Goal: Task Accomplishment & Management: Manage account settings

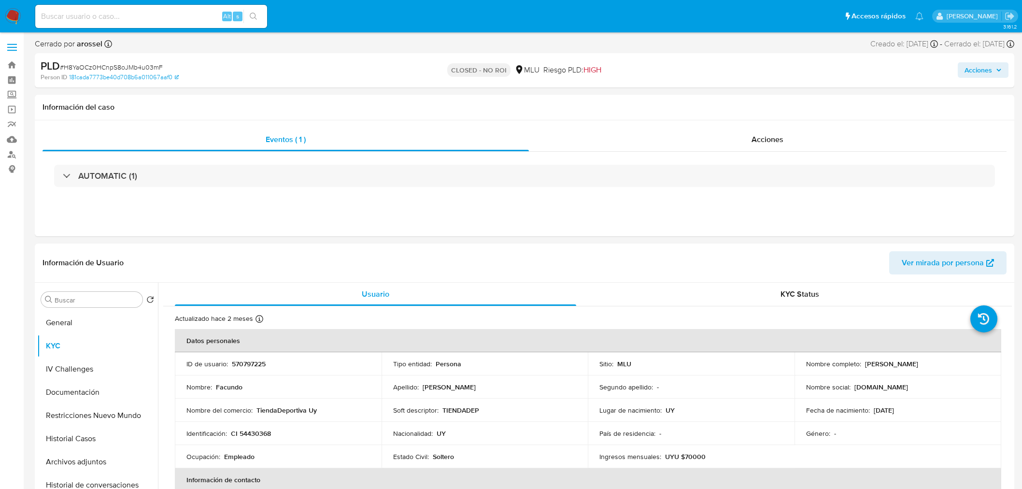
select select "10"
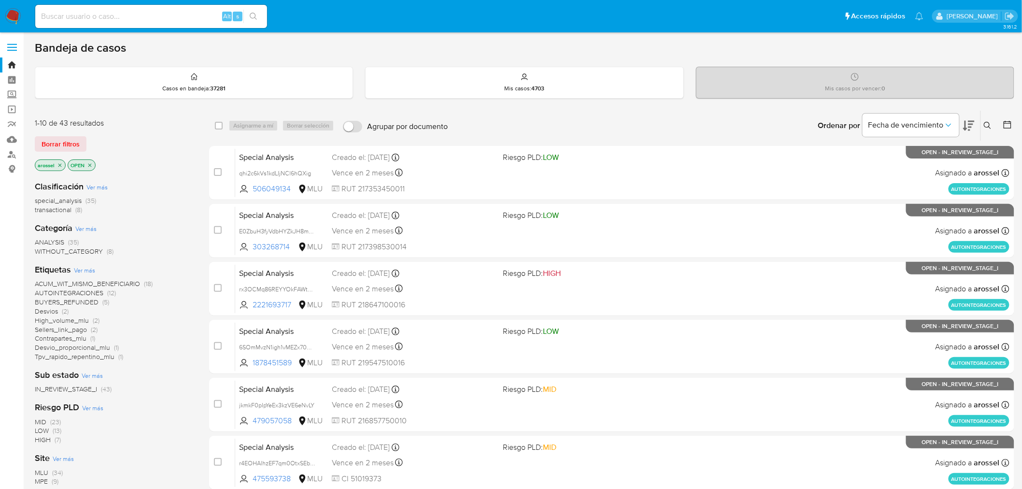
click at [971, 129] on icon at bounding box center [969, 126] width 12 height 12
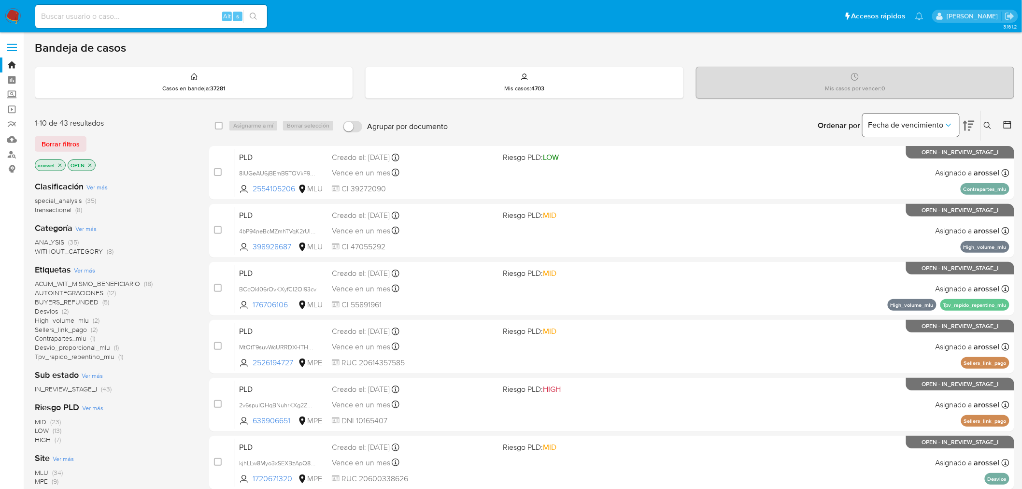
click at [923, 126] on span "Fecha de vencimiento" at bounding box center [905, 125] width 75 height 10
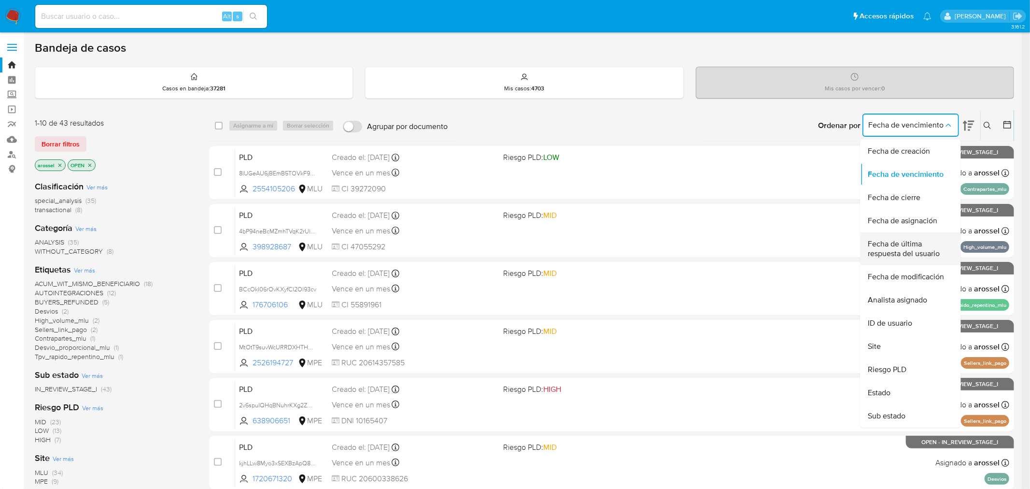
click at [905, 247] on span "Fecha de última respuesta del usuario" at bounding box center [907, 248] width 79 height 19
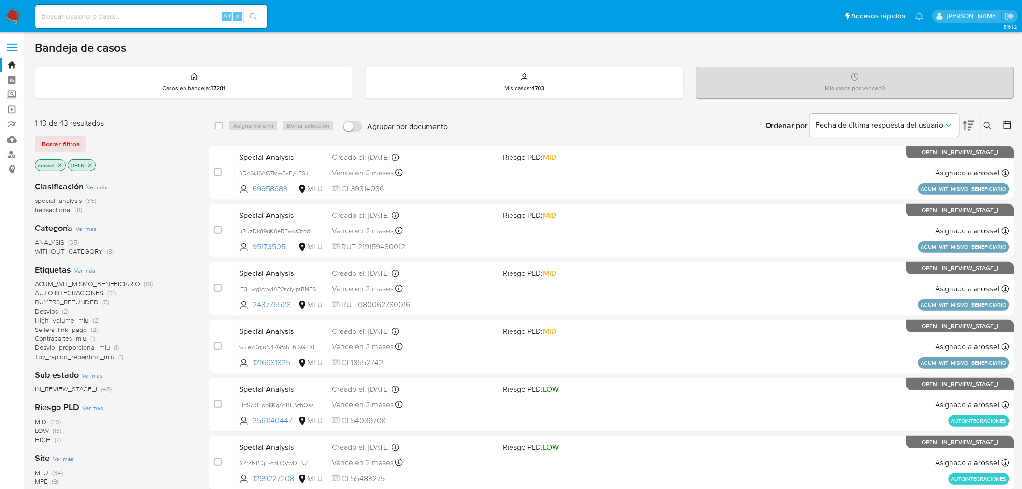
click at [122, 14] on input at bounding box center [151, 16] width 232 height 13
paste input "XLGayEzaACK8Wsi4YaPQXAFO"
type input "XLGayEzaACK8Wsi4YaPQXAFO"
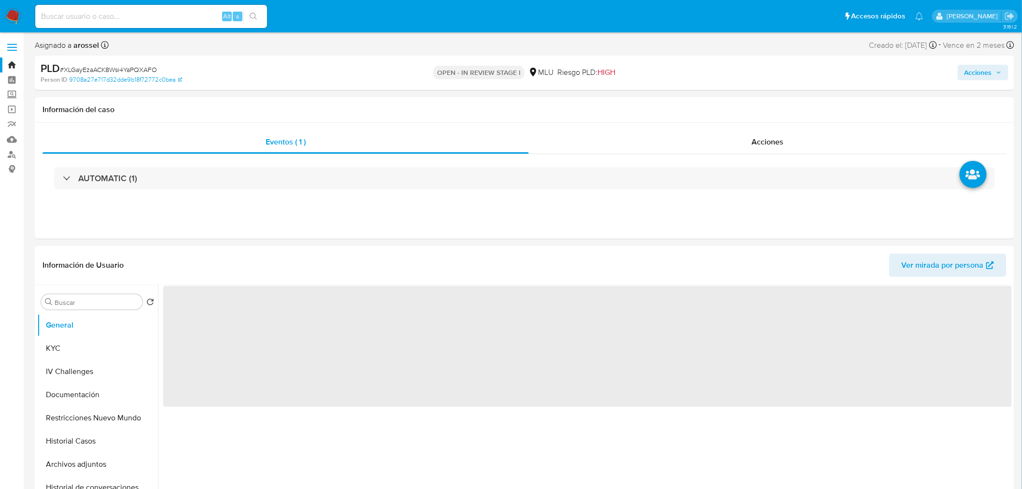
select select "10"
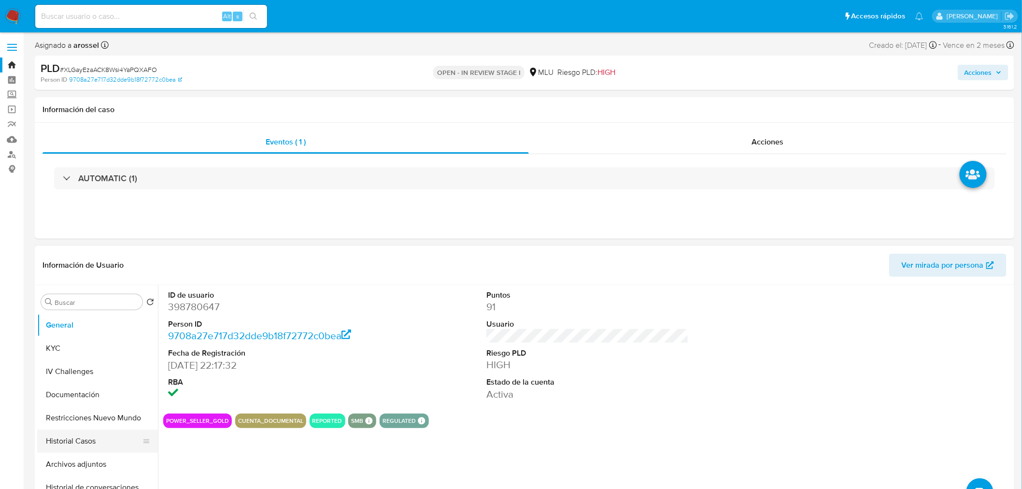
click at [105, 447] on button "Historial Casos" at bounding box center [93, 440] width 113 height 23
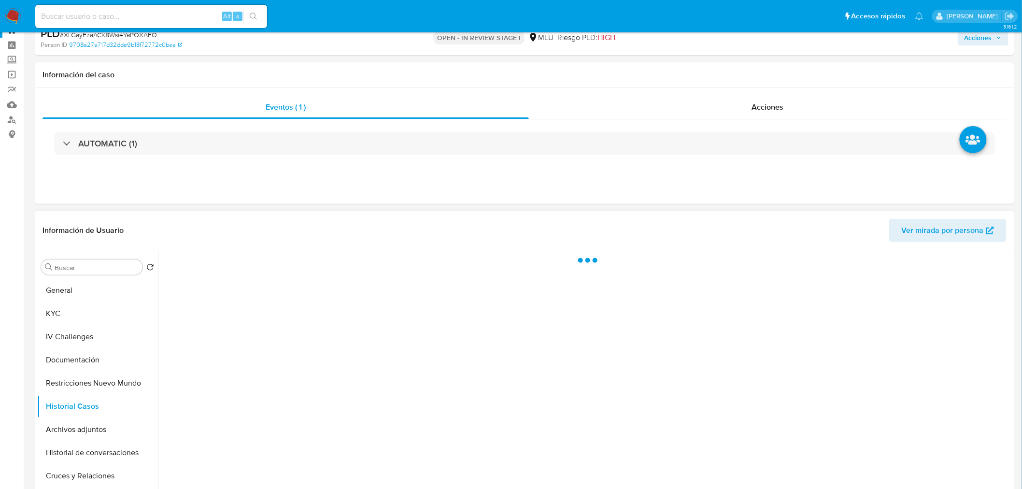
scroll to position [54, 0]
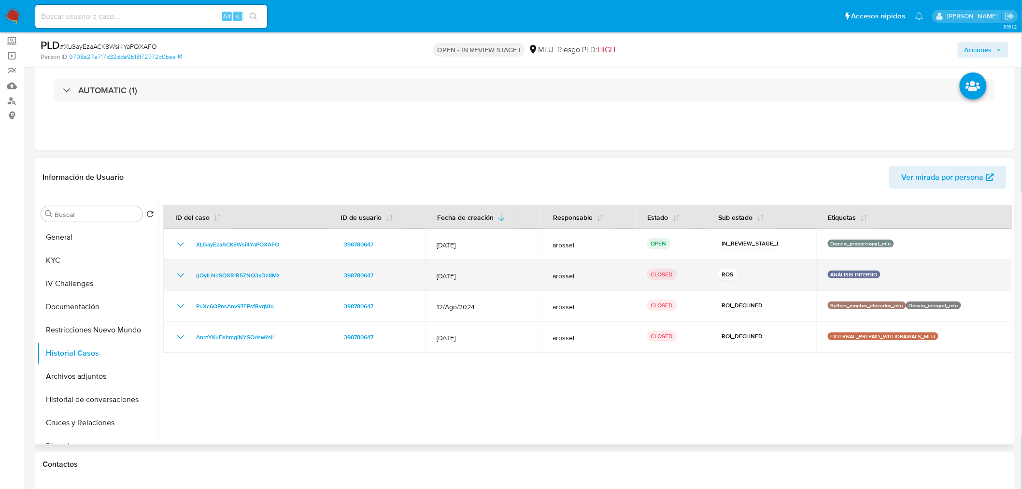
click at [181, 274] on icon "Mostrar/Ocultar" at bounding box center [181, 276] width 12 height 12
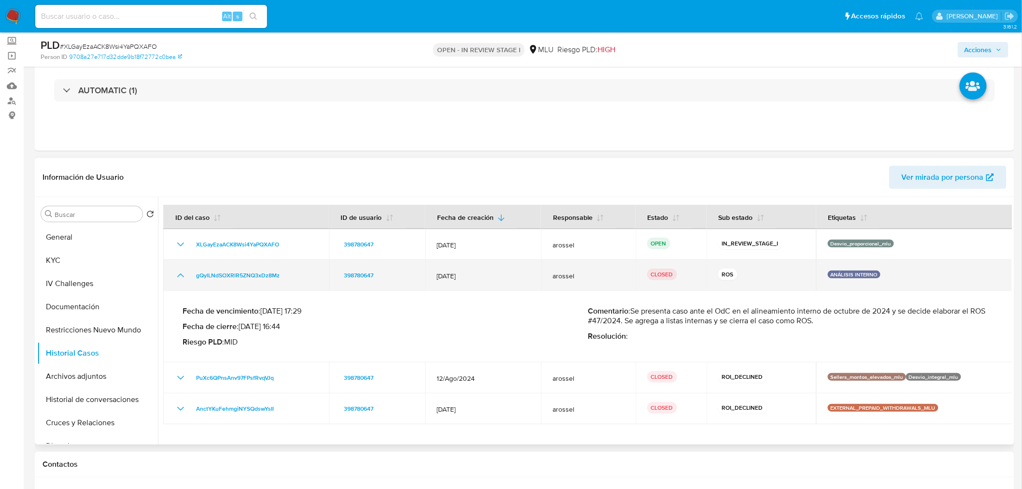
click at [176, 280] on icon "Mostrar/Ocultar" at bounding box center [181, 276] width 12 height 12
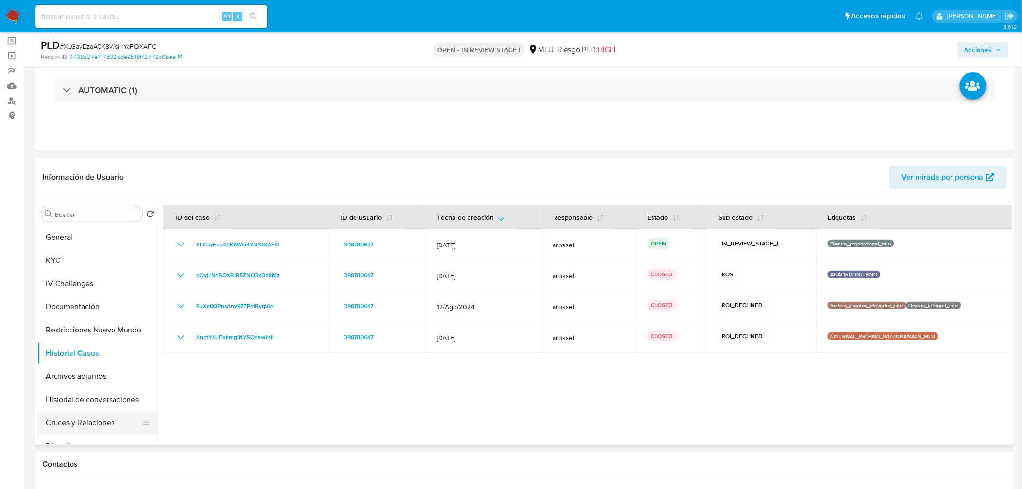
click at [87, 423] on button "Cruces y Relaciones" at bounding box center [93, 422] width 113 height 23
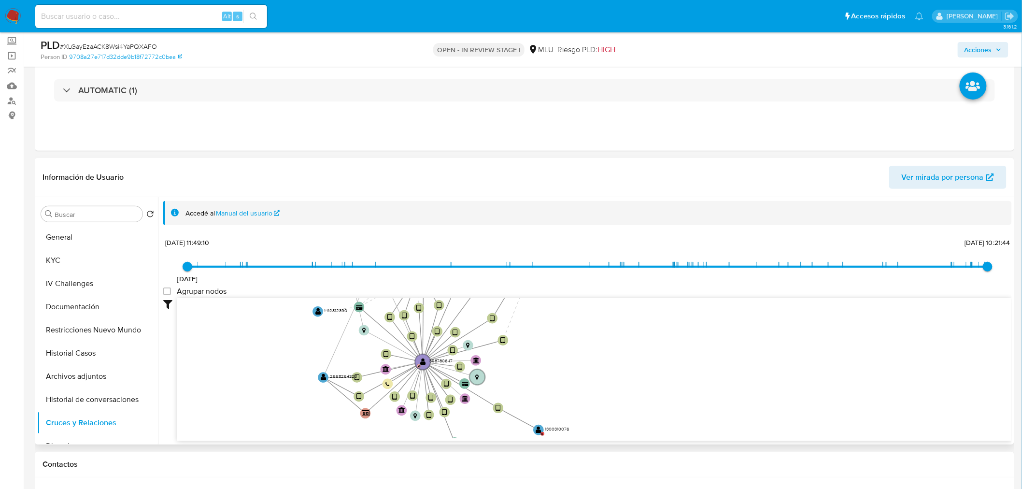
drag, startPoint x: 286, startPoint y: 314, endPoint x: 284, endPoint y: 351, distance: 36.8
click at [284, 351] on icon "device-6462d42c08813b0018a6957c  device-617efafd08813b0019f1c022  device-659e…" at bounding box center [594, 368] width 835 height 140
click at [539, 431] on text "" at bounding box center [539, 429] width 6 height 7
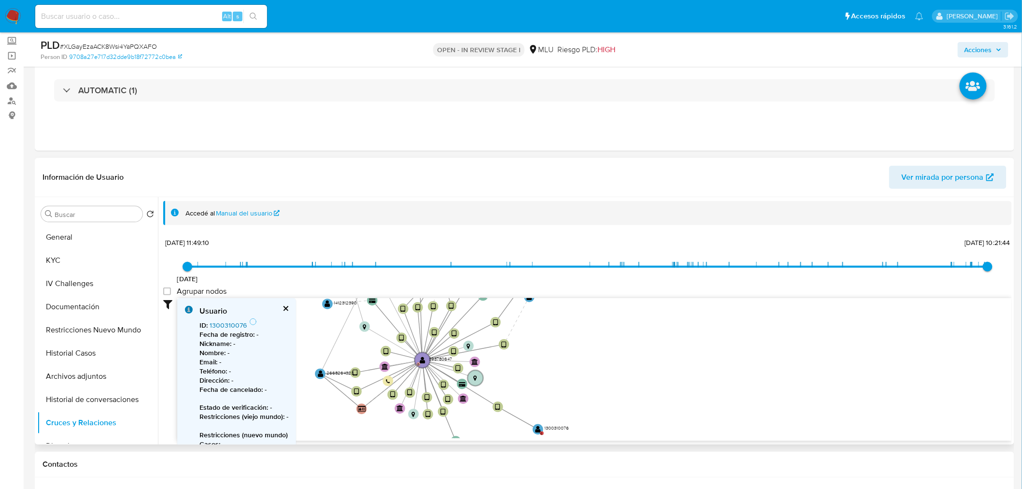
click at [226, 324] on link "1300310076" at bounding box center [228, 325] width 37 height 10
click at [71, 230] on button "General" at bounding box center [93, 237] width 113 height 23
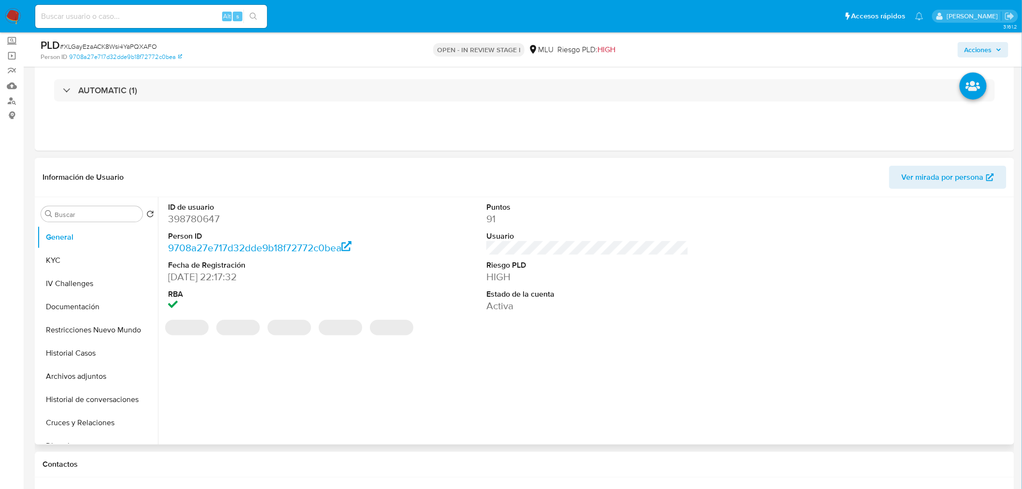
click at [913, 184] on span "Ver mirada por persona" at bounding box center [943, 177] width 82 height 23
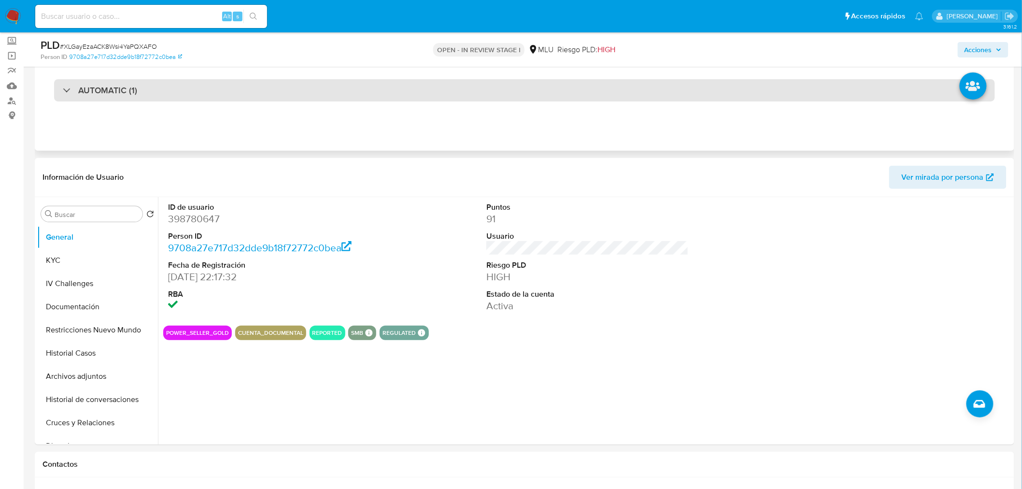
click at [109, 82] on div "AUTOMATIC (1)" at bounding box center [524, 90] width 941 height 22
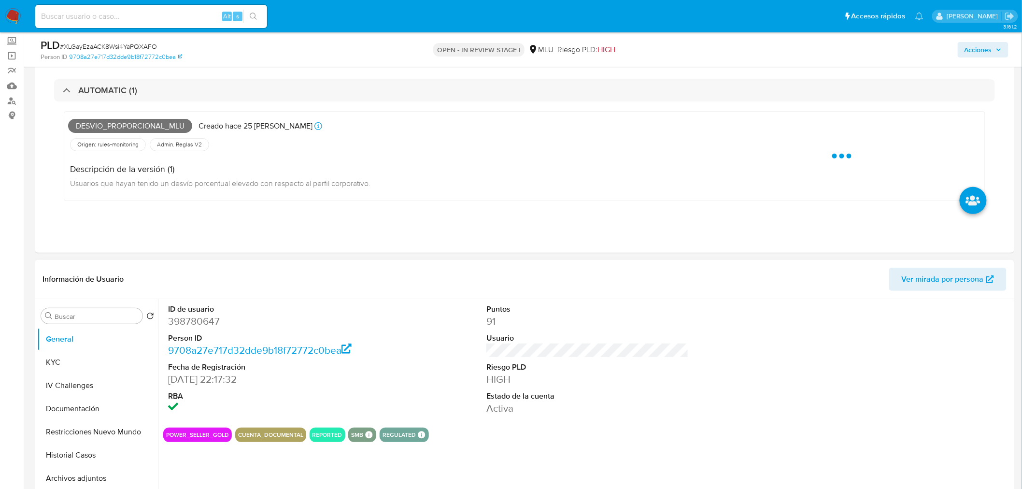
click at [203, 305] on dt "ID de usuario" at bounding box center [269, 309] width 202 height 11
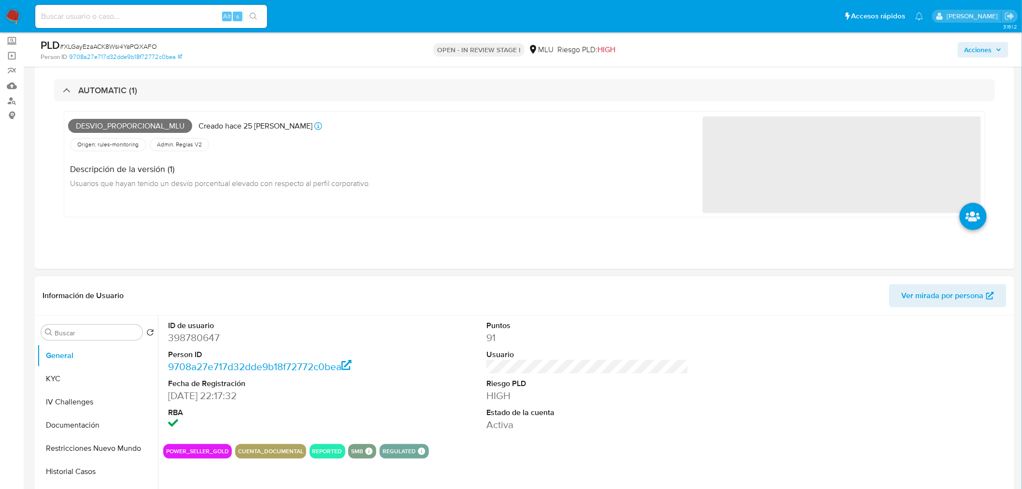
click at [196, 317] on div "ID de usuario 398780647 Person ID 9708a27e717d32dde9b18f72772c0bea Fecha de Reg…" at bounding box center [269, 375] width 212 height 121
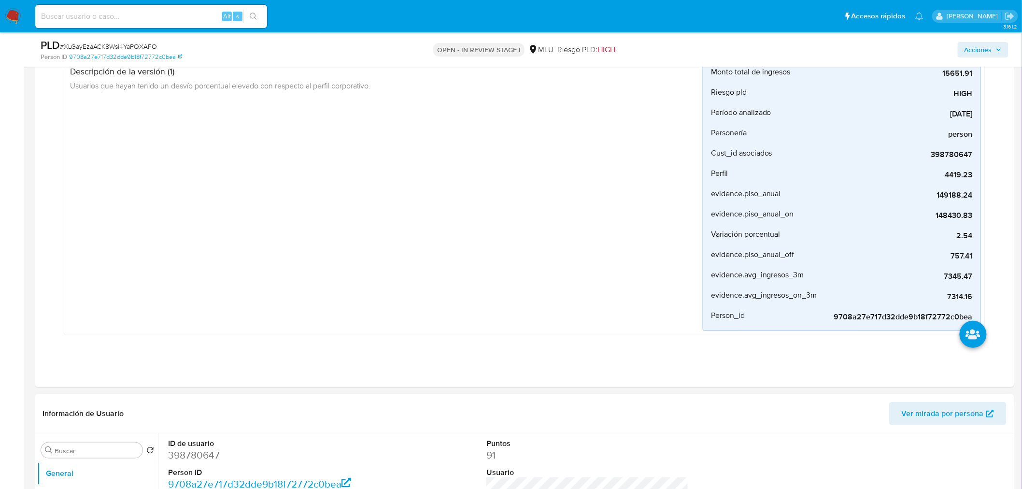
scroll to position [268, 0]
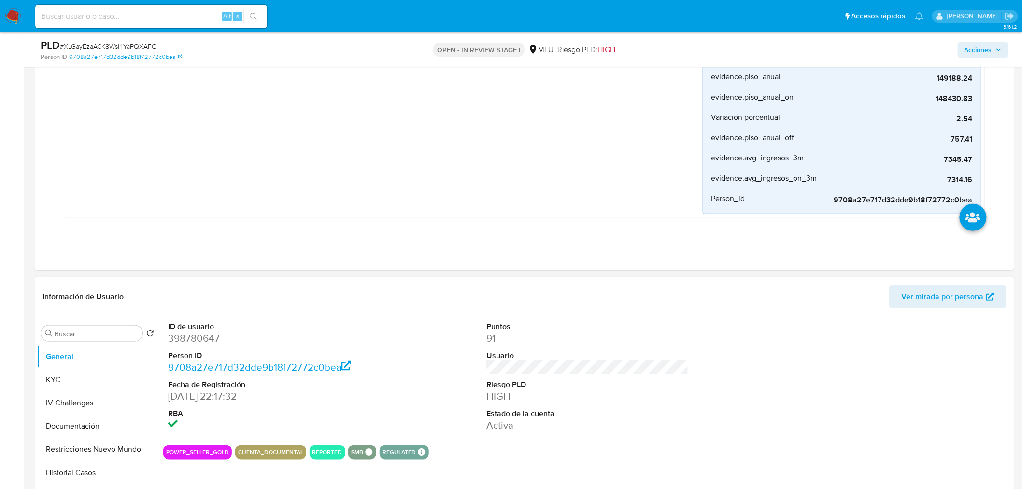
click at [195, 340] on dd "398780647" at bounding box center [269, 338] width 202 height 14
copy dd "398780647"
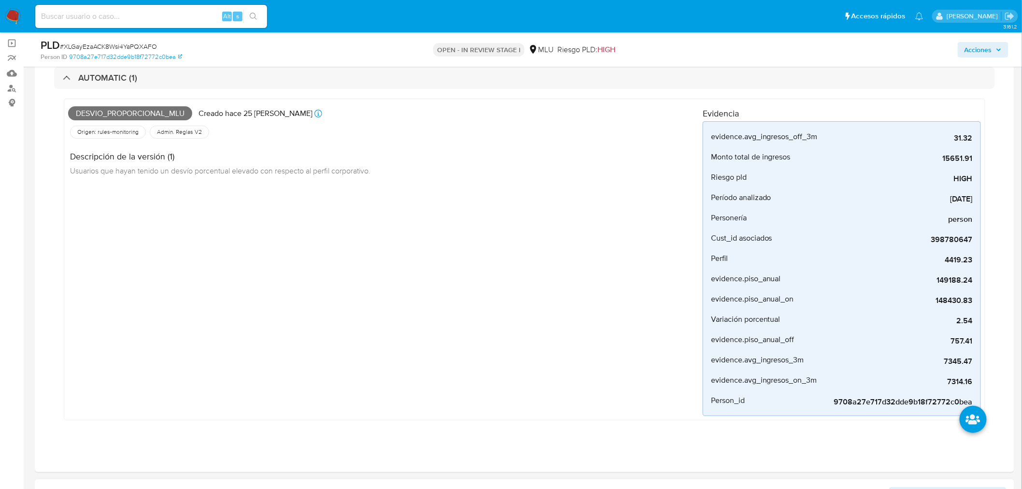
scroll to position [322, 0]
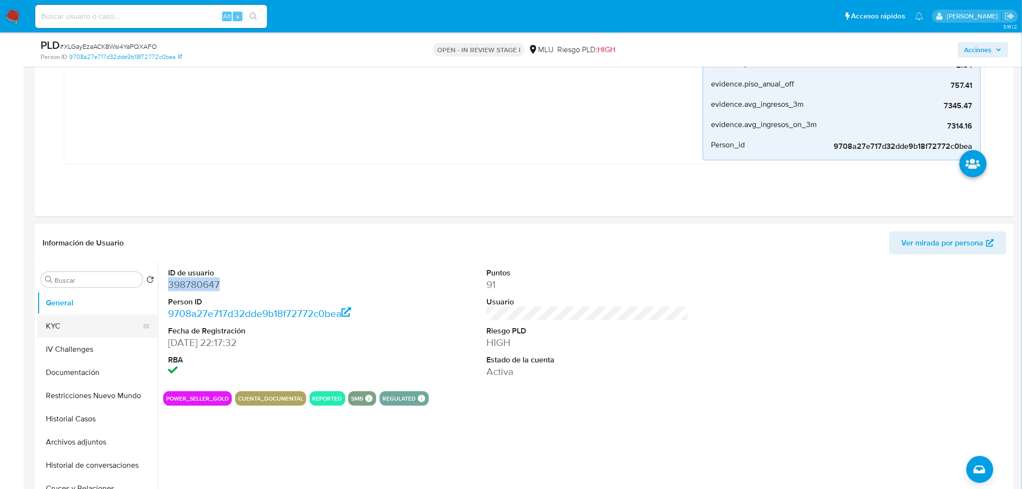
click at [99, 327] on button "KYC" at bounding box center [93, 325] width 113 height 23
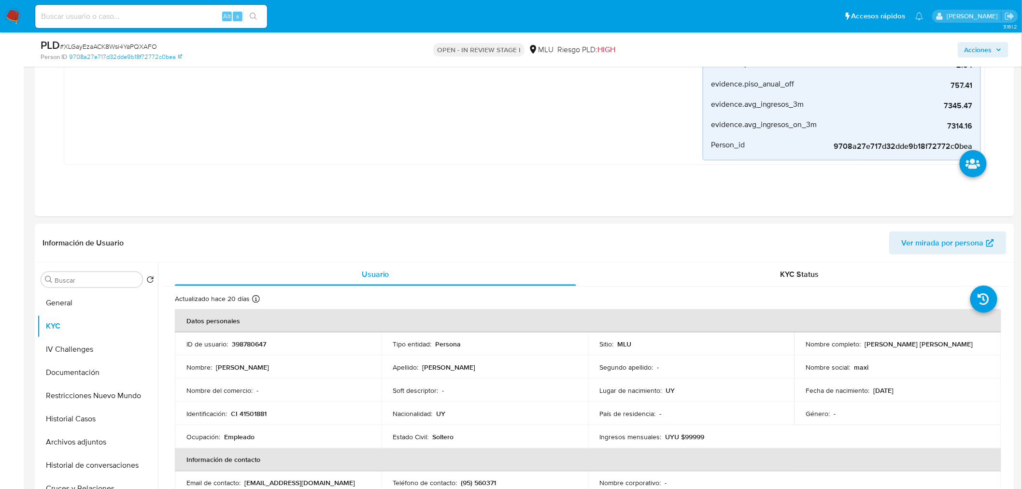
scroll to position [375, 0]
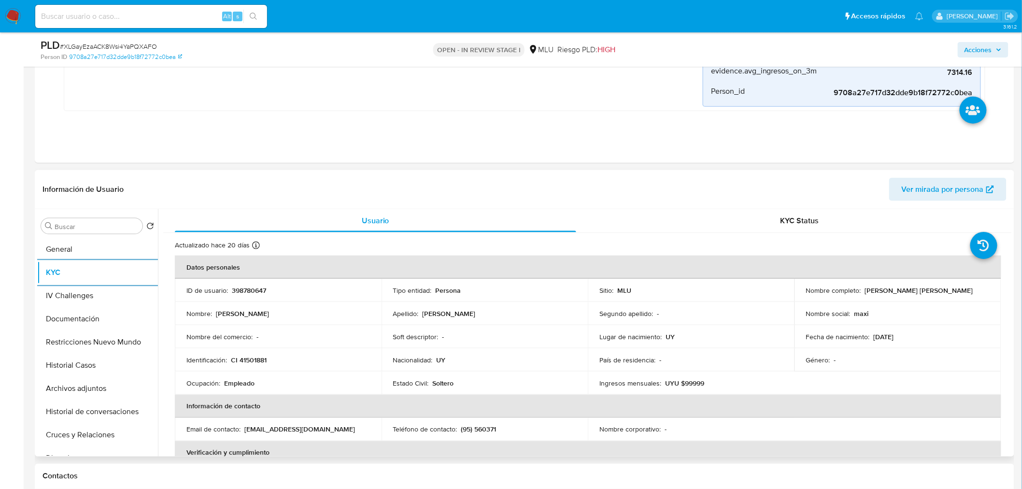
click at [242, 290] on p "398780647" at bounding box center [249, 290] width 34 height 9
copy p "398780647"
click at [433, 330] on td "Soft descriptor : -" at bounding box center [485, 336] width 207 height 23
click at [148, 49] on span "# XLGayEzaACK8Wsi4YaPQXAFO" at bounding box center [108, 47] width 97 height 10
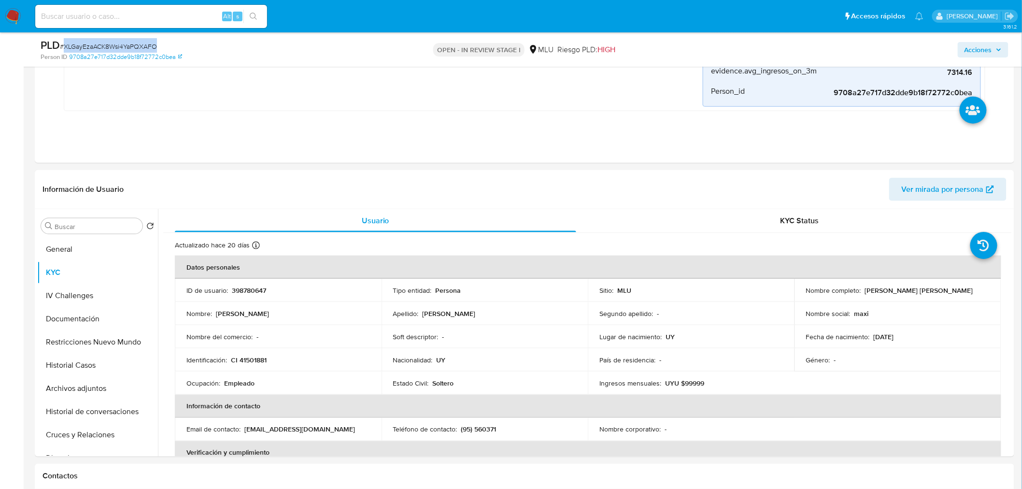
click at [148, 49] on span "# XLGayEzaACK8Wsi4YaPQXAFO" at bounding box center [108, 47] width 97 height 10
copy span "XLGayEzaACK8Wsi4YaPQXAFO"
click at [92, 439] on button "Cruces y Relaciones" at bounding box center [93, 434] width 113 height 23
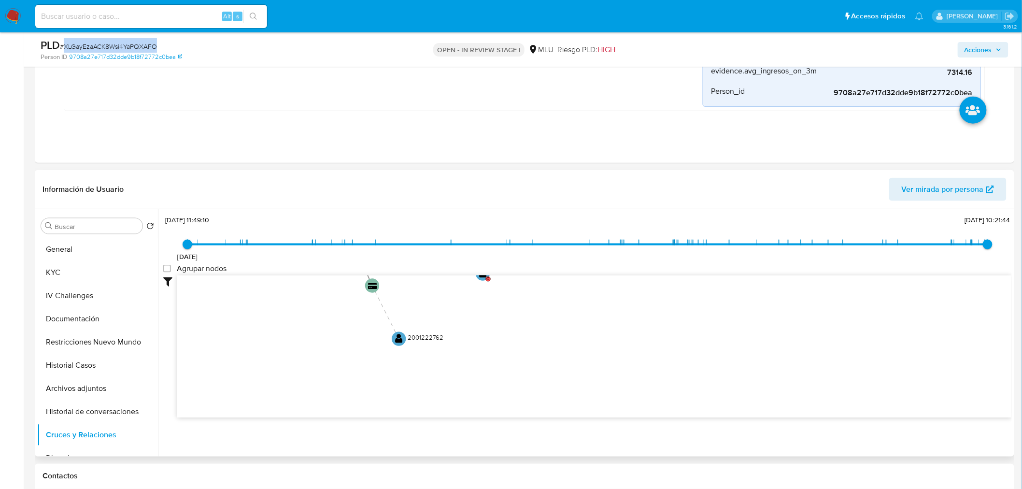
scroll to position [0, 0]
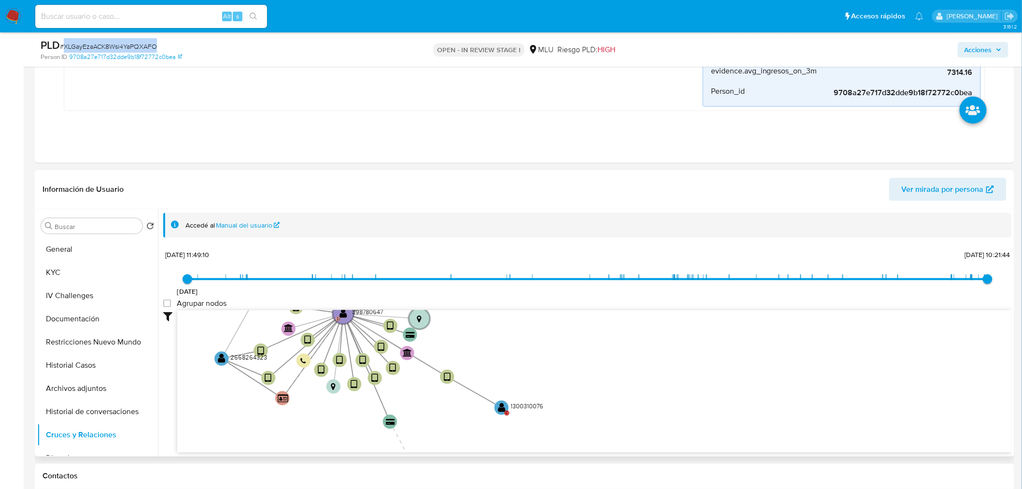
drag, startPoint x: 735, startPoint y: 322, endPoint x: 496, endPoint y: 304, distance: 239.7
click at [496, 304] on div "12/10/2021 12/10/2021, 11:49:10 4/10/2025, 10:21:44 Agrupar nodos Filtros Confi…" at bounding box center [587, 368] width 849 height 240
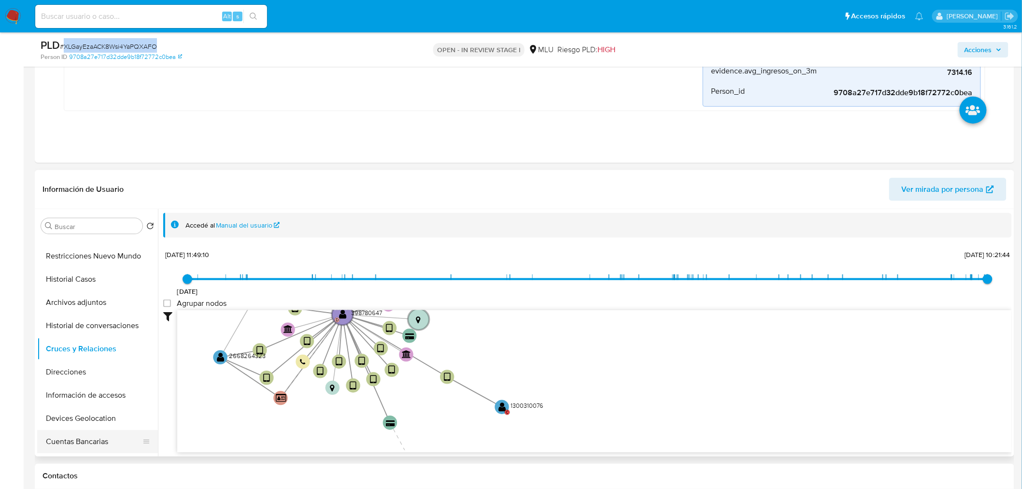
scroll to position [107, 0]
click at [79, 385] on button "Devices Geolocation" at bounding box center [93, 396] width 113 height 23
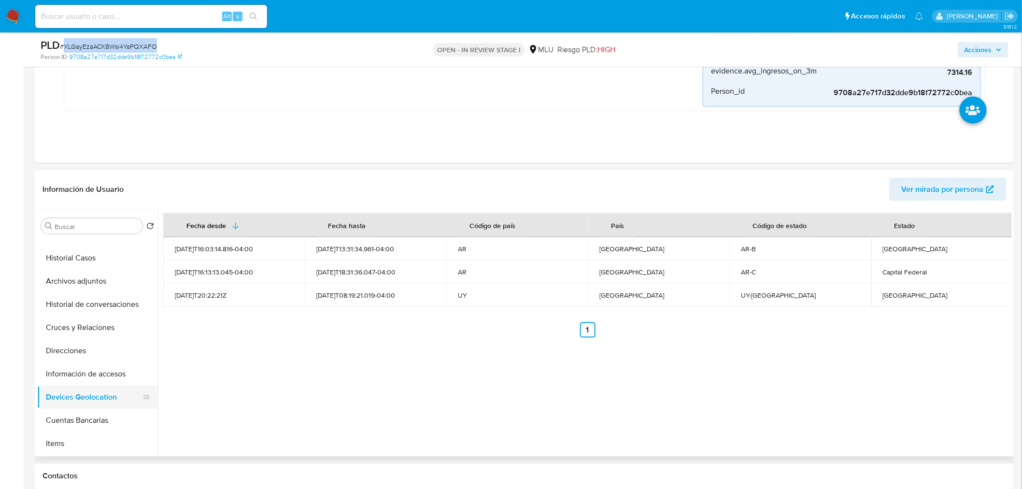
click at [88, 379] on button "Información de accesos" at bounding box center [97, 373] width 121 height 23
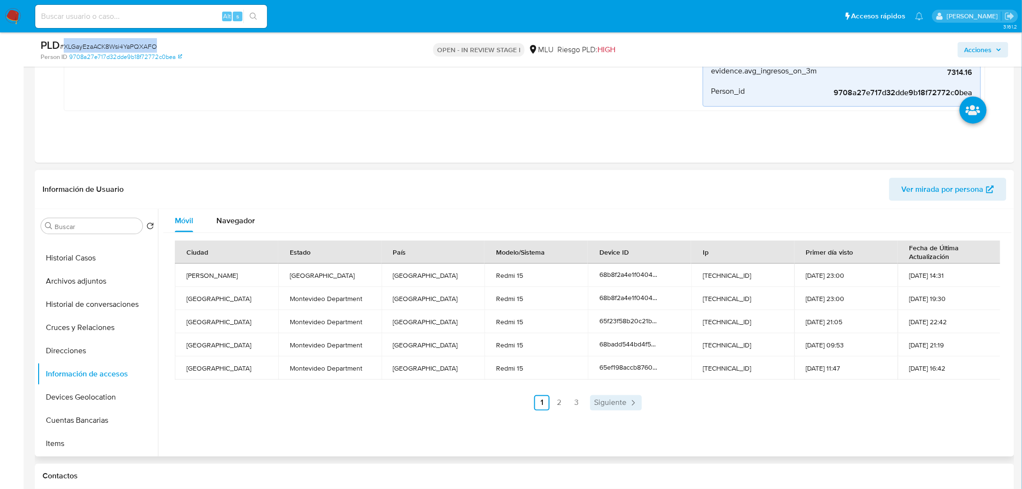
click at [602, 403] on span "Siguiente" at bounding box center [610, 403] width 32 height 8
click at [630, 404] on span "Siguiente" at bounding box center [636, 403] width 32 height 8
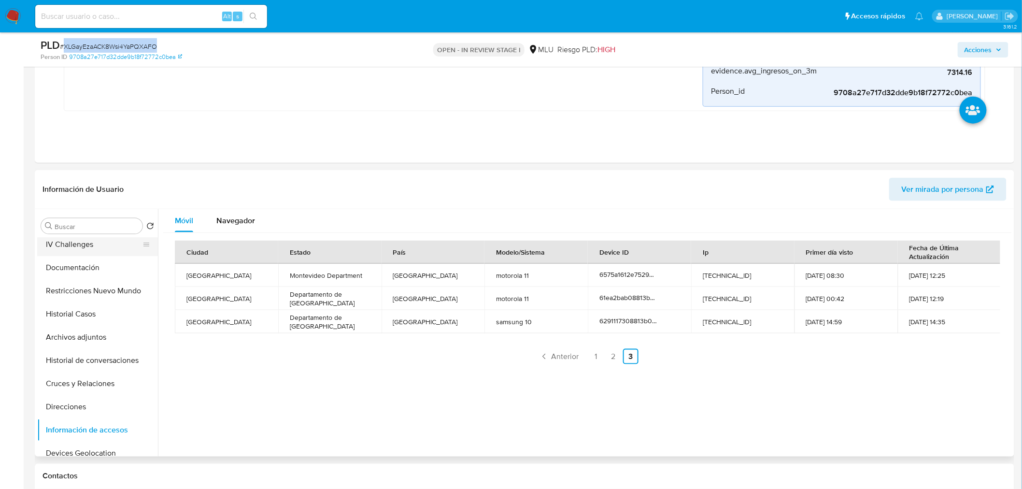
scroll to position [0, 0]
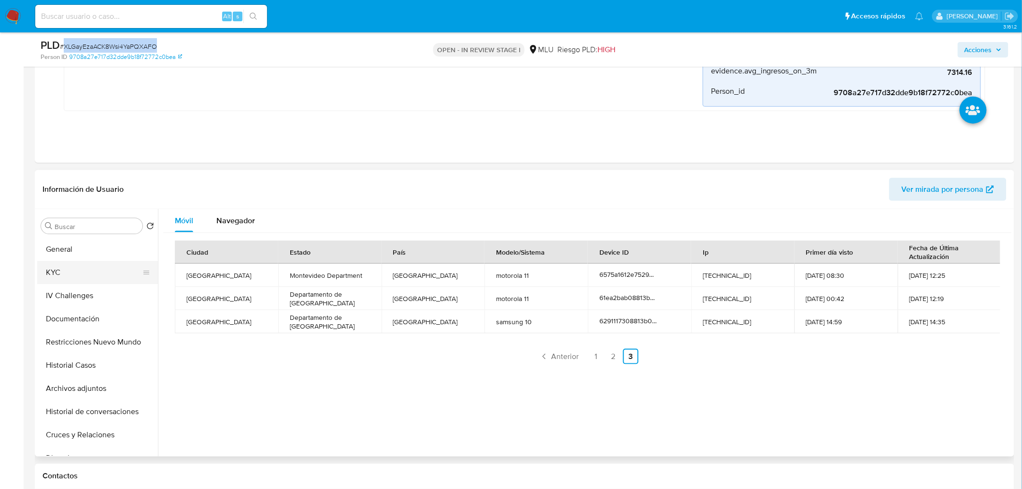
click at [89, 280] on button "KYC" at bounding box center [93, 272] width 113 height 23
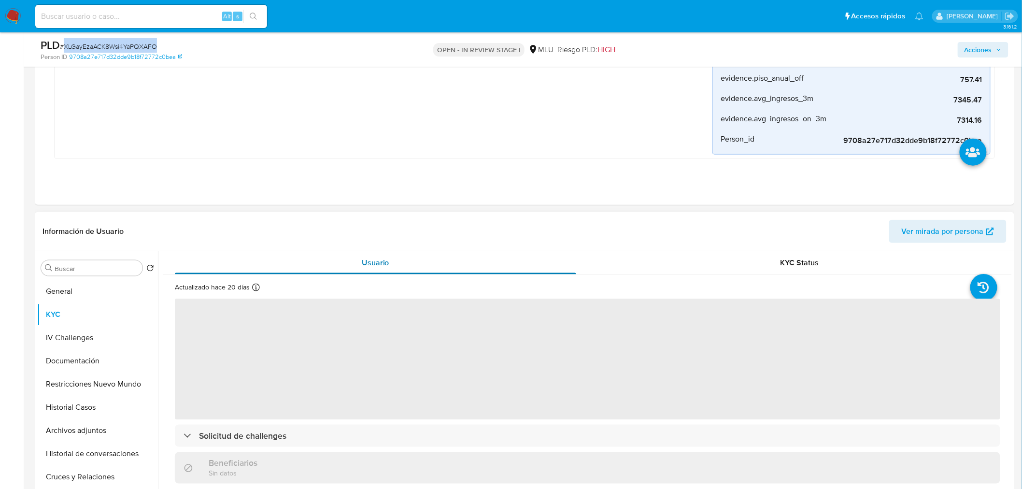
scroll to position [375, 0]
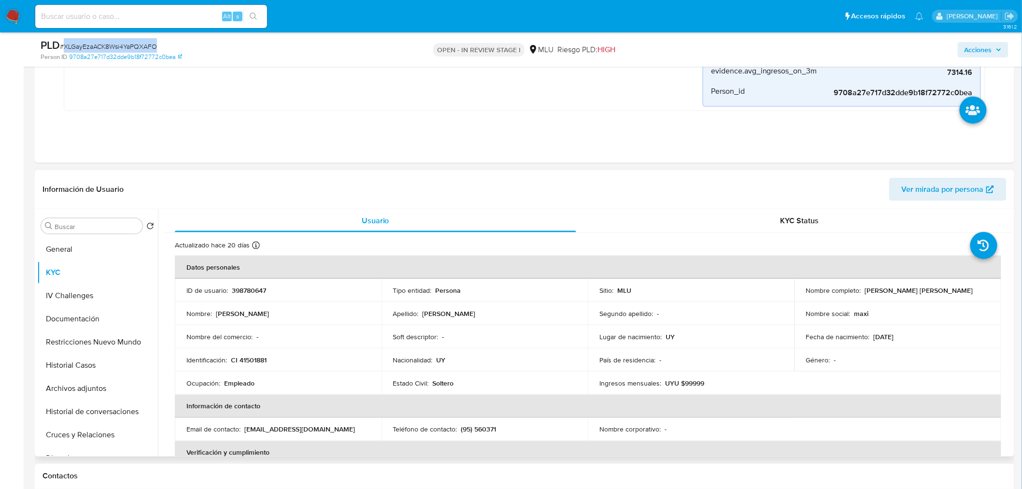
click at [485, 399] on th "Información de contacto" at bounding box center [588, 406] width 826 height 23
click at [482, 429] on p "(95) 560371" at bounding box center [478, 429] width 35 height 9
copy p "560371"
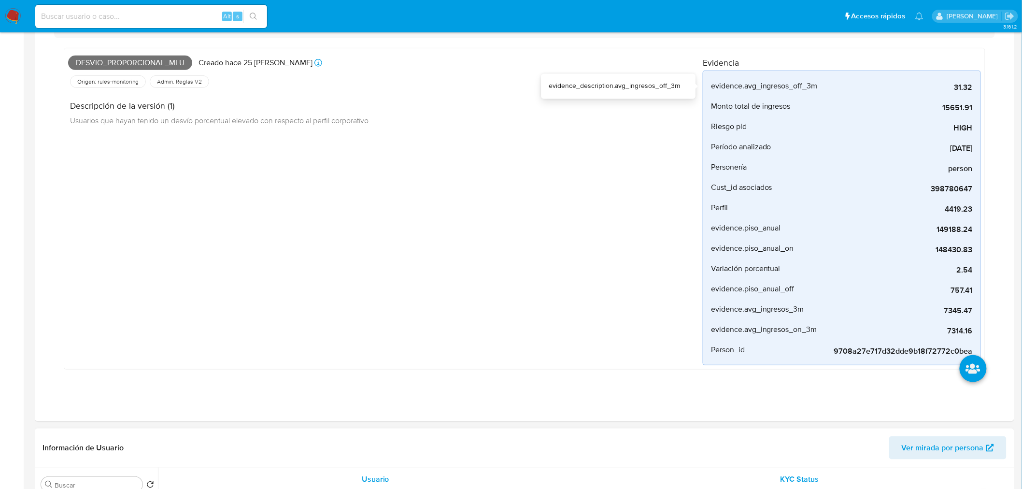
scroll to position [0, 0]
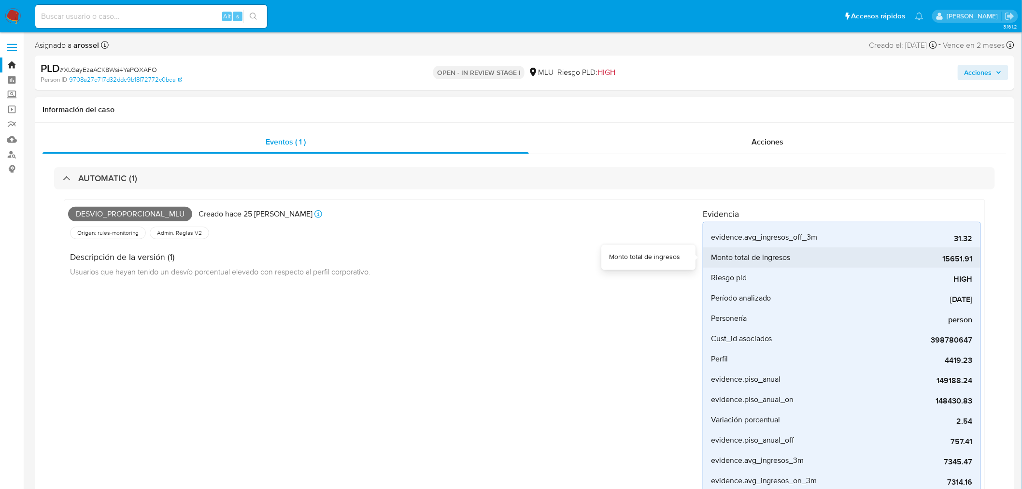
drag, startPoint x: 941, startPoint y: 258, endPoint x: 976, endPoint y: 257, distance: 34.8
click at [976, 257] on li "Monto total de ingresos 15651.91" at bounding box center [841, 257] width 277 height 20
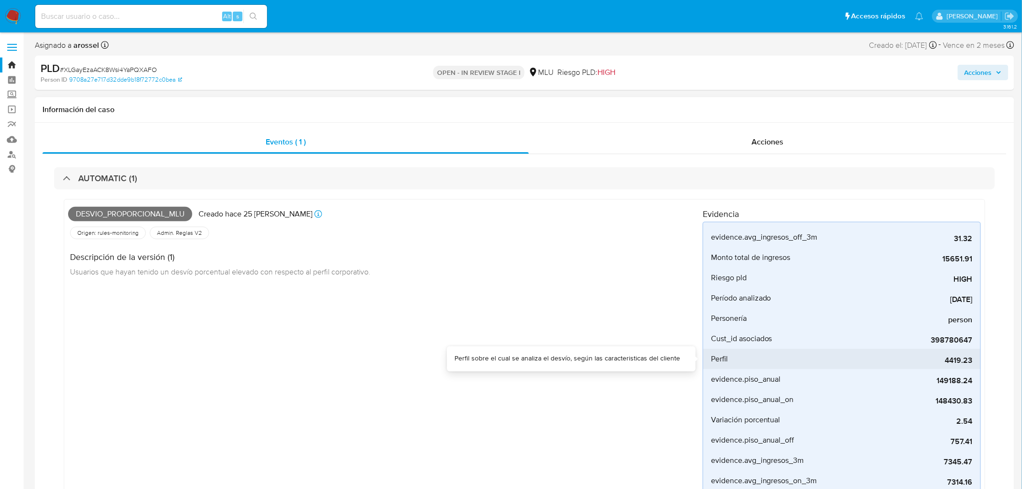
drag, startPoint x: 902, startPoint y: 358, endPoint x: 975, endPoint y: 357, distance: 72.4
click at [975, 357] on li "Perfil 4419.23" at bounding box center [841, 359] width 277 height 20
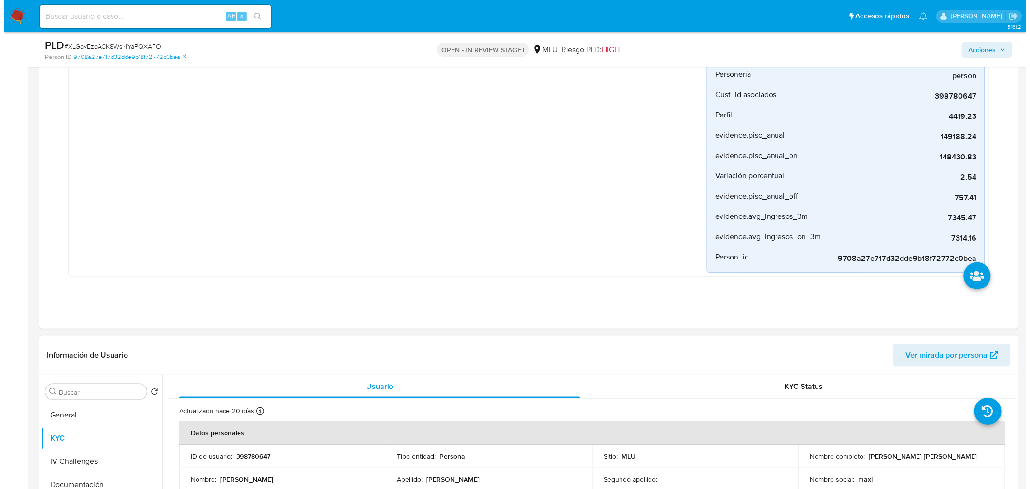
scroll to position [375, 0]
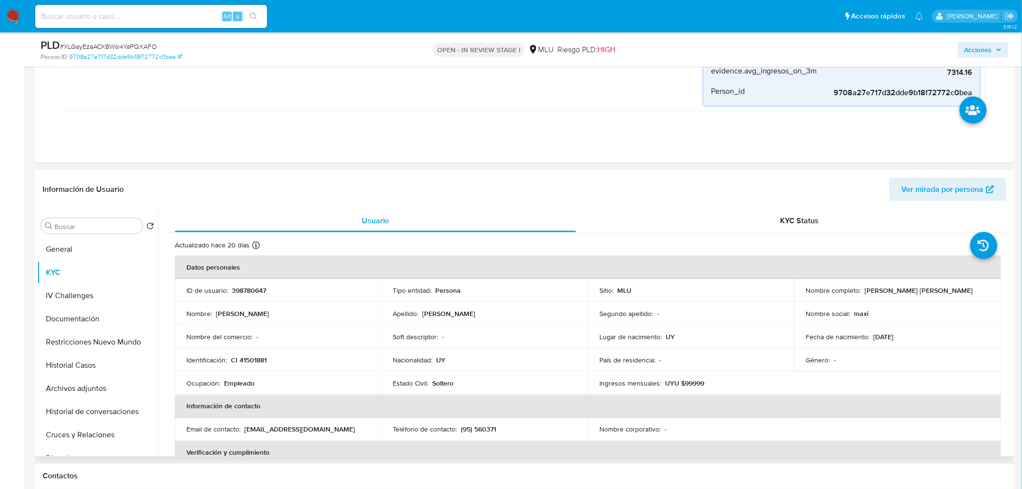
click at [324, 346] on td "Nombre del comercio : -" at bounding box center [278, 336] width 207 height 23
click at [113, 418] on button "Historial de conversaciones" at bounding box center [93, 411] width 113 height 23
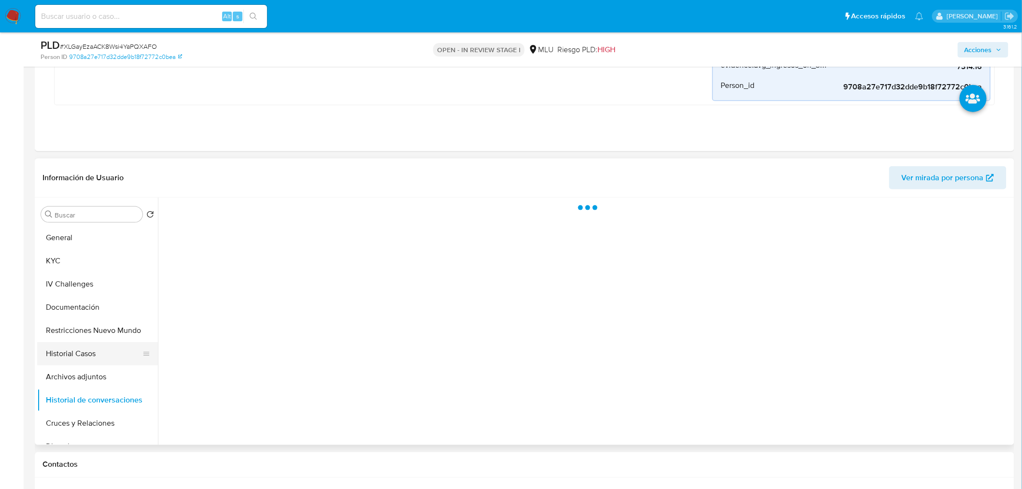
click at [70, 356] on button "Historial Casos" at bounding box center [93, 353] width 113 height 23
click at [85, 402] on button "Historial de conversaciones" at bounding box center [93, 399] width 113 height 23
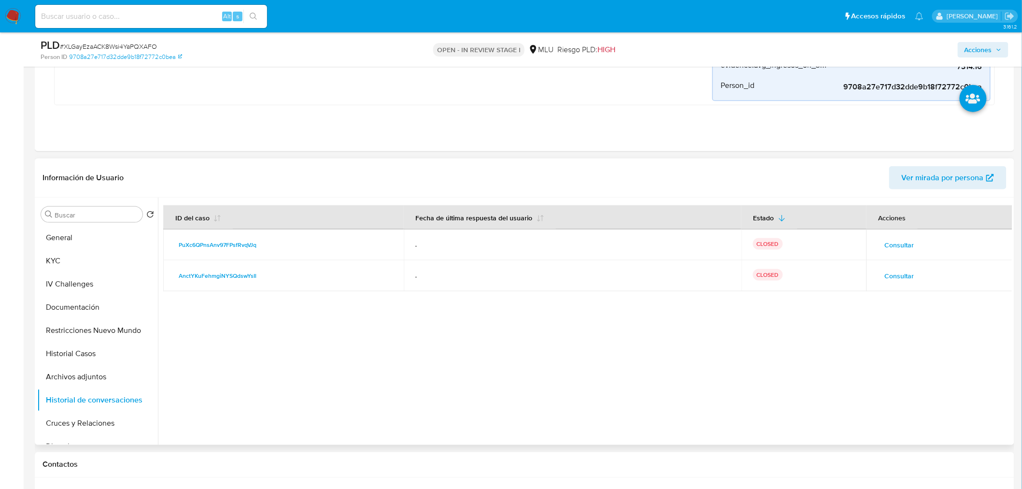
click at [913, 231] on td "Consultar" at bounding box center [939, 244] width 146 height 31
click at [907, 242] on span "Consultar" at bounding box center [899, 245] width 29 height 14
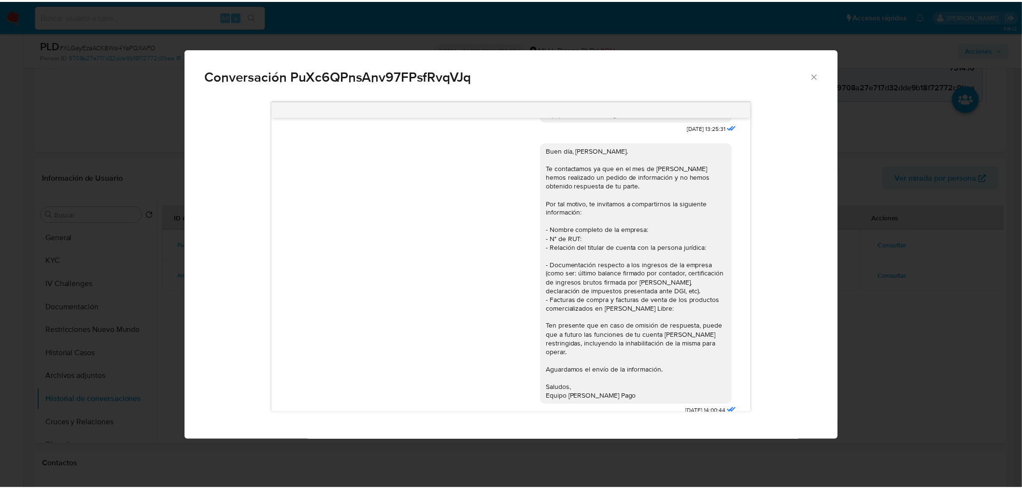
scroll to position [376, 0]
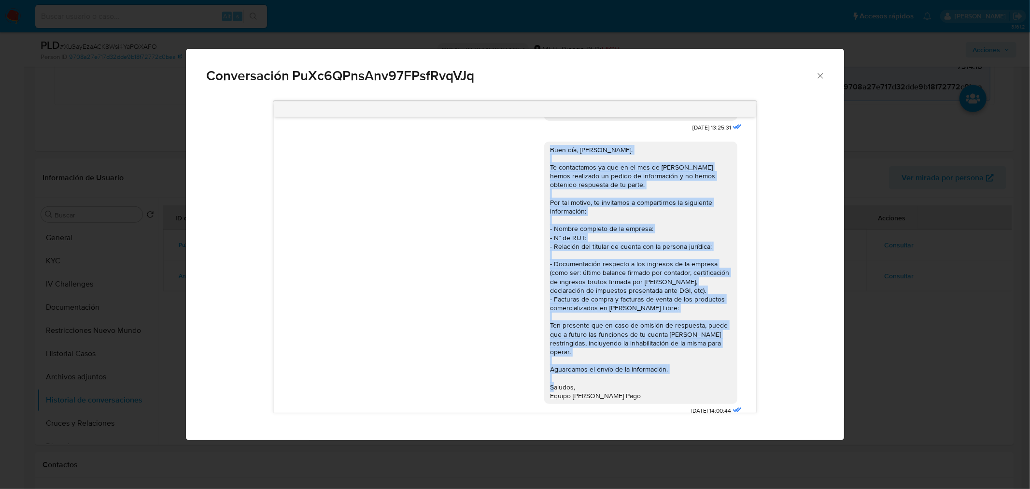
drag, startPoint x: 542, startPoint y: 149, endPoint x: 706, endPoint y: 387, distance: 289.6
click at [706, 387] on div "Buen día, Emilio. Te contactamos ya que en el mes de mayo te hemos realizado un…" at bounding box center [641, 272] width 182 height 255
copy div "Buen día, Emilio. Te contactamos ya que en el mes de mayo te hemos realizado un…"
click at [844, 271] on div "Conversación PuXc6QPnsAnv97FPsfRvqVJq https://www.mercadolibre.com.uy/ayuda/Tra…" at bounding box center [515, 244] width 1030 height 489
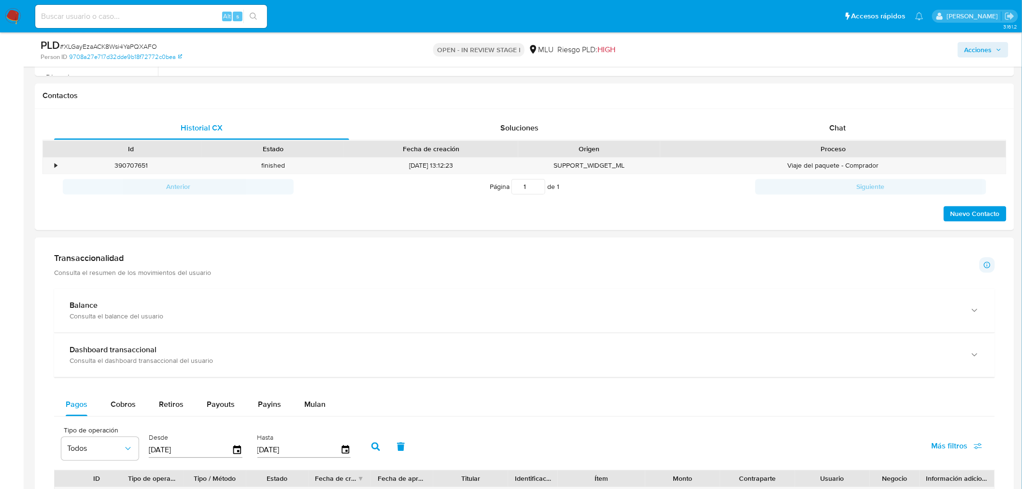
scroll to position [697, 0]
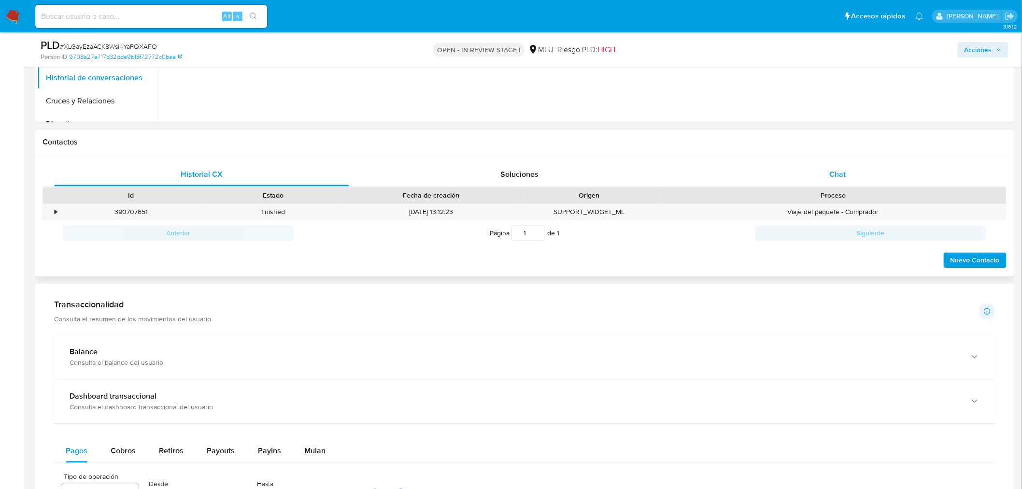
click at [852, 171] on div "Chat" at bounding box center [837, 174] width 295 height 23
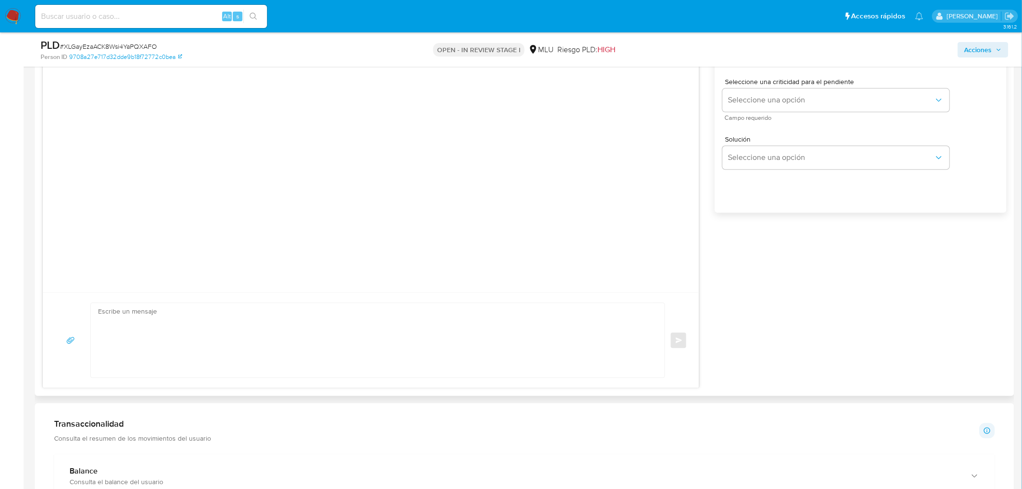
scroll to position [912, 0]
click at [361, 319] on textarea at bounding box center [375, 339] width 554 height 74
click at [334, 336] on textarea at bounding box center [375, 339] width 554 height 74
paste textarea "Buen día, Emilio. Te contactamos ya que en el mes de mayo te hemos realizado un…"
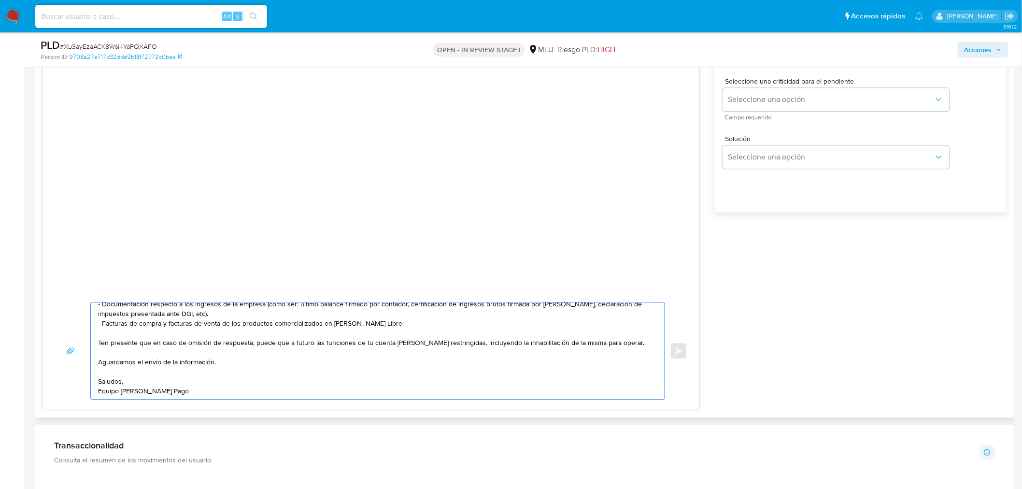
scroll to position [0, 0]
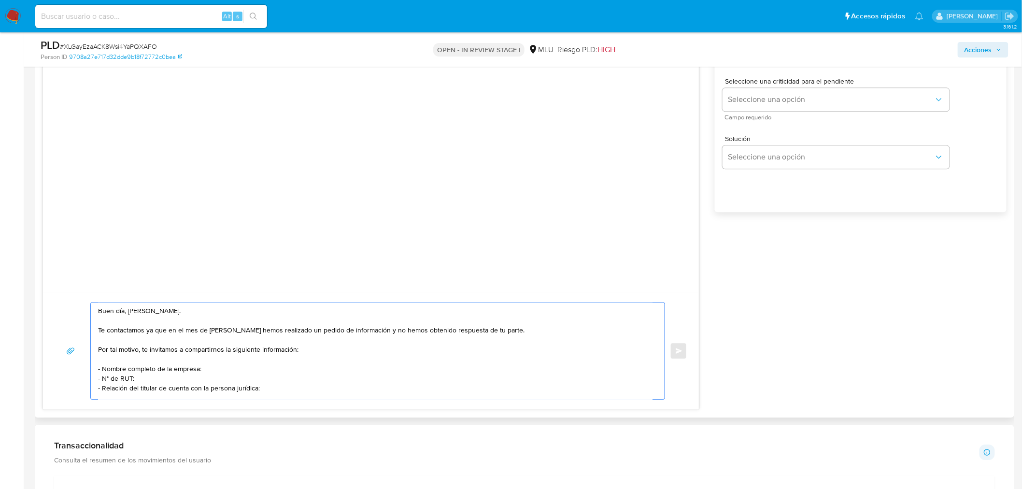
drag, startPoint x: 125, startPoint y: 311, endPoint x: 58, endPoint y: 310, distance: 66.2
click at [58, 310] on div "Buen día, Emilio. Te contactamos ya que en el mes de mayo te hemos realizado un…" at bounding box center [371, 351] width 633 height 98
click at [158, 329] on textarea "Hola, Emilio. Te contactamos ya que en el mes de mayo te hemos realizado un ped…" at bounding box center [375, 350] width 554 height 97
click at [138, 326] on textarea "Hola, Emilio. Te contactamos ya que en el mes de mayo te hemos realizado un ped…" at bounding box center [375, 350] width 554 height 97
click at [141, 330] on textarea "Hola, Emilio. Te contactamos ya que en el mes de mayo te hemos realizado un ped…" at bounding box center [375, 350] width 554 height 97
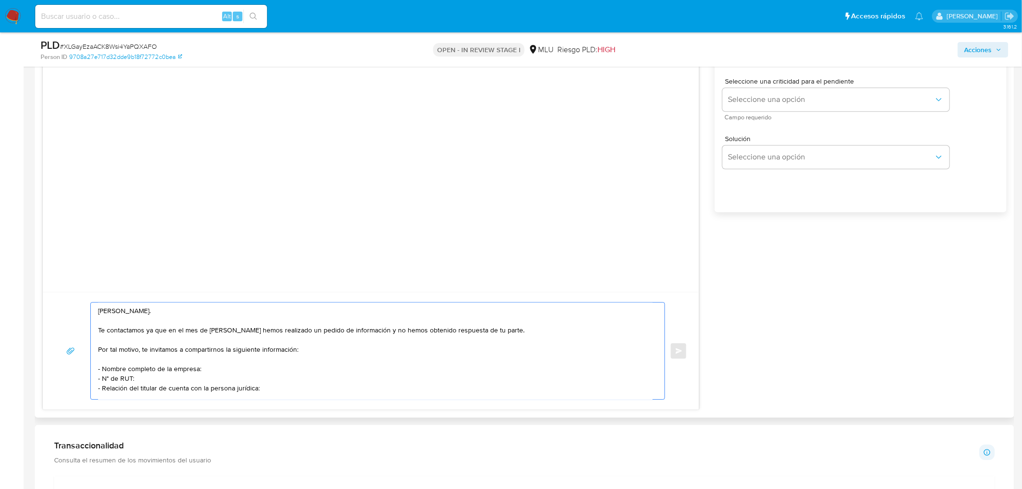
click at [141, 330] on textarea "Hola, Emilio. Te contactamos ya que en el mes de mayo te hemos realizado un ped…" at bounding box center [375, 350] width 554 height 97
paste textarea "necesitamos verificar algunos datos. Por este motivo, solicitamos tu colaboraci…"
click at [233, 348] on textarea "Hola, Emilio. Te contactamos ya que necesitamos verificar algunos datos. Por es…" at bounding box center [375, 350] width 554 height 97
click at [210, 350] on textarea "Hola, Emilio. Te contactamos ya que necesitamos verificar algunos datos. Por es…" at bounding box center [375, 350] width 554 height 97
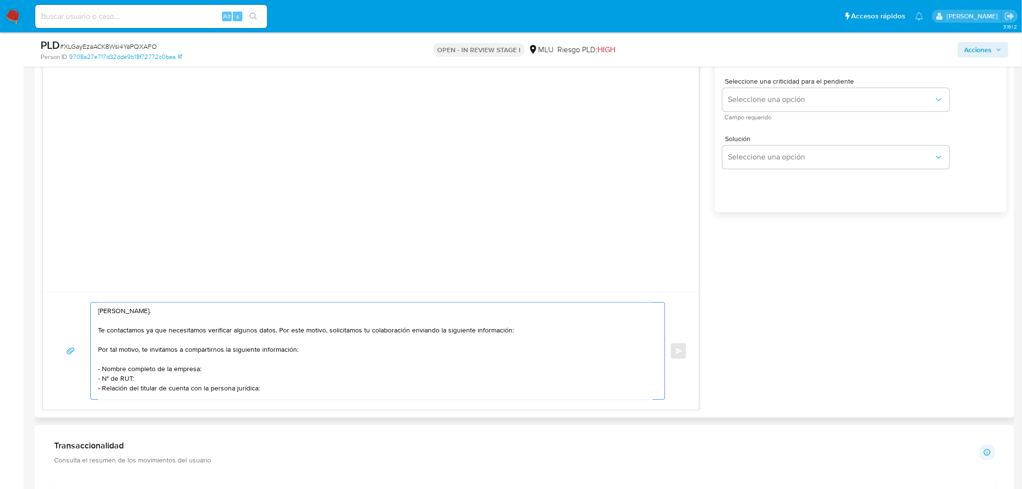
click at [210, 350] on textarea "Hola, Emilio. Te contactamos ya que necesitamos verificar algunos datos. Por es…" at bounding box center [375, 350] width 554 height 97
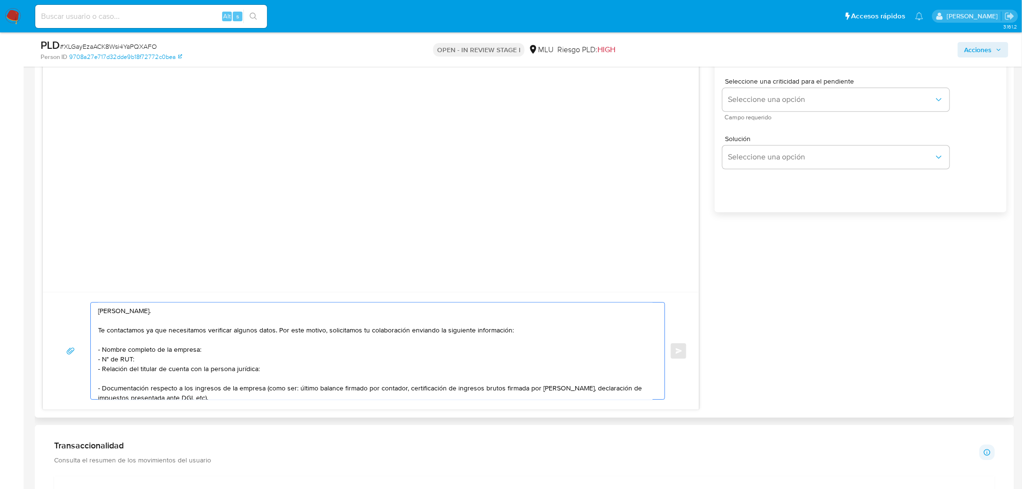
scroll to position [54, 0]
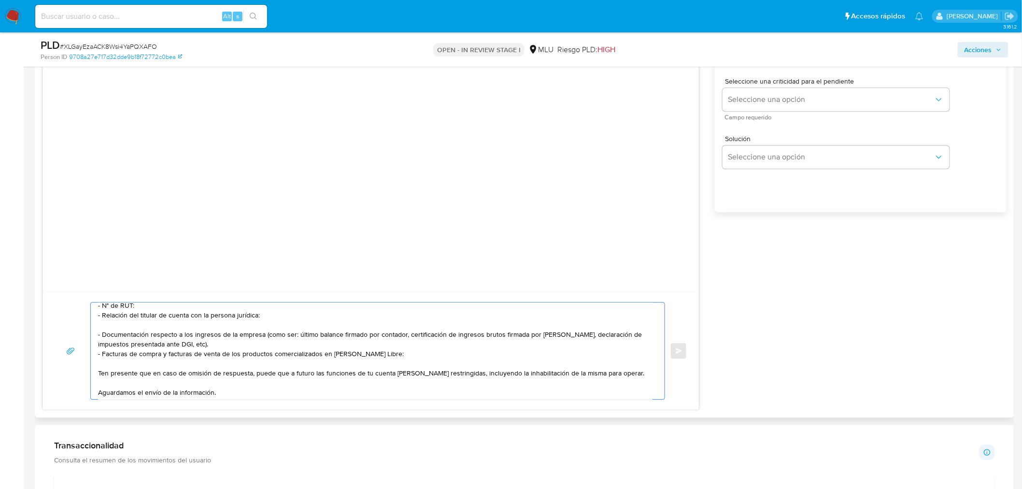
click at [143, 346] on textarea "Hola, Emilio. Te contactamos ya que necesitamos verificar algunos datos. Por es…" at bounding box center [375, 350] width 554 height 97
click at [191, 352] on textarea "Hola, Emilio. Te contactamos ya que necesitamos verificar algunos datos. Por es…" at bounding box center [375, 350] width 554 height 97
click at [246, 354] on textarea "Hola, Emilio. Te contactamos ya que necesitamos verificar algunos datos. Por es…" at bounding box center [375, 350] width 554 height 97
click at [260, 355] on textarea "Hola, Emilio. Te contactamos ya que necesitamos verificar algunos datos. Por es…" at bounding box center [375, 350] width 554 height 97
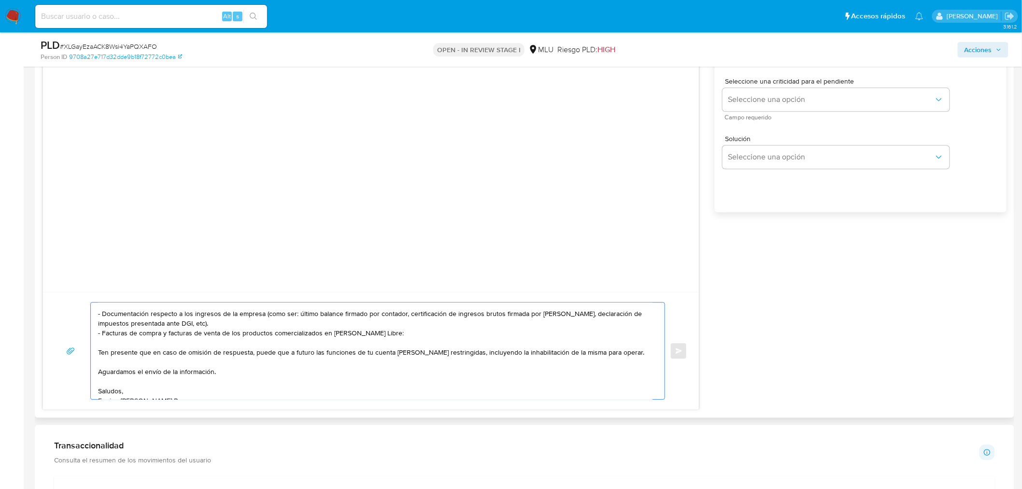
scroll to position [84, 0]
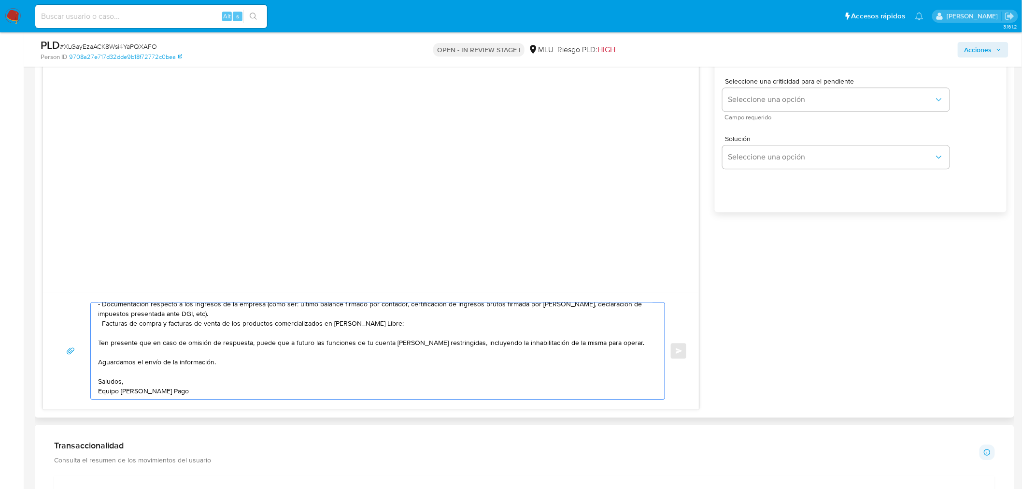
click at [186, 340] on textarea "Hola, Emilio. Te contactamos ya que necesitamos verificar algunos datos. Por es…" at bounding box center [375, 350] width 554 height 97
paste textarea "en cuenta que según la cláusula 1 a) de nuestros Términos y Condiciones, Mercad…"
click at [250, 356] on textarea "Hola, Emilio. Te contactamos ya que necesitamos verificar algunos datos. Por es…" at bounding box center [375, 350] width 554 height 97
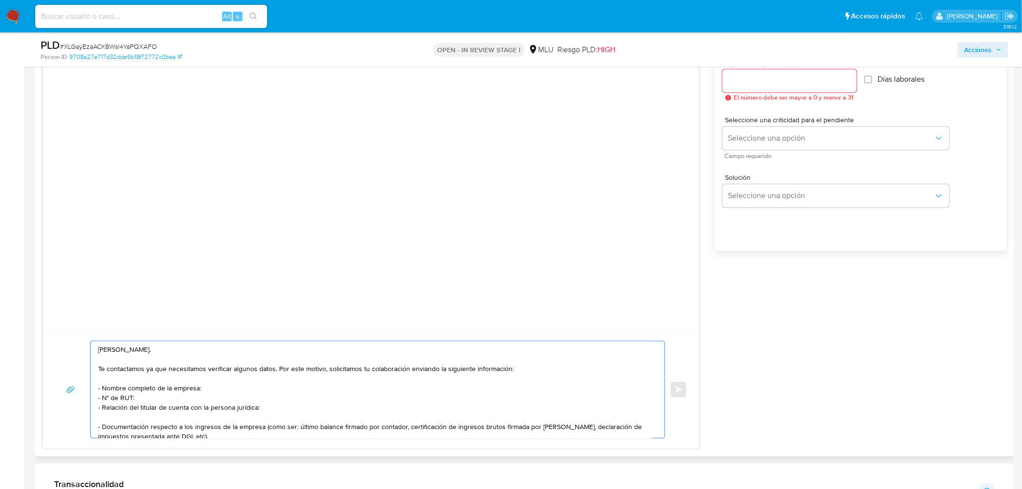
scroll to position [858, 0]
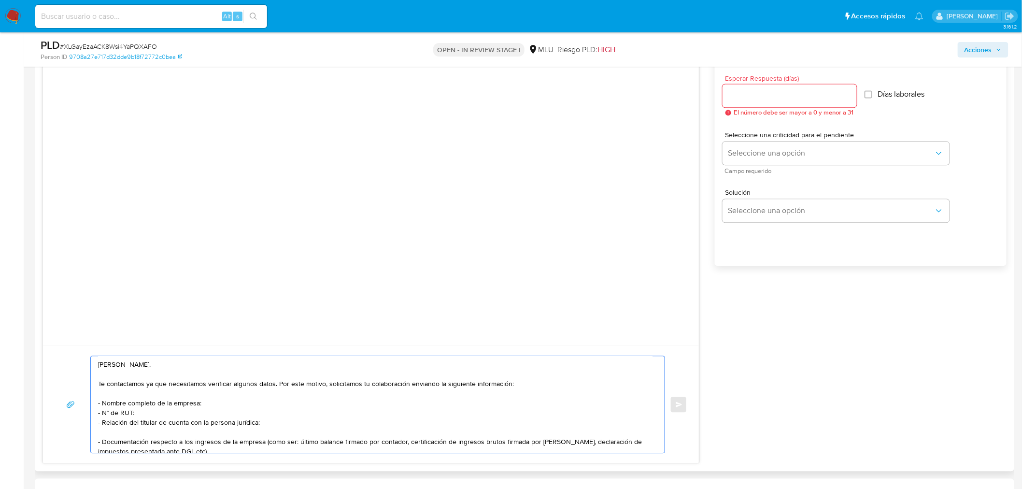
type textarea "Hola, Emilio. Te contactamos ya que necesitamos verificar algunos datos. Por es…"
click at [774, 98] on input "Esperar Respuesta (días)" at bounding box center [790, 95] width 134 height 13
type input "3"
click at [748, 152] on span "Seleccione una opción" at bounding box center [831, 153] width 206 height 10
click at [748, 152] on div "LOW" at bounding box center [831, 153] width 206 height 19
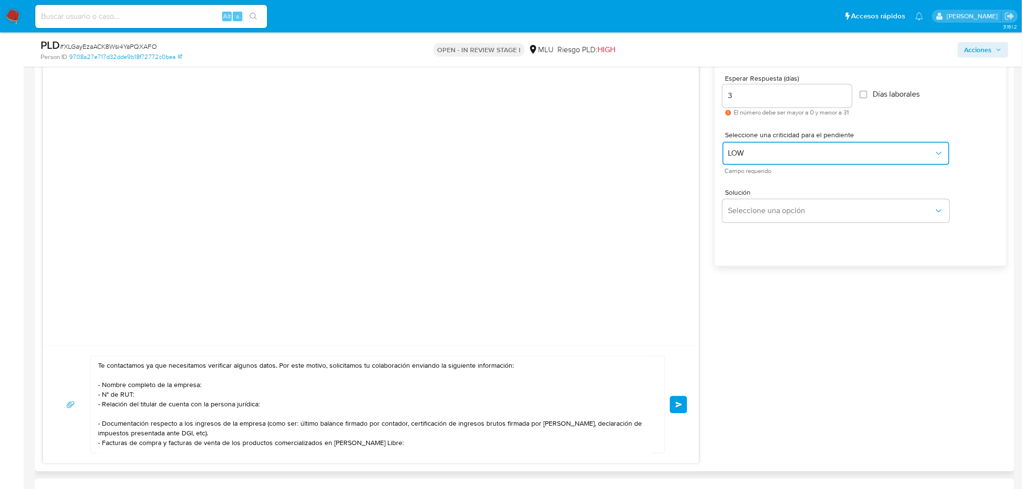
scroll to position [0, 0]
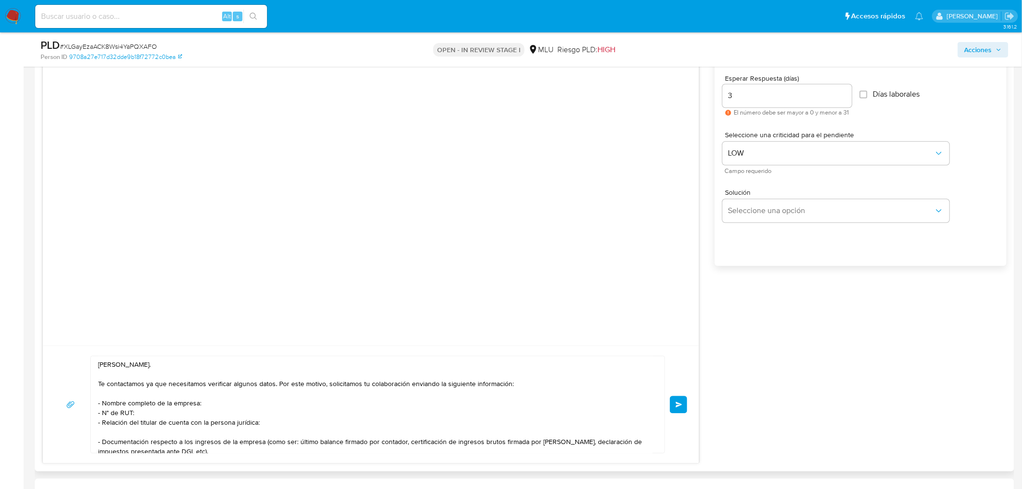
click at [682, 404] on button "Enviar" at bounding box center [678, 404] width 17 height 17
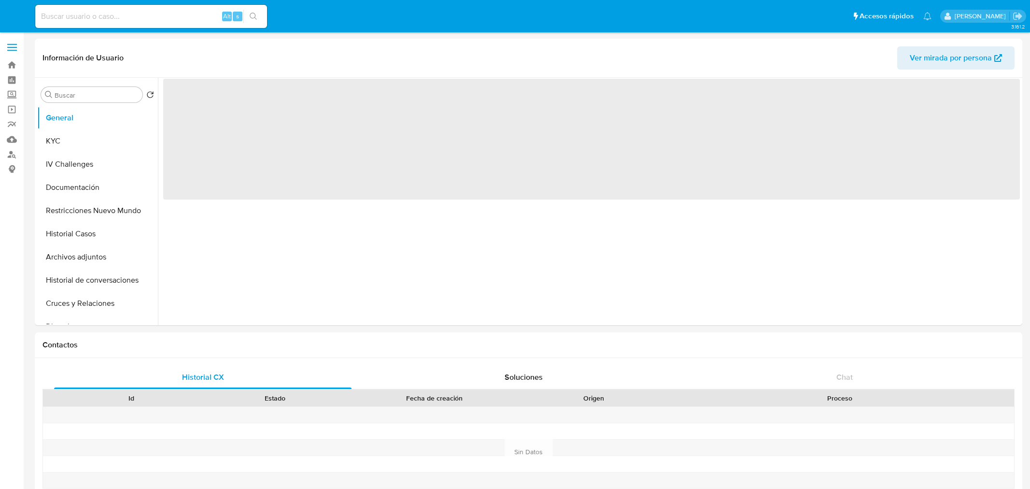
select select "10"
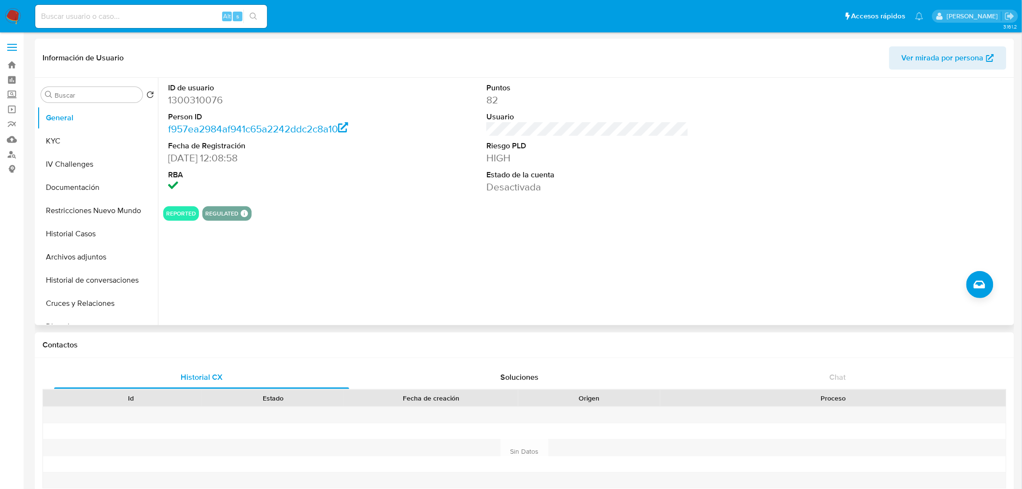
click at [204, 95] on dd "1300310076" at bounding box center [269, 100] width 202 height 14
click at [80, 136] on button "KYC" at bounding box center [93, 140] width 113 height 23
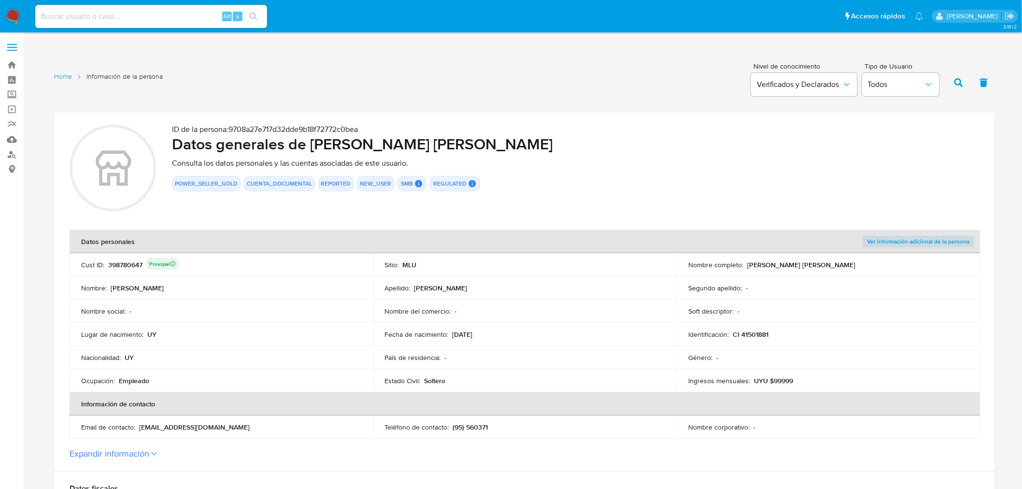
scroll to position [375, 0]
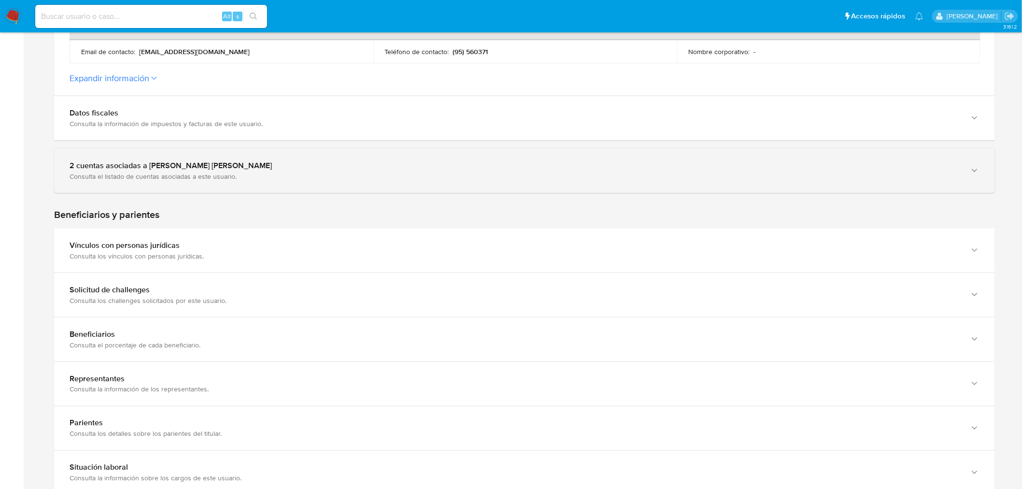
click at [256, 175] on div "Consulta el listado de cuentas asociadas a este usuario." at bounding box center [515, 176] width 891 height 9
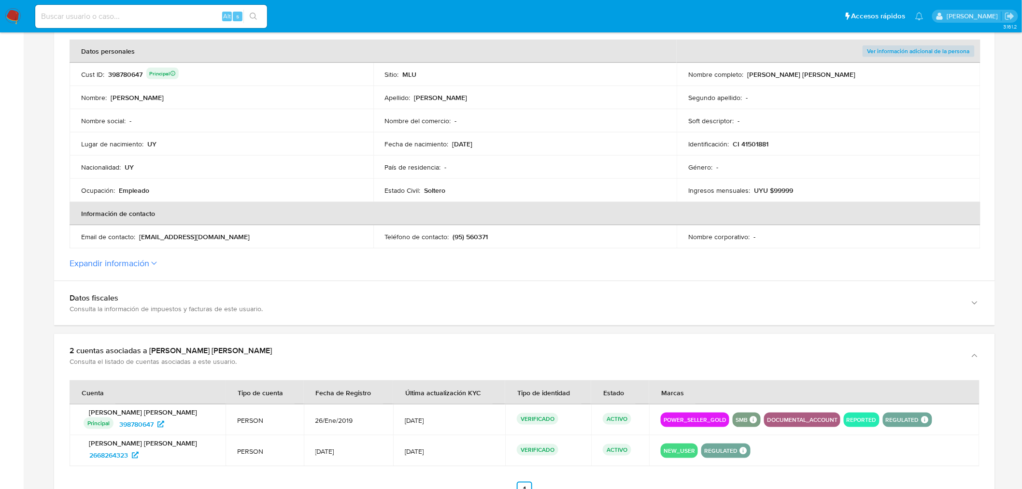
scroll to position [0, 0]
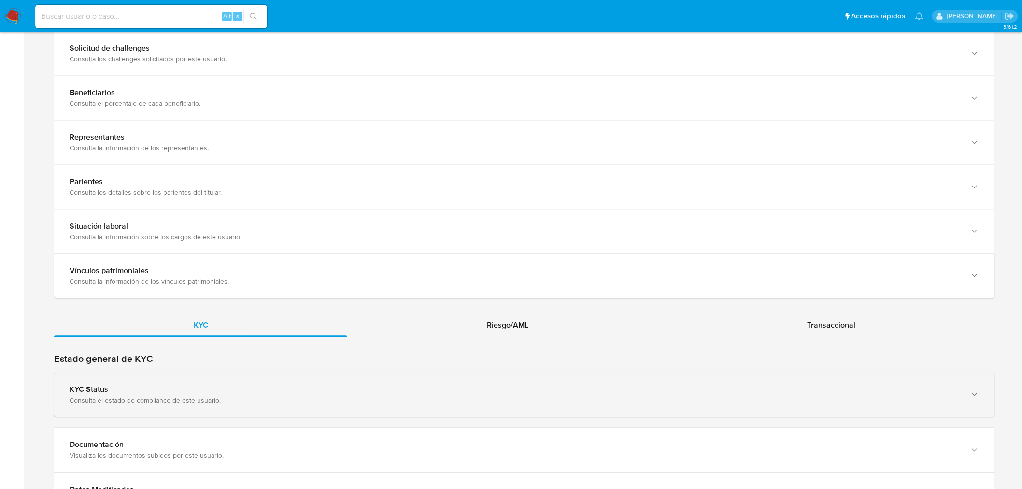
click at [217, 388] on div "KYC Status" at bounding box center [515, 390] width 891 height 10
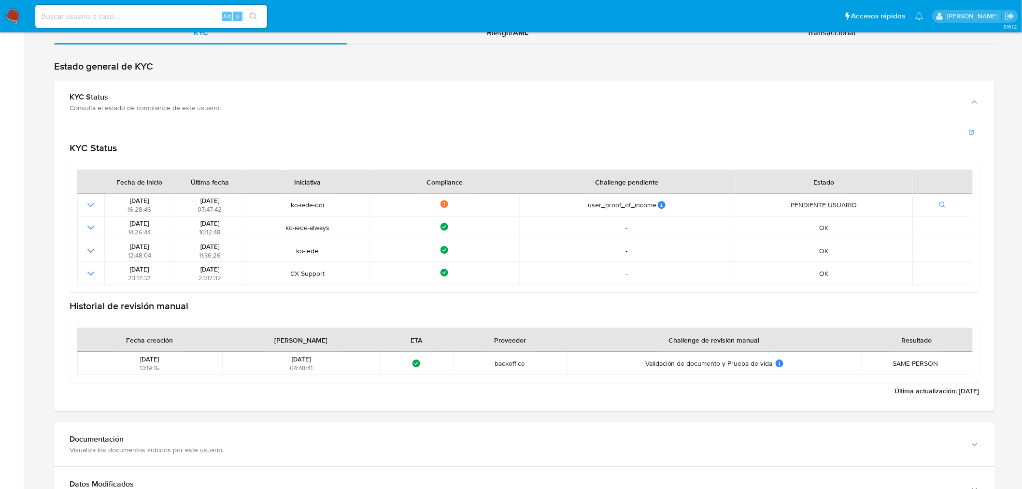
scroll to position [1127, 0]
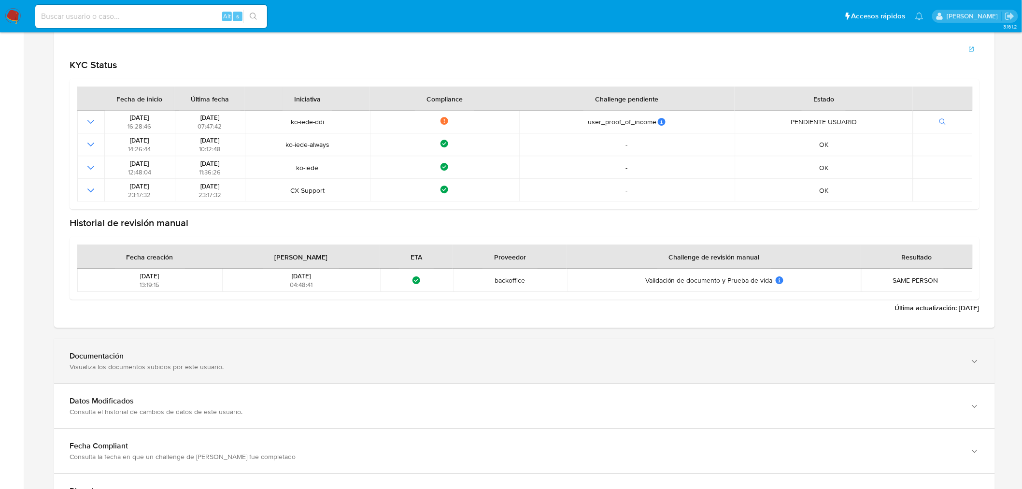
click at [216, 379] on div "Documentación Visualiza los documentos subidos por este usuario." at bounding box center [524, 361] width 941 height 44
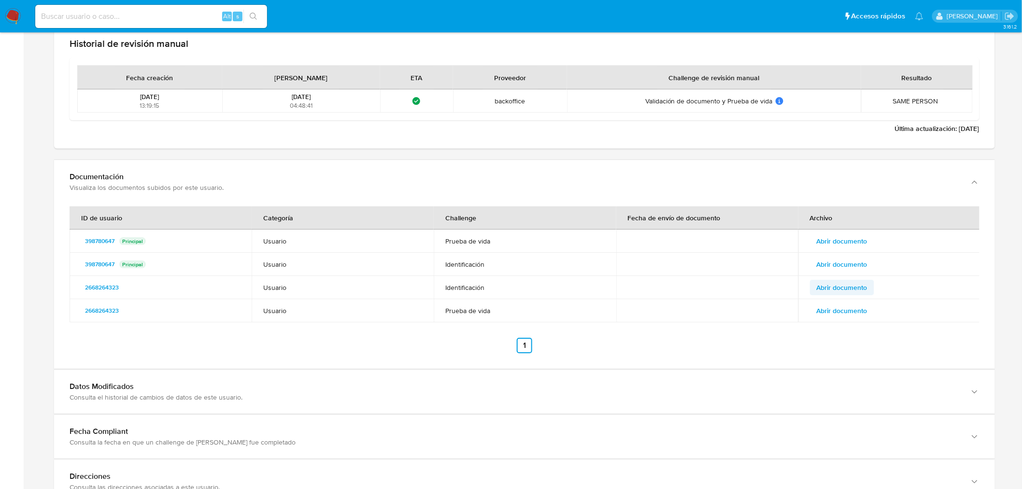
scroll to position [1341, 0]
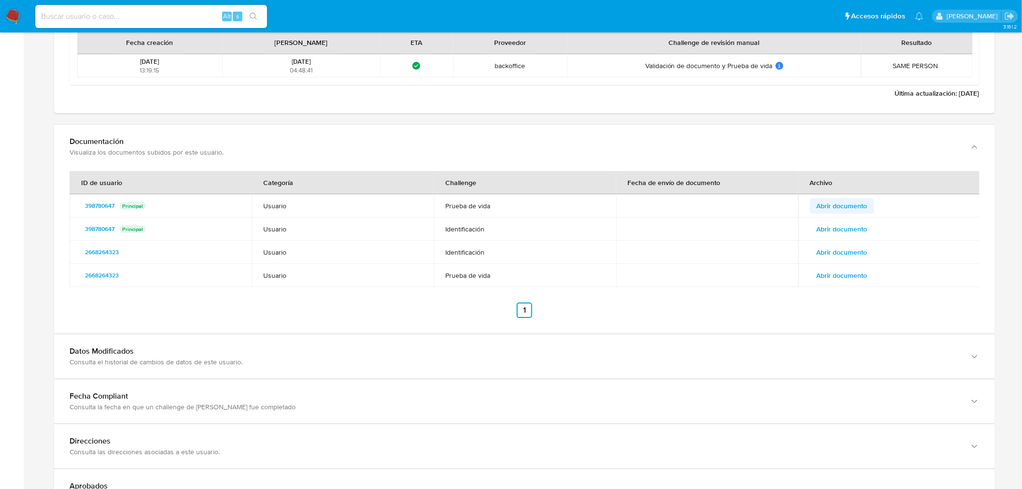
click at [840, 206] on span "Abrir documento" at bounding box center [842, 206] width 51 height 14
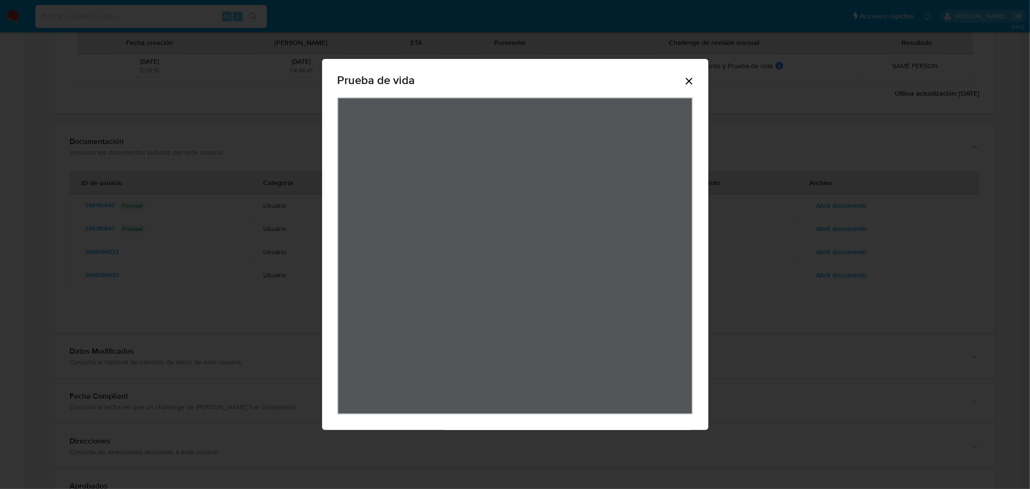
click at [687, 83] on icon "Cerrar" at bounding box center [689, 81] width 7 height 7
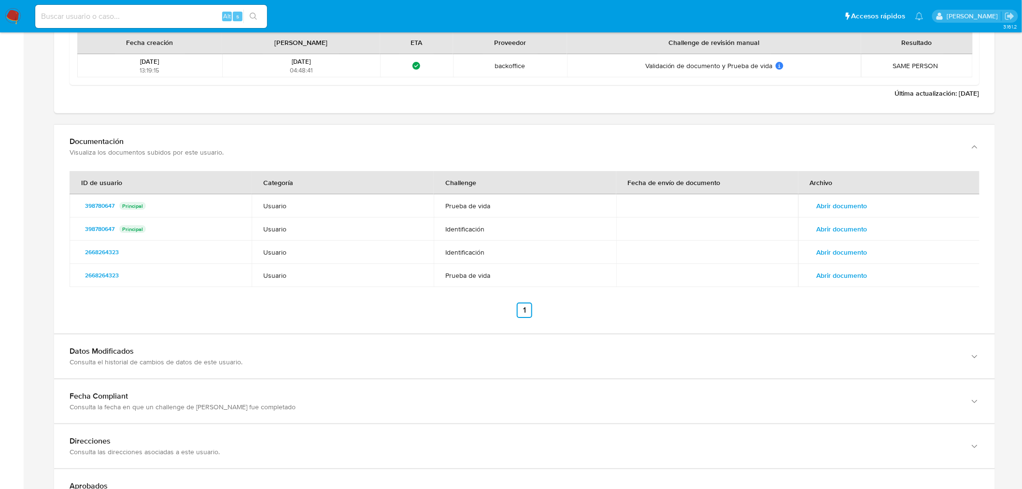
click at [859, 237] on td "Abrir documento" at bounding box center [889, 228] width 182 height 23
click at [858, 232] on span "Abrir documento" at bounding box center [842, 229] width 51 height 14
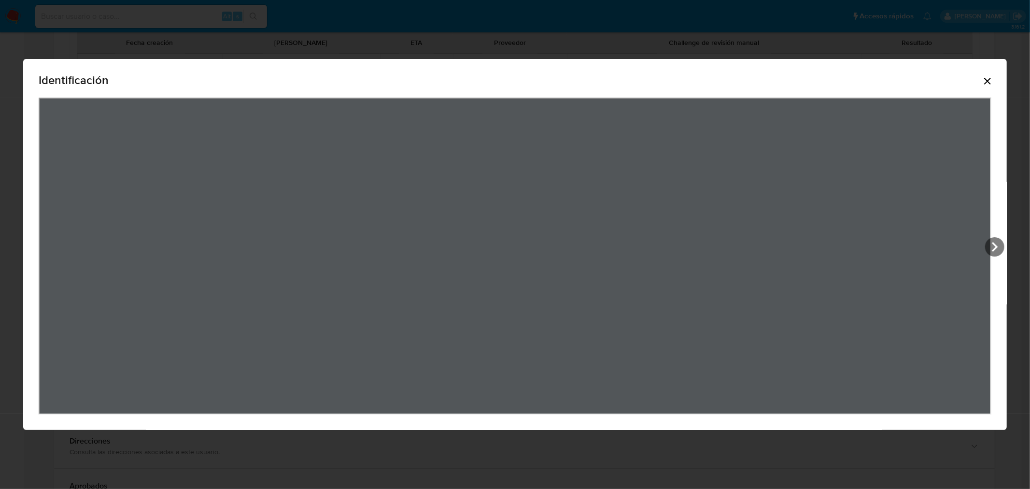
click at [988, 81] on icon "Cerrar" at bounding box center [987, 81] width 7 height 7
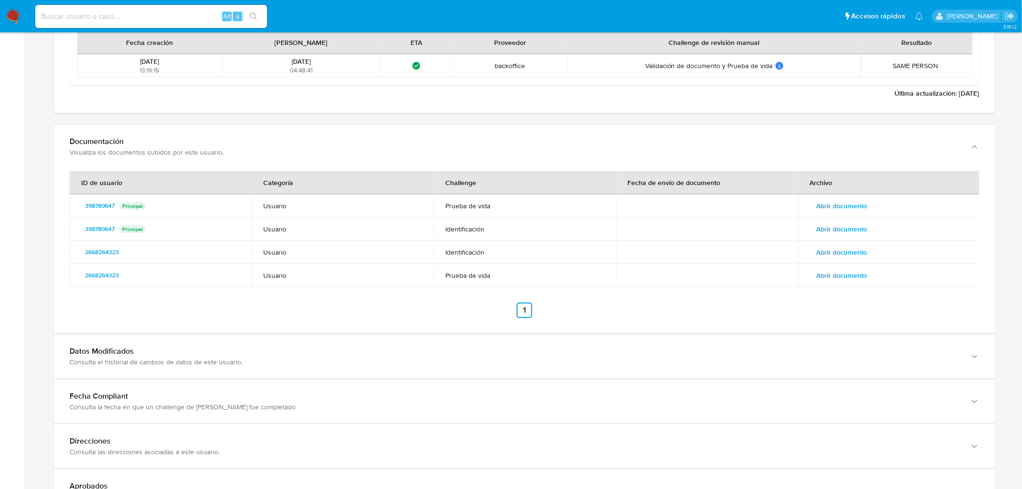
click at [159, 13] on input at bounding box center [151, 16] width 232 height 13
paste input "1490540919"
type input "1490540919"
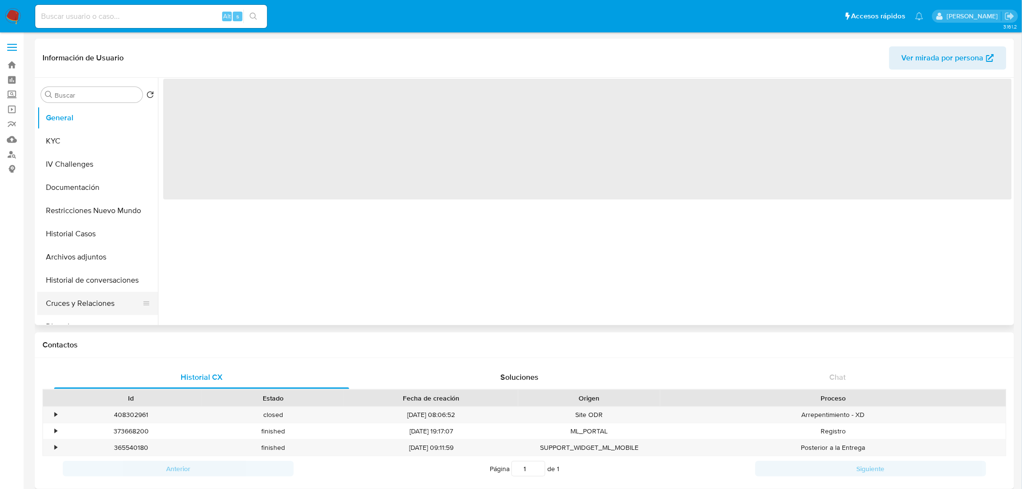
select select "10"
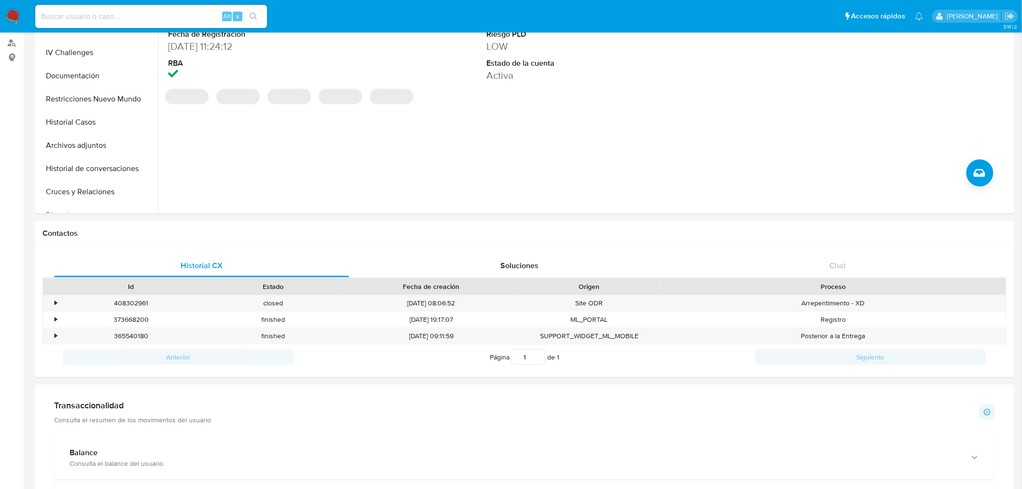
scroll to position [375, 0]
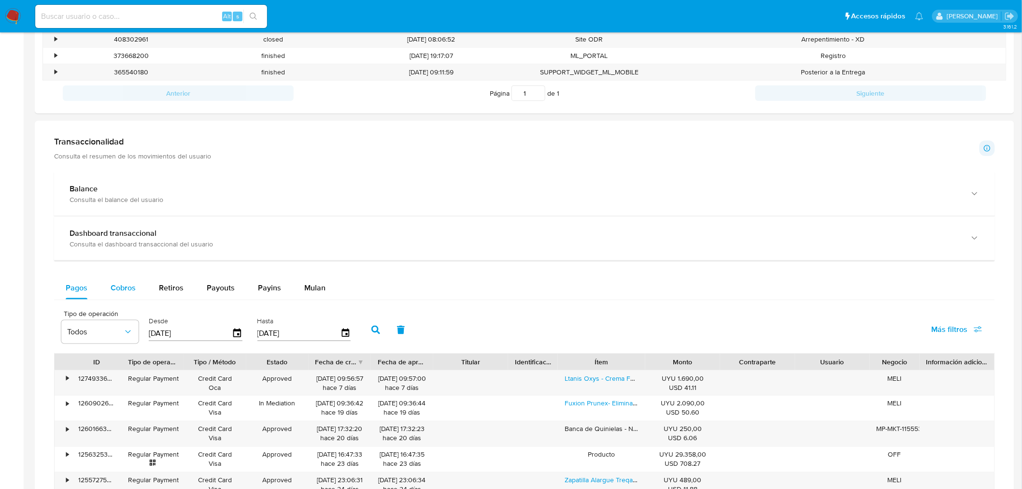
click at [128, 288] on span "Cobros" at bounding box center [123, 287] width 25 height 11
select select "10"
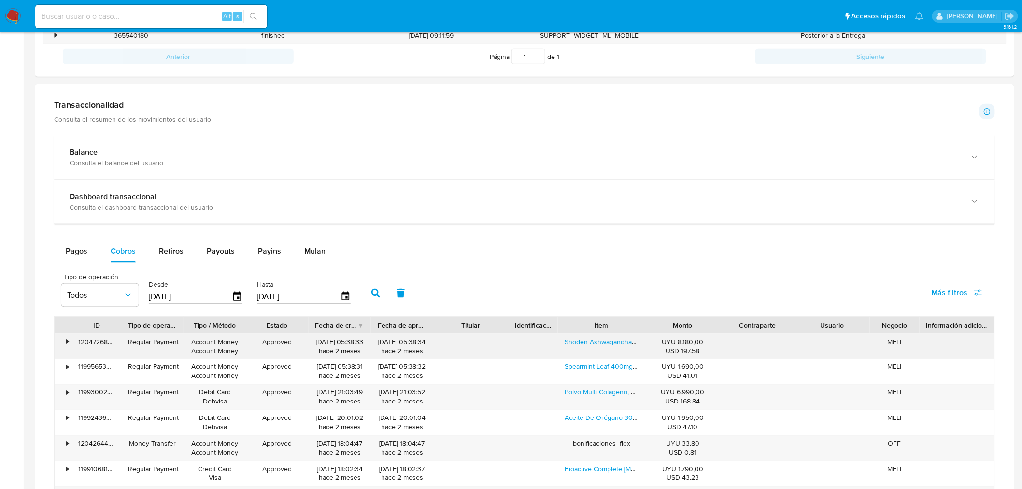
scroll to position [483, 0]
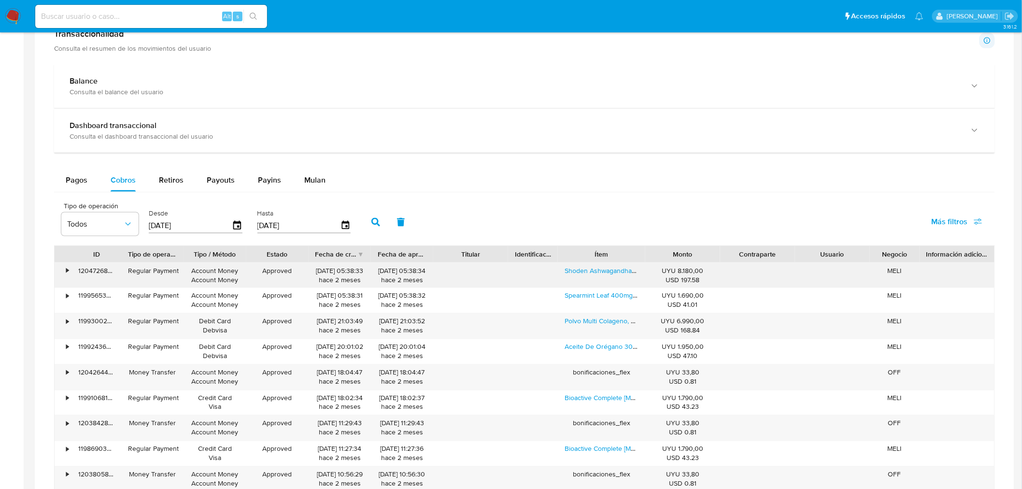
drag, startPoint x: 315, startPoint y: 271, endPoint x: 349, endPoint y: 275, distance: 34.0
click at [349, 275] on div "31/07/2025 05:38:33 hace 2 meses" at bounding box center [339, 275] width 49 height 18
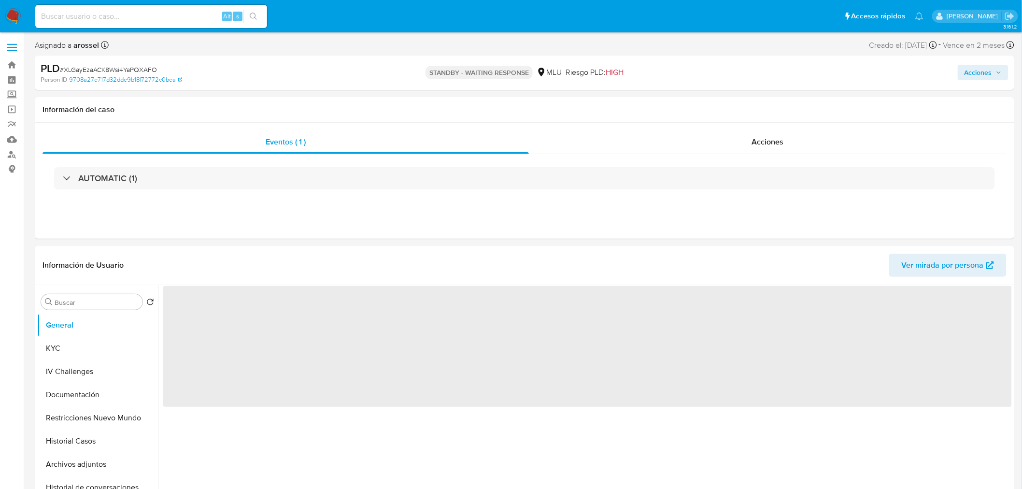
select select "10"
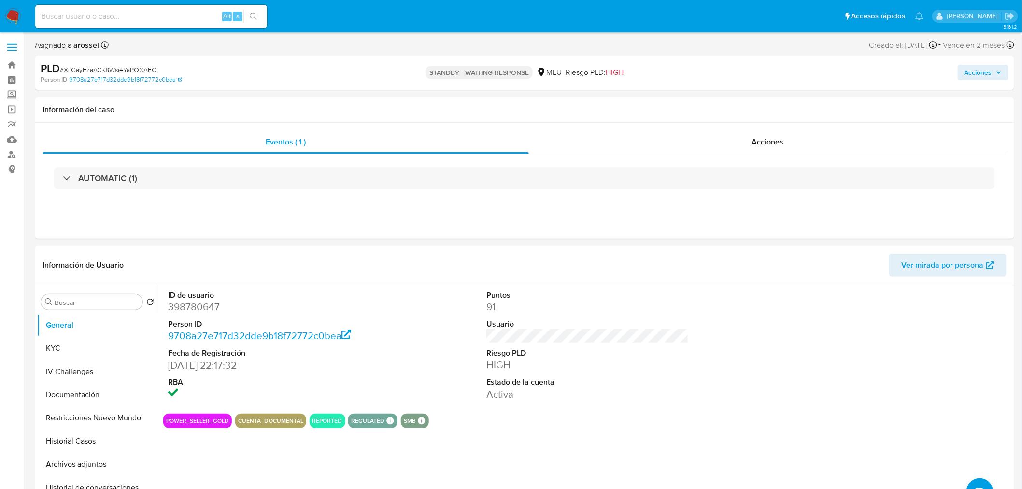
click at [123, 69] on span "# XLGayEzaACK8Wsi4YaPQXAFO" at bounding box center [108, 70] width 97 height 10
copy span "XLGayEzaACK8Wsi4YaPQXAFO"
click at [76, 354] on button "KYC" at bounding box center [93, 348] width 113 height 23
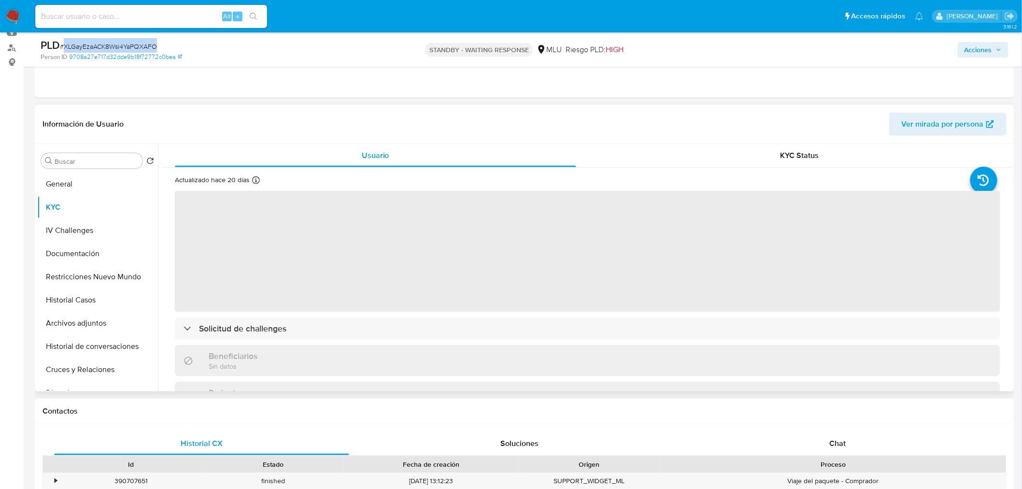
scroll to position [107, 0]
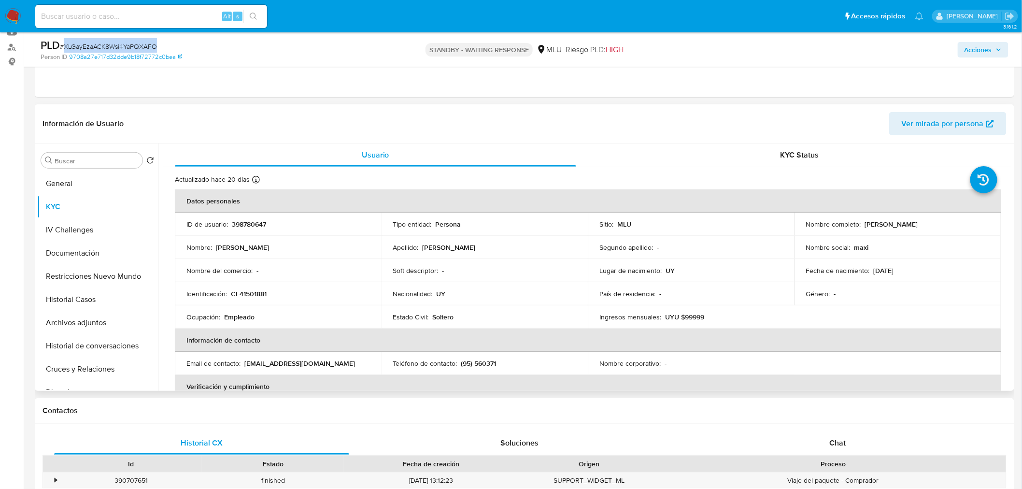
drag, startPoint x: 862, startPoint y: 222, endPoint x: 969, endPoint y: 221, distance: 107.2
click at [969, 221] on div "Nombre completo : Emilio Maximiliano Montero Maciel" at bounding box center [898, 224] width 184 height 9
copy p "Emilio Maximiliano Montero Maciel"
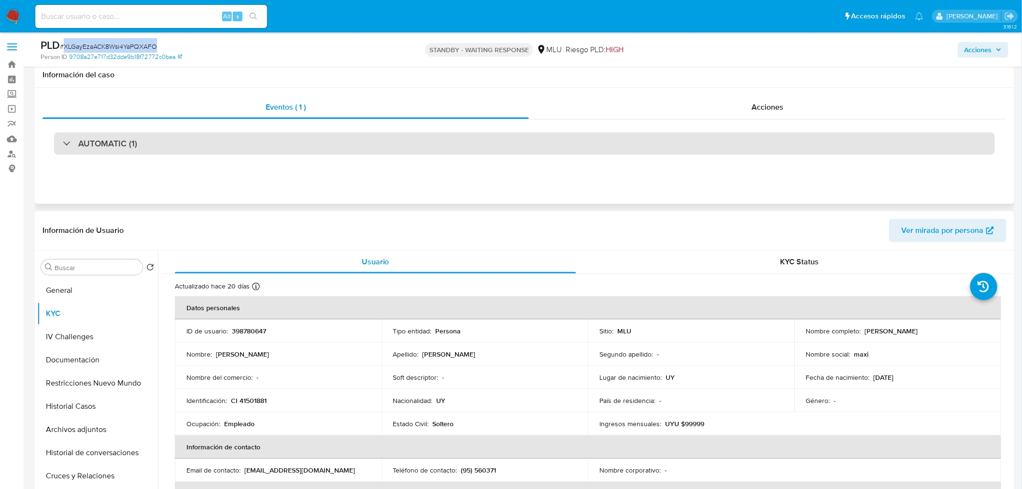
scroll to position [0, 0]
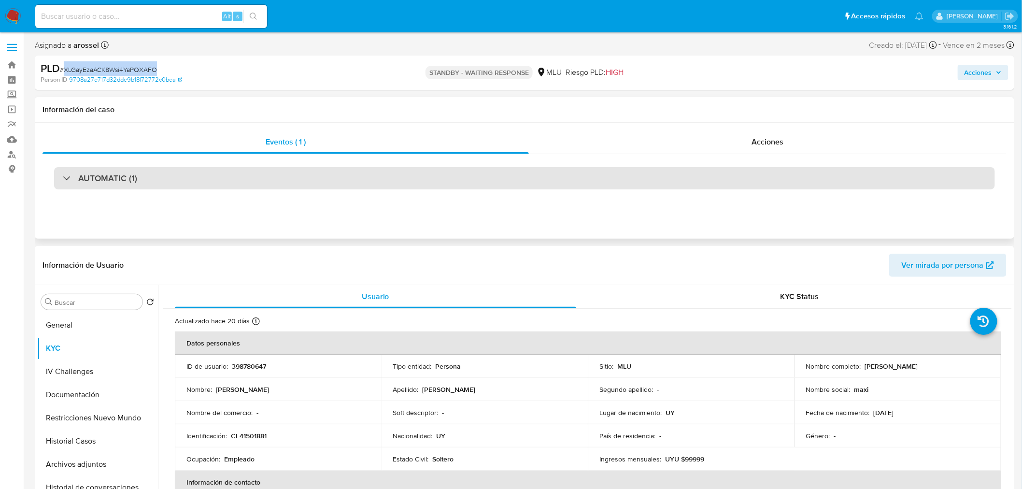
click at [156, 179] on div "AUTOMATIC (1)" at bounding box center [524, 178] width 941 height 22
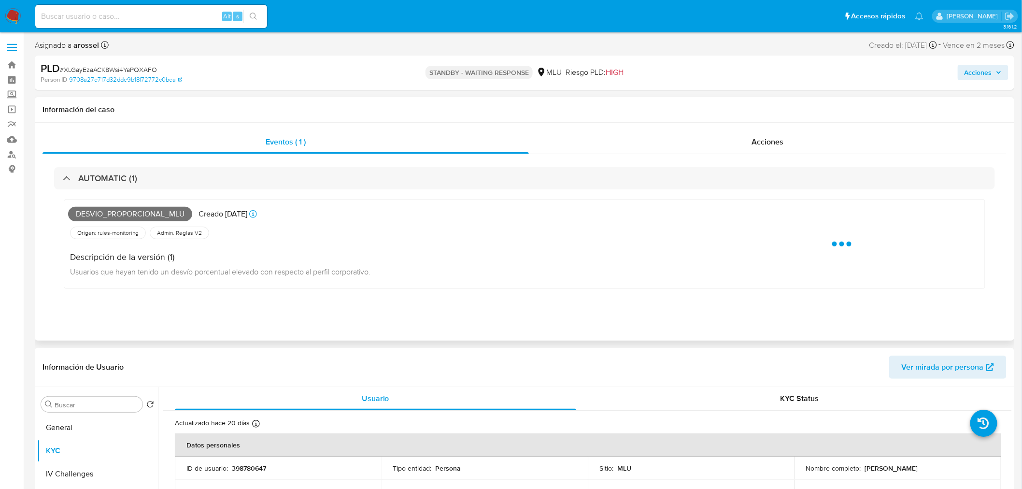
click at [131, 216] on span "Desvio_proporcional_mlu" at bounding box center [130, 214] width 124 height 14
click at [133, 218] on span "Desvio_proporcional_mlu" at bounding box center [130, 214] width 124 height 14
copy span "Desvio_proporcional_mlu"
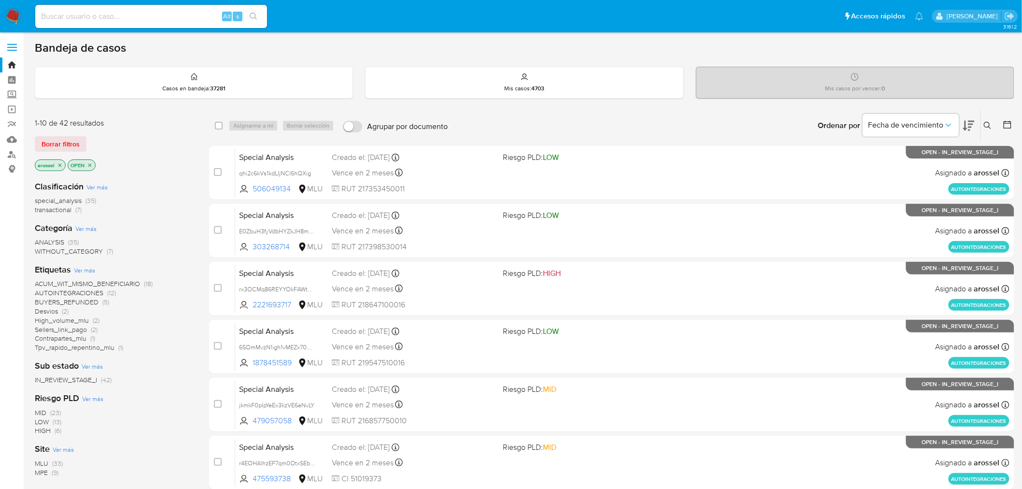
click at [968, 127] on icon at bounding box center [969, 126] width 12 height 10
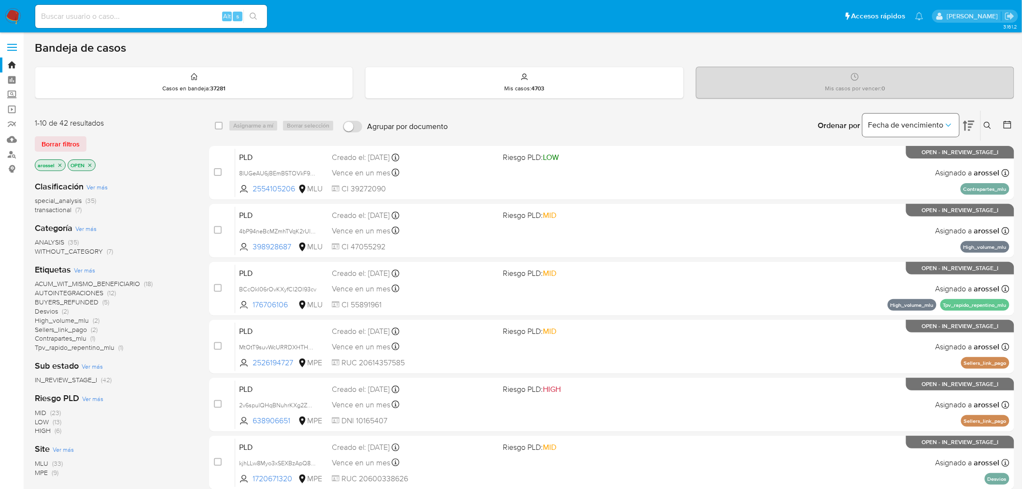
click at [922, 116] on button "Fecha de vencimiento" at bounding box center [911, 124] width 97 height 23
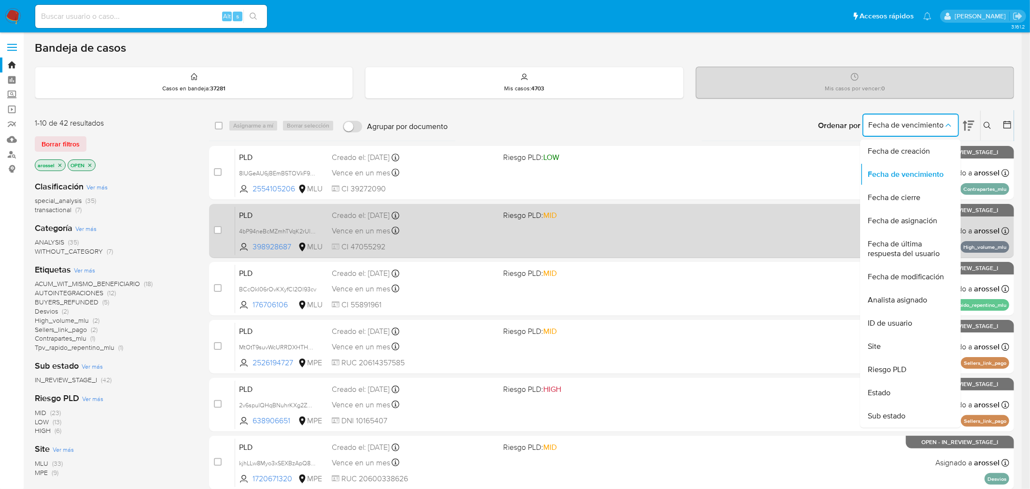
click at [914, 244] on span "Fecha de última respuesta del usuario" at bounding box center [907, 248] width 79 height 19
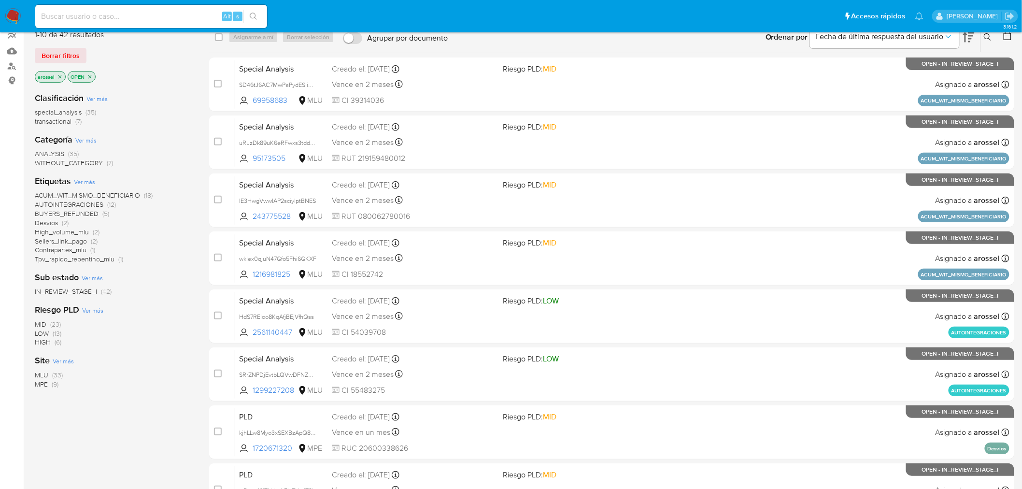
scroll to position [214, 0]
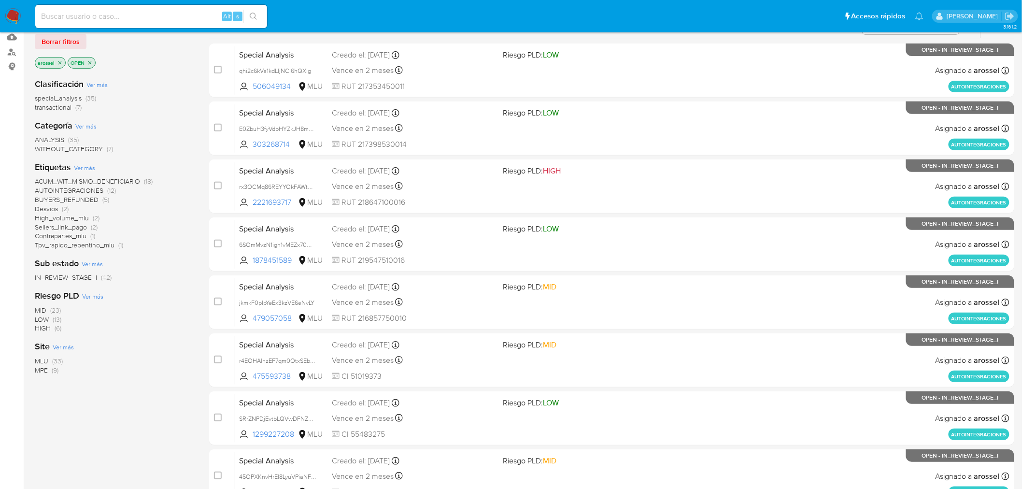
scroll to position [107, 0]
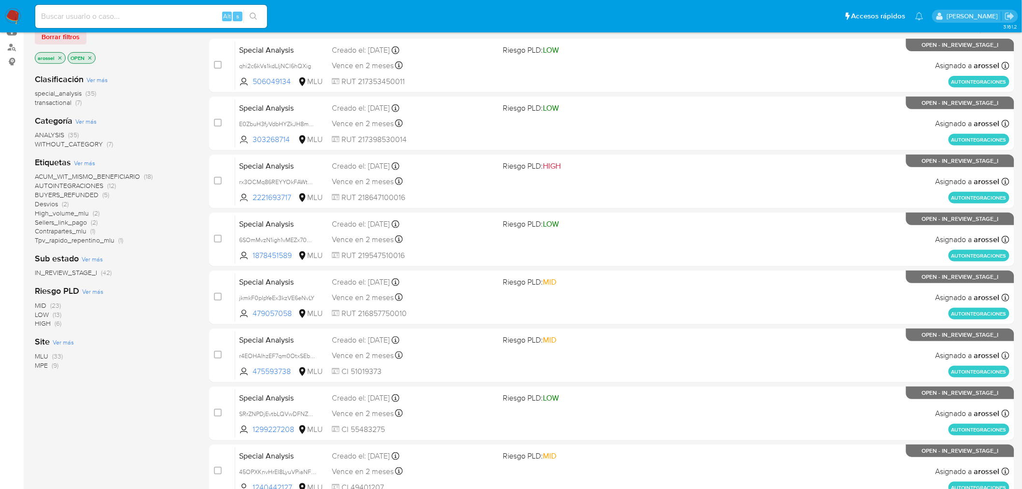
click at [41, 366] on span "MPE" at bounding box center [41, 365] width 13 height 10
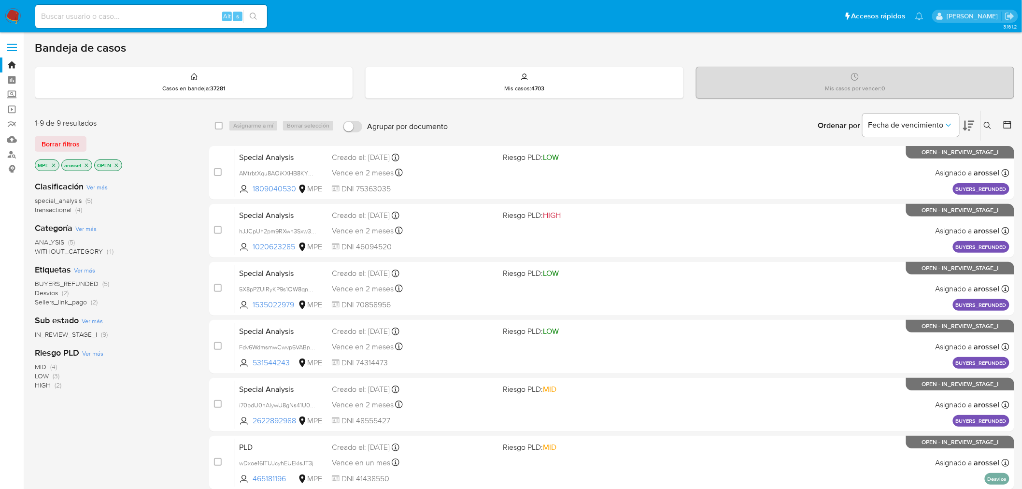
click at [971, 129] on icon at bounding box center [969, 126] width 12 height 12
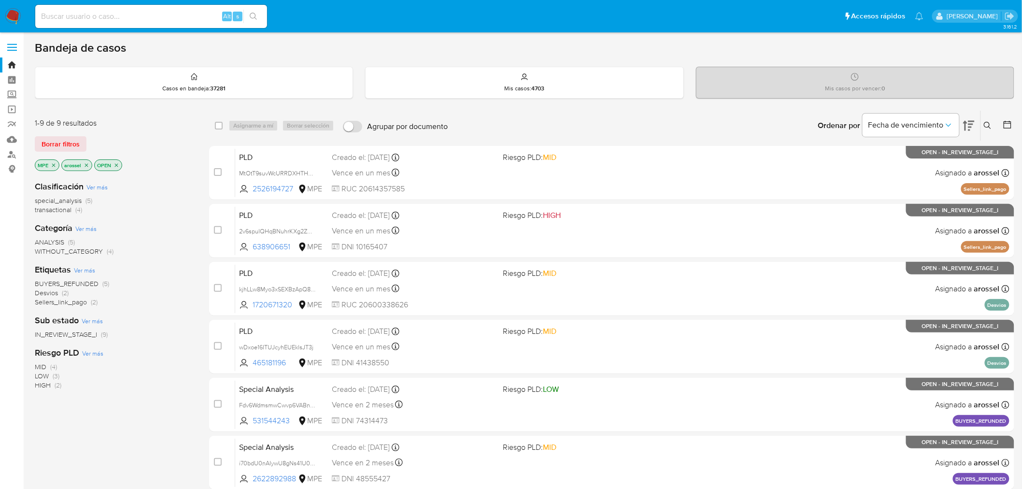
click at [54, 163] on icon "close-filter" at bounding box center [54, 165] width 6 height 6
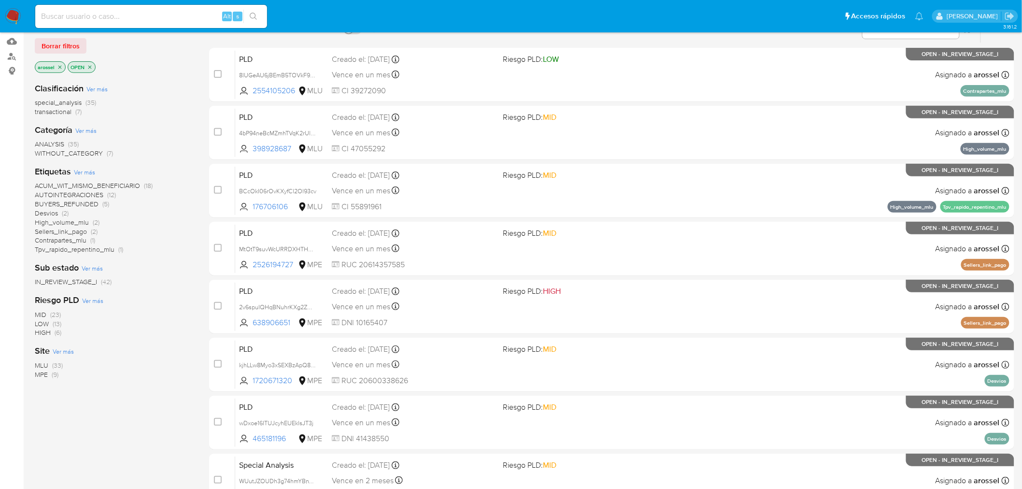
scroll to position [107, 0]
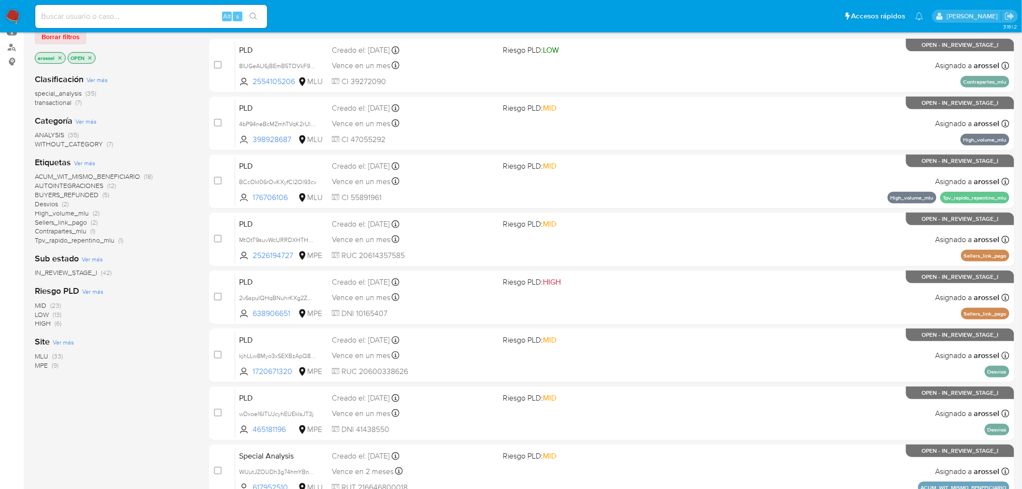
click at [39, 354] on span "MLU" at bounding box center [42, 356] width 14 height 10
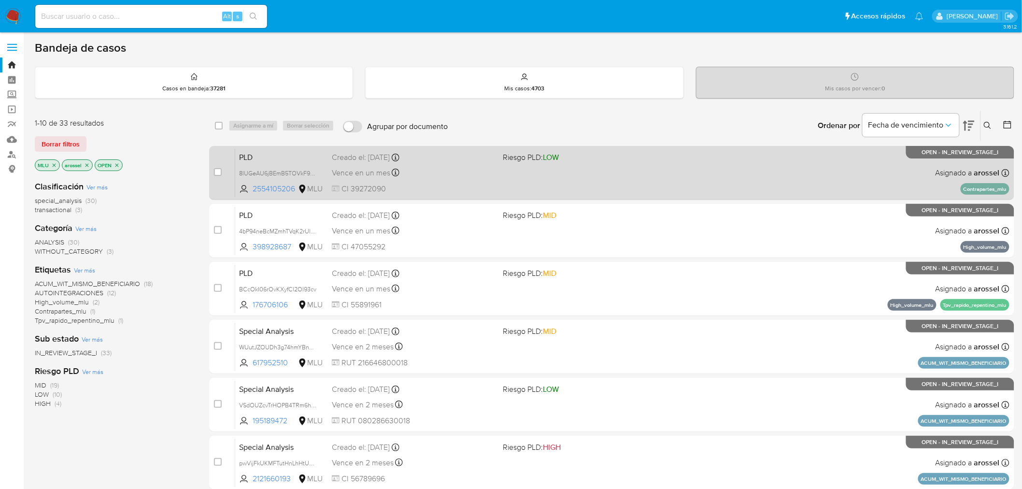
click at [469, 164] on div "PLD 8lUGeAU6jBEmB5TOVkF9N4q7 2554105206 MLU Riesgo PLD: LOW Creado el: 12/08/20…" at bounding box center [622, 172] width 774 height 49
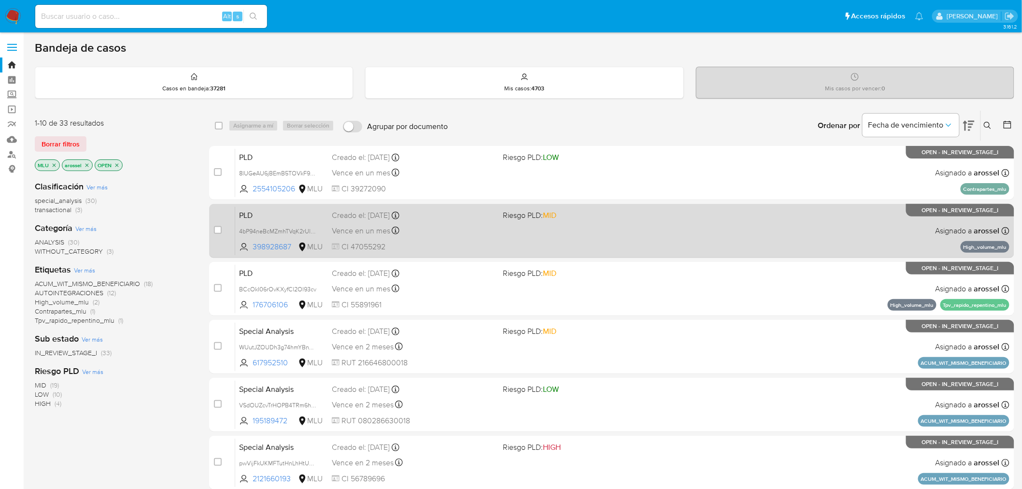
click at [455, 234] on div "Vence en un mes Vence el 10/11/2025 06:34:56" at bounding box center [414, 230] width 164 height 13
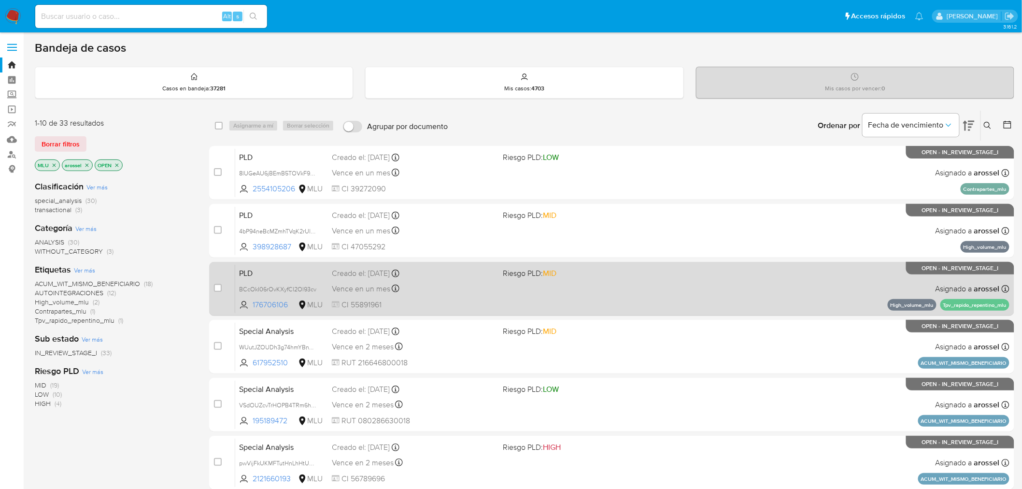
click at [459, 289] on div "Vence en un mes Vence el 10/11/2025 06:34:56" at bounding box center [414, 288] width 164 height 13
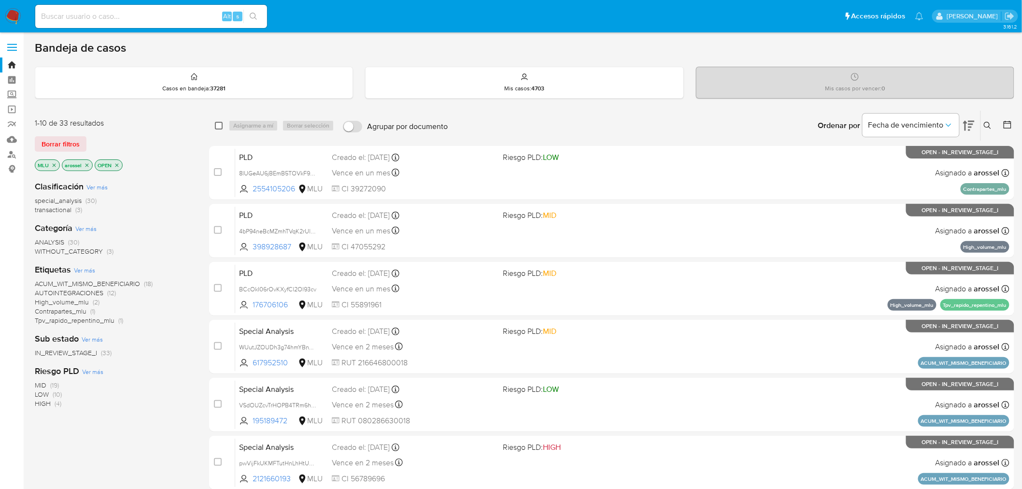
click at [219, 126] on input "checkbox" at bounding box center [219, 126] width 8 height 8
checkbox input "true"
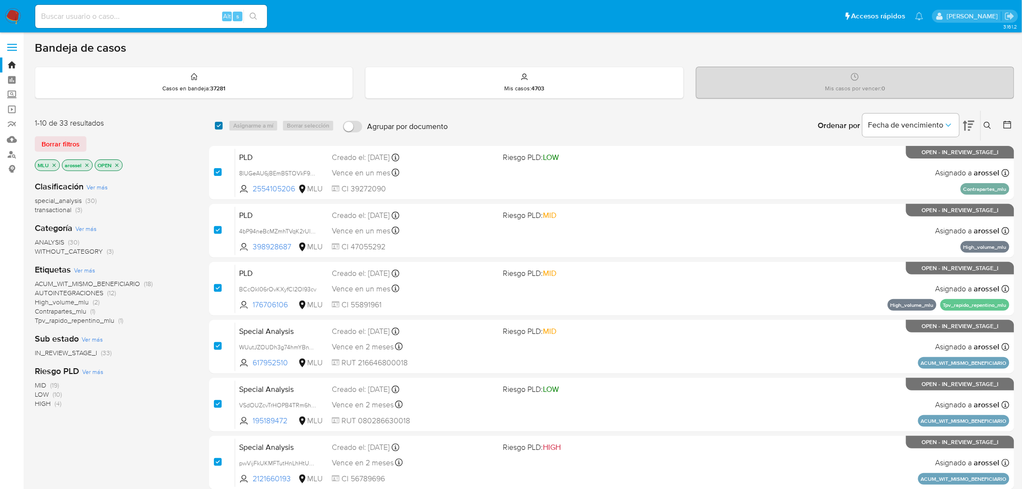
checkbox input "true"
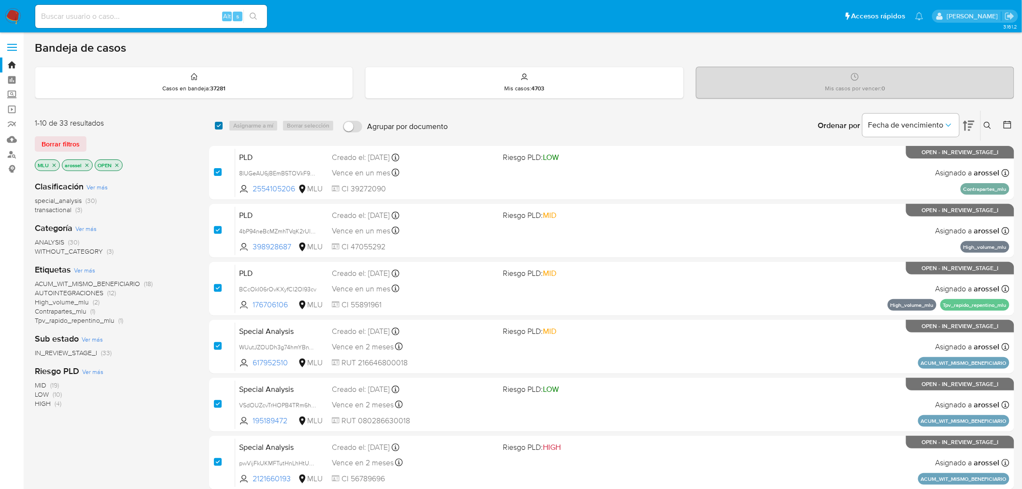
checkbox input "true"
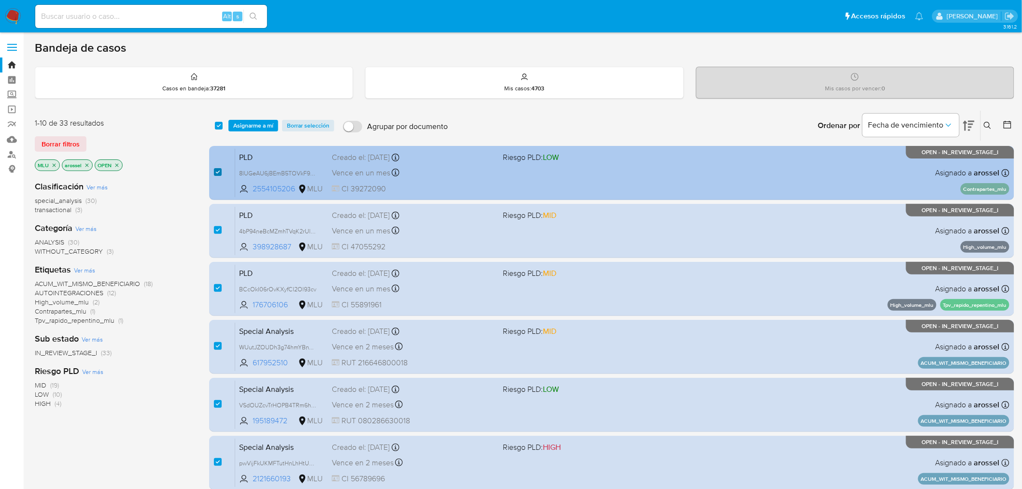
click at [218, 172] on input "checkbox" at bounding box center [218, 172] width 8 height 8
checkbox input "false"
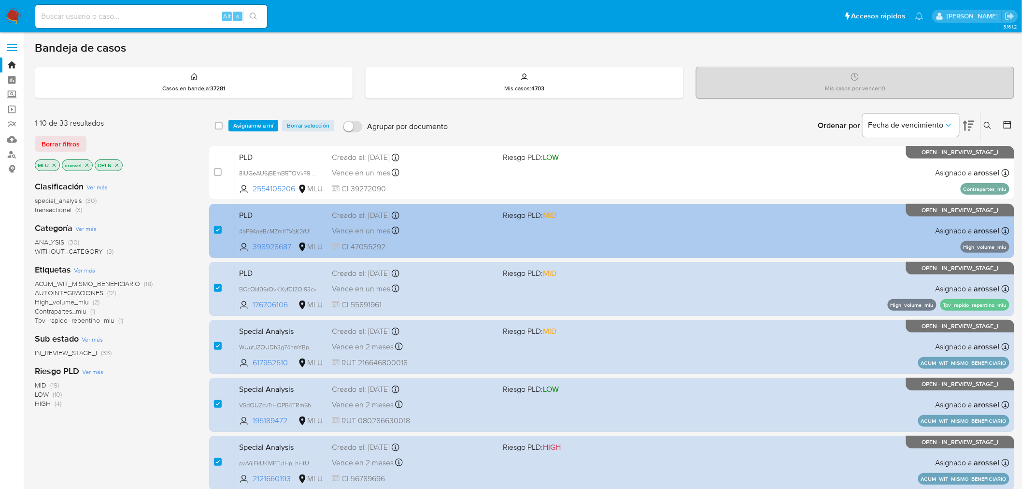
drag, startPoint x: 216, startPoint y: 230, endPoint x: 217, endPoint y: 255, distance: 24.7
click at [216, 230] on input "checkbox" at bounding box center [218, 230] width 8 height 8
checkbox input "false"
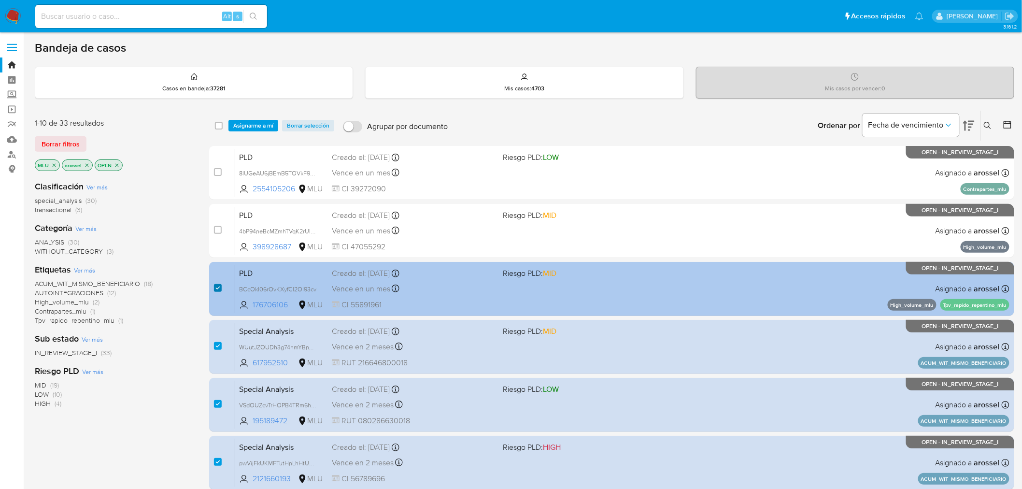
click at [219, 289] on input "checkbox" at bounding box center [218, 288] width 8 height 8
checkbox input "false"
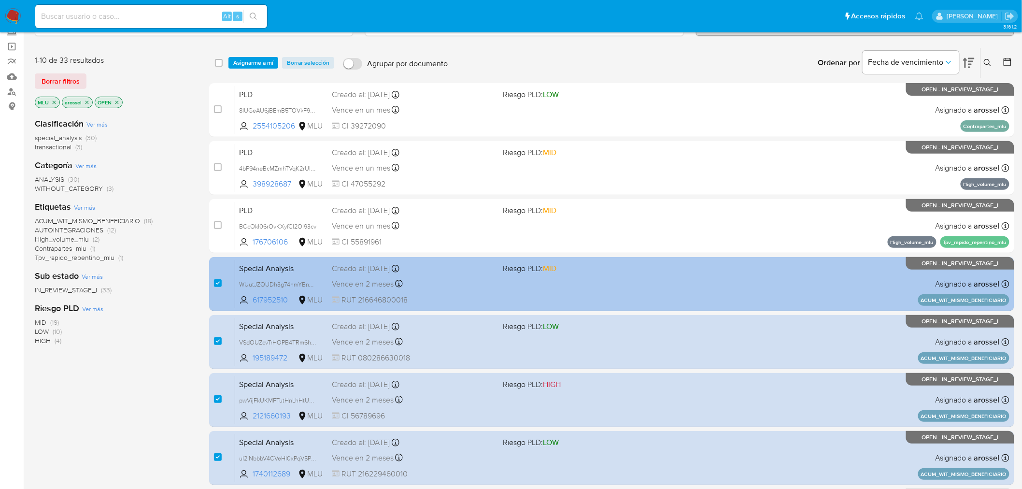
scroll to position [161, 0]
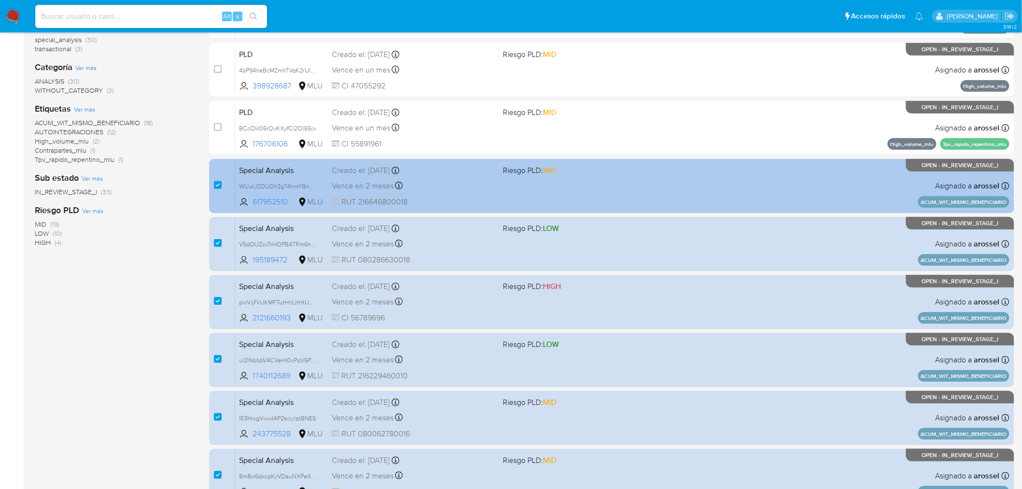
click at [471, 186] on div "Vence en 2 meses Vence el 30/11/2025 17:31:41" at bounding box center [414, 185] width 164 height 13
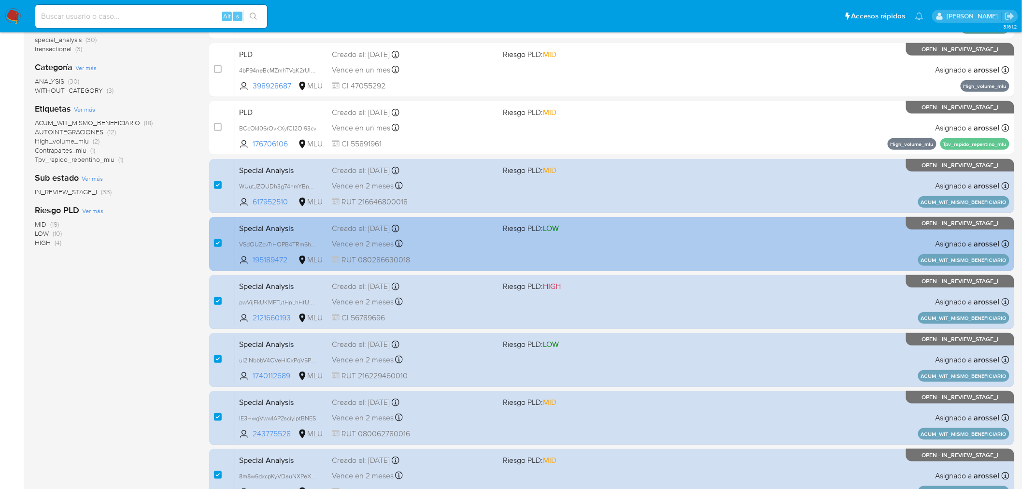
click at [444, 255] on span "RUT 080286630018" at bounding box center [414, 260] width 164 height 11
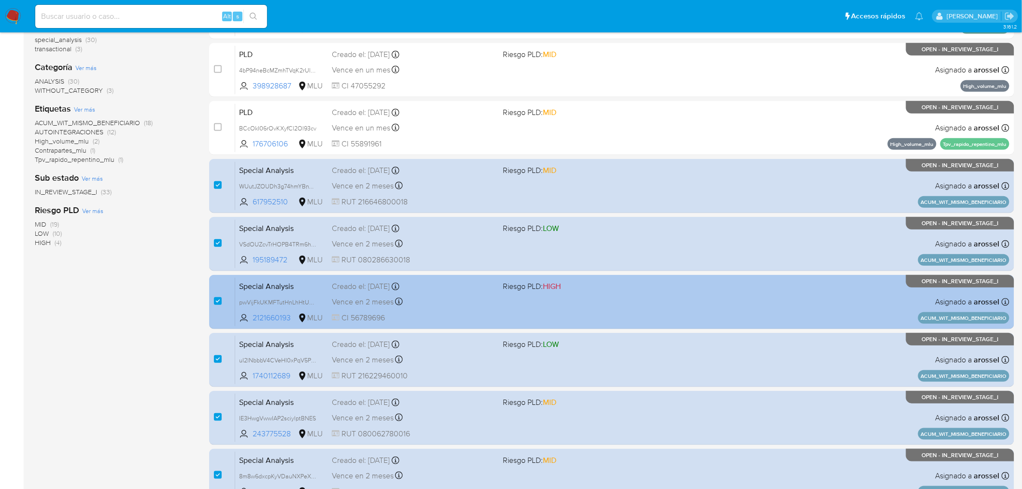
click at [460, 298] on div "Vence en 2 meses Vence el 30/11/2025 17:31:46" at bounding box center [414, 301] width 164 height 13
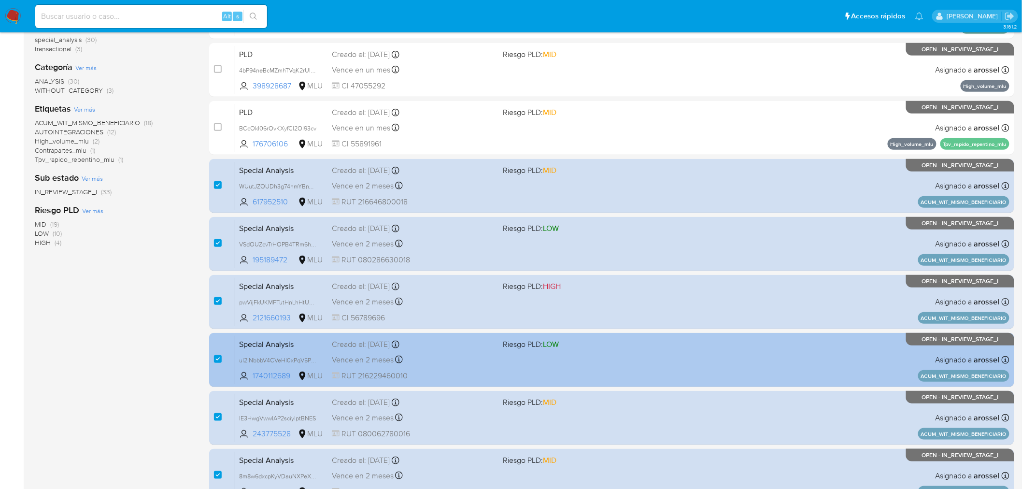
click at [459, 370] on span "RUT 216229460010" at bounding box center [414, 375] width 164 height 11
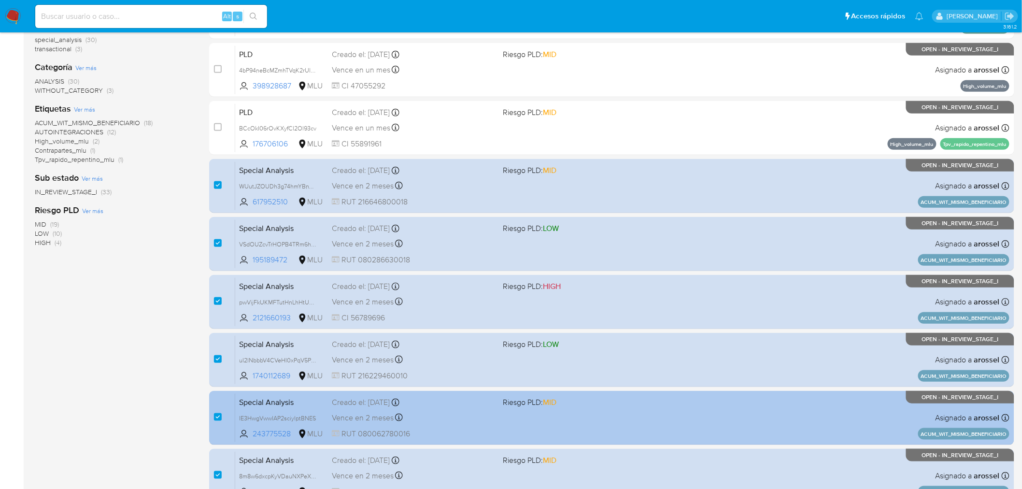
click at [453, 414] on div "Vence en 2 meses Vence el 30/11/2025 17:31:48" at bounding box center [414, 417] width 164 height 13
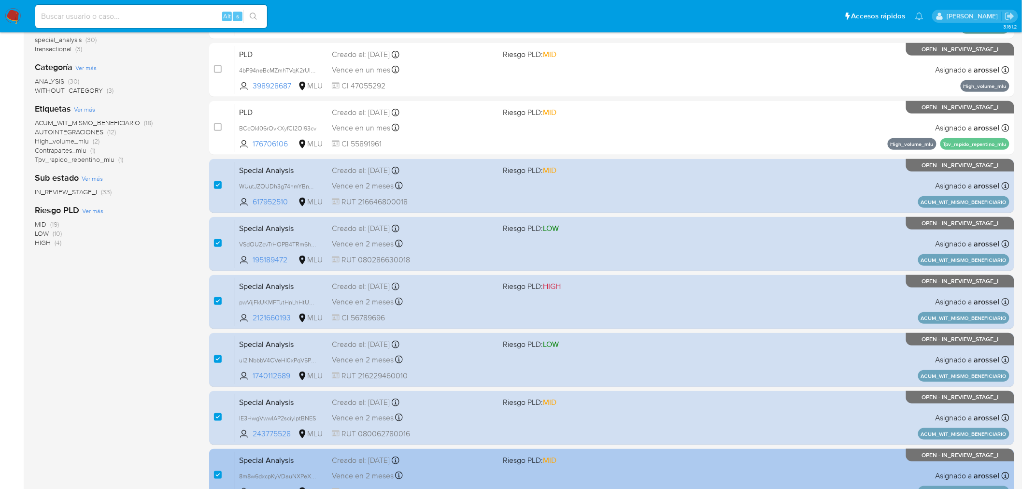
click at [451, 467] on div "Special Analysis 8m8w6dxcpKyVDauNXPeXukjl 279989571 MLU Riesgo PLD: MID Creado …" at bounding box center [622, 475] width 774 height 49
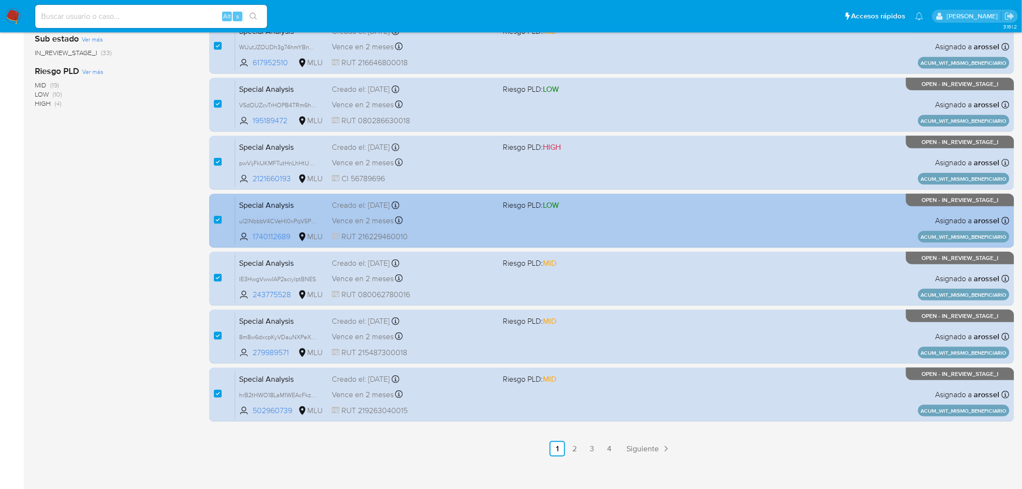
scroll to position [308, 0]
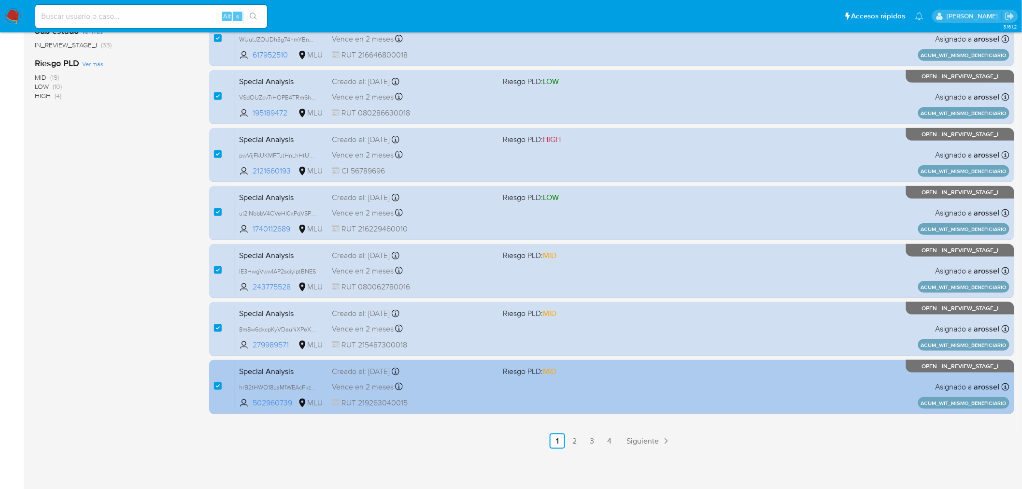
click at [489, 405] on span "RUT 219263040015" at bounding box center [414, 402] width 164 height 11
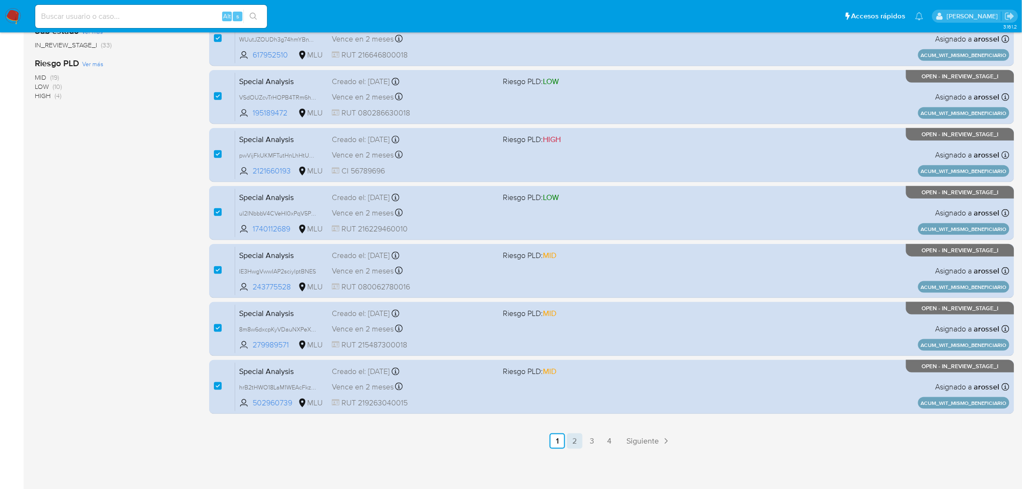
click at [580, 445] on link "2" at bounding box center [574, 440] width 15 height 15
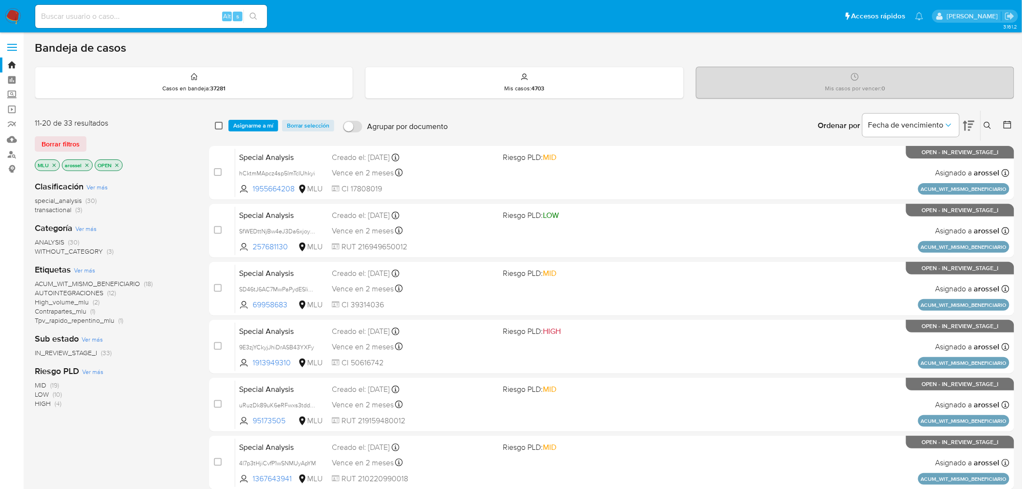
click at [221, 123] on input "checkbox" at bounding box center [219, 126] width 8 height 8
checkbox input "true"
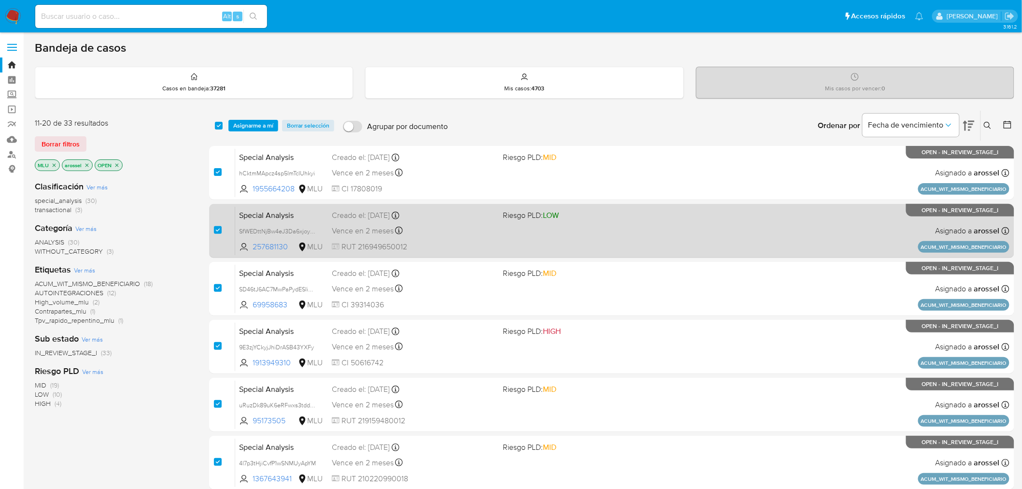
checkbox input "true"
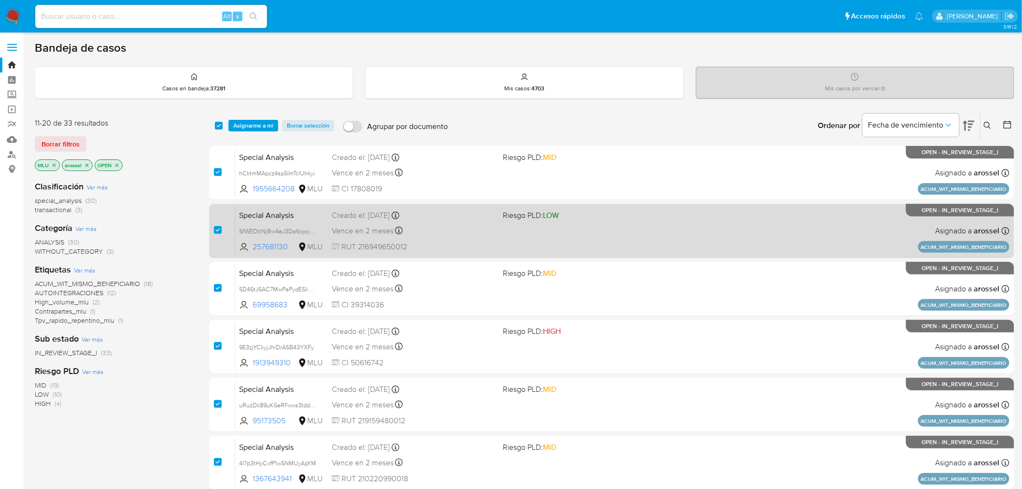
checkbox input "true"
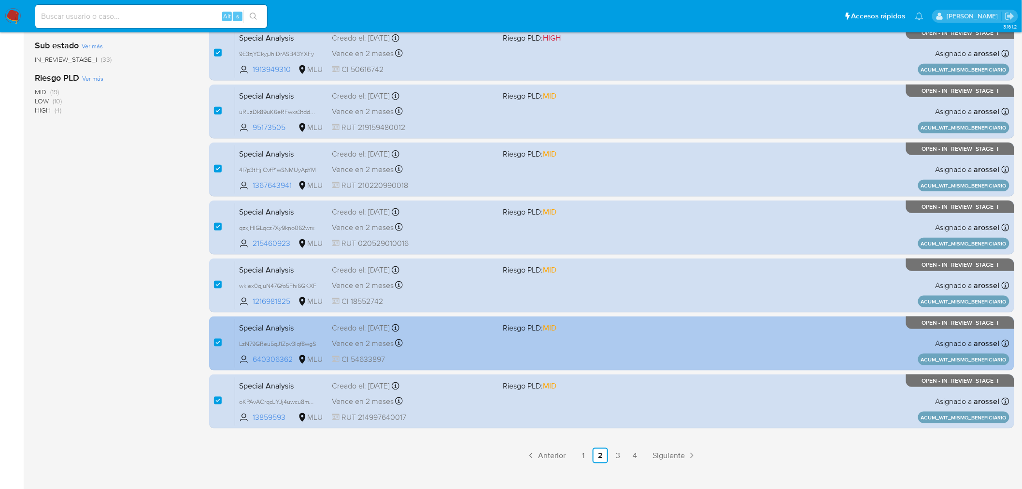
scroll to position [308, 0]
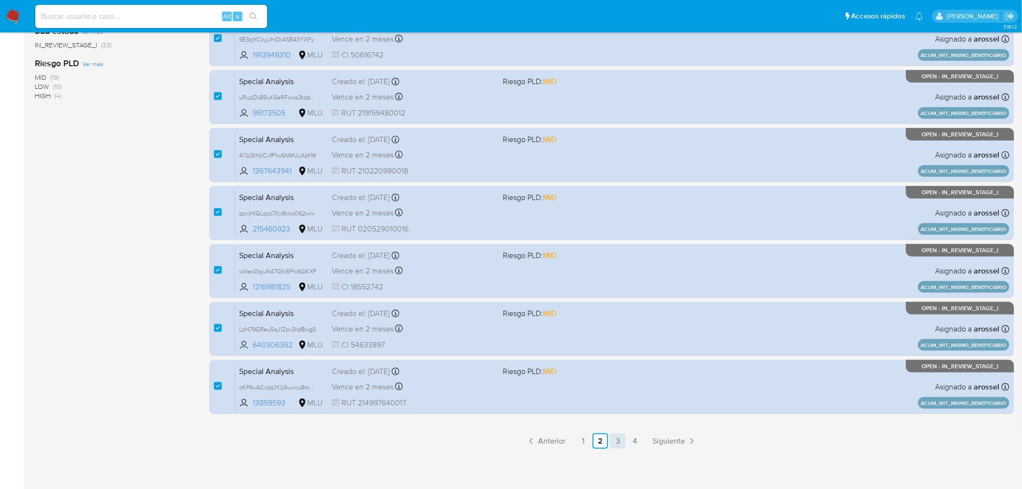
click at [621, 442] on link "3" at bounding box center [617, 440] width 15 height 15
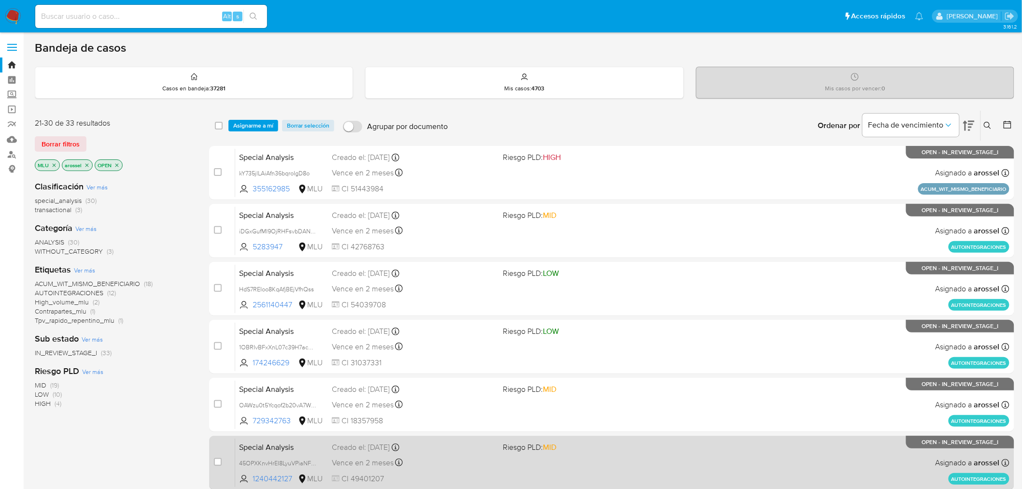
checkbox input "false"
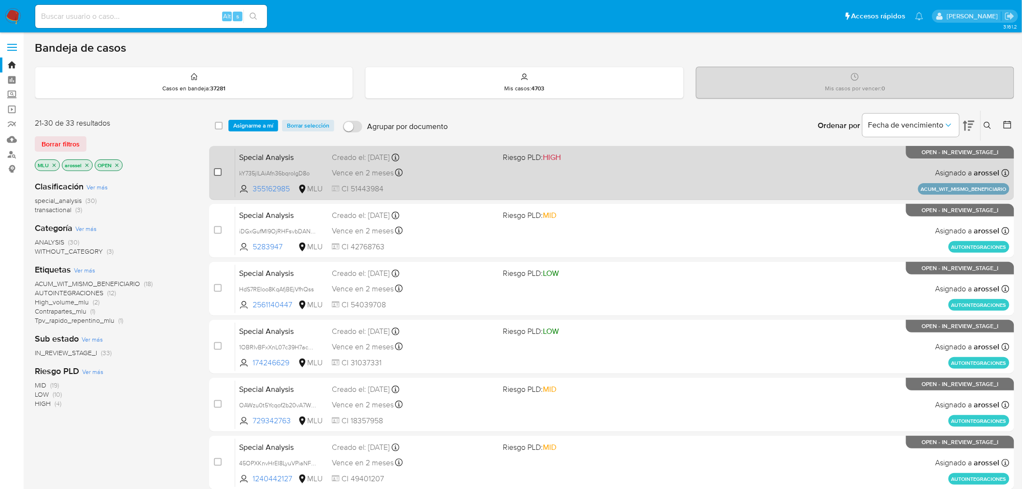
click at [215, 173] on input "checkbox" at bounding box center [218, 172] width 8 height 8
checkbox input "true"
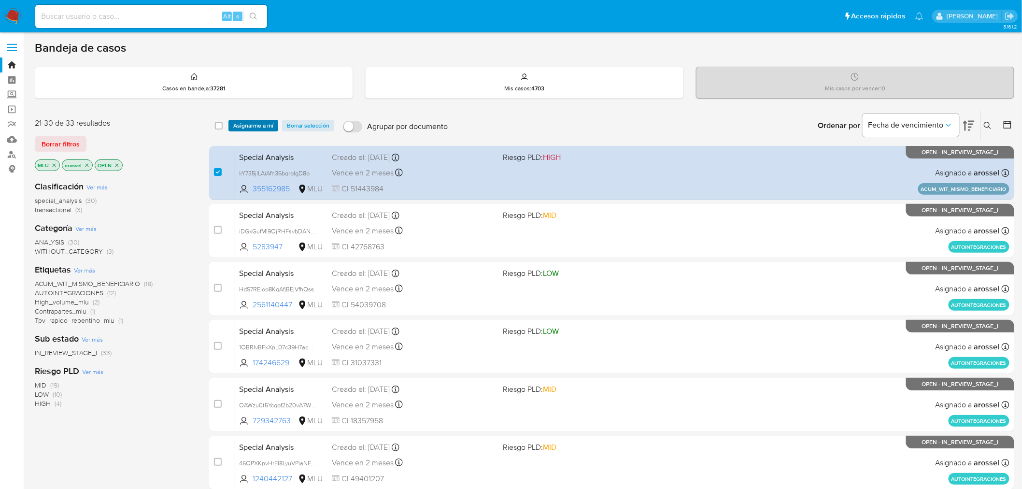
click at [254, 125] on span "Asignarme a mí" at bounding box center [253, 126] width 40 height 10
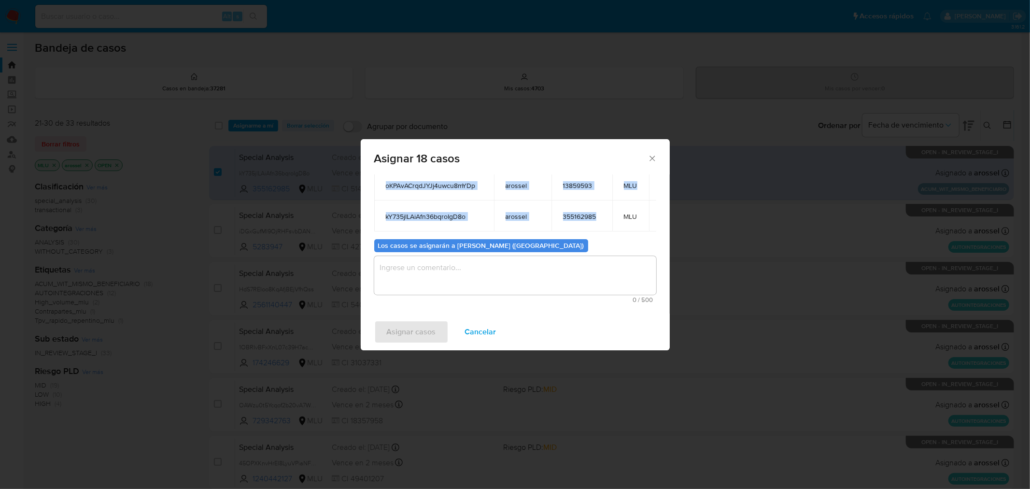
scroll to position [161, 0]
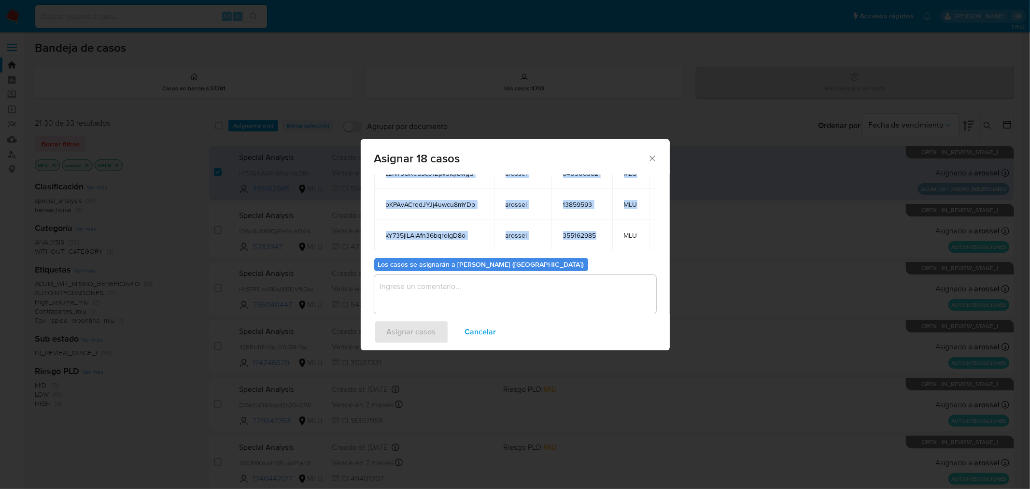
drag, startPoint x: 383, startPoint y: 209, endPoint x: 605, endPoint y: 234, distance: 223.5
copy table "ID Propietario ID de usuario Site WUutJZOUDh3g74hmYBnYK7T6 arossel 617952510 ML…"
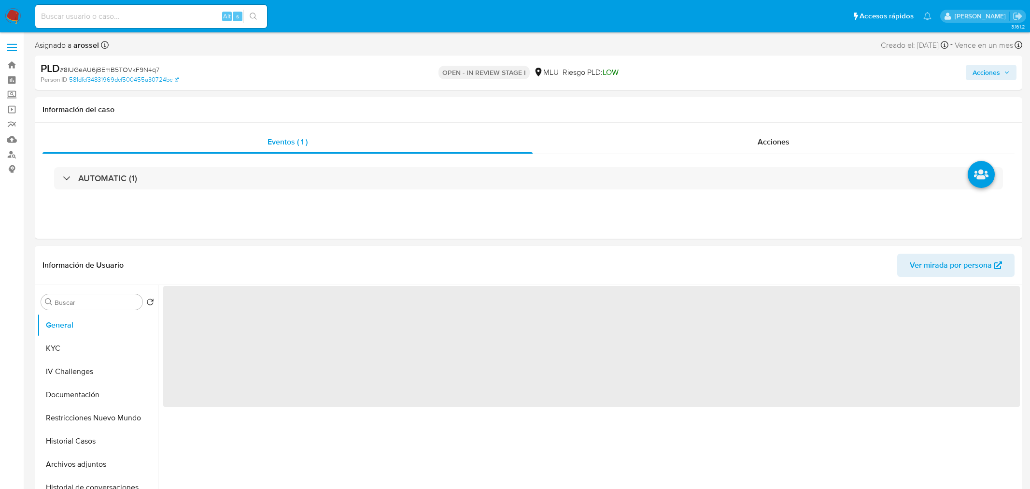
select select "10"
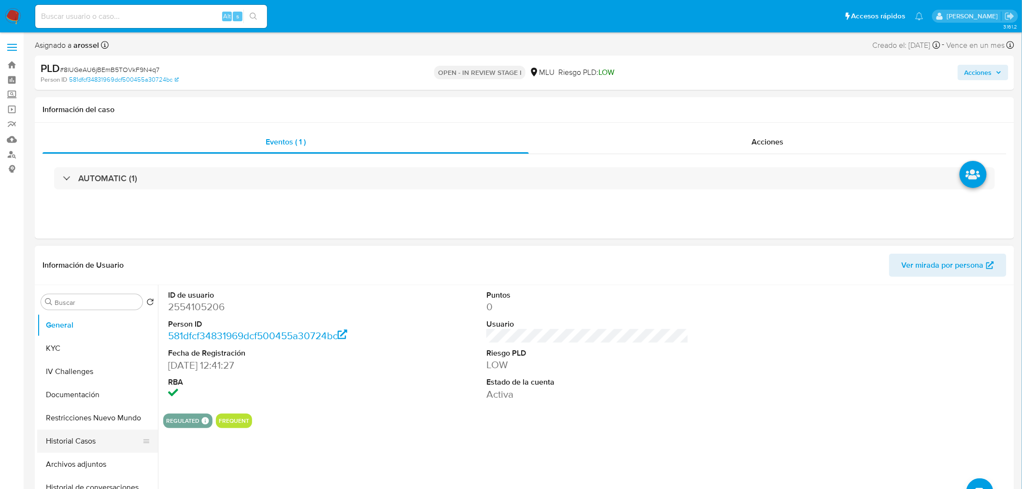
click at [74, 448] on button "Historial Casos" at bounding box center [93, 440] width 113 height 23
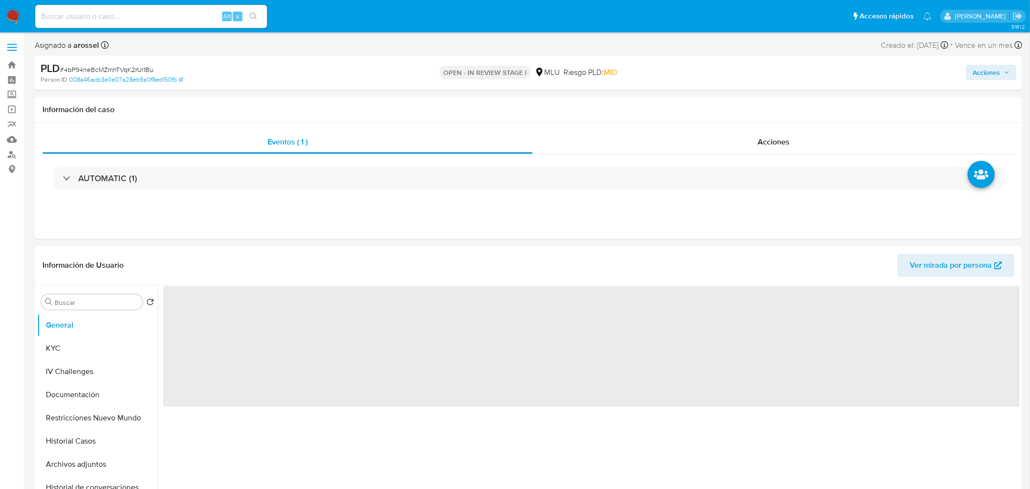
select select "10"
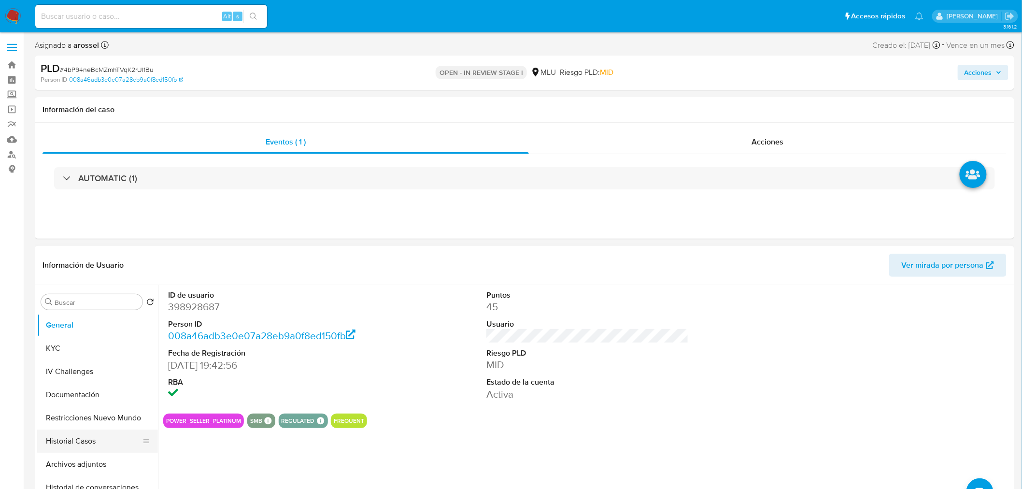
click at [80, 450] on button "Historial Casos" at bounding box center [93, 440] width 113 height 23
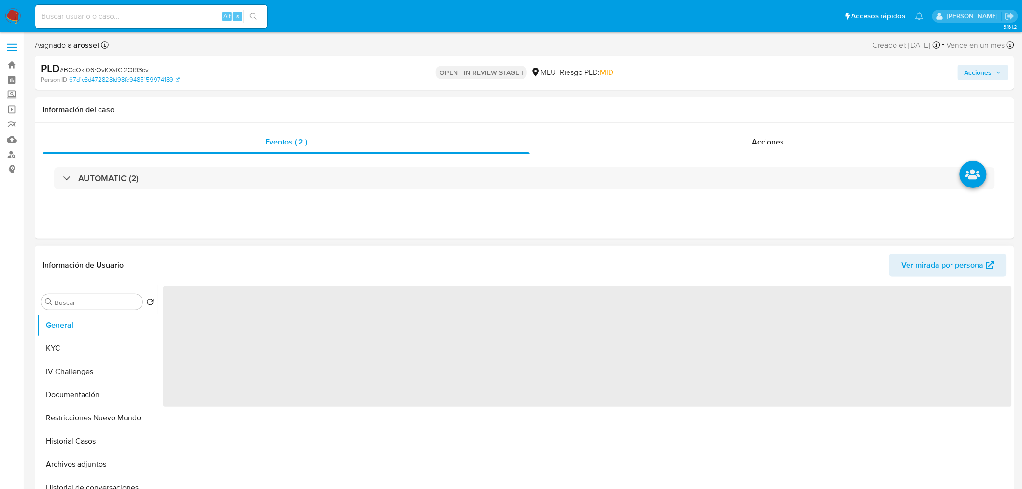
select select "10"
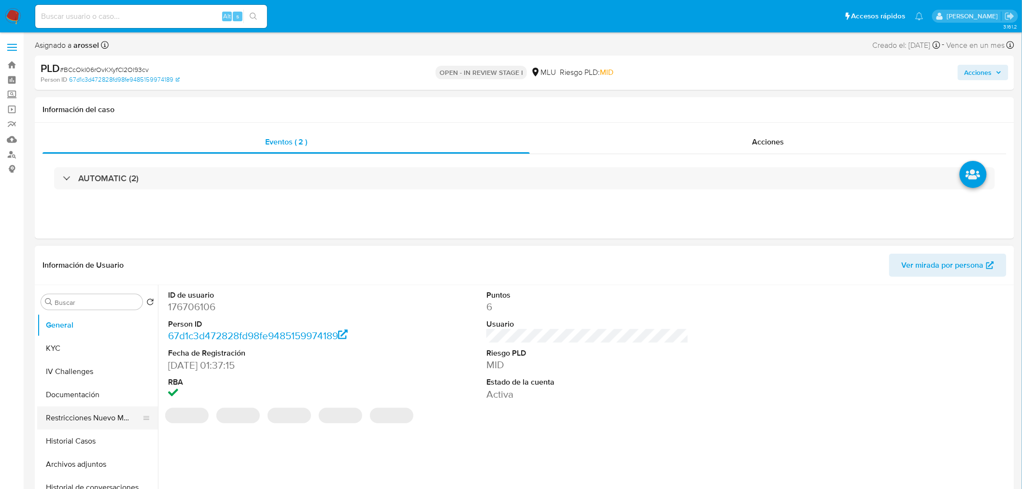
scroll to position [54, 0]
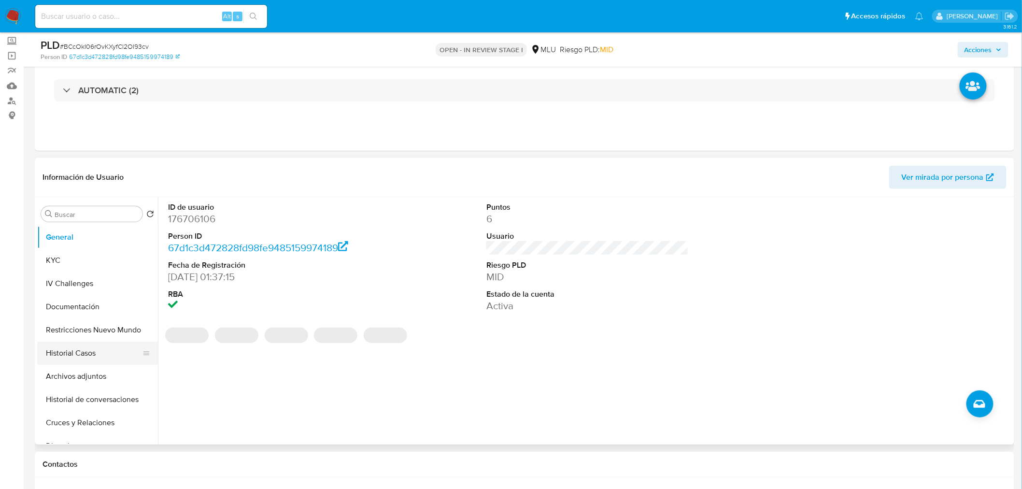
click at [82, 350] on button "Historial Casos" at bounding box center [93, 352] width 113 height 23
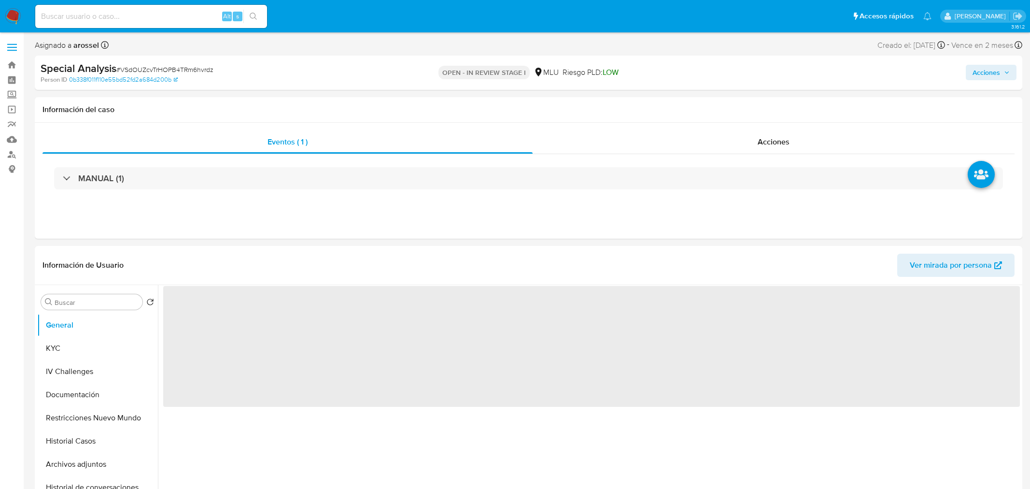
select select "10"
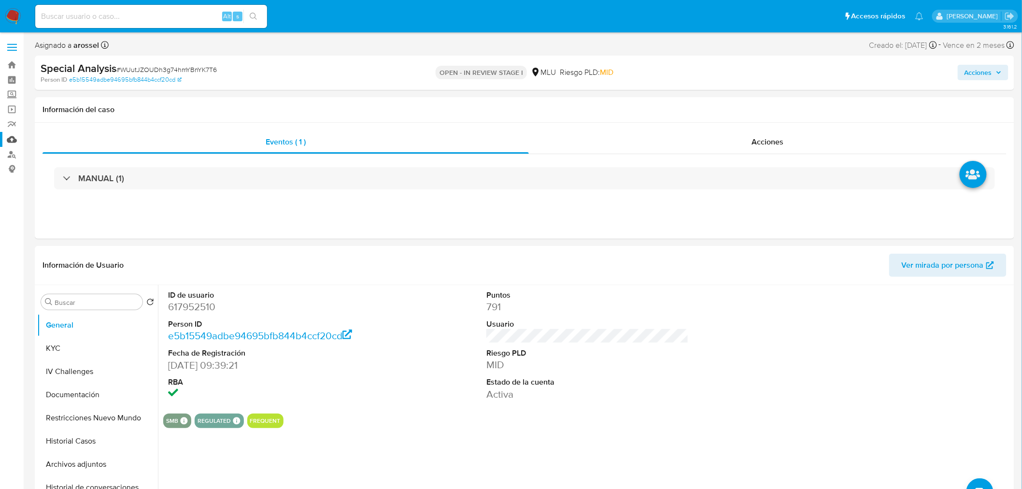
click at [13, 139] on link "Mulan" at bounding box center [57, 139] width 115 height 15
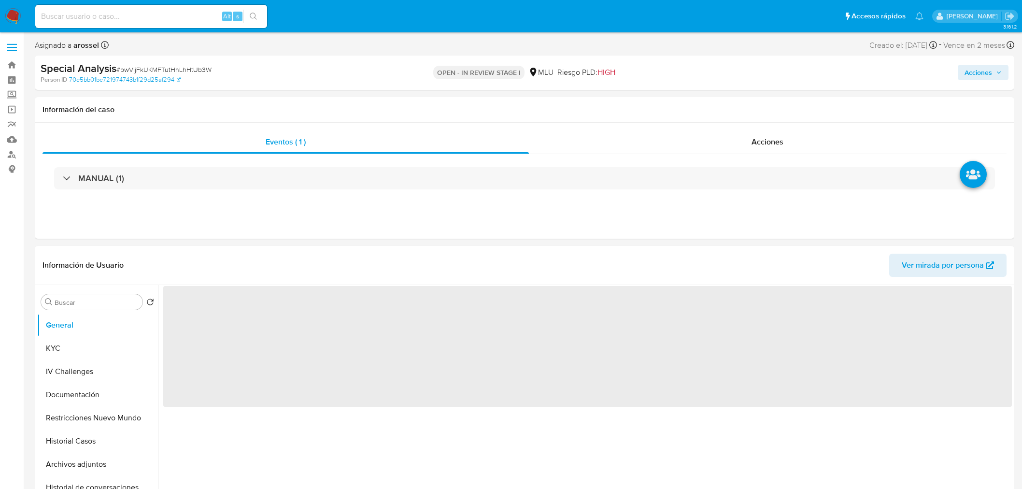
select select "10"
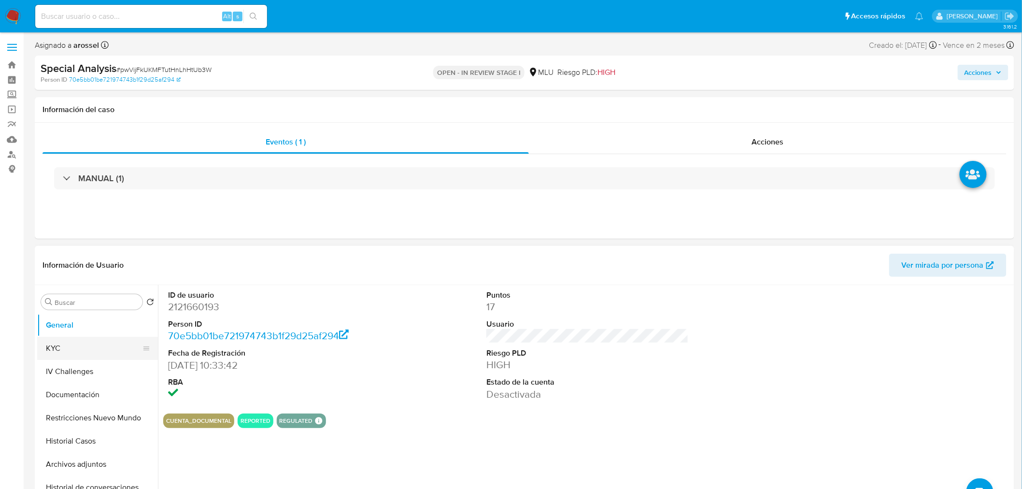
click at [95, 350] on button "KYC" at bounding box center [93, 348] width 113 height 23
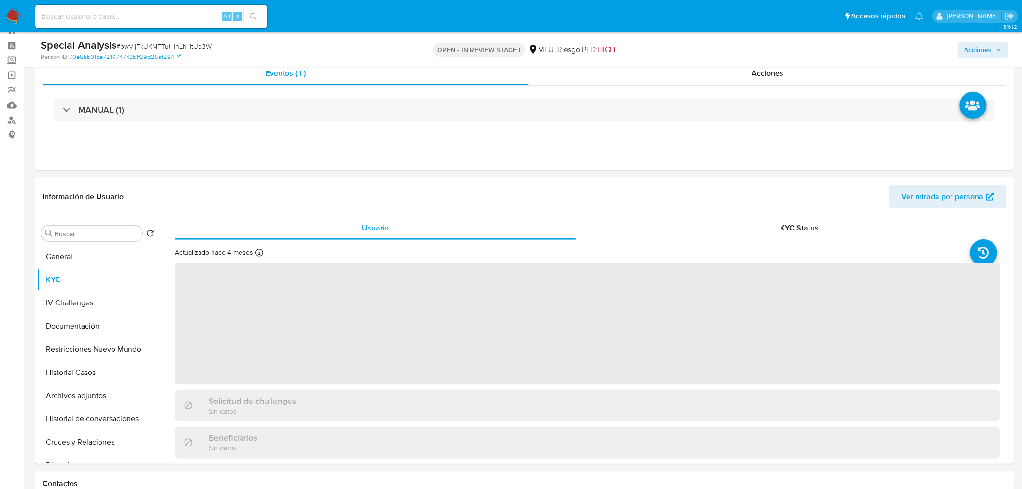
scroll to position [54, 0]
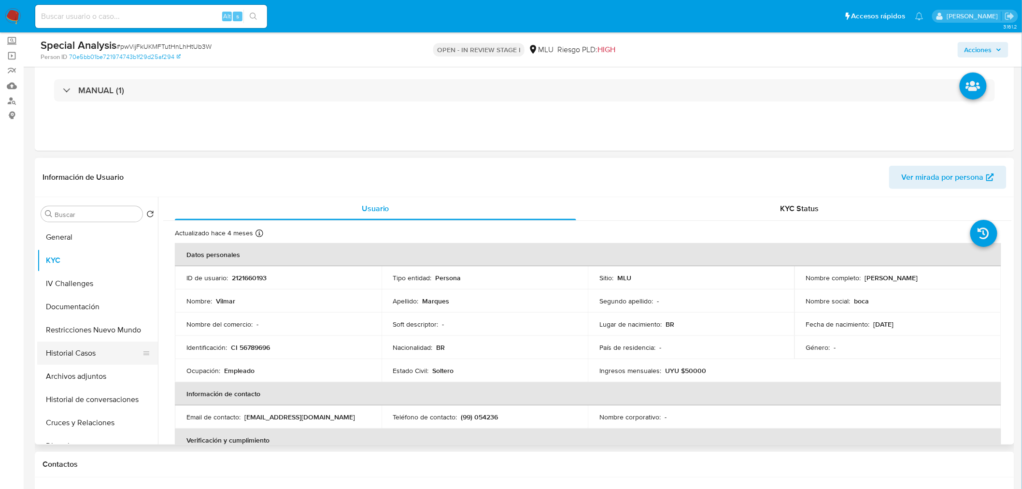
click at [92, 349] on button "Historial Casos" at bounding box center [93, 352] width 113 height 23
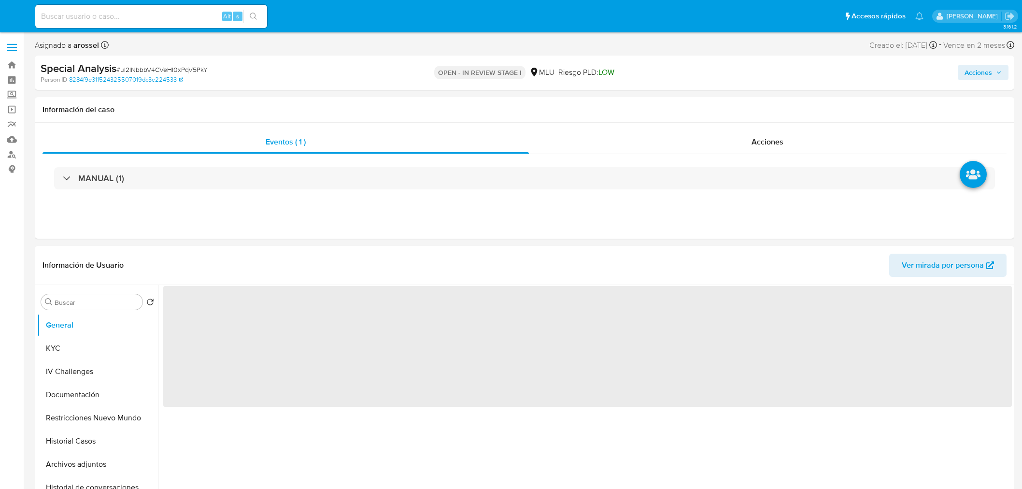
select select "10"
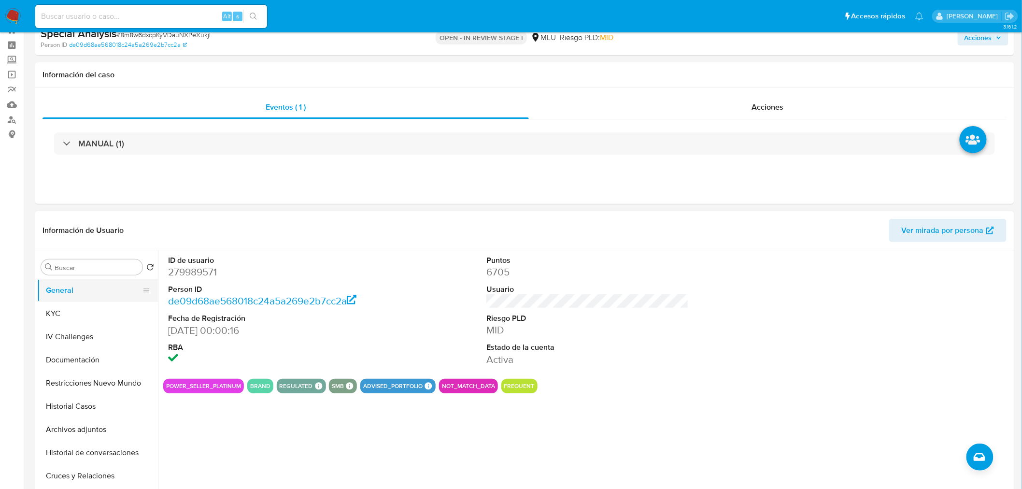
scroll to position [54, 0]
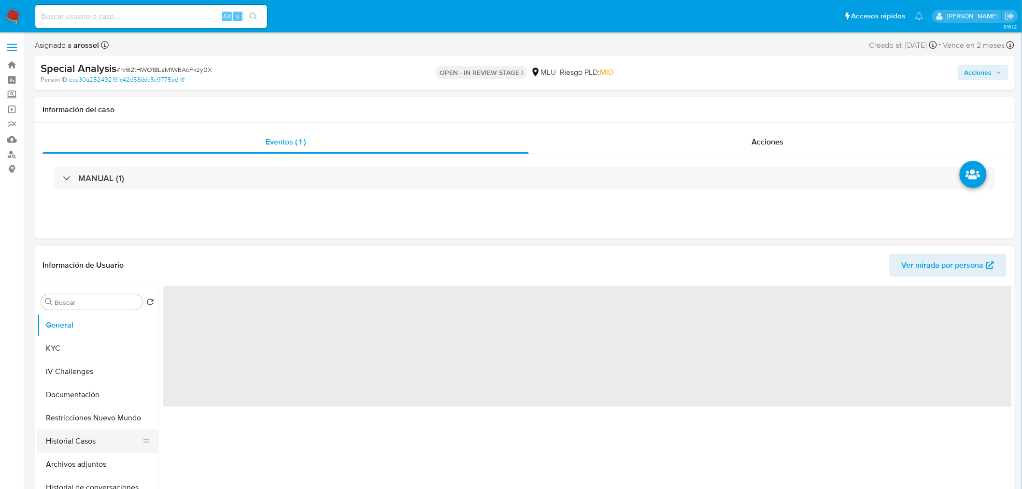
click at [92, 441] on button "Historial Casos" at bounding box center [93, 440] width 113 height 23
select select "10"
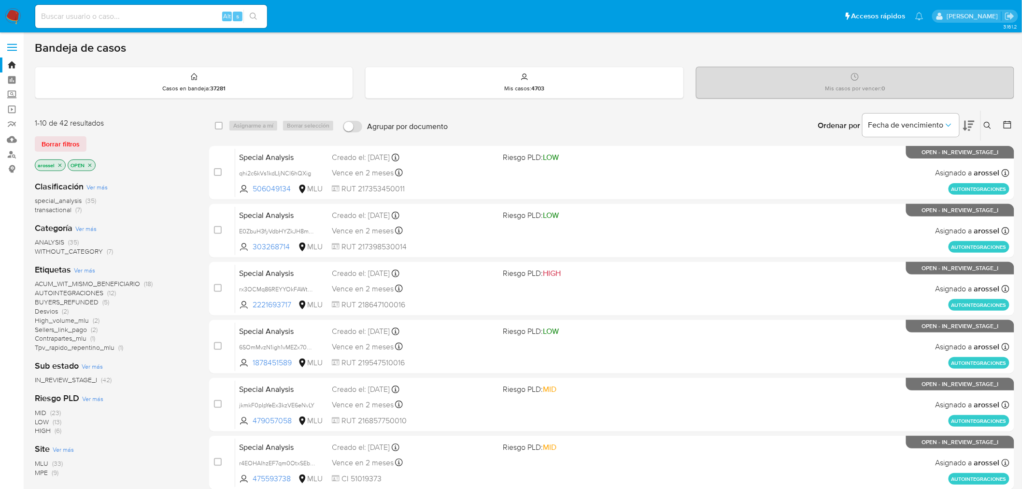
click at [138, 17] on input at bounding box center [151, 16] width 232 height 13
paste input "WUutJZOUDh3g74hmYBnYK7T6"
type input "WUutJZOUDh3g74hmYBnYK7T6"
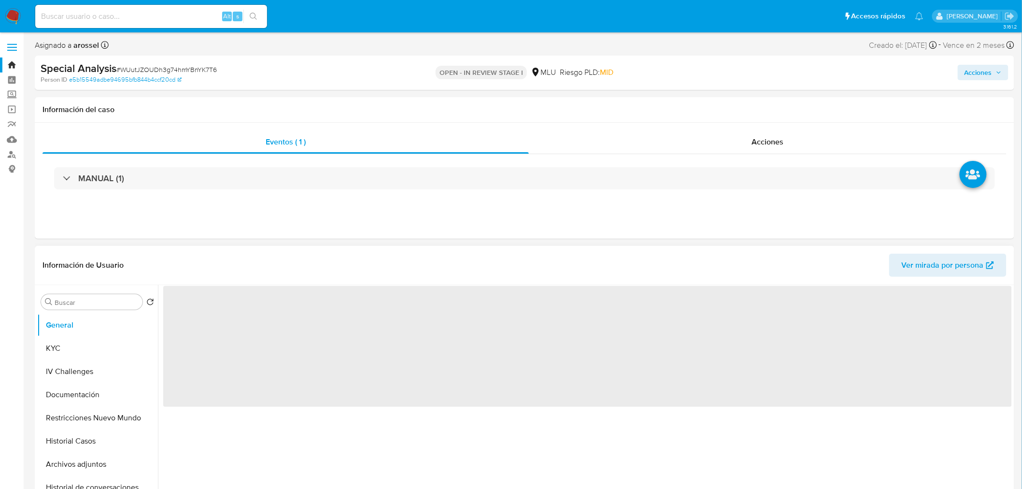
select select "10"
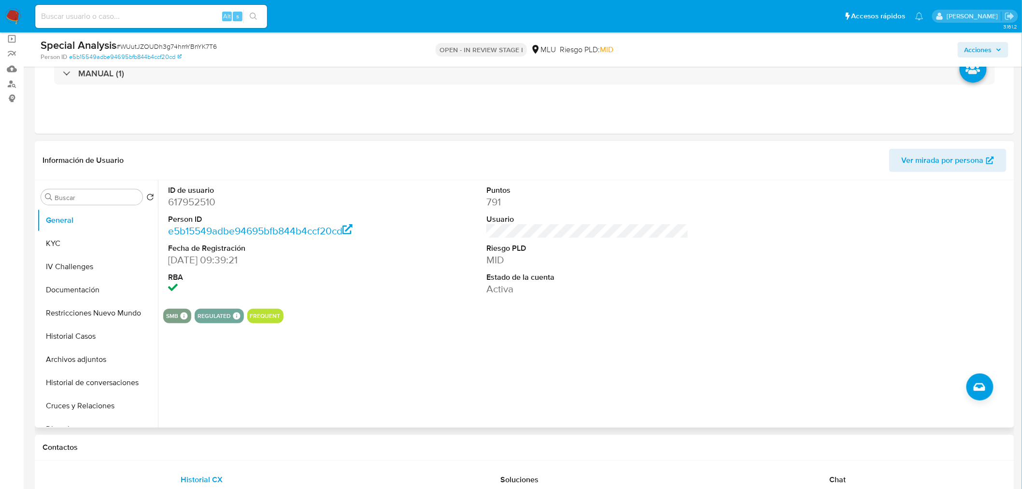
scroll to position [54, 0]
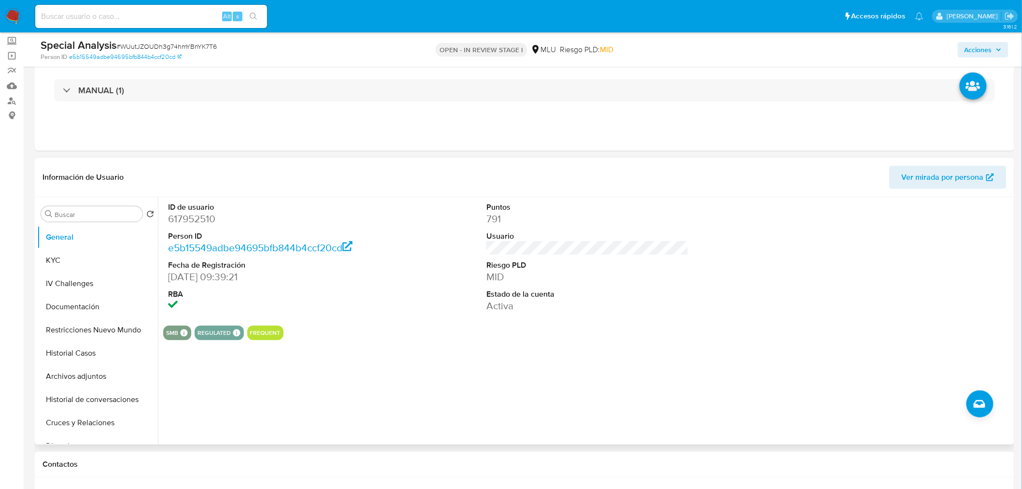
click at [972, 178] on span "Ver mirada por persona" at bounding box center [943, 177] width 82 height 23
click at [88, 356] on button "Historial Casos" at bounding box center [93, 352] width 113 height 23
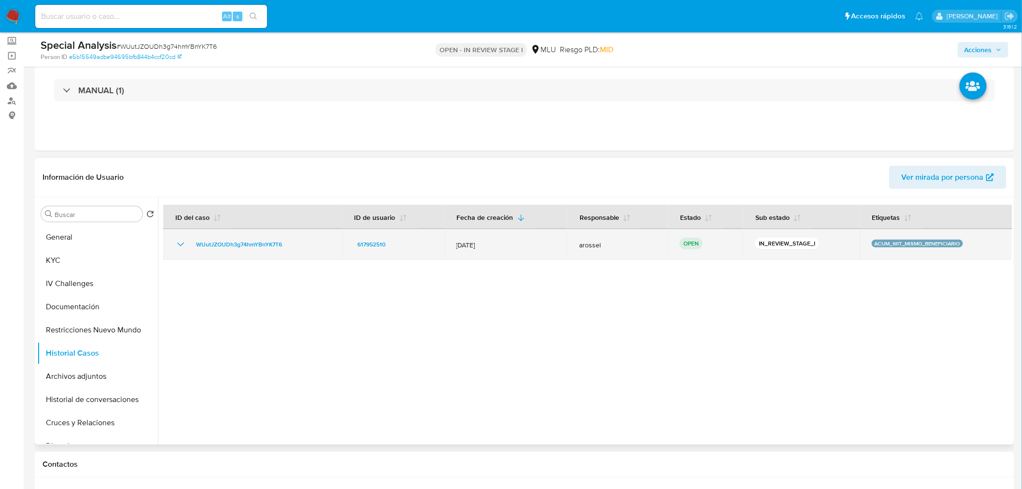
click at [184, 243] on icon "Mostrar/Ocultar" at bounding box center [181, 245] width 12 height 12
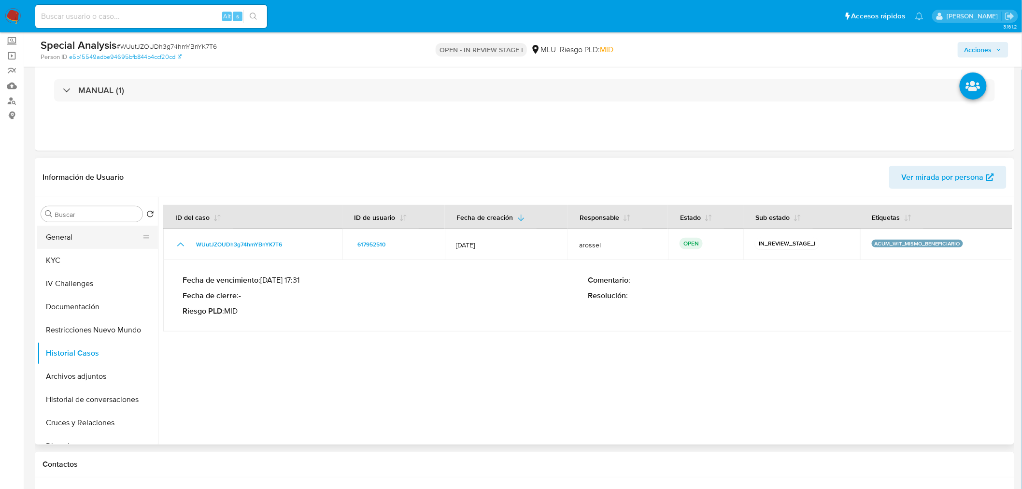
click at [95, 240] on button "General" at bounding box center [93, 237] width 113 height 23
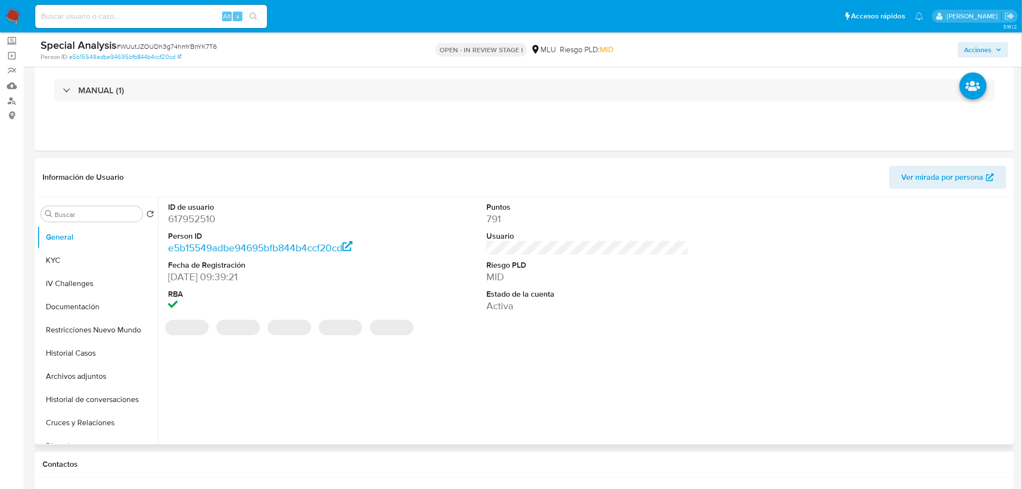
click at [200, 225] on dd "617952510" at bounding box center [269, 219] width 202 height 14
copy dd "617952510"
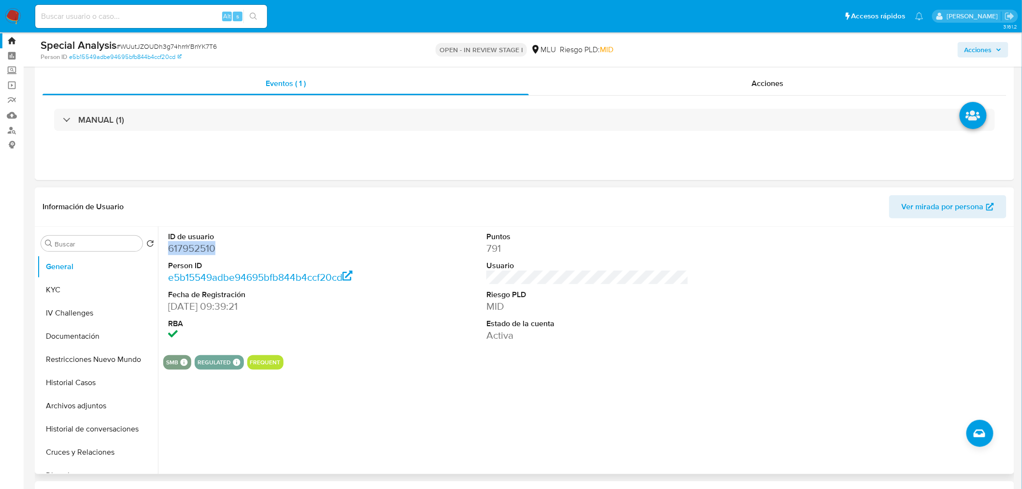
scroll to position [0, 0]
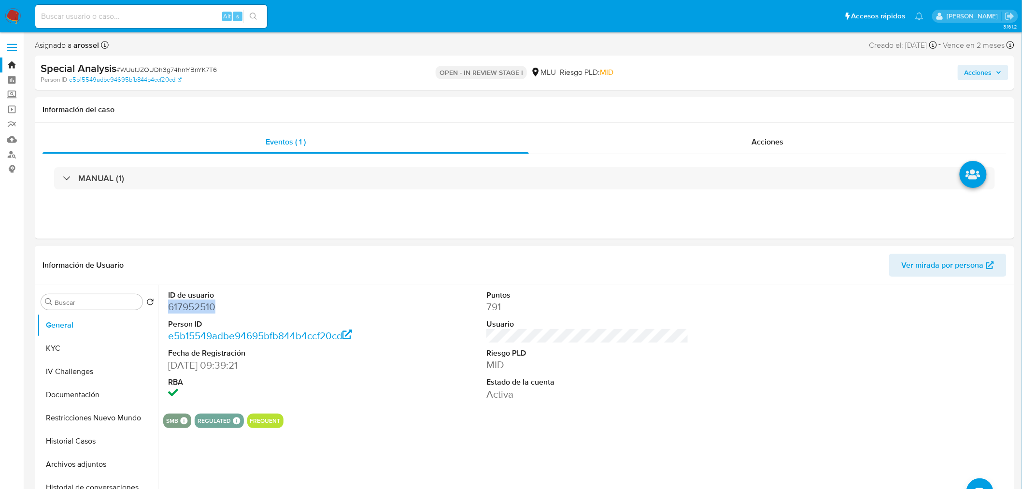
click at [952, 282] on div "Información de Usuario Ver mirada por persona" at bounding box center [524, 265] width 979 height 39
click at [930, 261] on span "Ver mirada por persona" at bounding box center [943, 265] width 82 height 23
click at [482, 344] on div "Puntos 791 Usuario Riesgo PLD MID Estado de la cuenta Activa" at bounding box center [588, 345] width 212 height 121
click at [201, 311] on dd "617952510" at bounding box center [269, 307] width 202 height 14
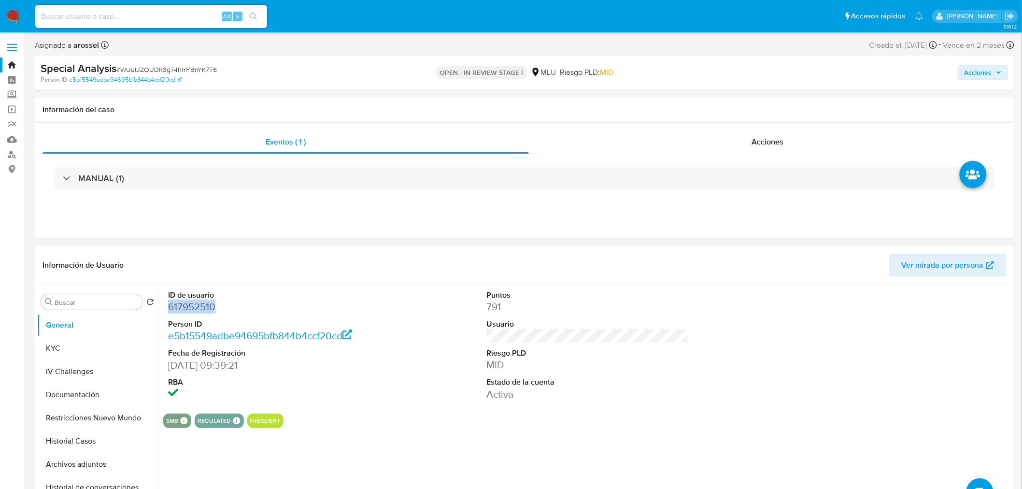
copy dd "617952510"
click at [95, 351] on button "KYC" at bounding box center [93, 348] width 113 height 23
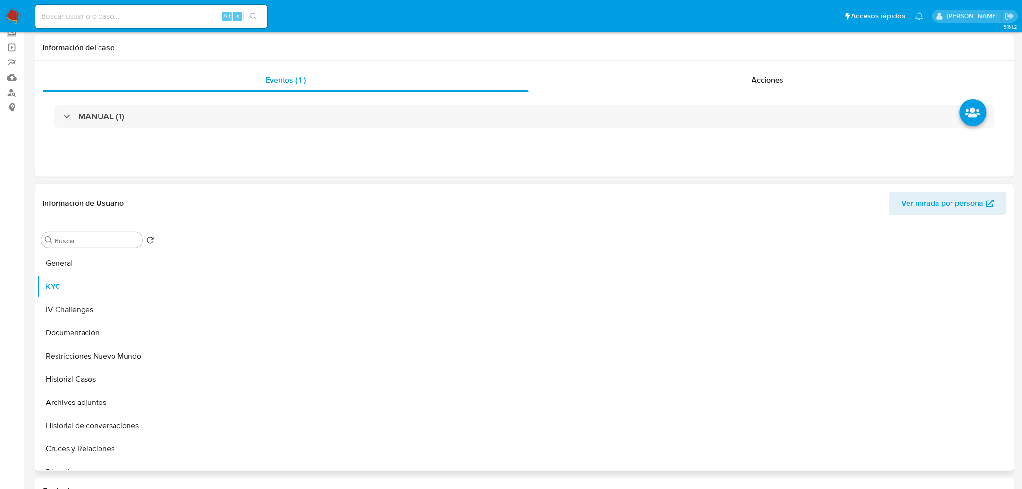
scroll to position [161, 0]
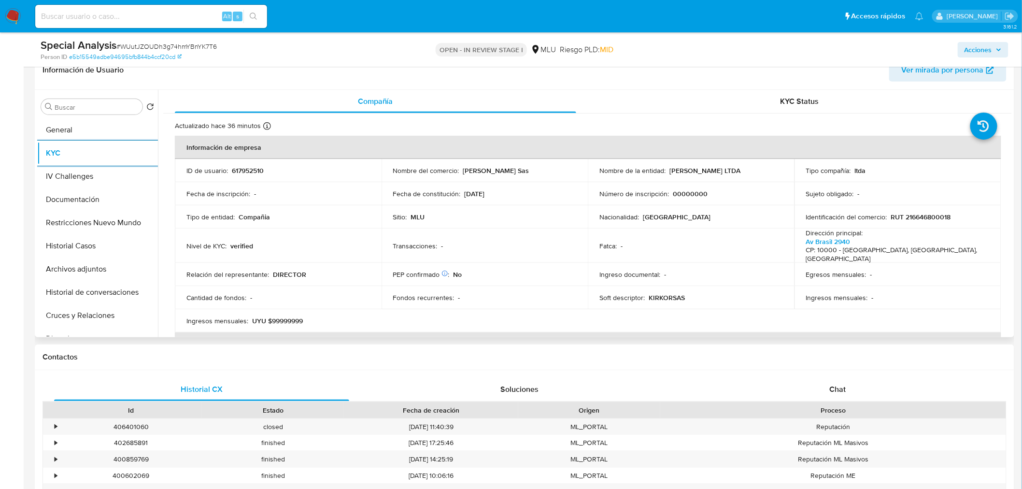
click at [259, 169] on p "617952510" at bounding box center [248, 170] width 32 height 9
copy p "617952510"
click at [163, 45] on span "# WUutJZOUDh3g74hmYBnYK7T6" at bounding box center [166, 47] width 100 height 10
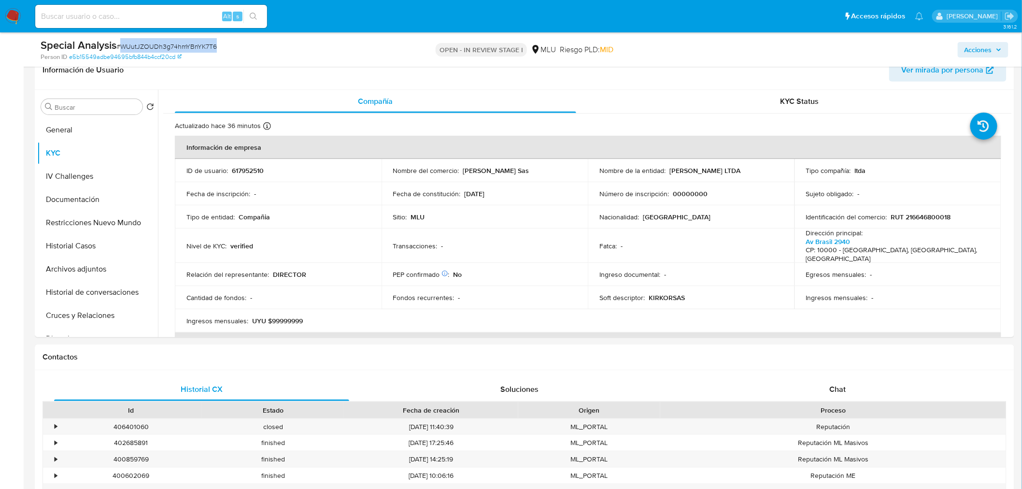
copy span "WUutJZOUDh3g74hmYBnYK7T6"
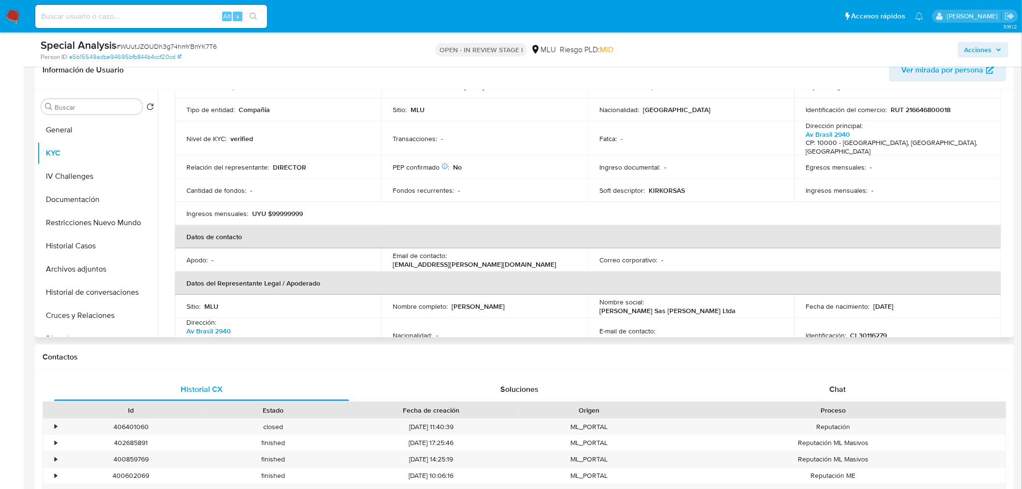
click at [663, 186] on p "KIRKORSAS" at bounding box center [667, 190] width 36 height 9
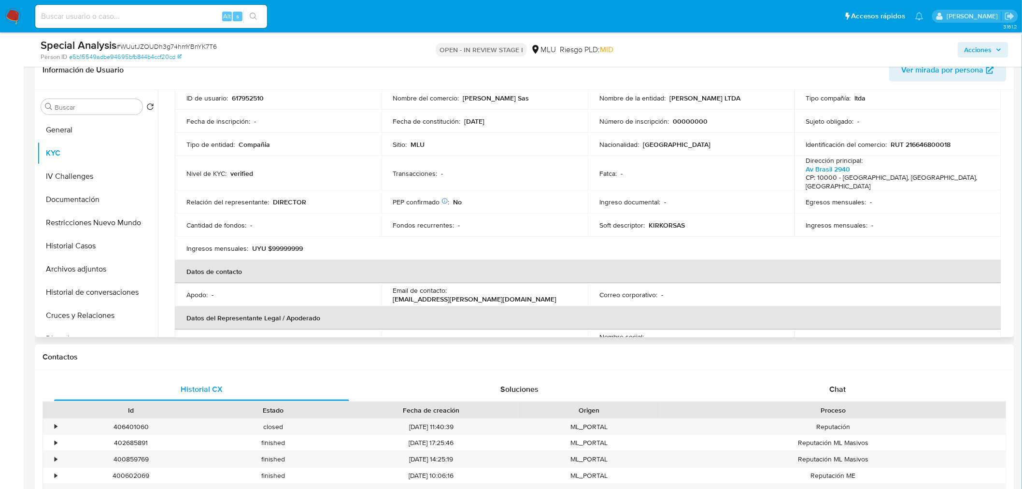
scroll to position [54, 0]
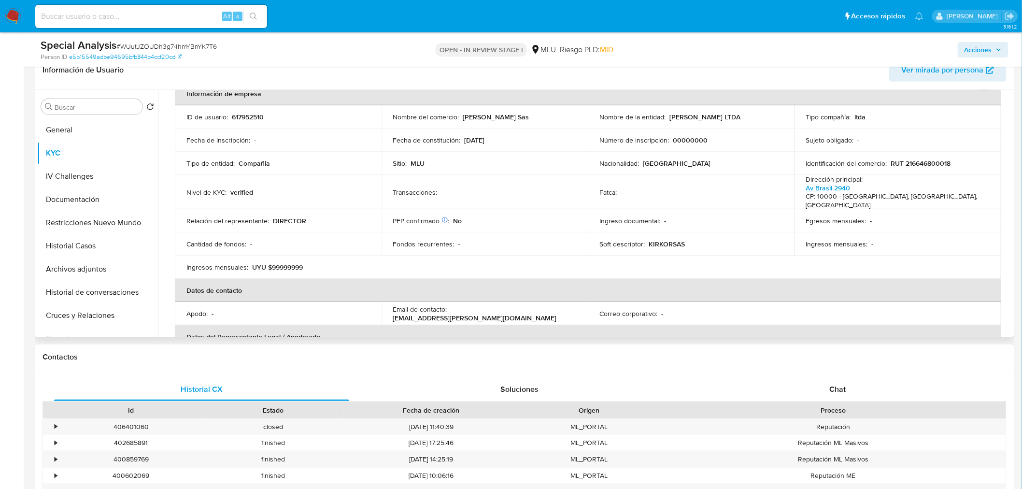
click at [932, 161] on p "RUT 216646800018" at bounding box center [921, 163] width 60 height 9
copy p "216646800018"
click at [170, 49] on span "# WUutJZOUDh3g74hmYBnYK7T6" at bounding box center [166, 47] width 100 height 10
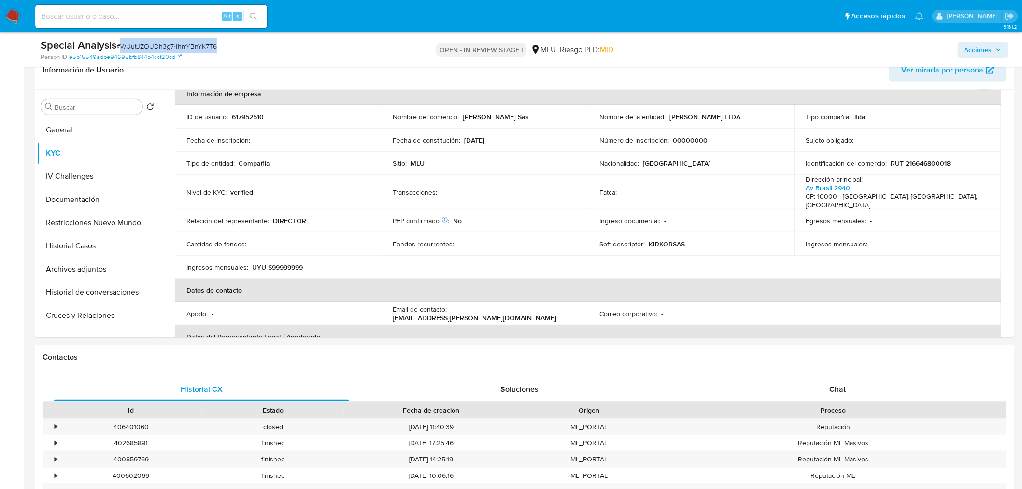
copy span "WUutJZOUDh3g74hmYBnYK7T6"
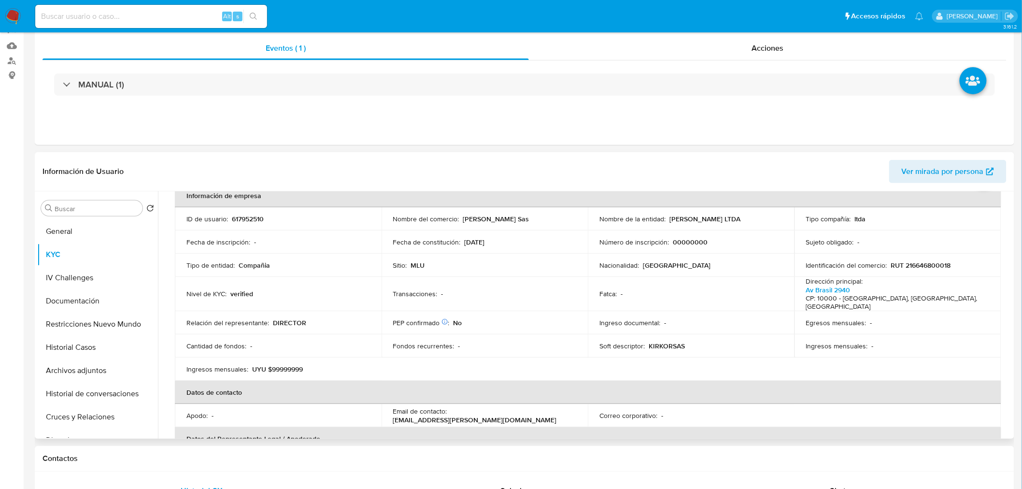
scroll to position [0, 0]
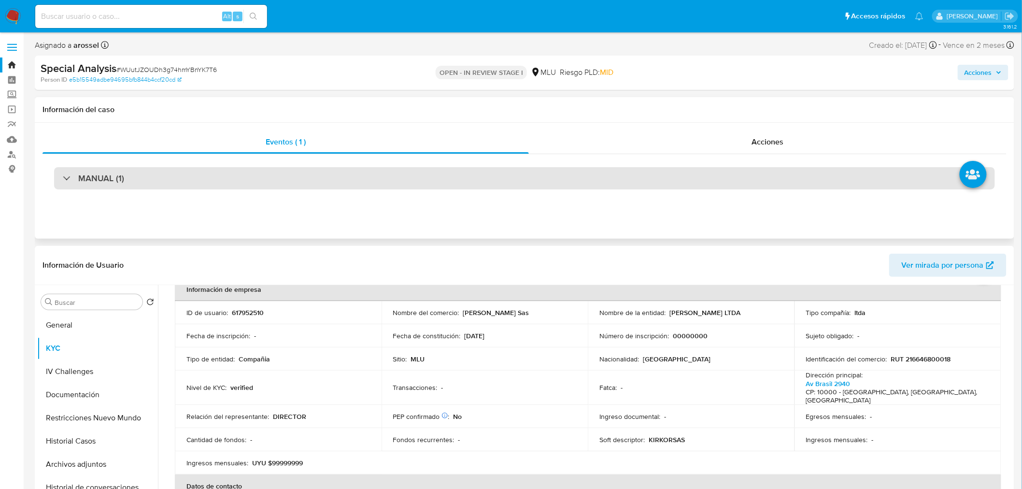
click at [168, 177] on div "MANUAL (1)" at bounding box center [524, 178] width 941 height 22
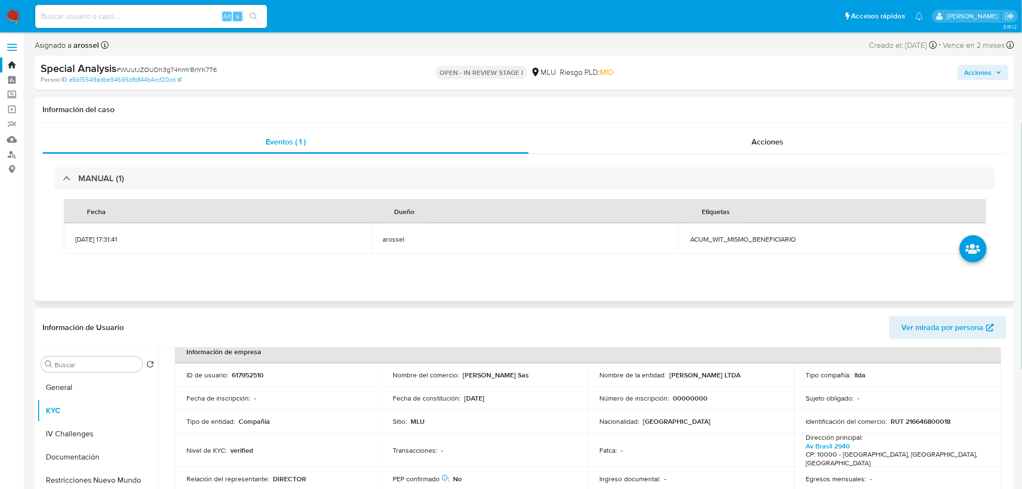
click at [737, 246] on td "ACUM_WIT_MISMO_BENEFICIARIO" at bounding box center [833, 238] width 308 height 31
click at [736, 237] on span "ACUM_WIT_MISMO_BENEFICIARIO" at bounding box center [832, 239] width 284 height 9
copy span "ACUM_WIT_MISMO_BENEFICIARIO"
click at [721, 241] on span "ACUM_WIT_MISMO_BENEFICIARIO" at bounding box center [832, 239] width 284 height 9
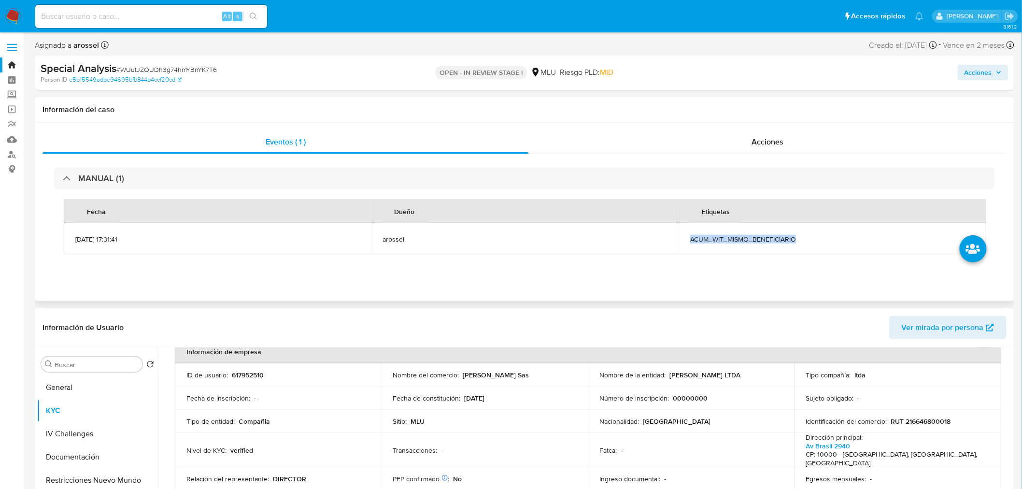
click at [721, 241] on span "ACUM_WIT_MISMO_BENEFICIARIO" at bounding box center [832, 239] width 284 height 9
drag, startPoint x: 668, startPoint y: 373, endPoint x: 726, endPoint y: 373, distance: 58.0
click at [726, 373] on div "Nombre de la entidad : KIRKOR LTDA" at bounding box center [691, 374] width 184 height 9
copy p "KIRKOR LTDA"
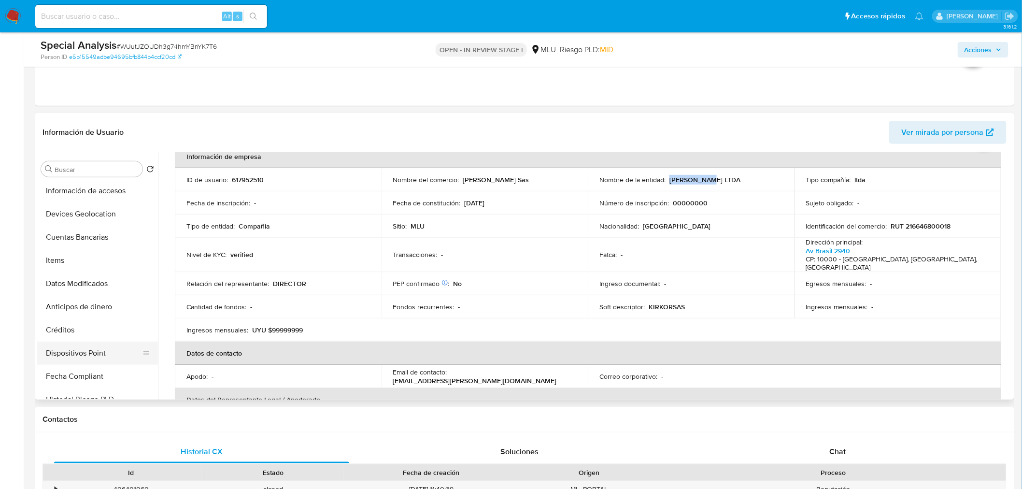
scroll to position [214, 0]
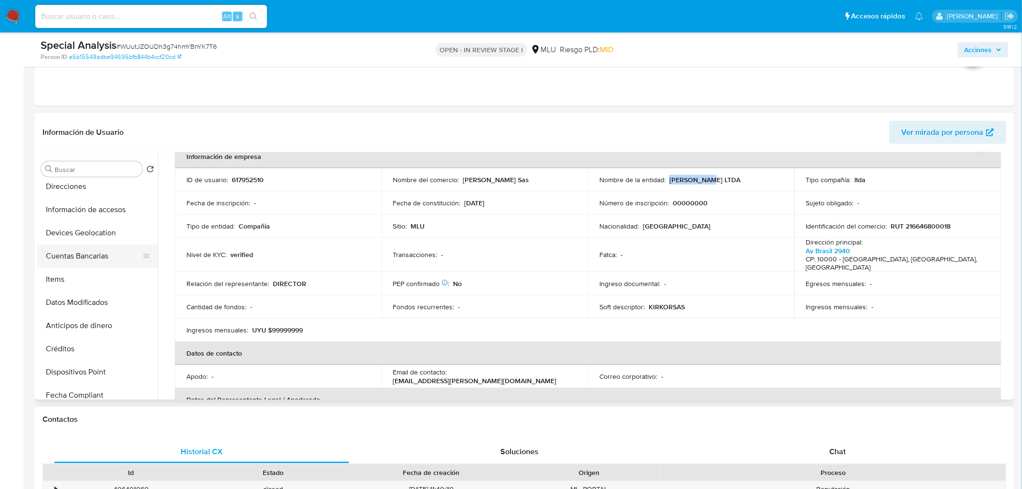
click at [94, 250] on button "Cuentas Bancarias" at bounding box center [93, 255] width 113 height 23
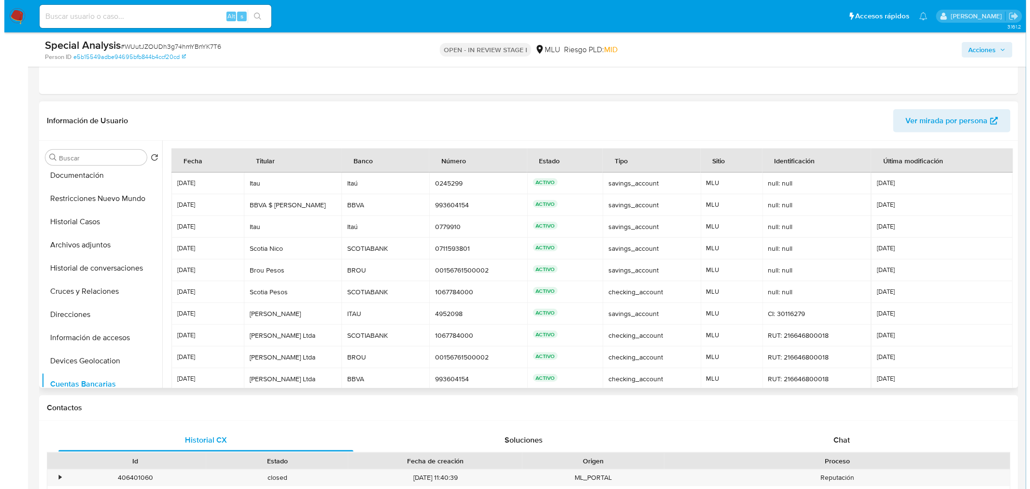
scroll to position [0, 0]
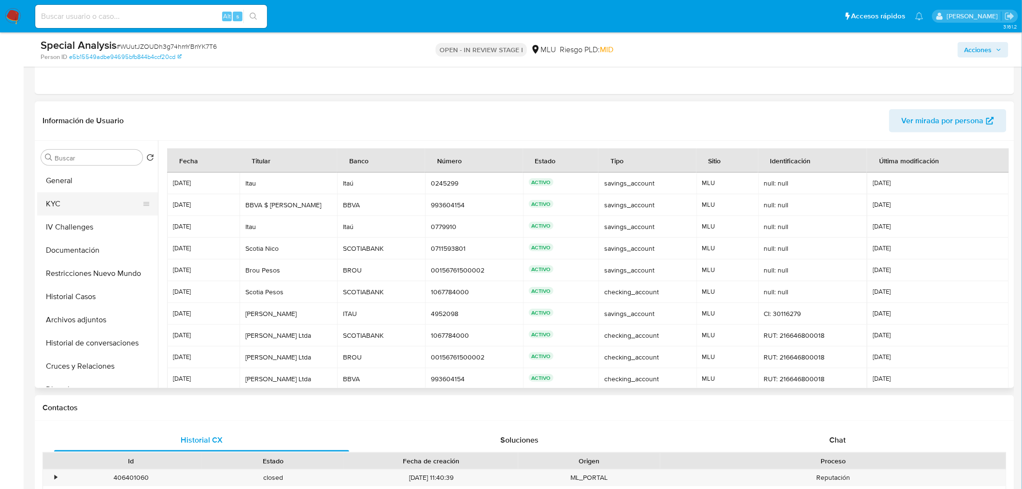
click at [79, 210] on button "KYC" at bounding box center [93, 203] width 113 height 23
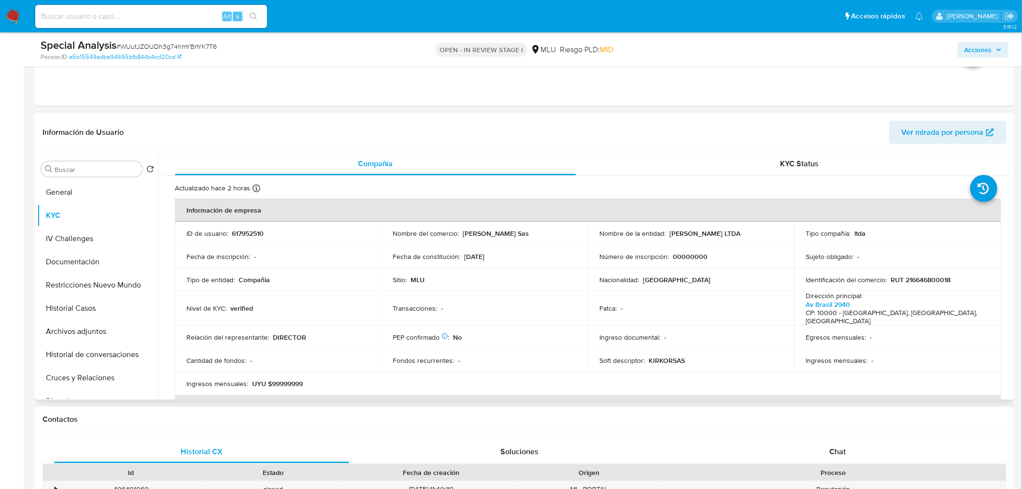
click at [240, 237] on p "617952510" at bounding box center [248, 233] width 32 height 9
copy p "617952510"
drag, startPoint x: 667, startPoint y: 235, endPoint x: 710, endPoint y: 234, distance: 43.0
click at [710, 234] on div "Nombre de la entidad : KIRKOR LTDA" at bounding box center [691, 233] width 184 height 9
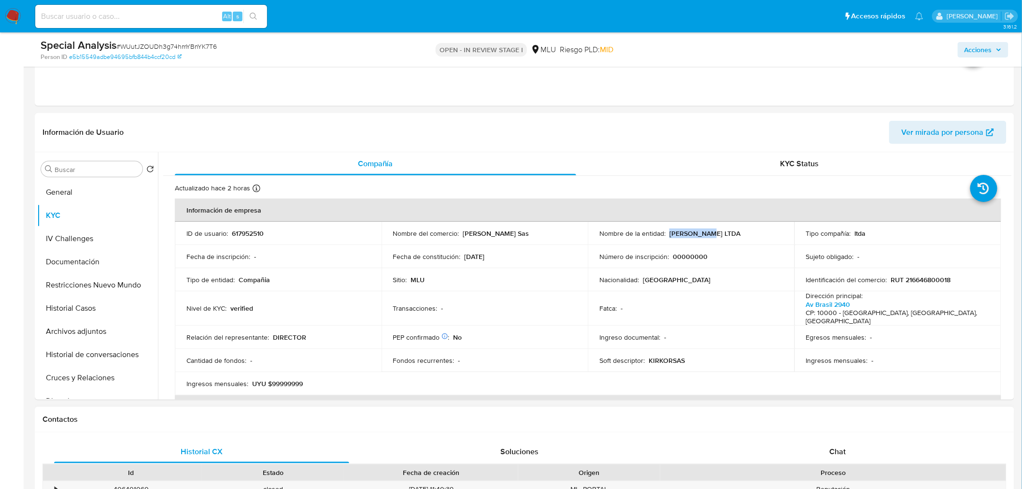
copy p "KIRKOR LTDA"
drag, startPoint x: 103, startPoint y: 325, endPoint x: 102, endPoint y: 331, distance: 6.8
click at [103, 331] on button "Archivos adjuntos" at bounding box center [97, 331] width 121 height 23
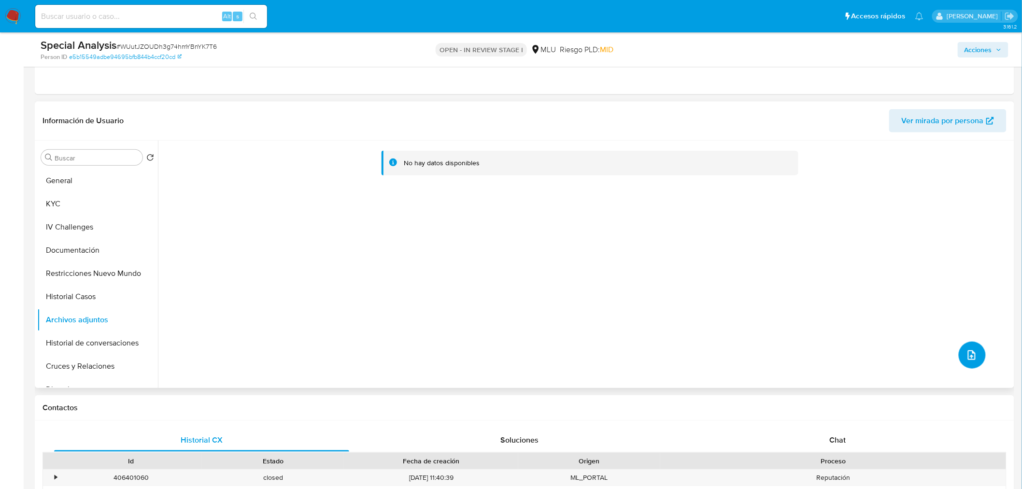
click at [968, 357] on icon "upload-file" at bounding box center [972, 355] width 12 height 12
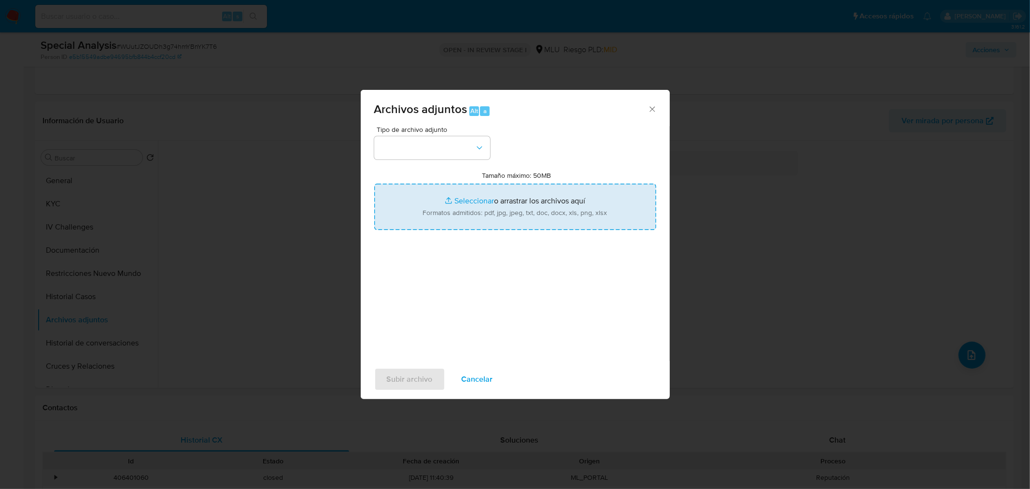
click at [510, 213] on input "Tamaño máximo: 50MB Seleccionar archivos" at bounding box center [515, 207] width 282 height 46
type input "C:\fakepath\Case Log 617952510 - 07_10_2025.pdf"
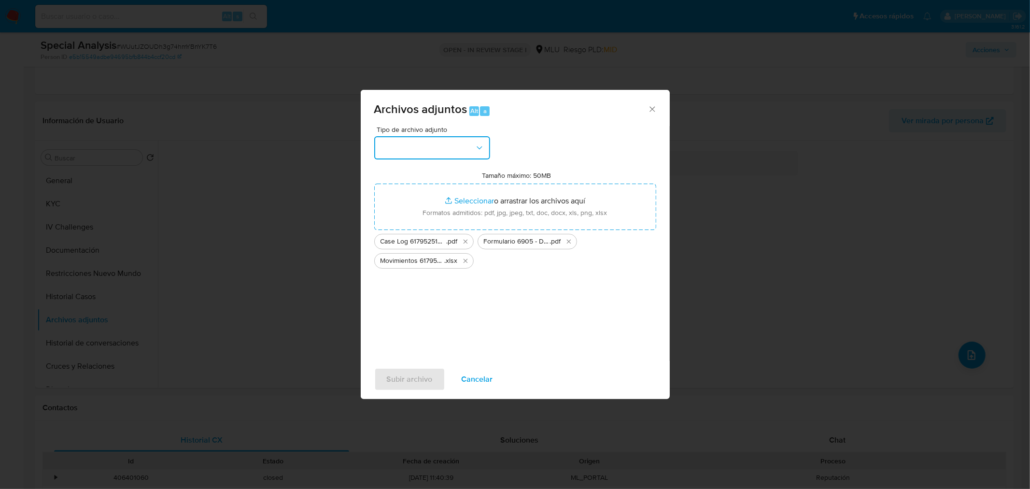
click at [443, 143] on button "button" at bounding box center [432, 147] width 116 height 23
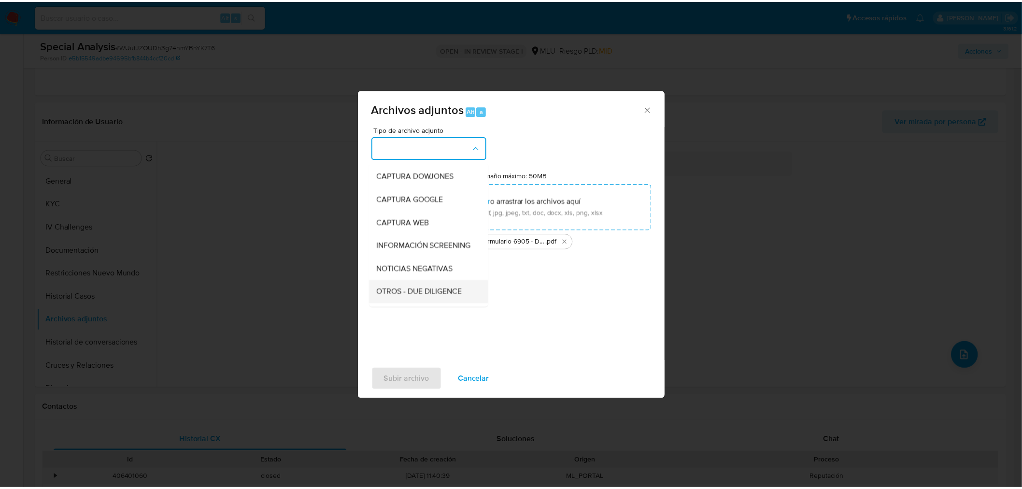
scroll to position [54, 0]
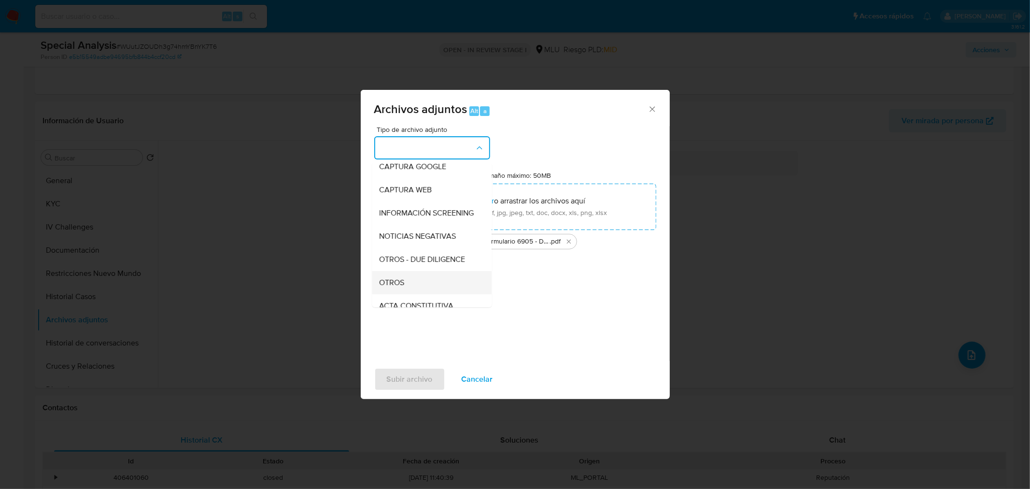
click at [414, 291] on div "OTROS" at bounding box center [429, 281] width 99 height 23
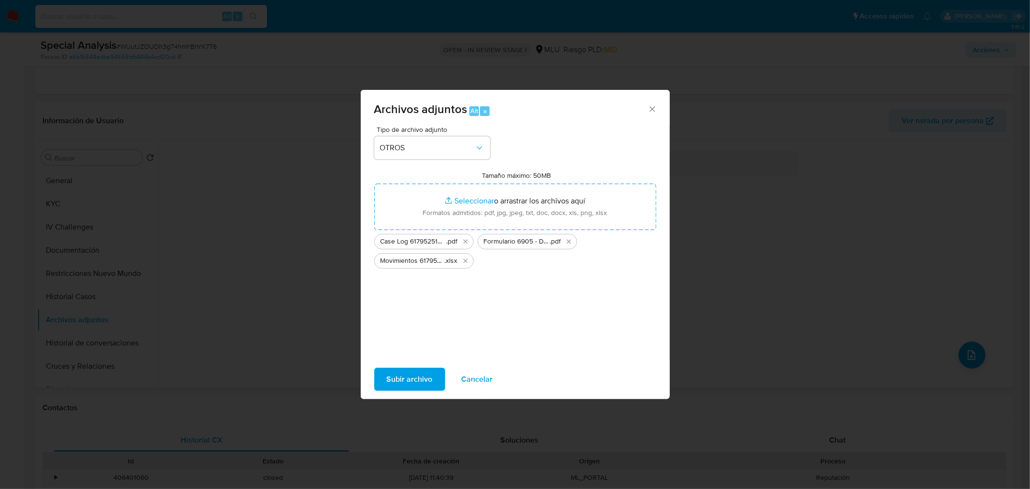
click at [411, 373] on span "Subir archivo" at bounding box center [410, 379] width 46 height 21
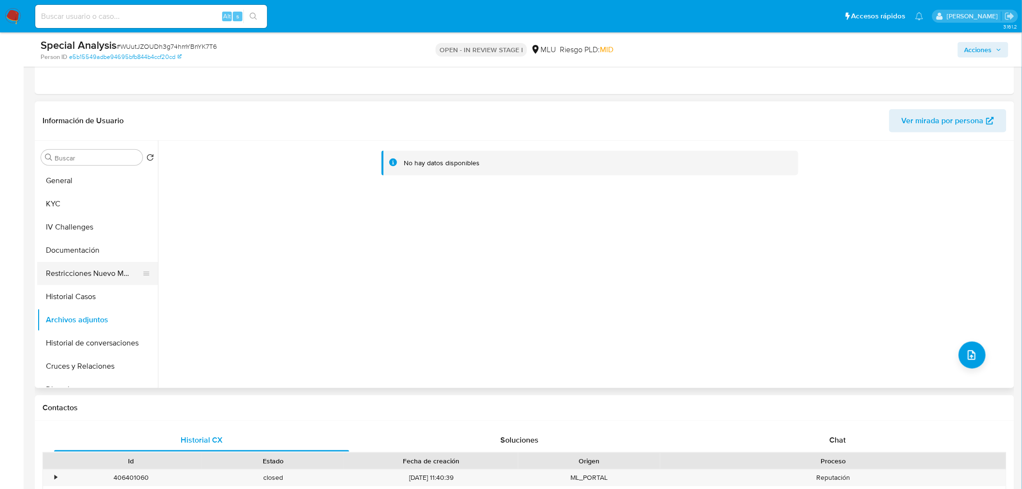
click at [88, 279] on button "Restricciones Nuevo Mundo" at bounding box center [93, 273] width 113 height 23
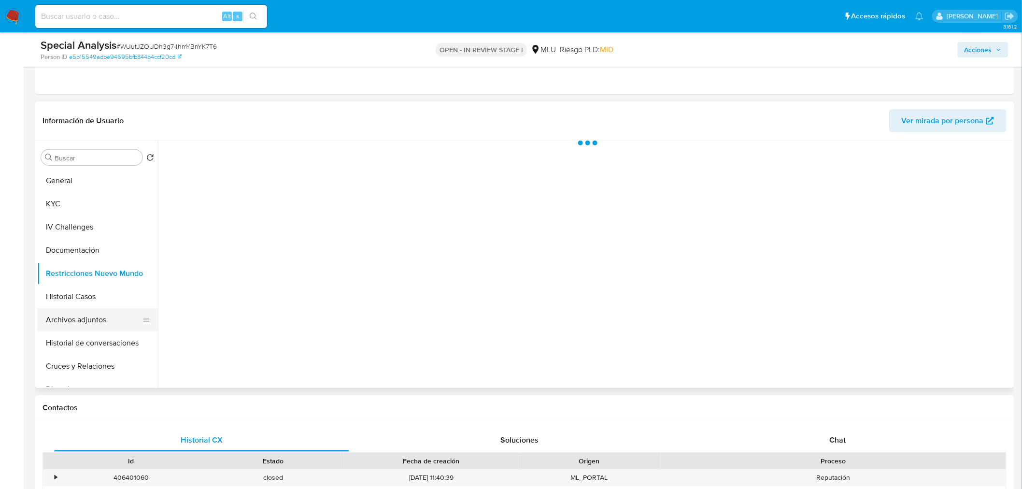
click at [89, 321] on button "Archivos adjuntos" at bounding box center [93, 319] width 113 height 23
drag, startPoint x: 991, startPoint y: 50, endPoint x: 768, endPoint y: 52, distance: 222.2
click at [990, 50] on span "Acciones" at bounding box center [979, 49] width 28 height 15
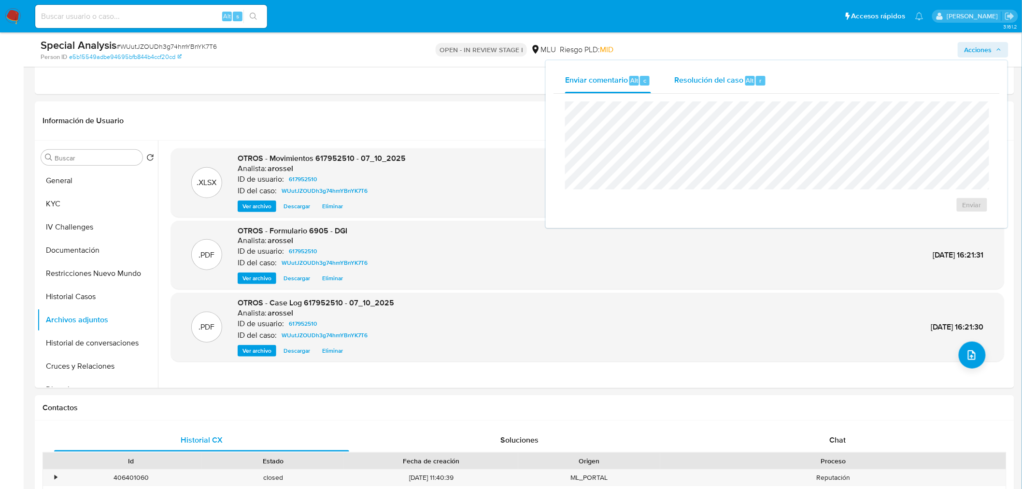
click at [727, 82] on span "Resolución del caso" at bounding box center [708, 79] width 69 height 11
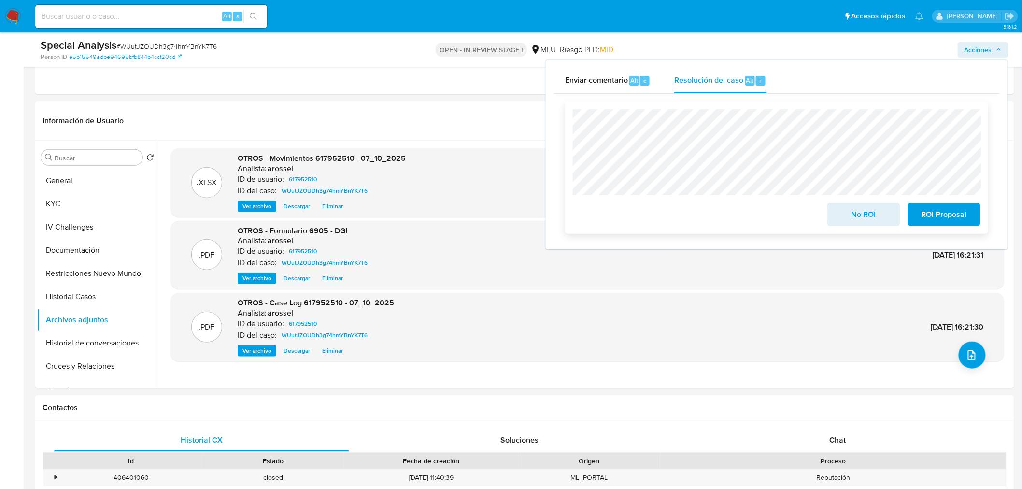
click at [843, 225] on span "No ROI" at bounding box center [863, 214] width 47 height 21
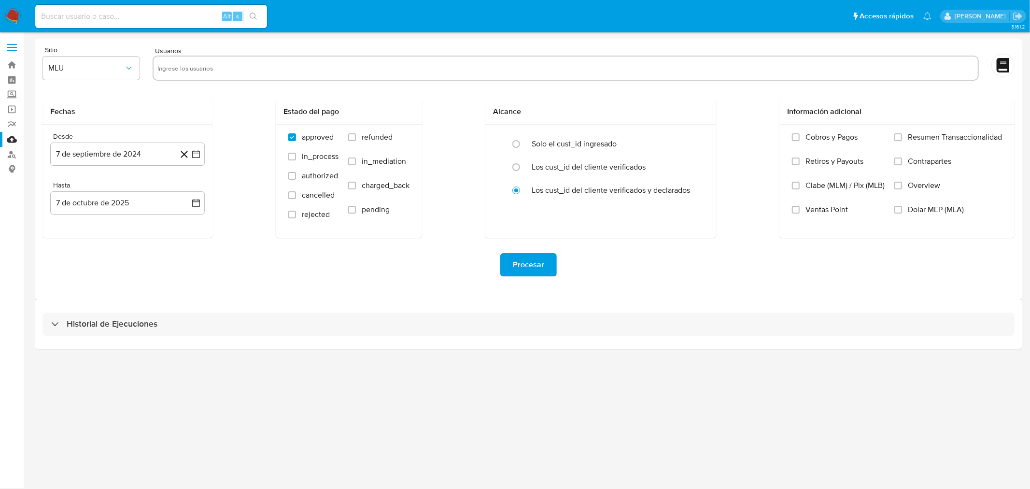
click at [187, 67] on input "text" at bounding box center [565, 67] width 817 height 15
paste input "617952510"
type input "617952510"
paste input "195189472"
type input "195189472"
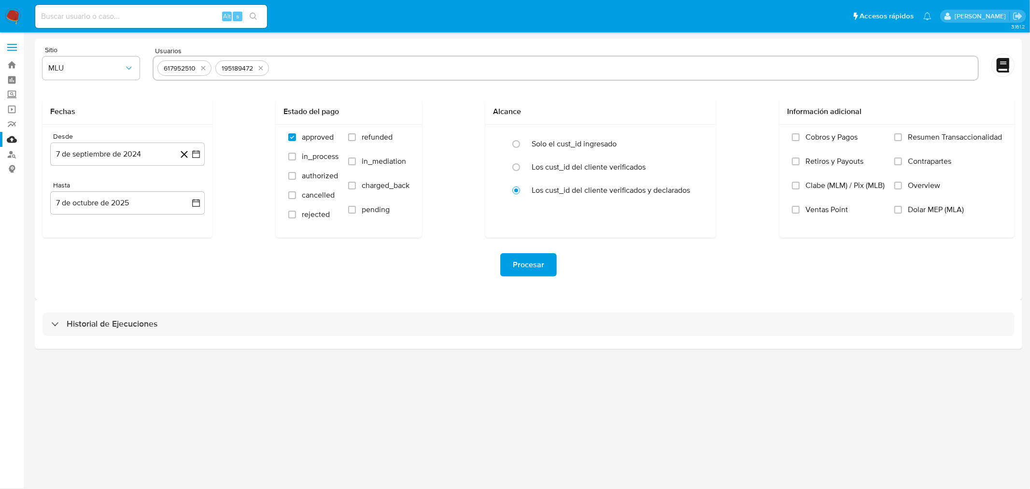
paste input "2121660193"
type input "2121660193"
paste input "1740112689"
type input "1740112689"
paste input "243775528"
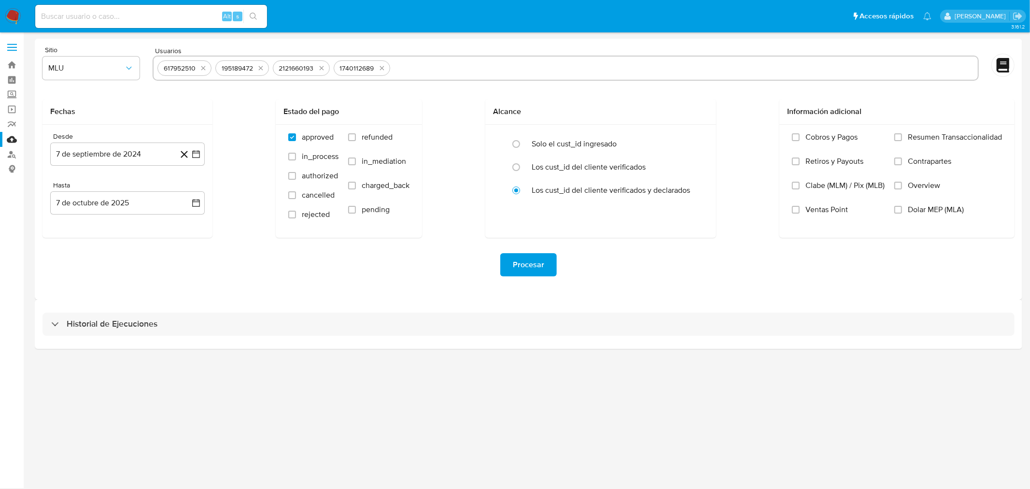
type input "243775528"
paste input "279989571"
type input "279989571"
paste input "502960739"
type input "502960739"
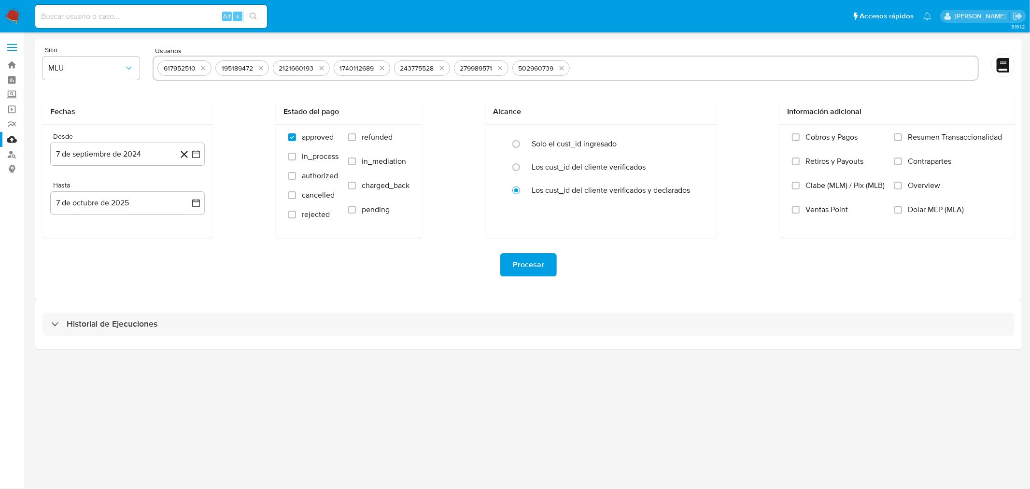
paste input "1955664208"
type input "1955664208"
paste input "257681130"
type input "257681130"
paste input "69958683"
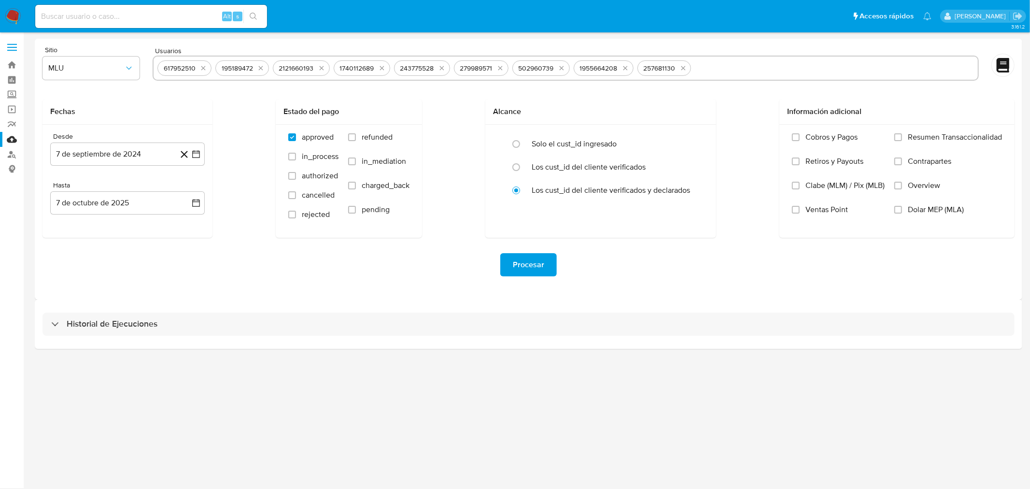
type input "69958683"
click at [199, 145] on button "7 de septiembre de 2024" at bounding box center [127, 153] width 155 height 23
click at [187, 190] on icon "Mes siguiente" at bounding box center [188, 188] width 4 height 7
click at [69, 191] on icon "Mes anterior" at bounding box center [68, 189] width 12 height 12
click at [113, 302] on button "25" at bounding box center [107, 301] width 15 height 15
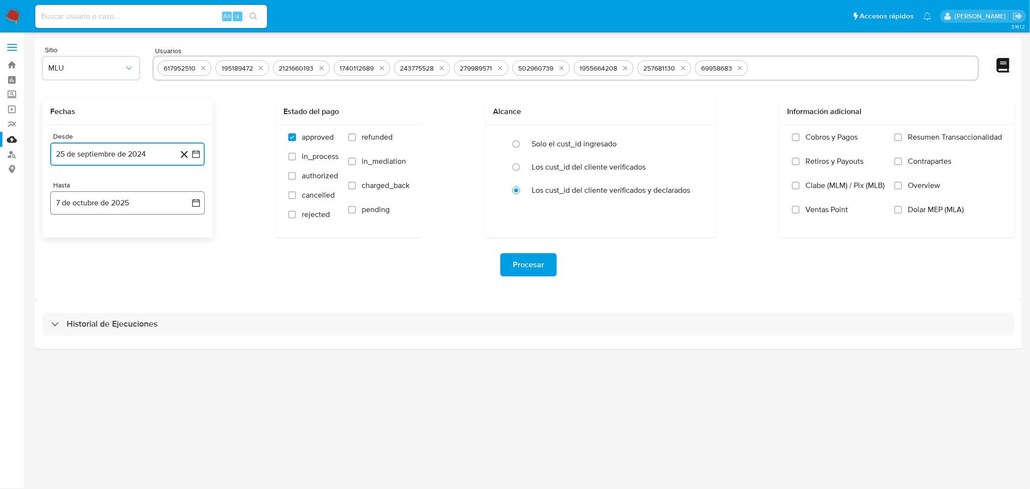
click at [194, 200] on icon "button" at bounding box center [196, 203] width 10 height 10
click at [68, 240] on icon "Mes anterior" at bounding box center [68, 238] width 12 height 12
click at [128, 330] on button "25" at bounding box center [127, 331] width 15 height 15
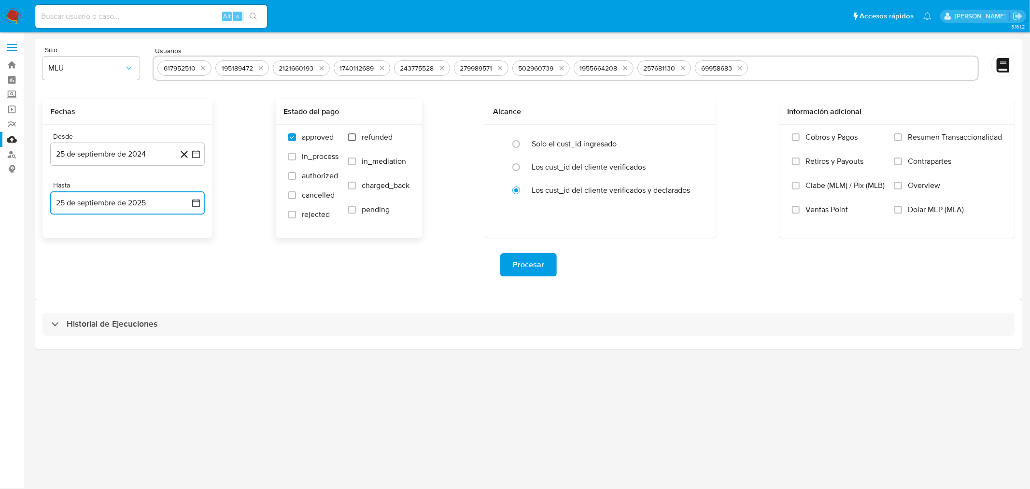
click at [355, 133] on input "refunded" at bounding box center [352, 137] width 8 height 8
checkbox input "true"
click at [353, 184] on input "charged_back" at bounding box center [352, 186] width 8 height 8
checkbox input "true"
click at [542, 270] on span "Procesar" at bounding box center [528, 264] width 31 height 21
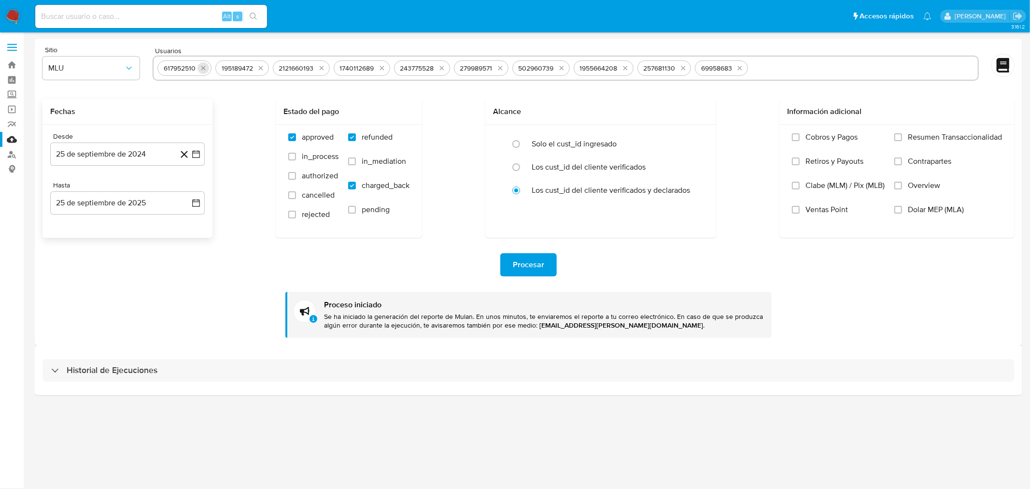
click at [204, 69] on icon "quitar 617952510" at bounding box center [203, 68] width 8 height 8
click at [204, 69] on icon "quitar 195189472" at bounding box center [203, 68] width 8 height 8
click at [203, 67] on icon "quitar 2121660193" at bounding box center [206, 68] width 8 height 8
click at [203, 68] on icon "quitar 1740112689" at bounding box center [206, 68] width 8 height 8
click at [203, 68] on icon "quitar 243775528" at bounding box center [205, 68] width 8 height 8
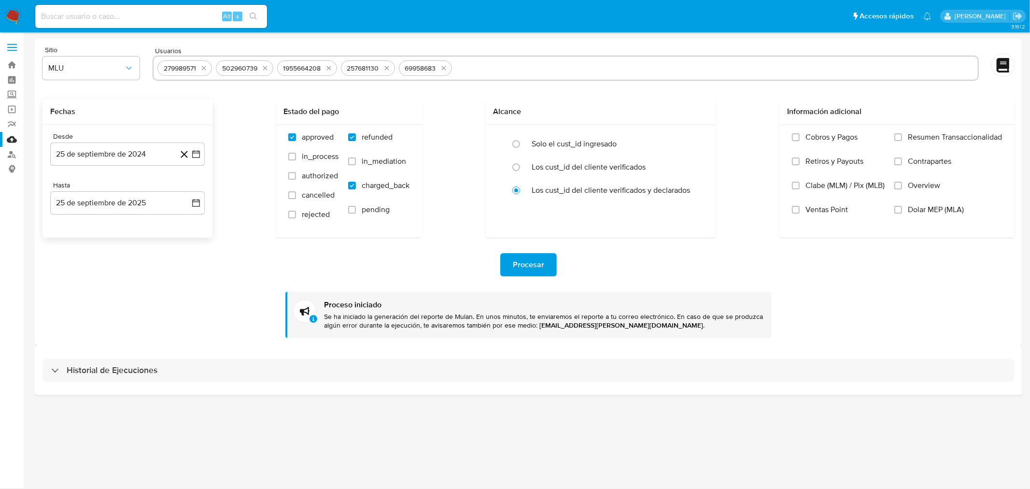
click at [203, 68] on icon "quitar 279989571" at bounding box center [204, 68] width 8 height 8
click at [203, 68] on icon "quitar 502960739" at bounding box center [207, 68] width 8 height 8
click at [203, 68] on button "quitar 1955664208" at bounding box center [209, 68] width 12 height 12
click at [203, 68] on icon "quitar 257681130" at bounding box center [203, 68] width 8 height 8
click at [203, 68] on icon "quitar 69958683" at bounding box center [203, 68] width 8 height 8
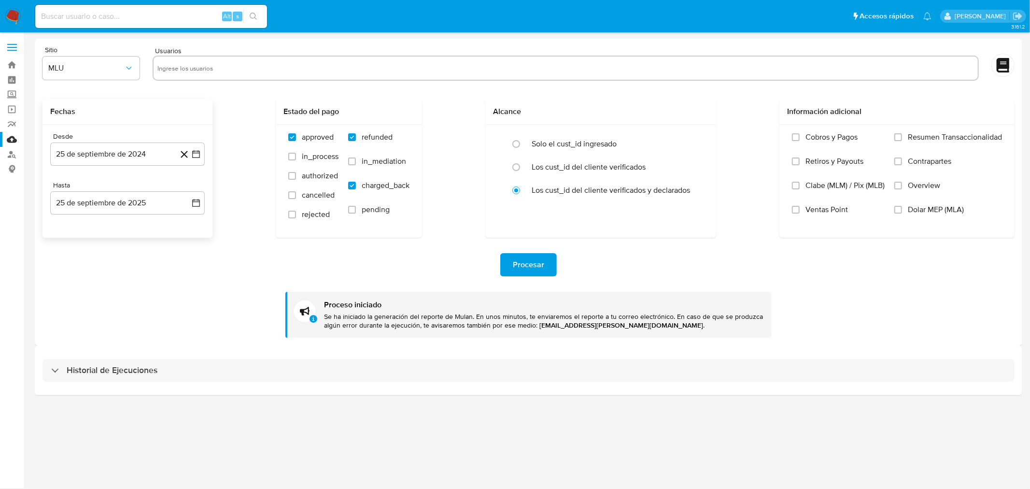
click at [203, 68] on input "text" at bounding box center [565, 67] width 817 height 15
paste input "1913949310"
type input "1913949310"
paste input "95173505"
type input "95173505"
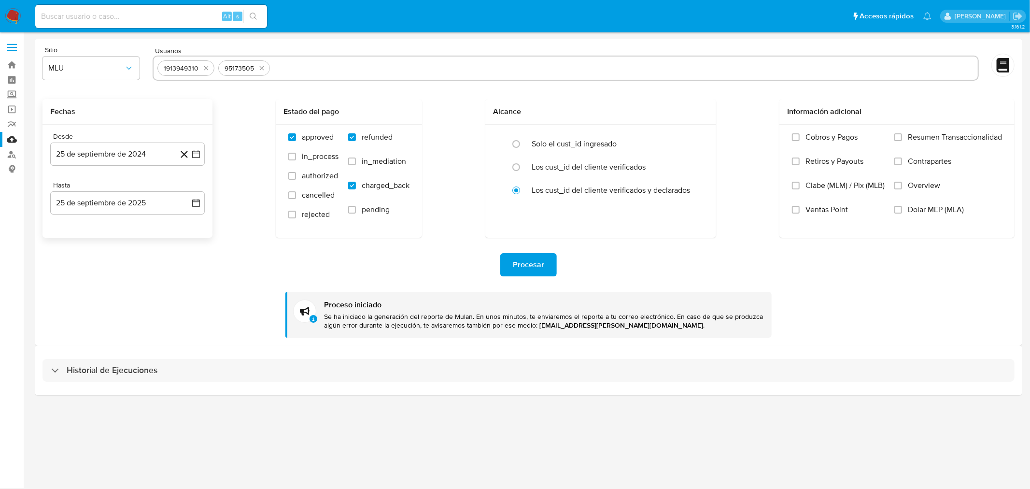
paste input "1367643941"
type input "1367643941"
paste input "215460923"
type input "215460923"
paste input "1216981825"
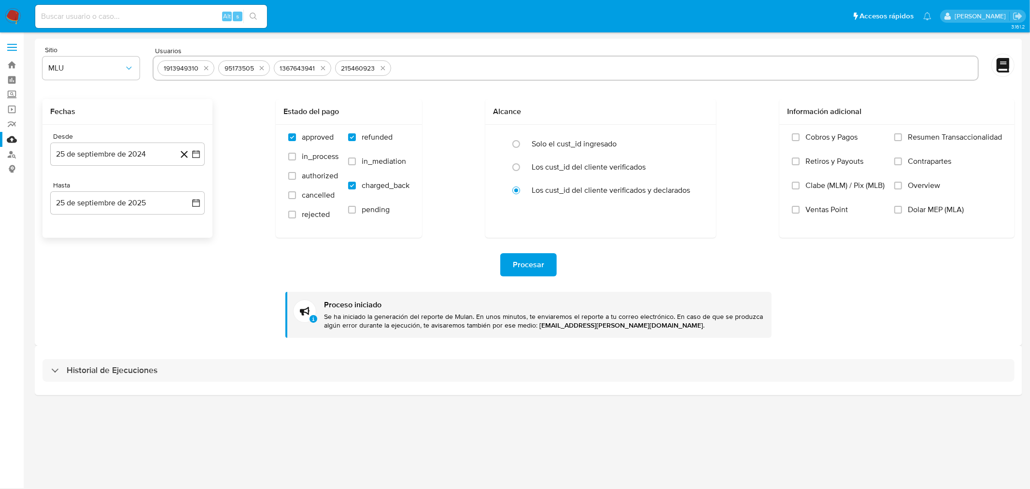
type input "1216981825"
paste input "640306362"
type input "640306362"
paste input "13859593"
type input "13859593"
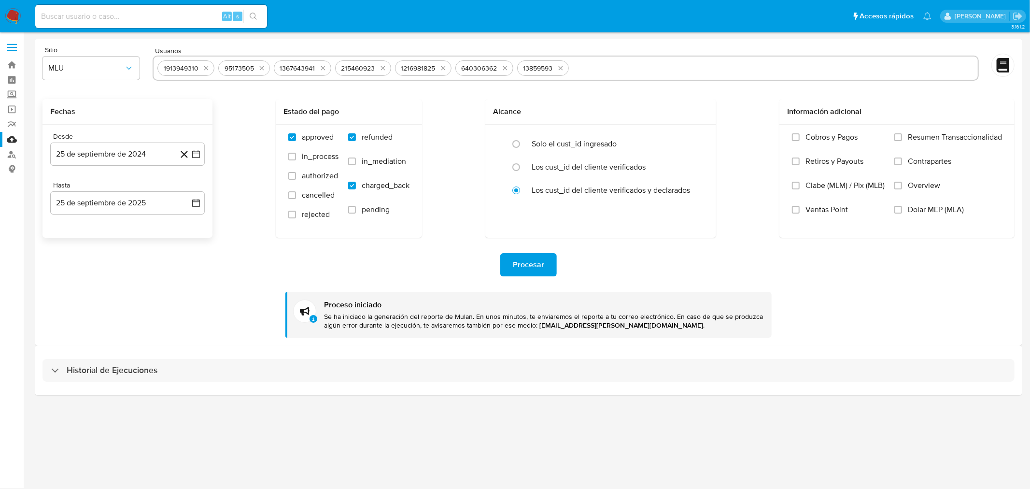
paste input "355162985"
type input "355162985"
click at [533, 264] on span "Procesar" at bounding box center [528, 264] width 31 height 21
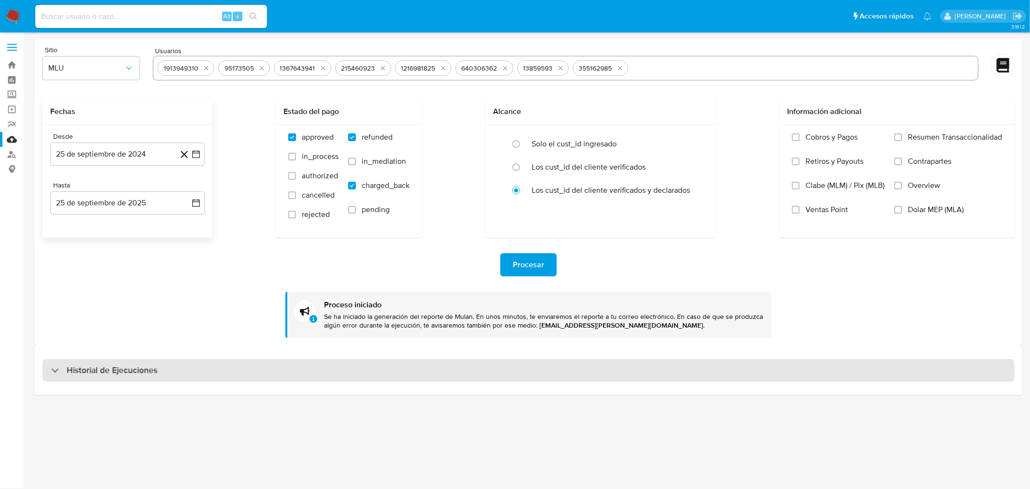
click at [83, 370] on h3 "Historial de Ejecuciones" at bounding box center [112, 371] width 91 height 12
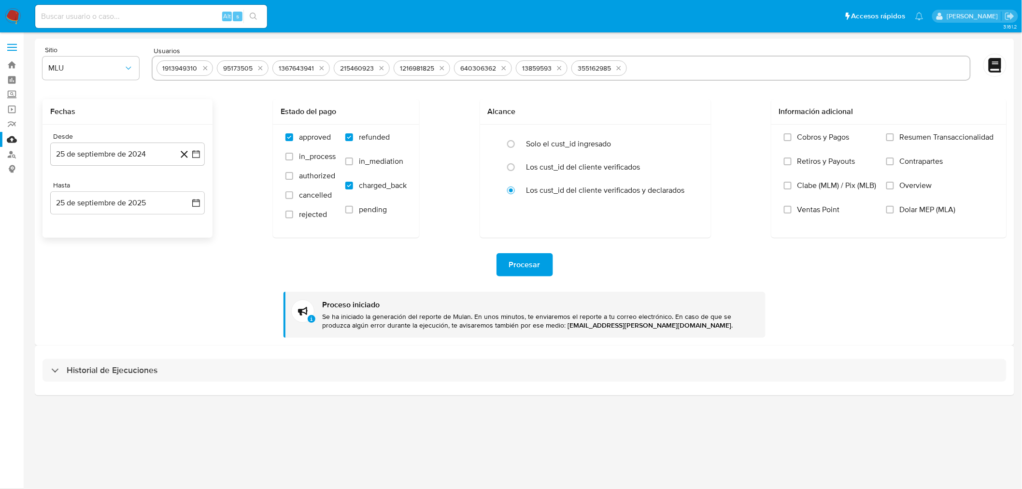
select select "10"
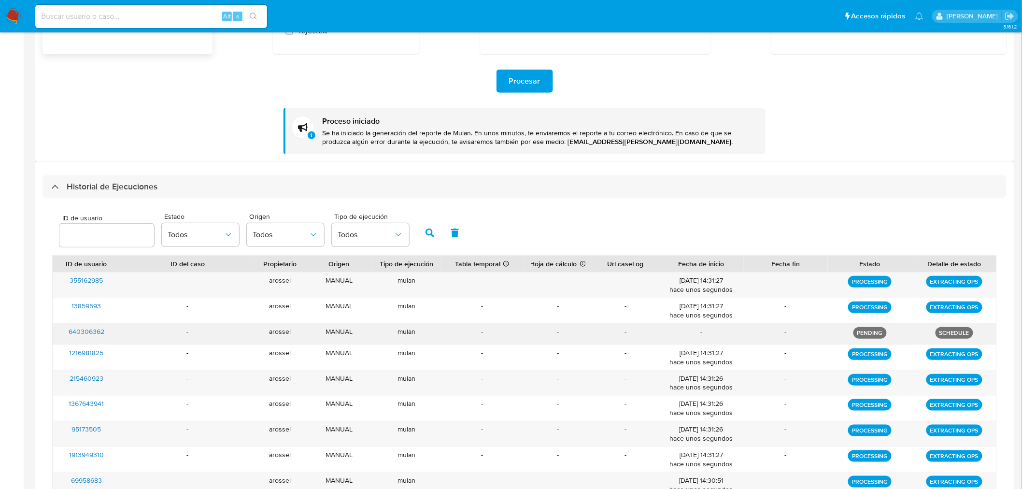
scroll to position [167, 0]
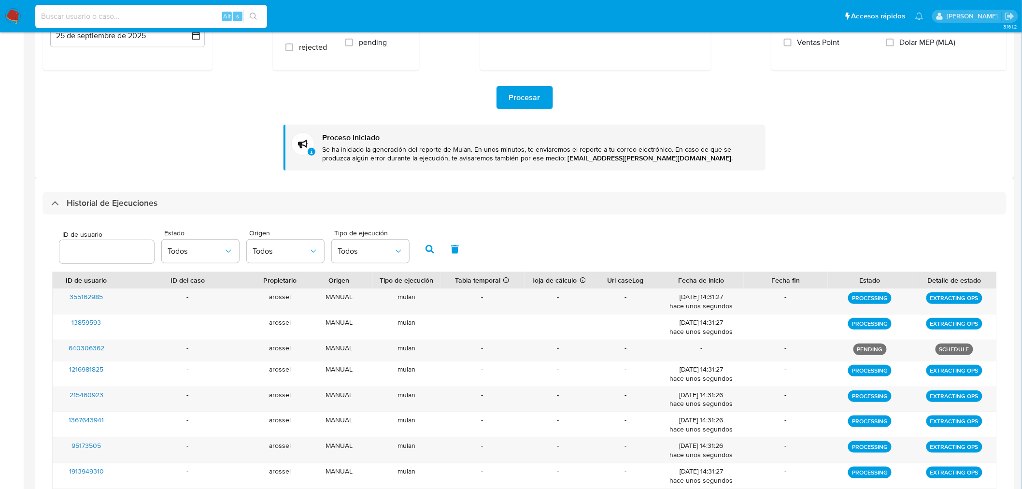
click at [157, 19] on input at bounding box center [151, 16] width 232 height 13
paste input "215460923"
type input "215460923"
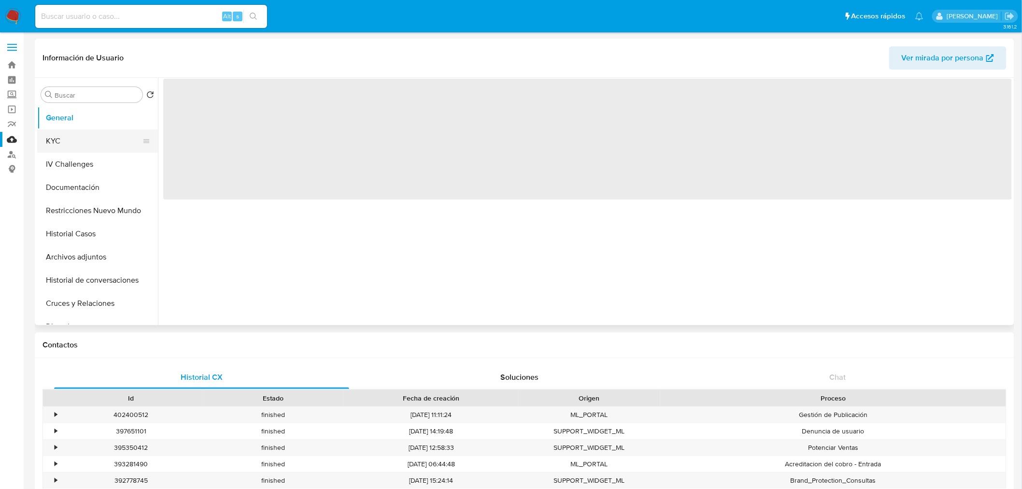
select select "10"
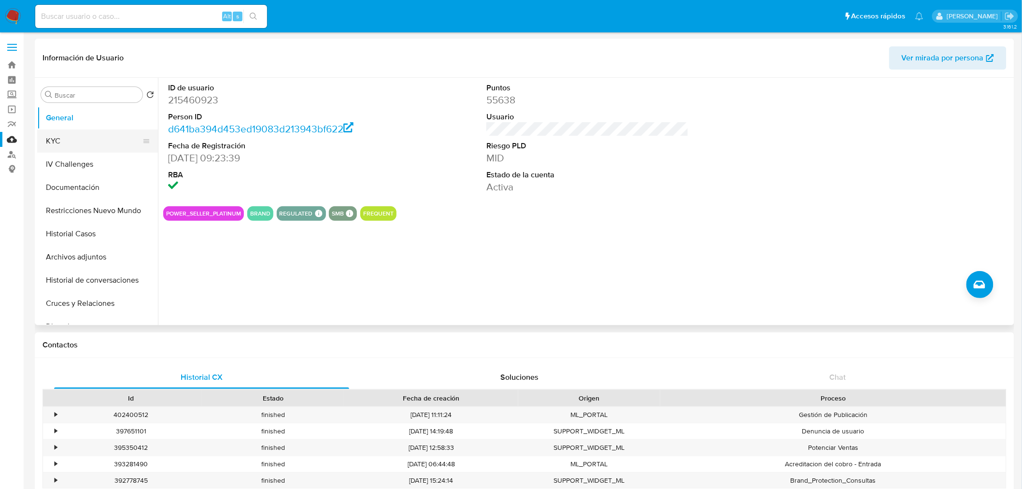
click at [73, 135] on button "KYC" at bounding box center [93, 140] width 113 height 23
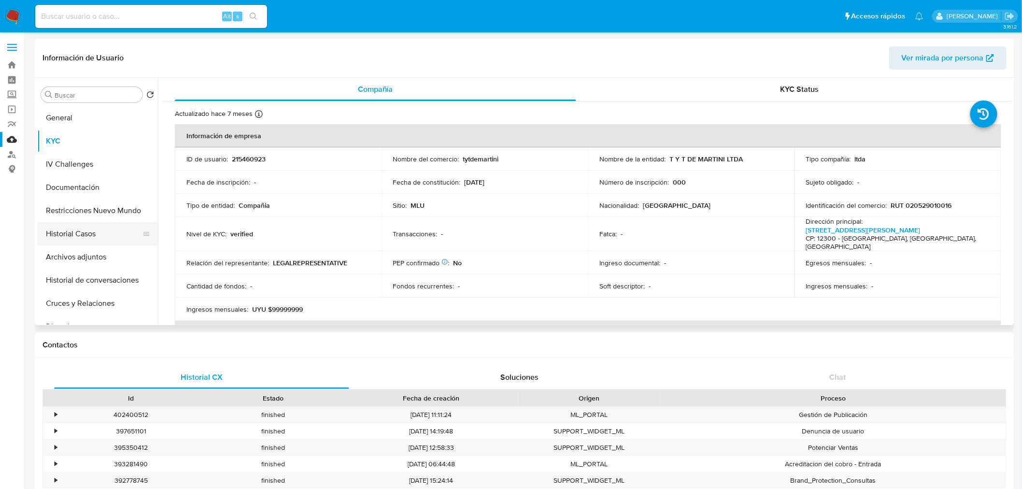
click at [99, 225] on button "Historial Casos" at bounding box center [93, 233] width 113 height 23
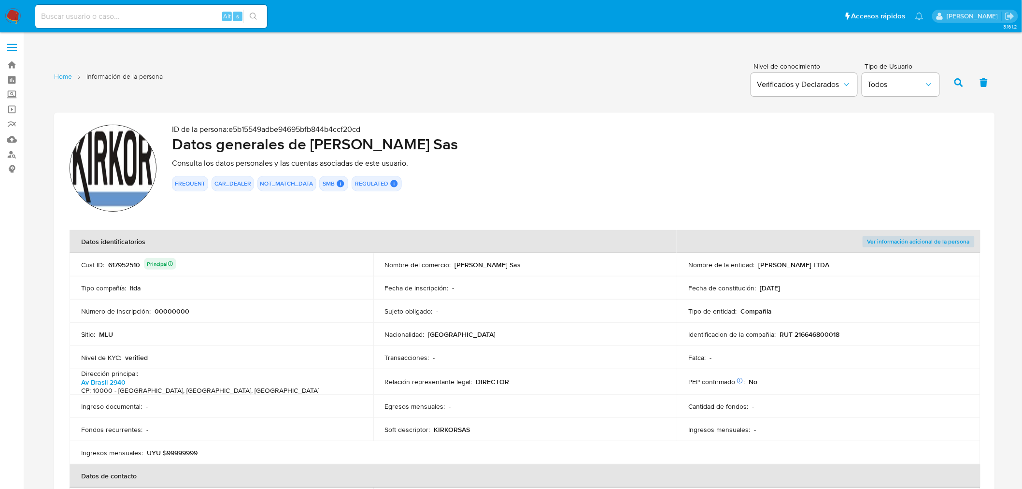
scroll to position [0, 8]
click at [433, 369] on td "Relación representante legal : DIRECTOR" at bounding box center [525, 382] width 304 height 26
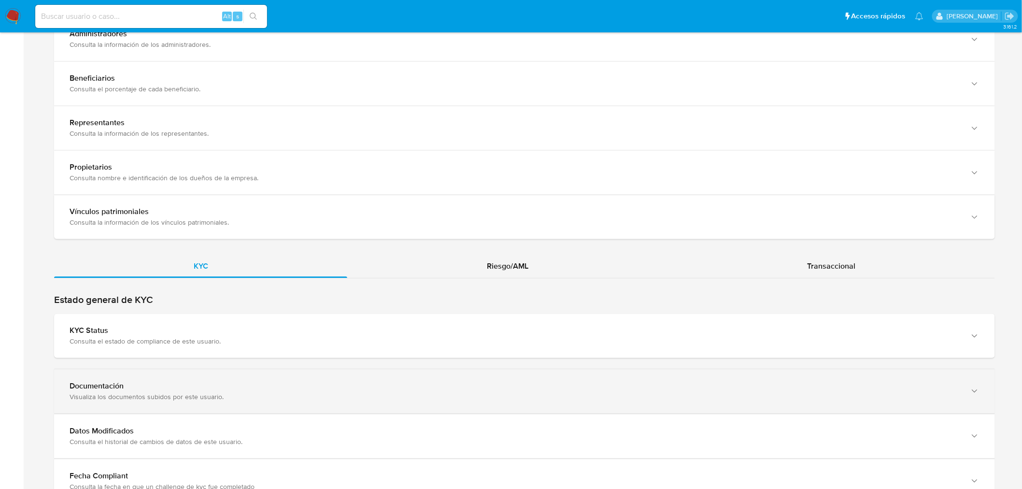
scroll to position [751, 0]
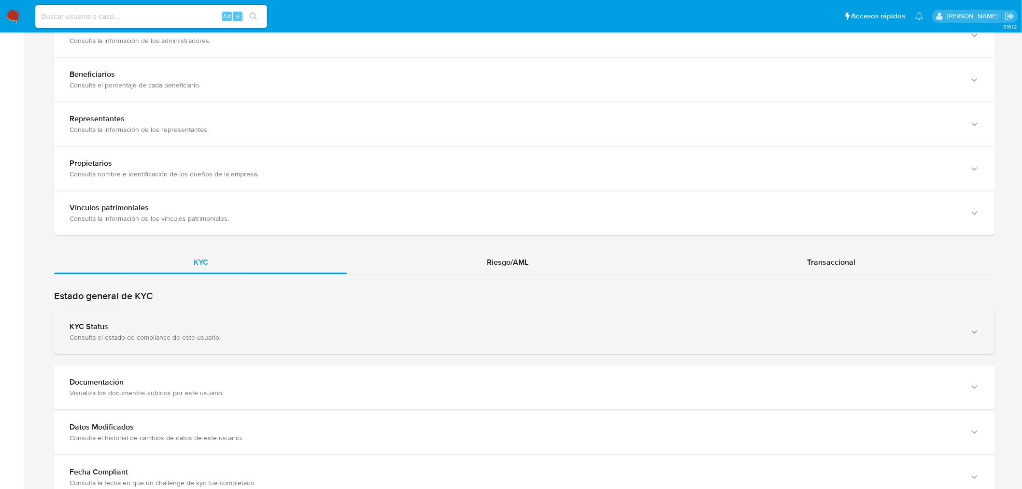
click at [302, 310] on div "KYC Status Consulta el estado de compliance de este usuario." at bounding box center [524, 332] width 941 height 44
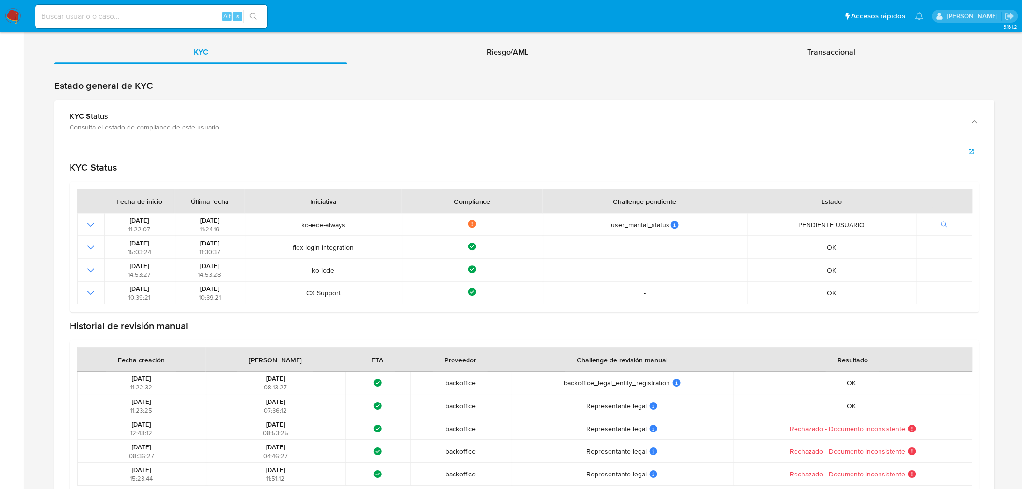
scroll to position [1020, 0]
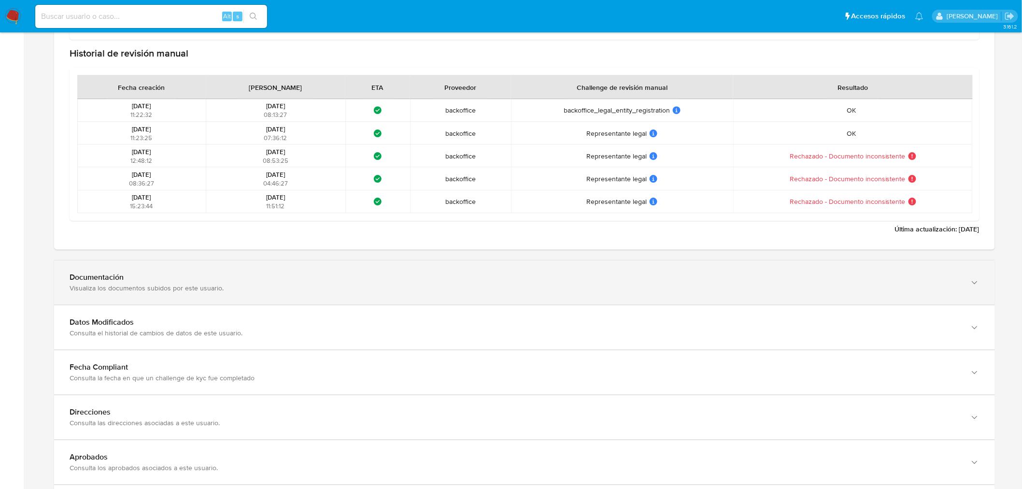
click at [249, 293] on div "Documentación Visualiza los documentos subidos por este usuario." at bounding box center [524, 282] width 941 height 44
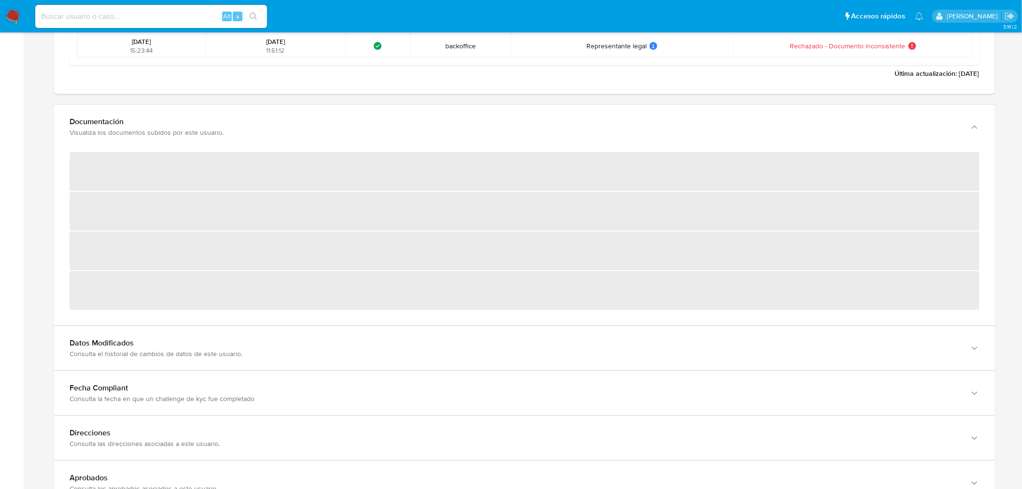
scroll to position [1395, 0]
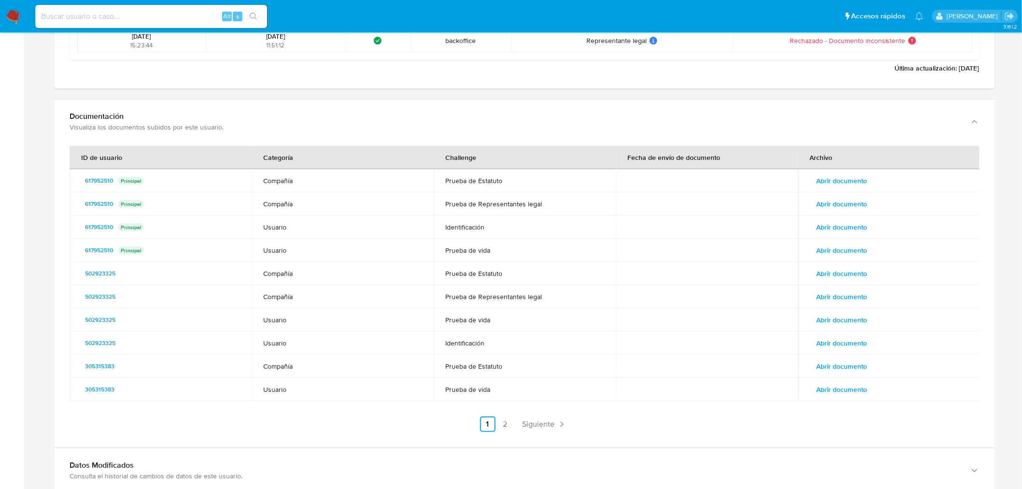
click at [837, 169] on td "Abrir documento" at bounding box center [889, 180] width 182 height 23
click at [840, 177] on span "Abrir documento" at bounding box center [842, 181] width 51 height 14
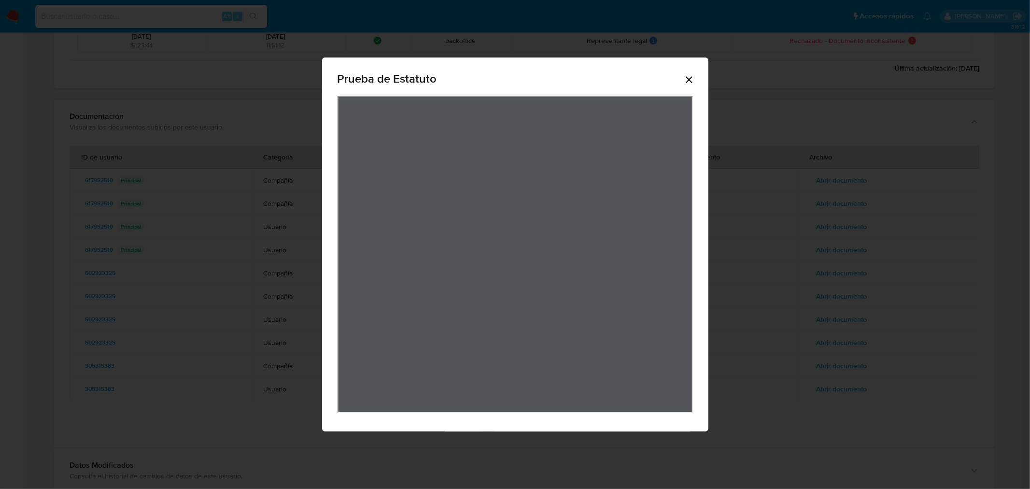
click at [732, 271] on div "Prueba de Estatuto" at bounding box center [515, 244] width 1030 height 489
click at [693, 79] on icon "Cerrar" at bounding box center [689, 80] width 12 height 12
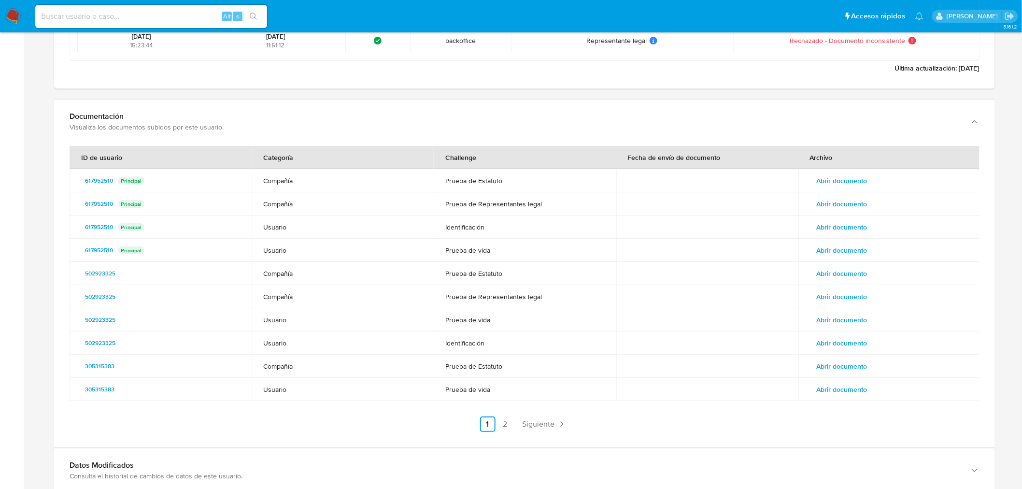
click at [838, 208] on span "Abrir documento" at bounding box center [842, 204] width 51 height 14
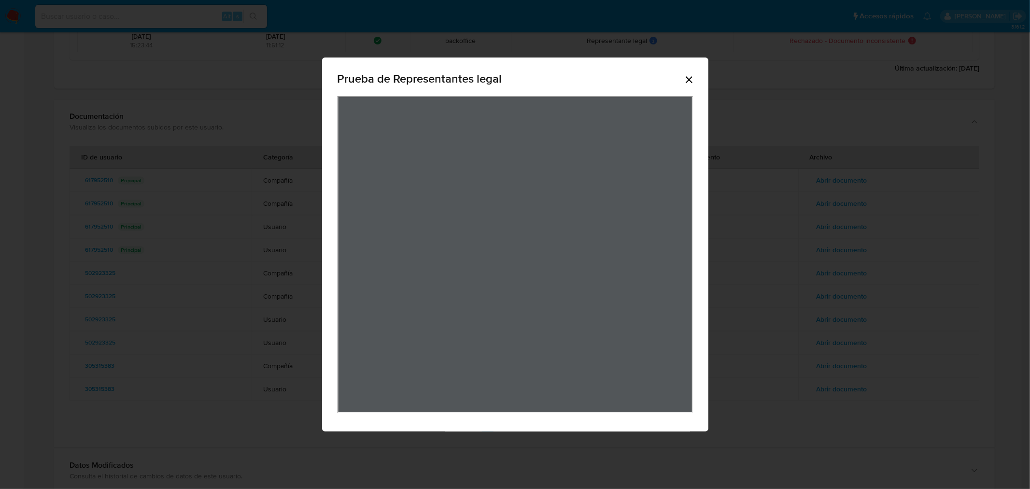
click at [686, 80] on icon "Cerrar" at bounding box center [689, 80] width 12 height 12
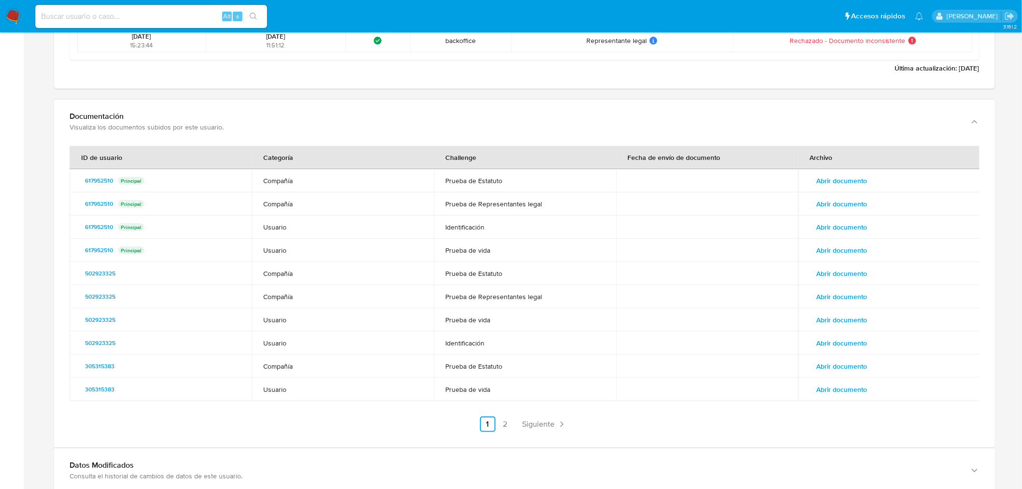
click at [839, 245] on span "Abrir documento" at bounding box center [842, 250] width 51 height 14
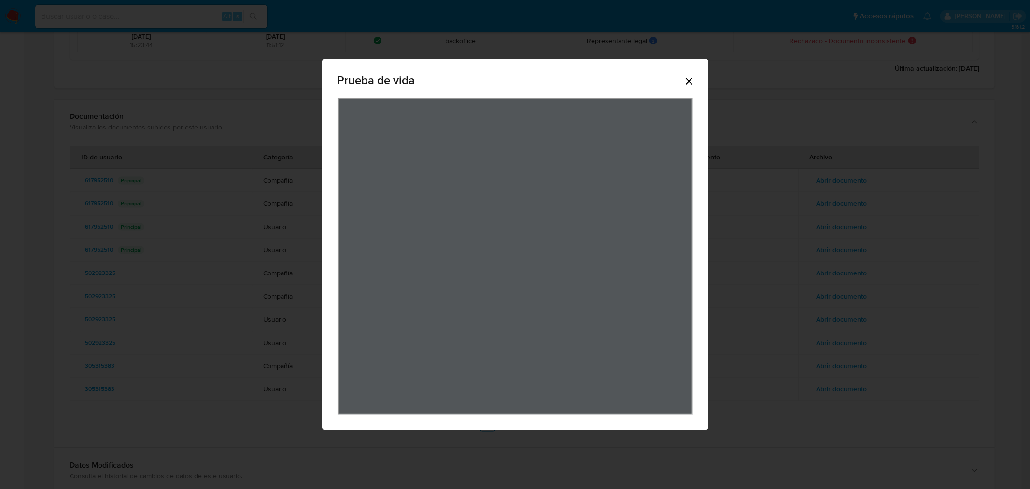
click at [688, 80] on icon "Cerrar" at bounding box center [689, 81] width 7 height 7
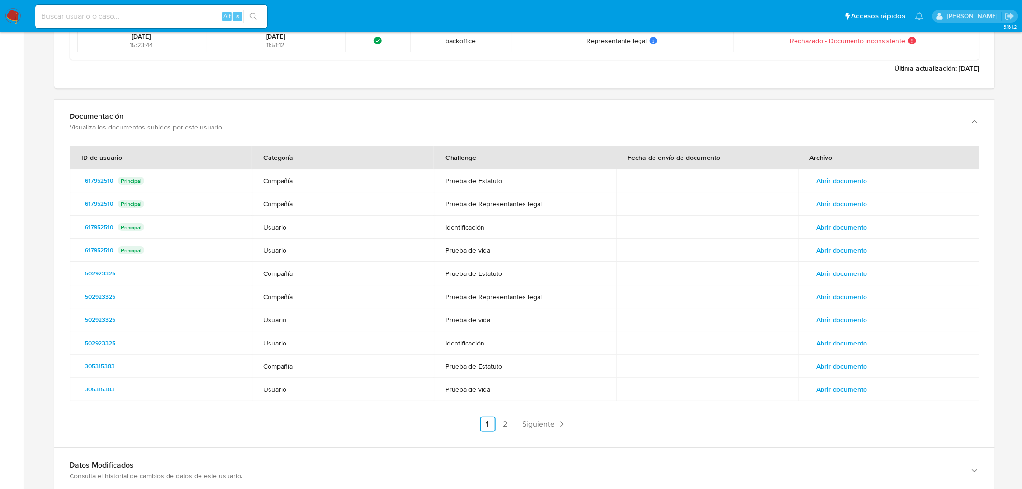
click at [861, 228] on span "Abrir documento" at bounding box center [842, 227] width 51 height 14
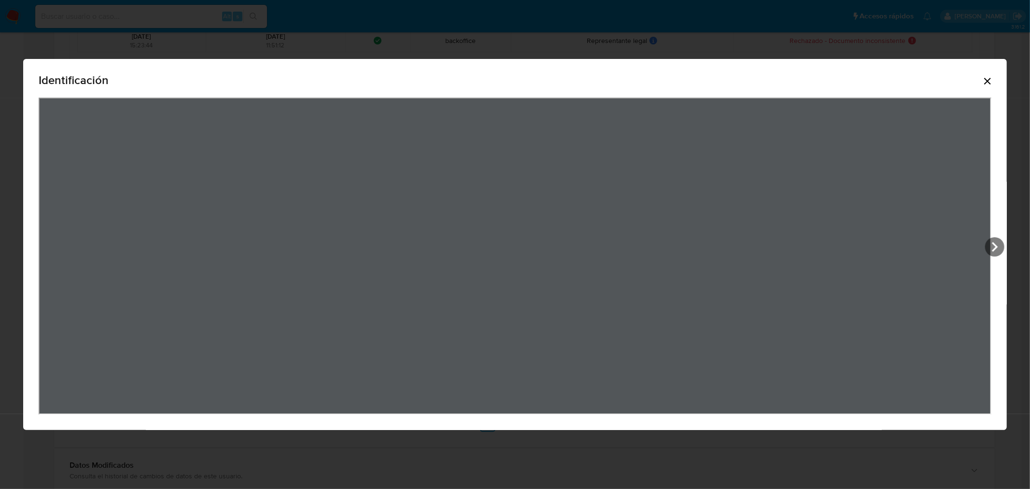
click at [991, 80] on icon "Cerrar" at bounding box center [988, 81] width 12 height 12
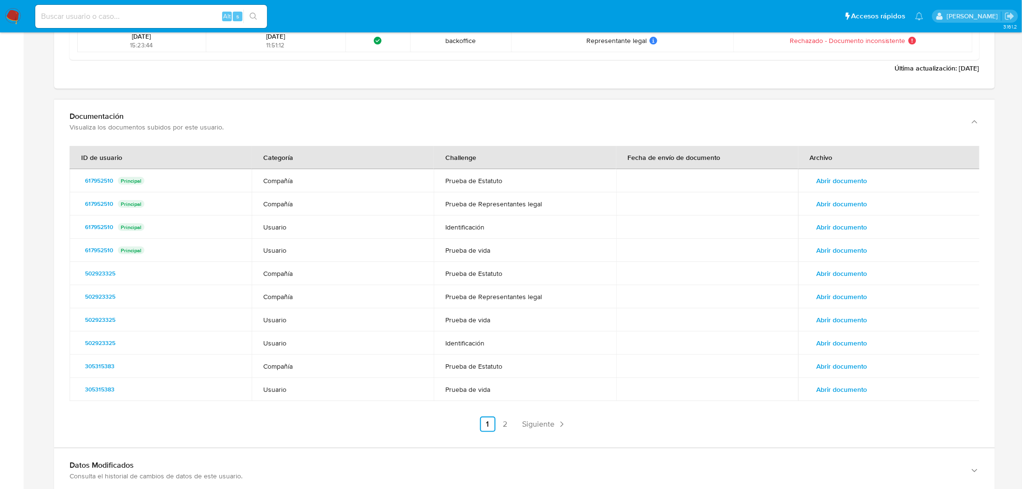
click at [833, 182] on span "Abrir documento" at bounding box center [842, 181] width 51 height 14
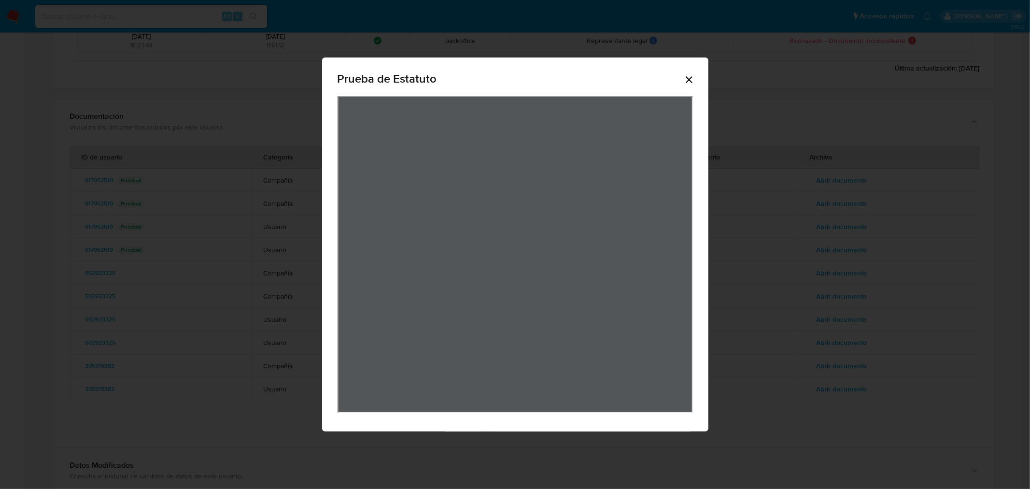
click at [689, 74] on icon "Cerrar" at bounding box center [689, 80] width 12 height 12
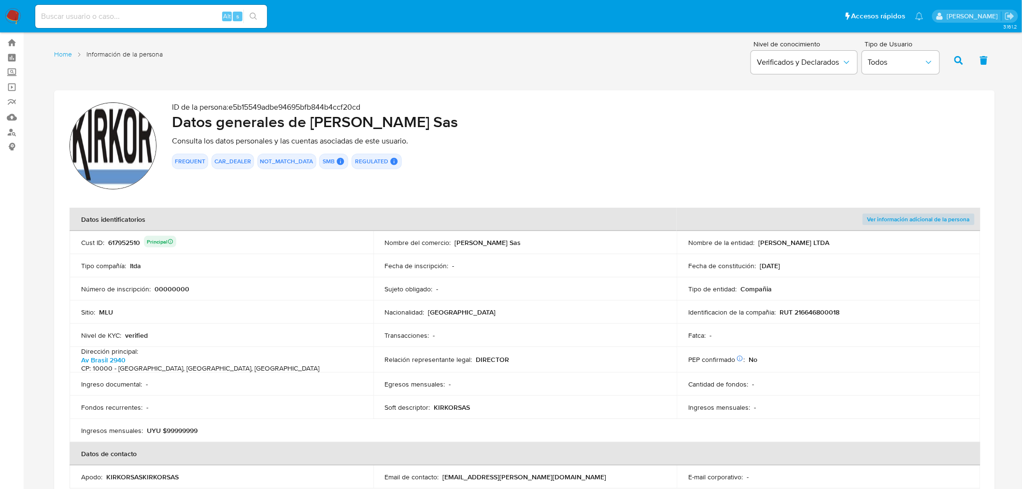
scroll to position [0, 0]
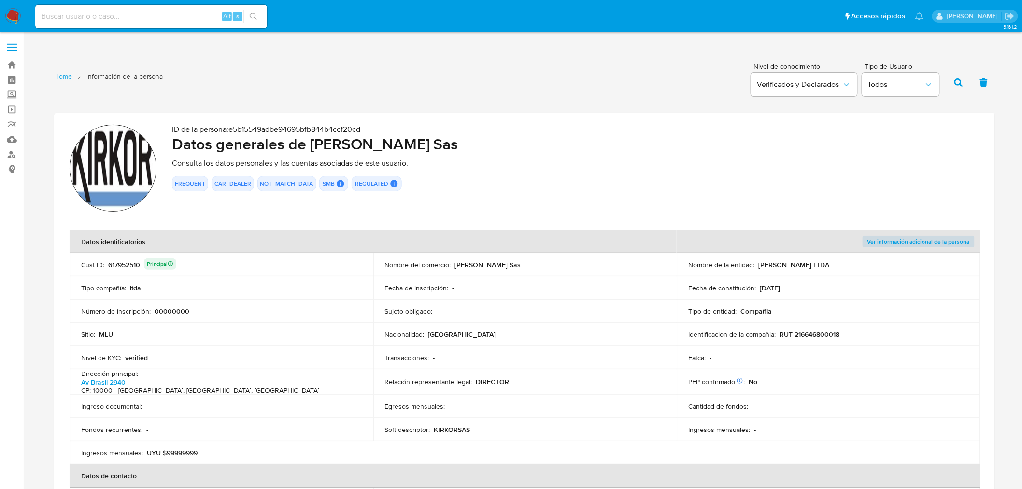
click at [942, 241] on span "Ver información adicional de la persona" at bounding box center [918, 242] width 102 height 10
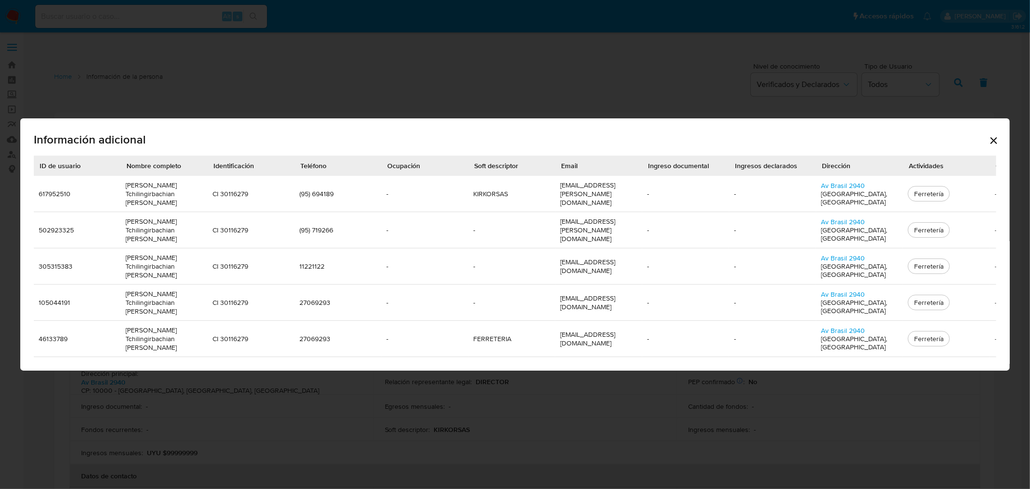
click at [326, 205] on td "(95) 694189" at bounding box center [338, 194] width 87 height 36
click at [158, 25] on div "Información adicional ID de usuario Nombre completo Identificación Teléfono Ocu…" at bounding box center [515, 244] width 1030 height 489
click at [997, 146] on icon "Cerrar" at bounding box center [994, 141] width 12 height 12
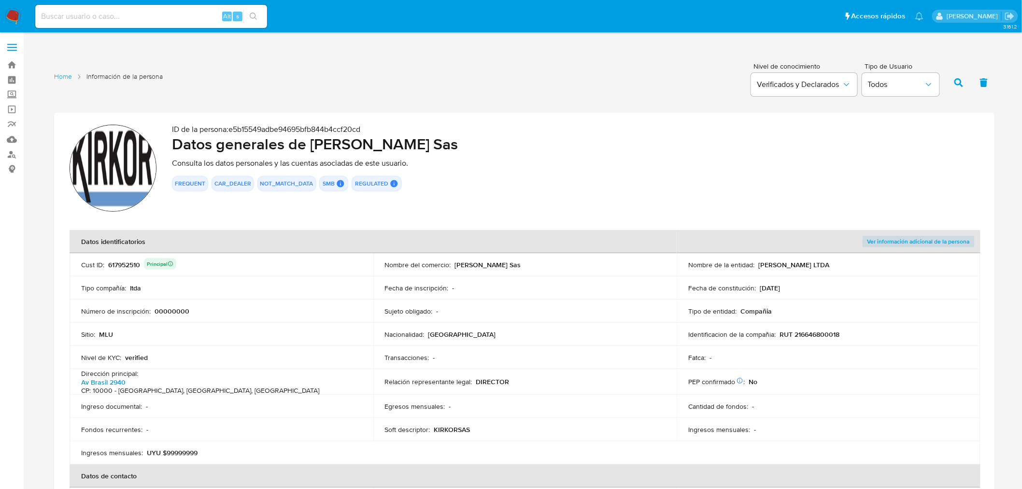
click at [134, 18] on input at bounding box center [151, 16] width 232 height 13
paste input "2526194727"
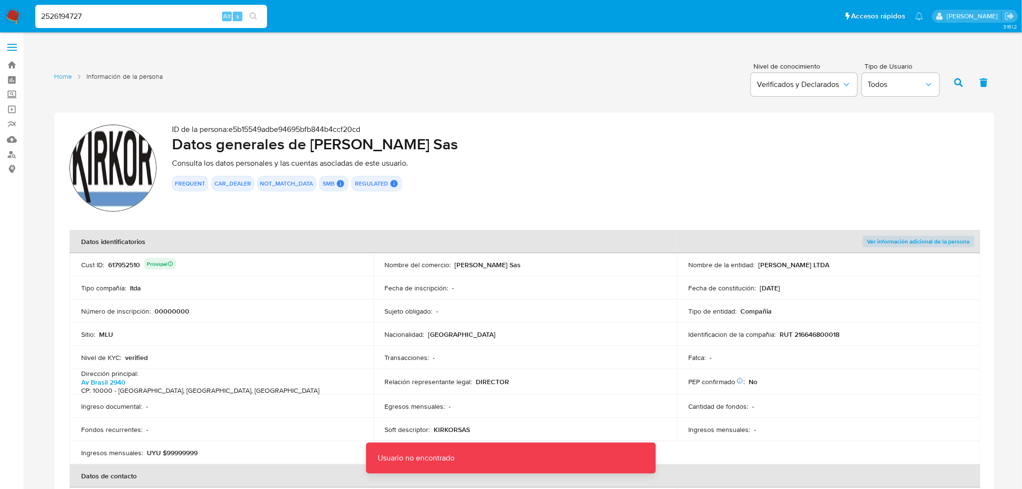
click at [143, 15] on input "2526194727" at bounding box center [151, 16] width 232 height 13
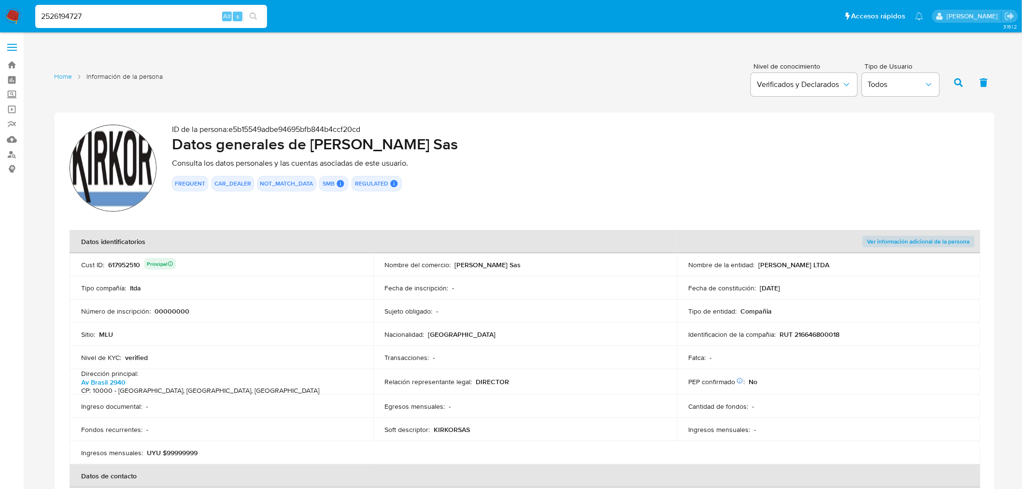
type input "2526194727"
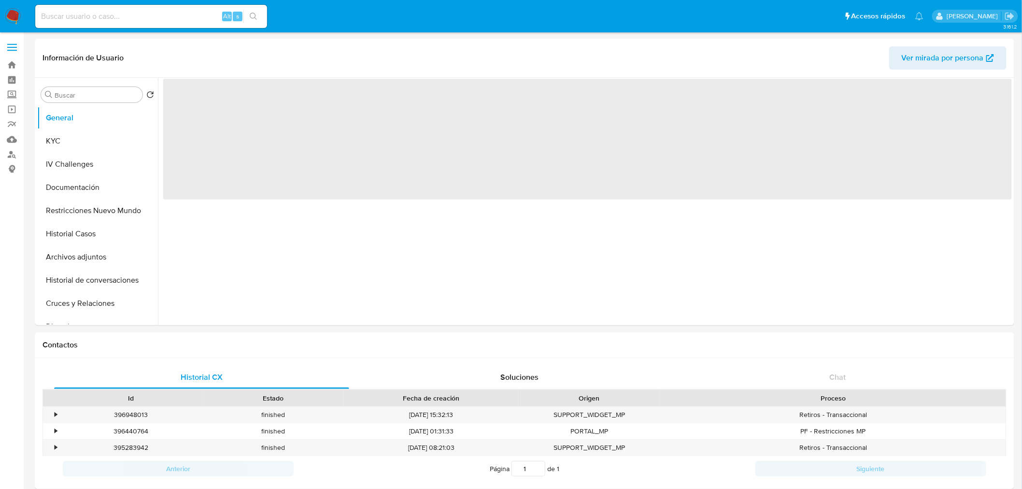
select select "10"
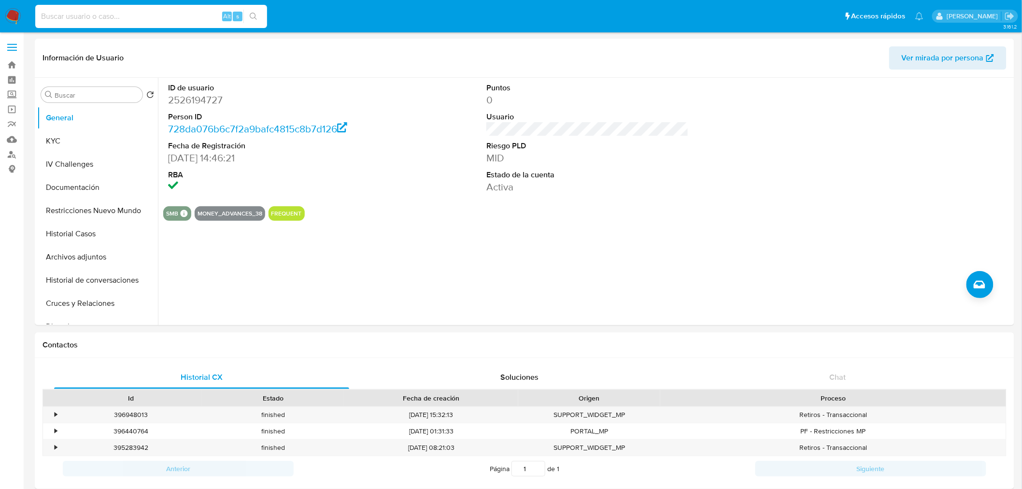
click at [138, 14] on input at bounding box center [151, 16] width 232 height 13
paste input "305315383"
type input "305315383"
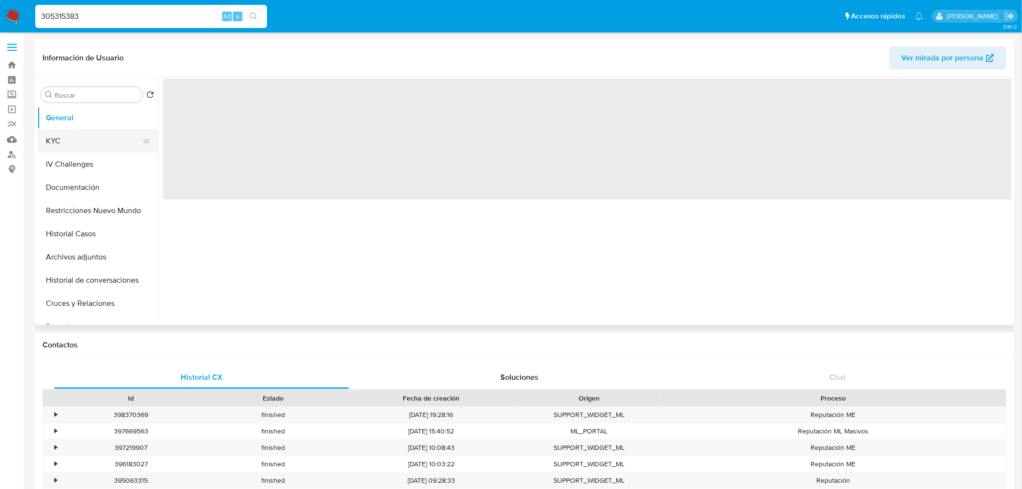
select select "10"
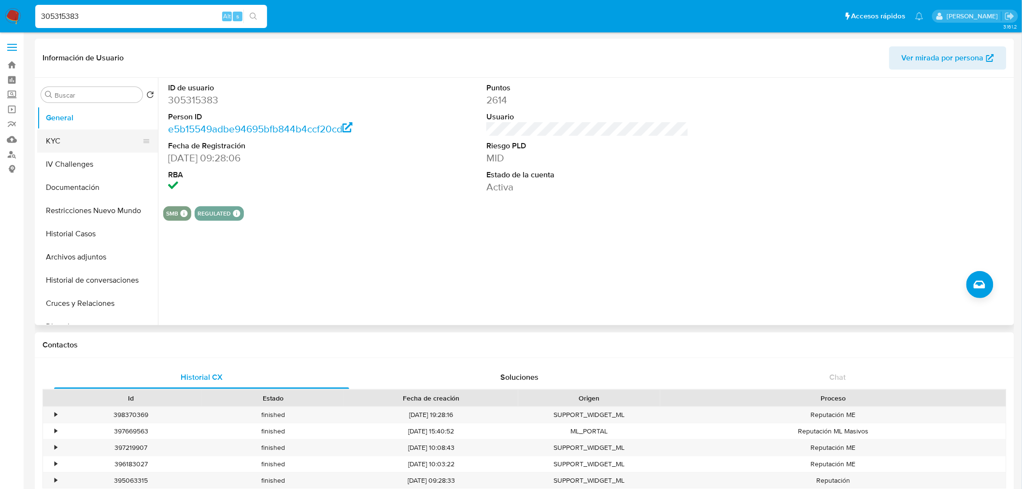
click at [70, 141] on button "KYC" at bounding box center [93, 140] width 113 height 23
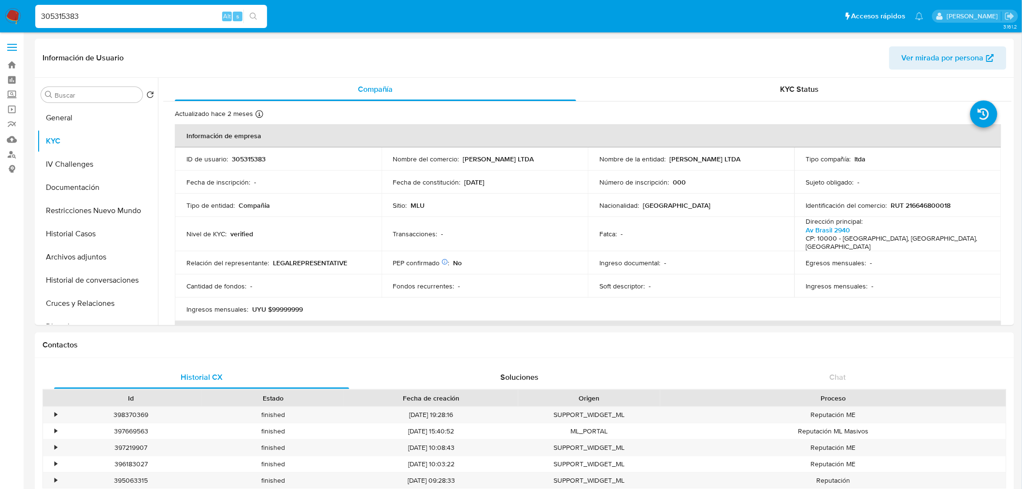
click at [153, 13] on input "305315383" at bounding box center [151, 16] width 232 height 13
paste input "593230794"
type input "593230794"
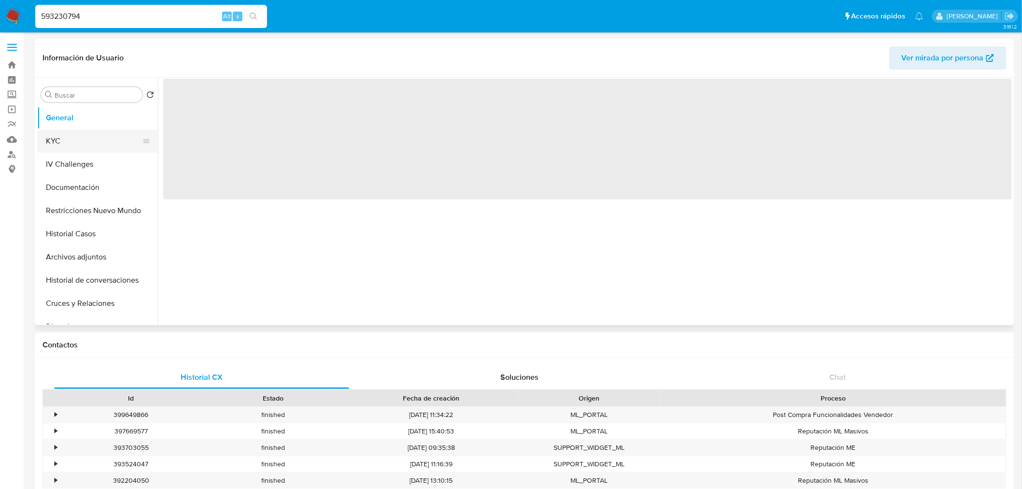
select select "10"
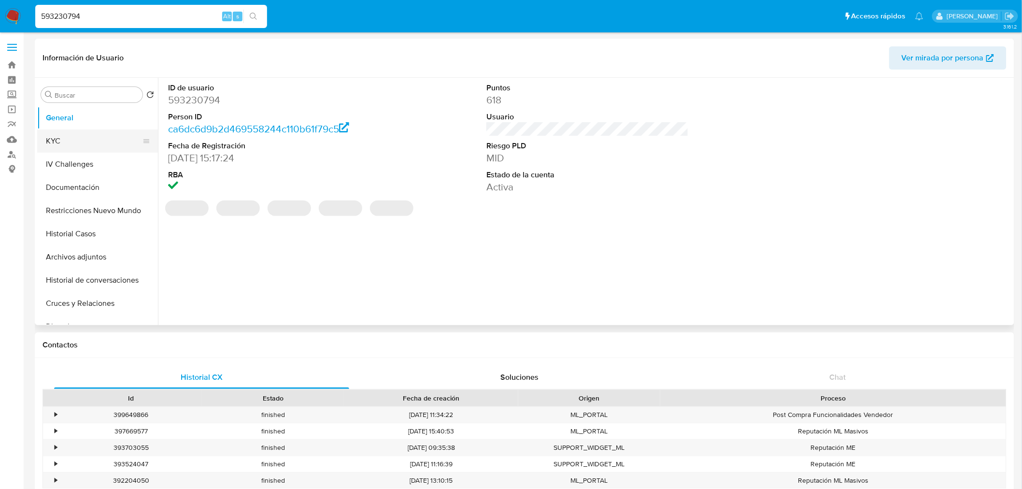
click at [80, 140] on button "KYC" at bounding box center [93, 140] width 113 height 23
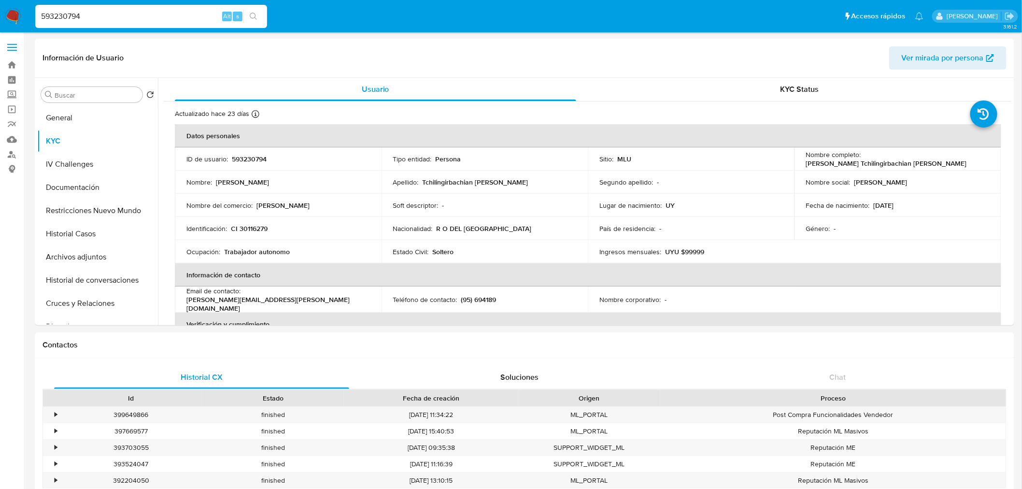
click at [147, 10] on input "593230794" at bounding box center [151, 16] width 232 height 13
paste input "105044191"
type input "105044191"
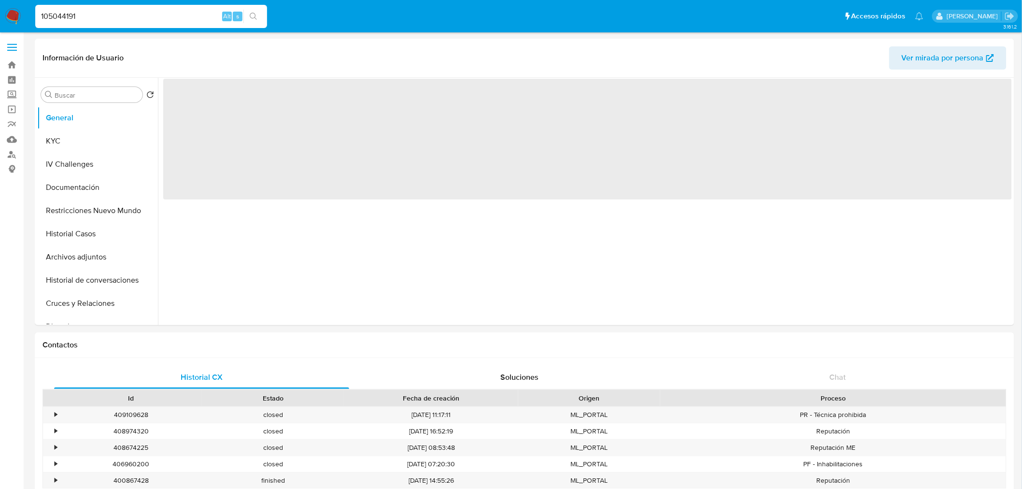
select select "10"
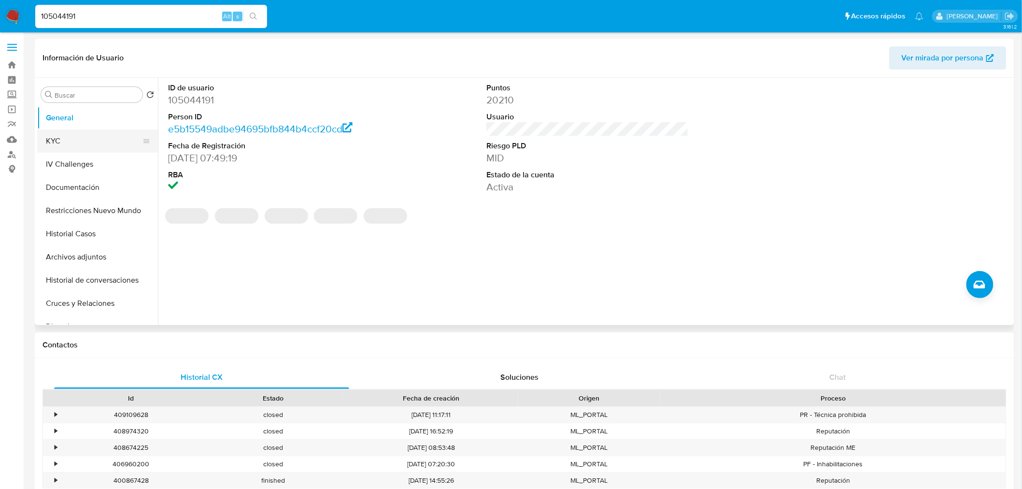
click at [89, 142] on button "KYC" at bounding box center [93, 140] width 113 height 23
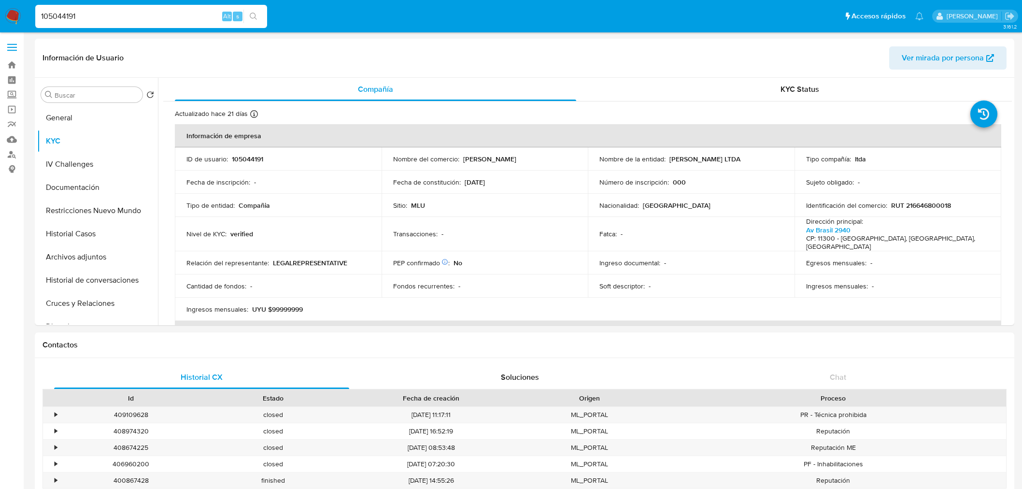
select select "10"
click at [151, 18] on input "105044191" at bounding box center [151, 16] width 232 height 13
paste input "129403464"
type input "1129403464"
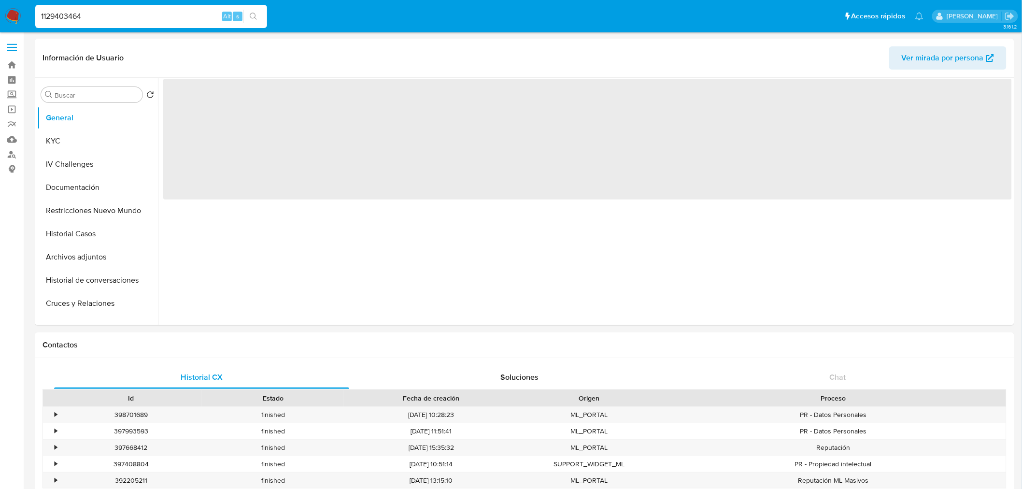
select select "10"
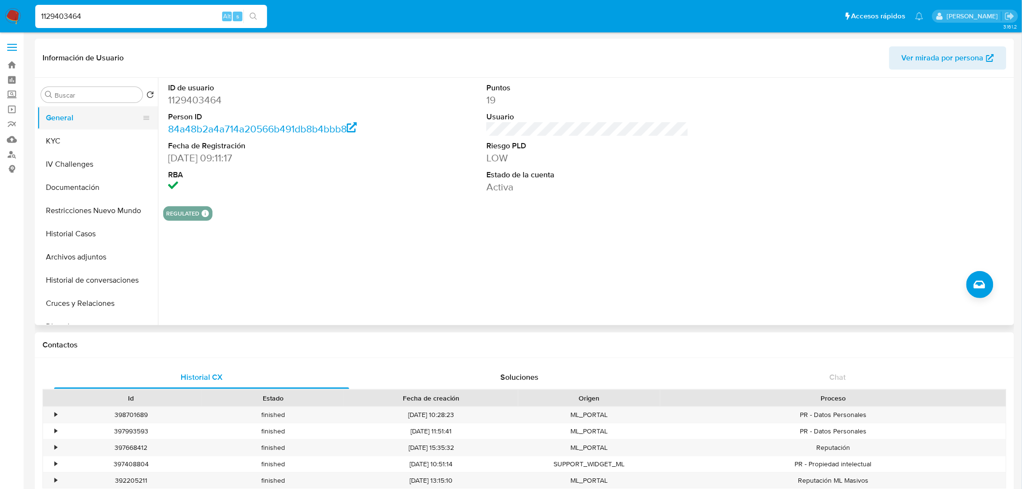
click at [81, 125] on button "General" at bounding box center [93, 117] width 113 height 23
click at [83, 135] on button "KYC" at bounding box center [93, 140] width 113 height 23
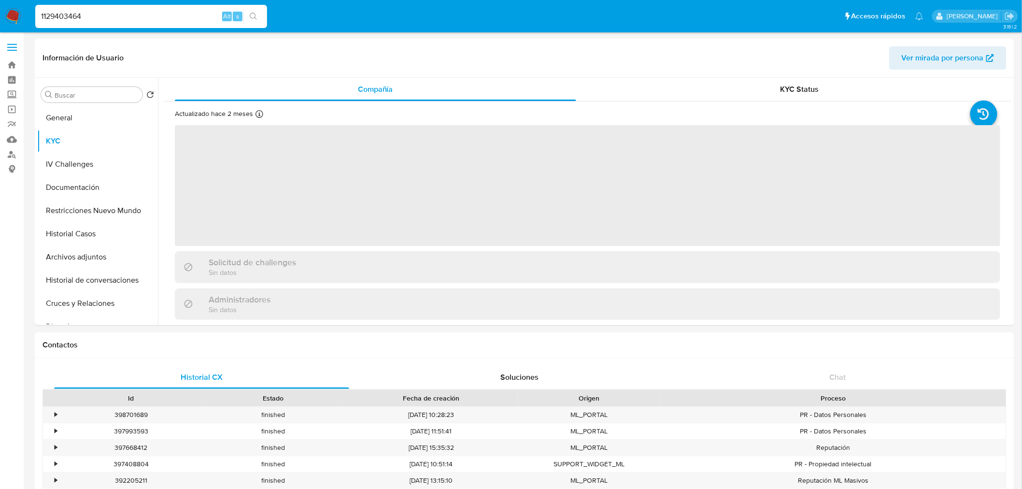
click at [134, 13] on input "1129403464" at bounding box center [151, 16] width 232 height 13
paste input "46133789"
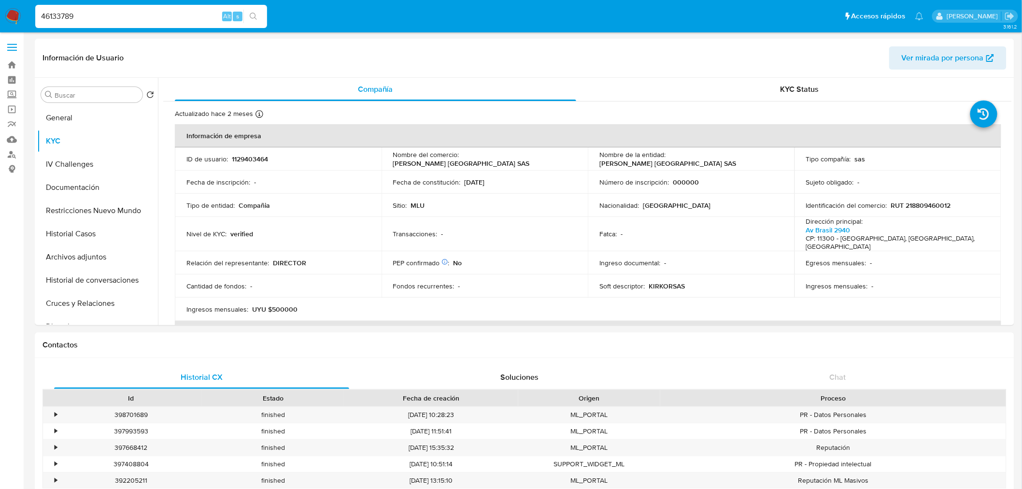
type input "46133789"
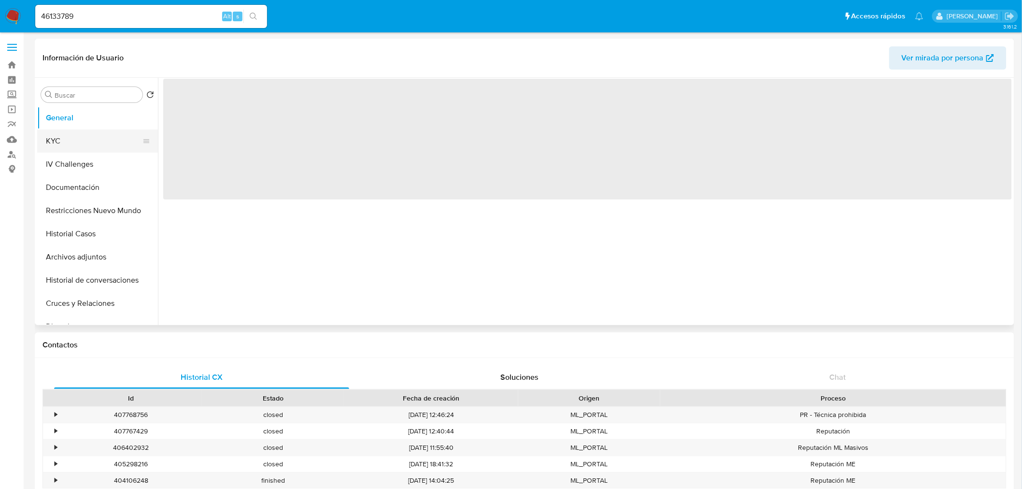
click at [92, 137] on button "KYC" at bounding box center [93, 140] width 113 height 23
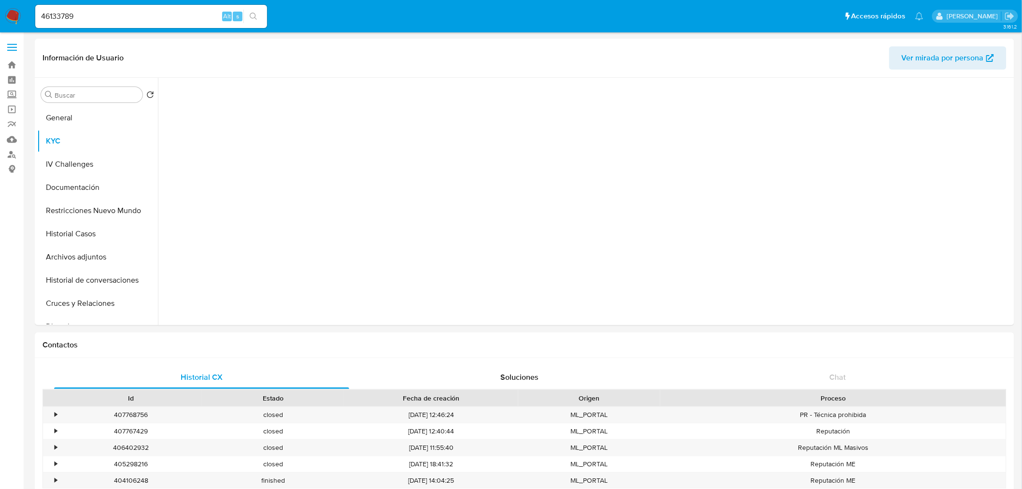
select select "10"
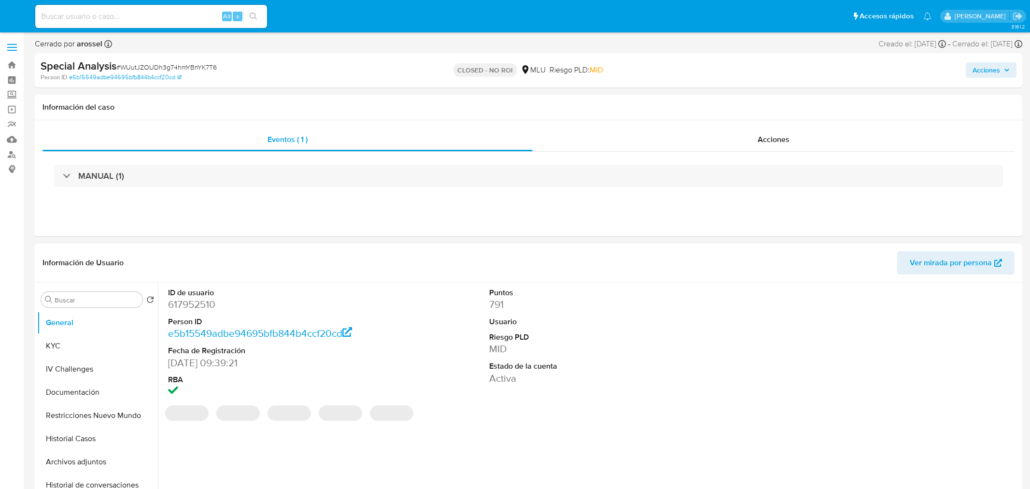
select select "10"
click at [77, 343] on button "KYC" at bounding box center [93, 345] width 113 height 23
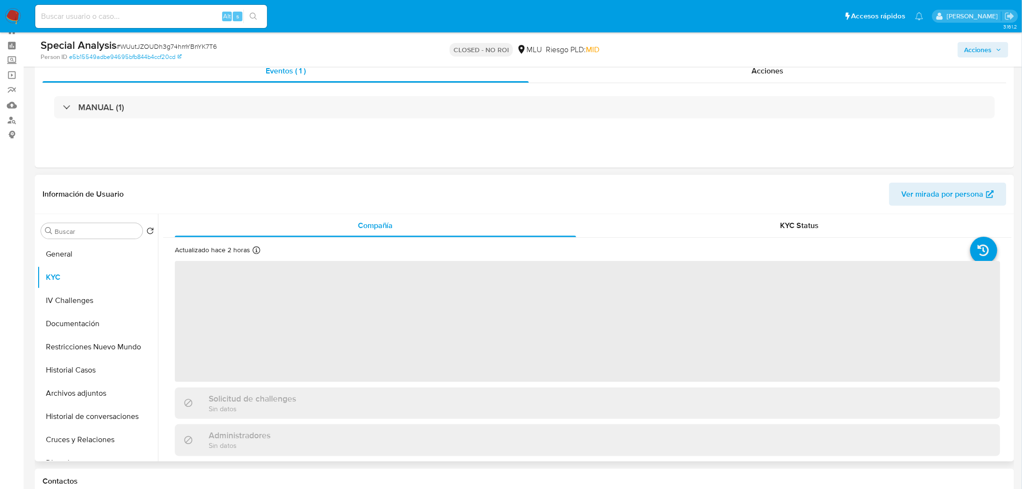
scroll to position [54, 0]
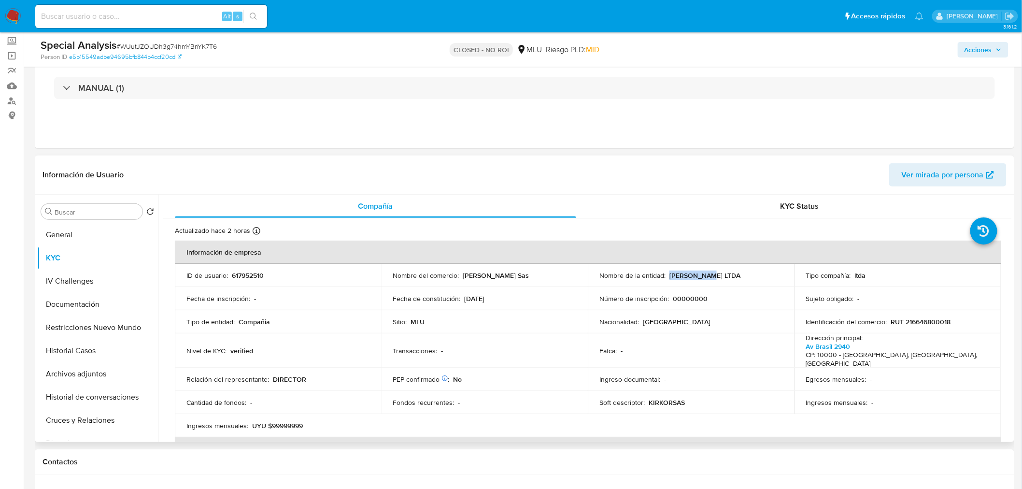
drag, startPoint x: 667, startPoint y: 278, endPoint x: 713, endPoint y: 276, distance: 45.9
click at [713, 276] on div "Nombre de la entidad : KIRKOR LTDA" at bounding box center [691, 275] width 184 height 9
copy p "KIRKOR LTDA"
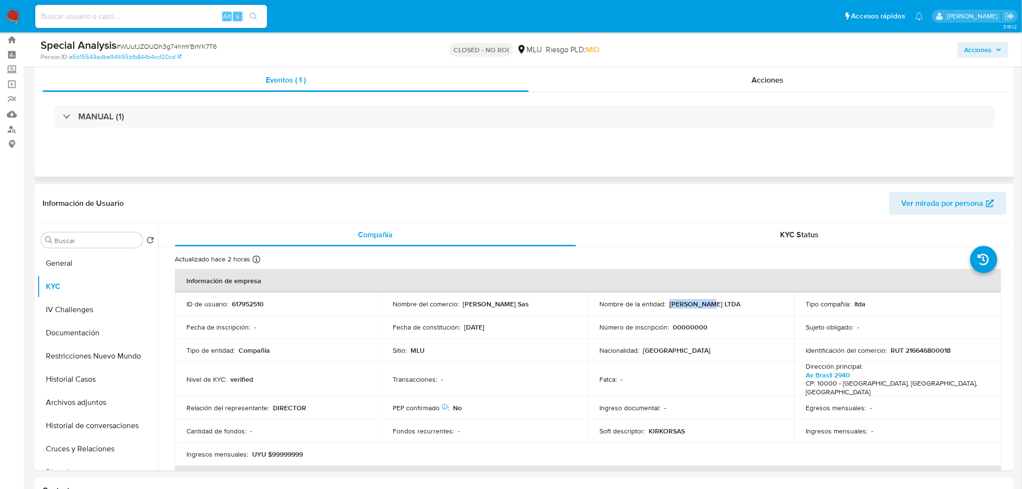
scroll to position [0, 0]
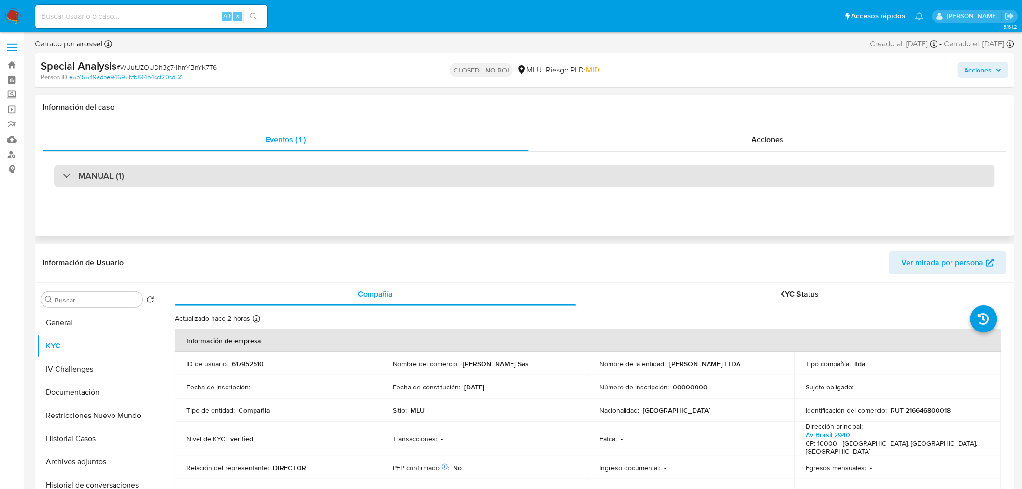
click at [196, 175] on div "MANUAL (1)" at bounding box center [524, 176] width 941 height 22
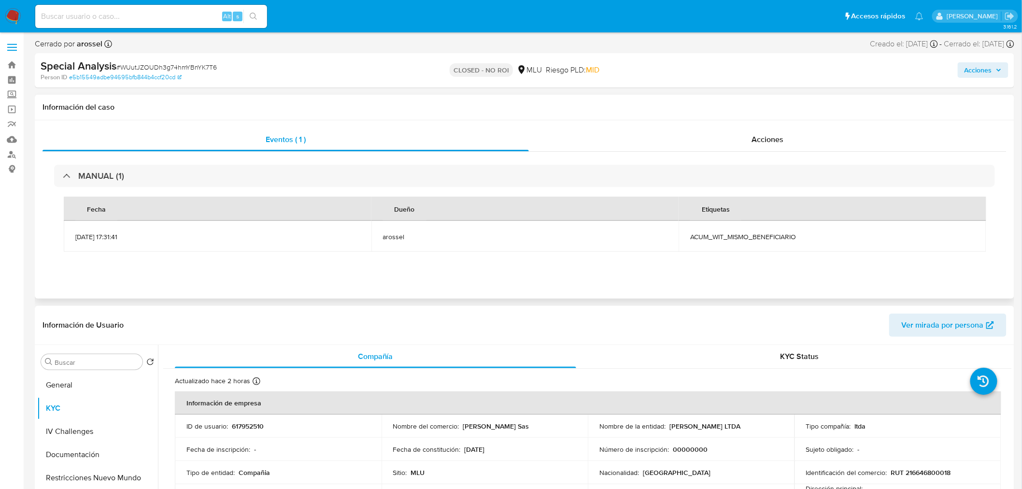
click at [731, 235] on span "ACUM_WIT_MISMO_BENEFICIARIO" at bounding box center [832, 236] width 284 height 9
copy span "ACUM_WIT_MISMO_BENEFICIARIO"
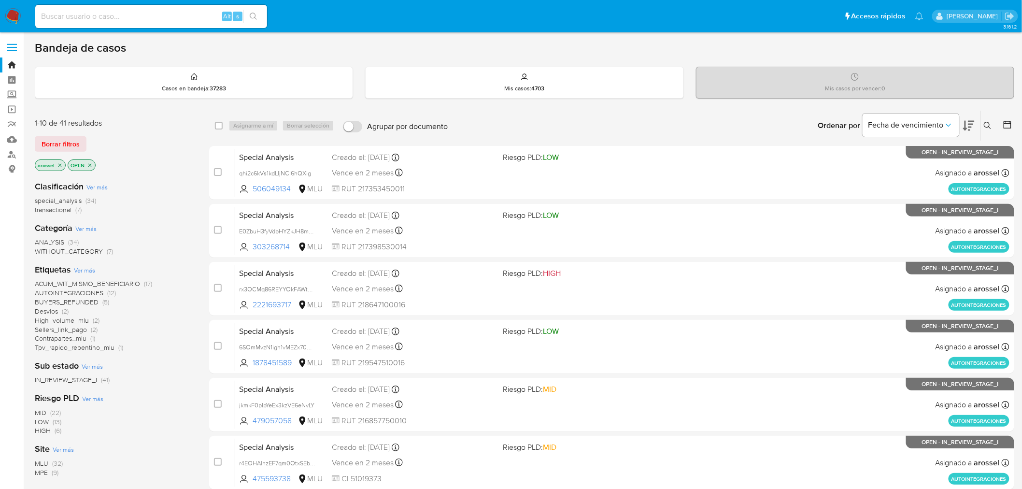
click at [125, 22] on div "Alt s" at bounding box center [151, 16] width 232 height 23
click at [130, 19] on input at bounding box center [151, 16] width 232 height 13
paste input "VSdOUZcvTrHOPB4TRm6hvrdz"
type input "VSdOUZcvTrHOPB4TRm6hvrdz"
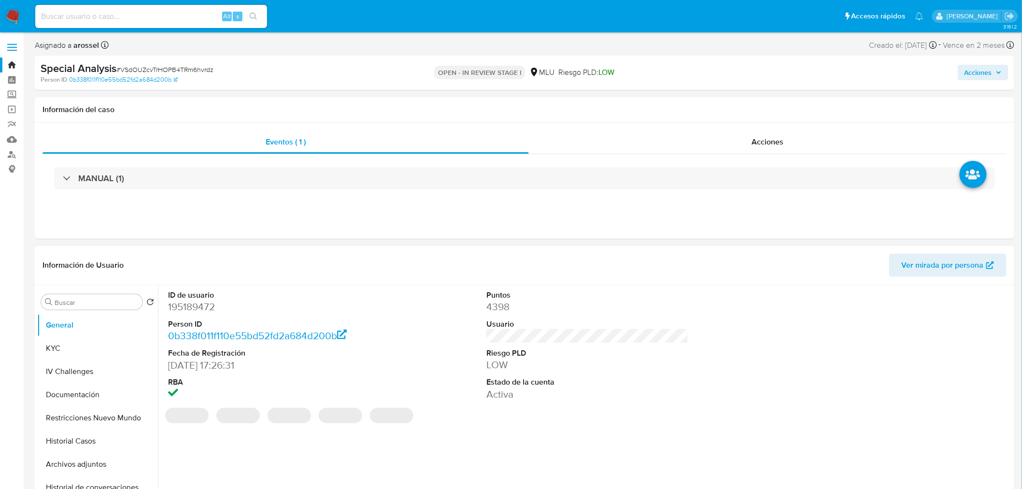
select select "10"
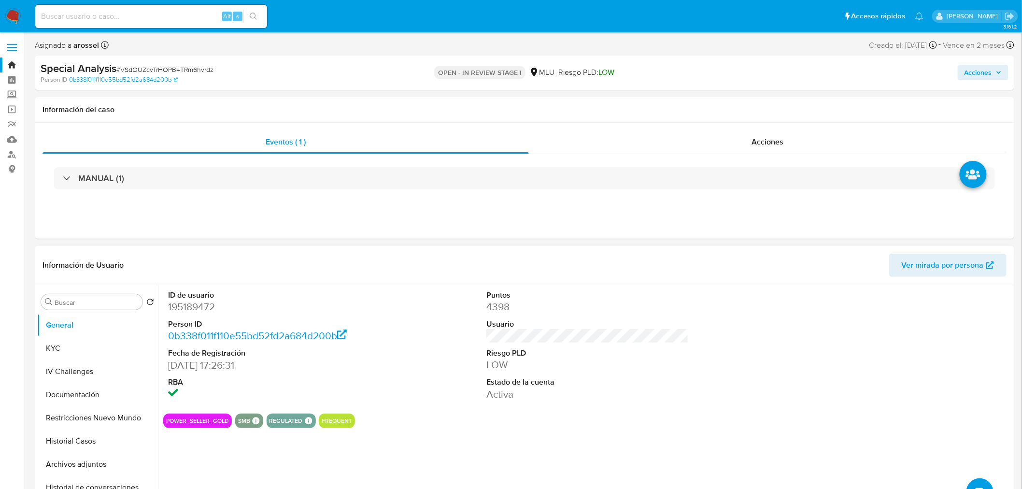
click at [795, 402] on div "ID de usuario 195189472 Person ID 0b338f011f110e55bd52fd2a684d200b Fecha de Reg…" at bounding box center [587, 345] width 849 height 121
click at [944, 259] on span "Ver mirada por persona" at bounding box center [943, 265] width 82 height 23
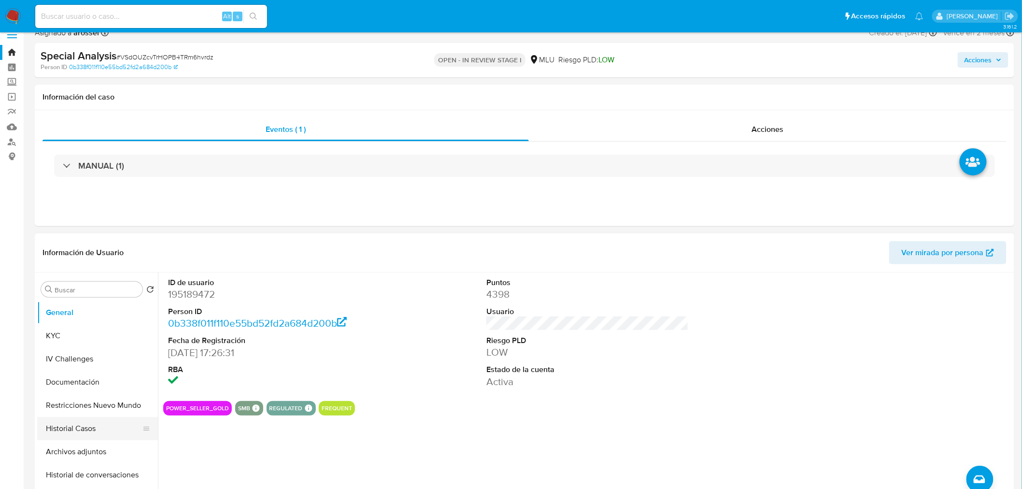
scroll to position [107, 0]
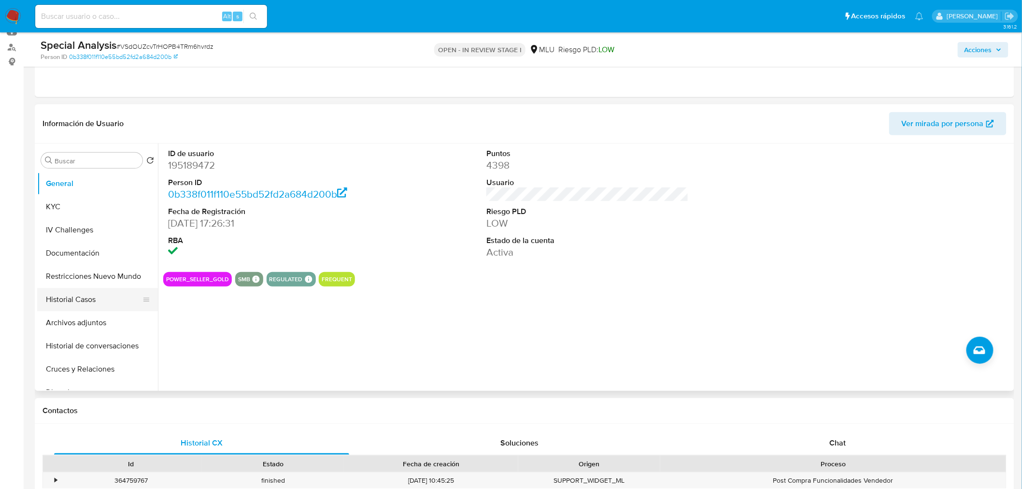
click at [74, 296] on button "Historial Casos" at bounding box center [93, 299] width 113 height 23
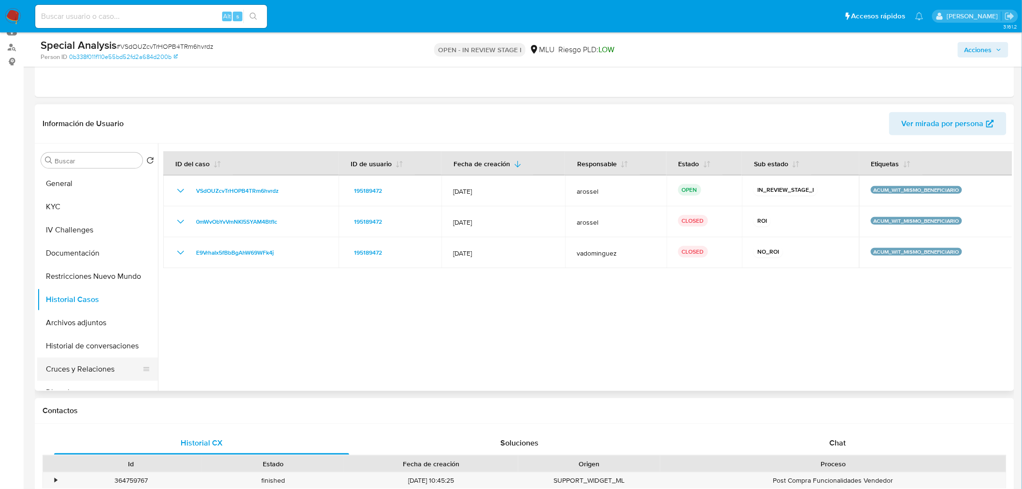
click at [96, 369] on button "Cruces y Relaciones" at bounding box center [93, 368] width 113 height 23
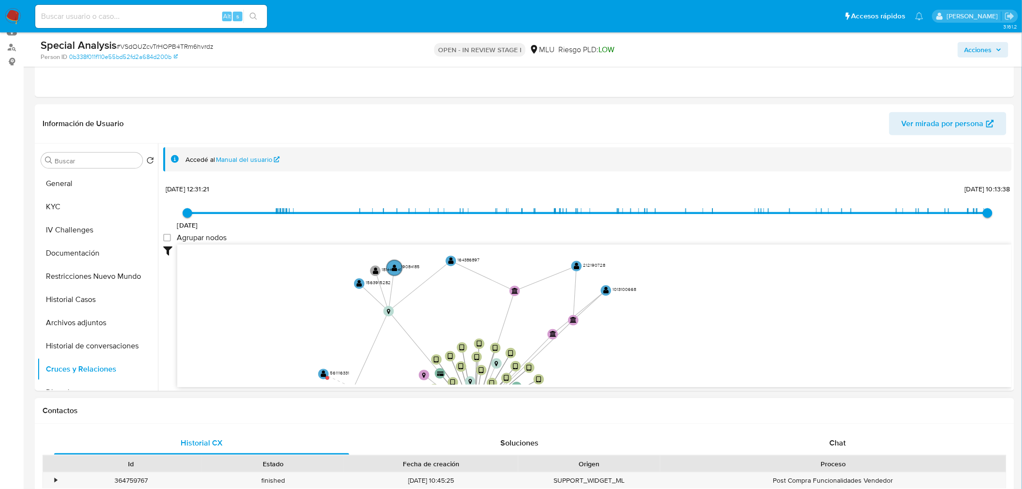
drag, startPoint x: 698, startPoint y: 276, endPoint x: 610, endPoint y: 406, distance: 157.0
click at [79, 182] on button "General" at bounding box center [93, 183] width 113 height 23
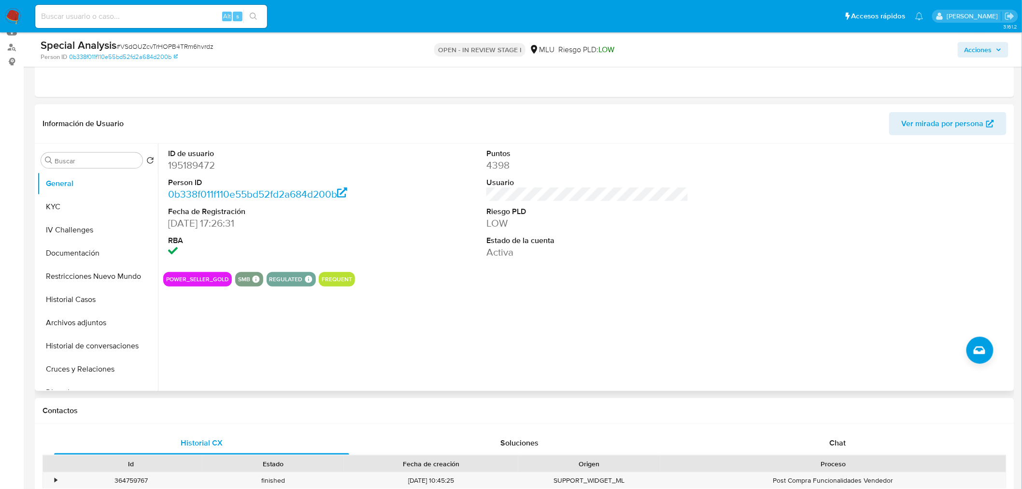
click at [190, 167] on dd "195189472" at bounding box center [269, 165] width 202 height 14
copy dd "195189472"
click at [164, 47] on span "# VSdOUZcvTrHOPB4TRm6hvrdz" at bounding box center [164, 47] width 97 height 10
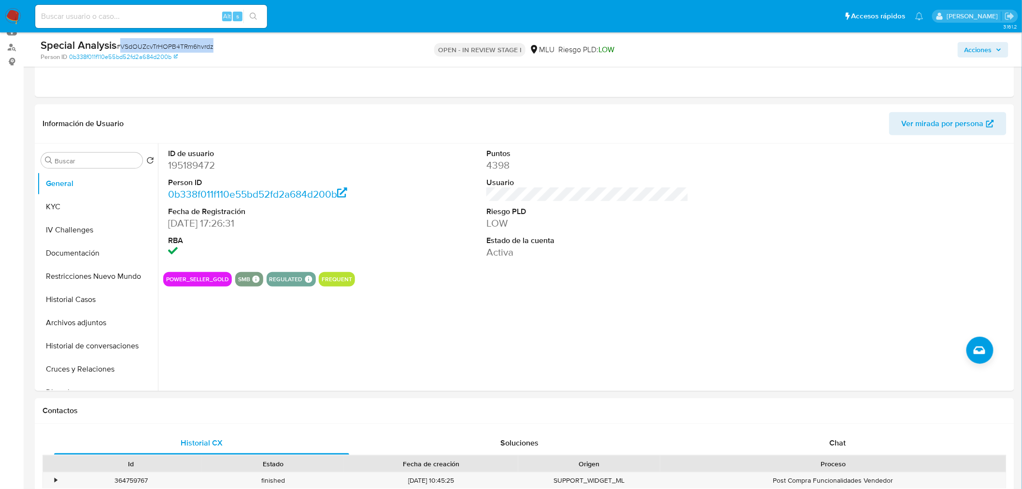
copy span "VSdOUZcvTrHOPB4TRm6hvrdz"
click at [477, 317] on div "ID de usuario 195189472 Person ID 0b338f011f110e55bd52fd2a684d200b Fecha de Reg…" at bounding box center [585, 266] width 854 height 247
click at [118, 210] on button "KYC" at bounding box center [93, 206] width 113 height 23
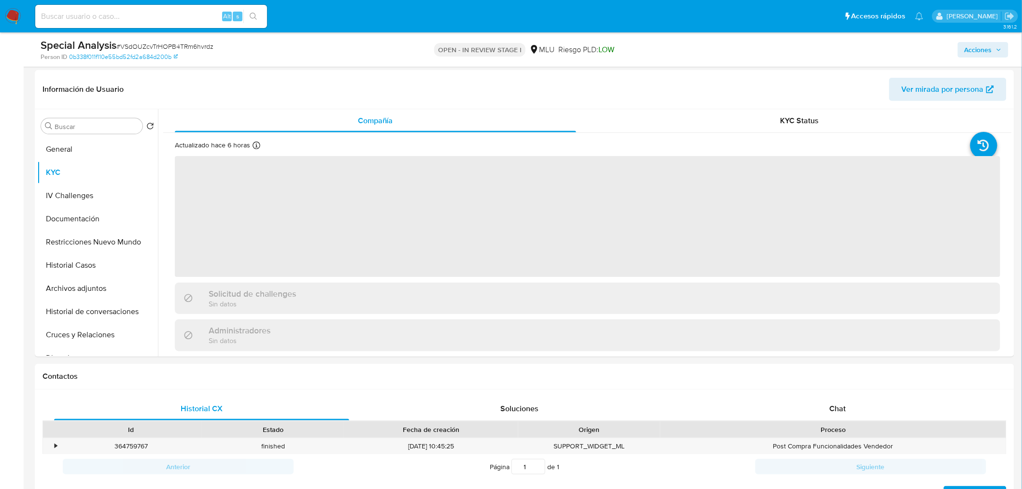
scroll to position [161, 0]
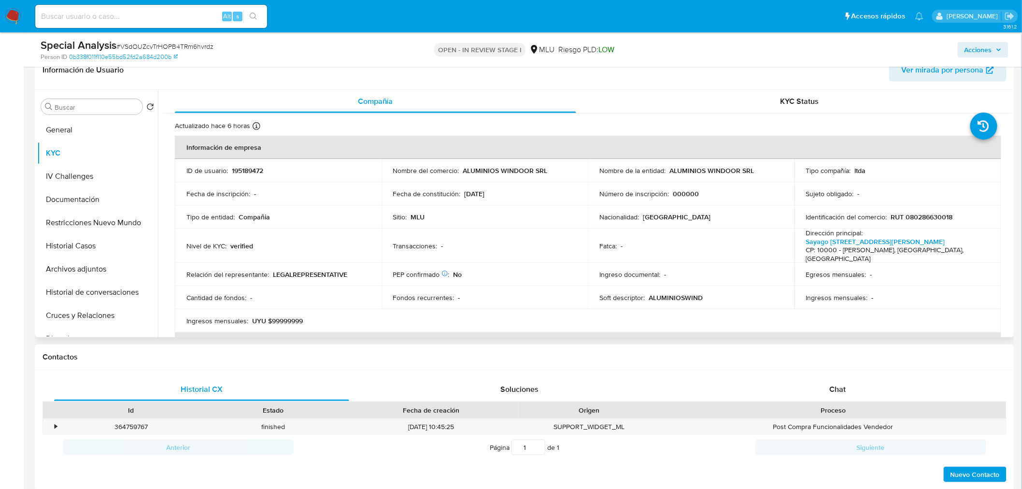
click at [522, 241] on div "Transacciones : -" at bounding box center [485, 245] width 184 height 9
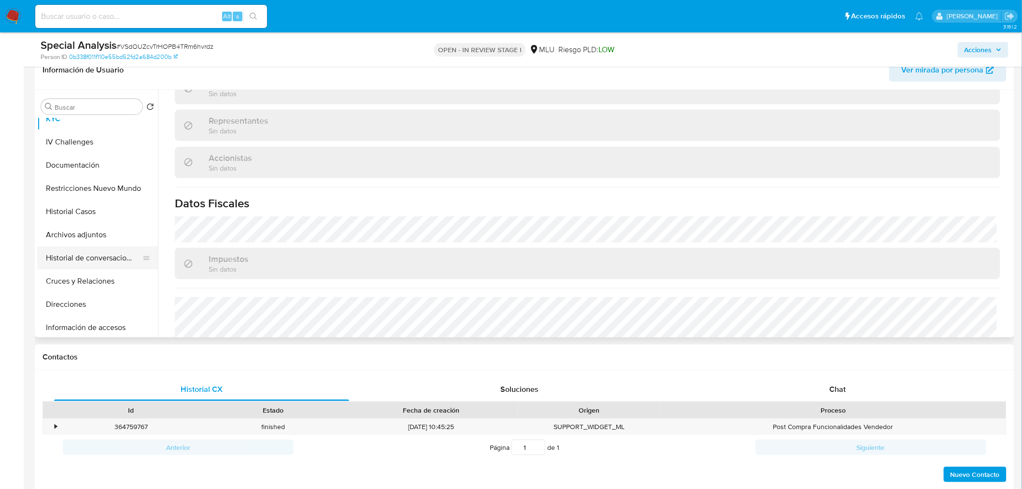
scroll to position [54, 0]
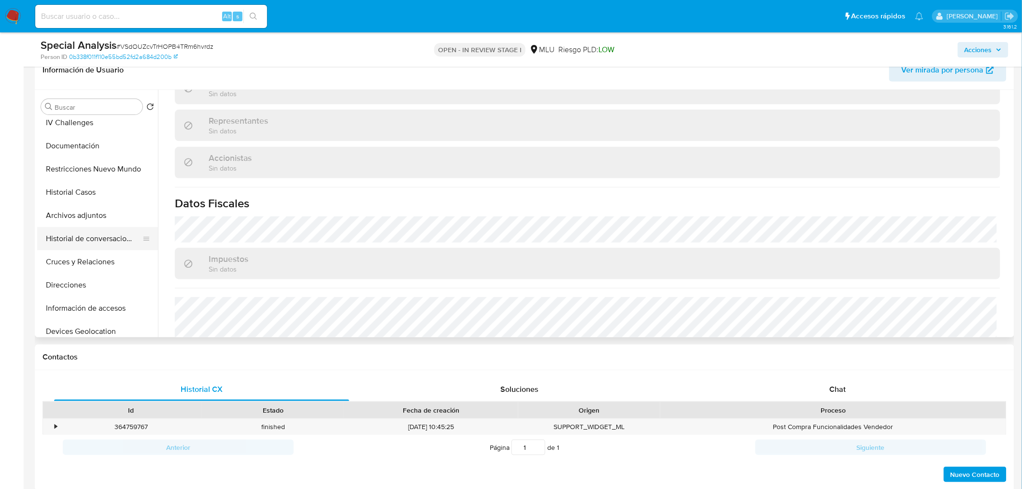
drag, startPoint x: 107, startPoint y: 240, endPoint x: 106, endPoint y: 245, distance: 5.3
click at [107, 240] on button "Historial de conversaciones" at bounding box center [93, 238] width 113 height 23
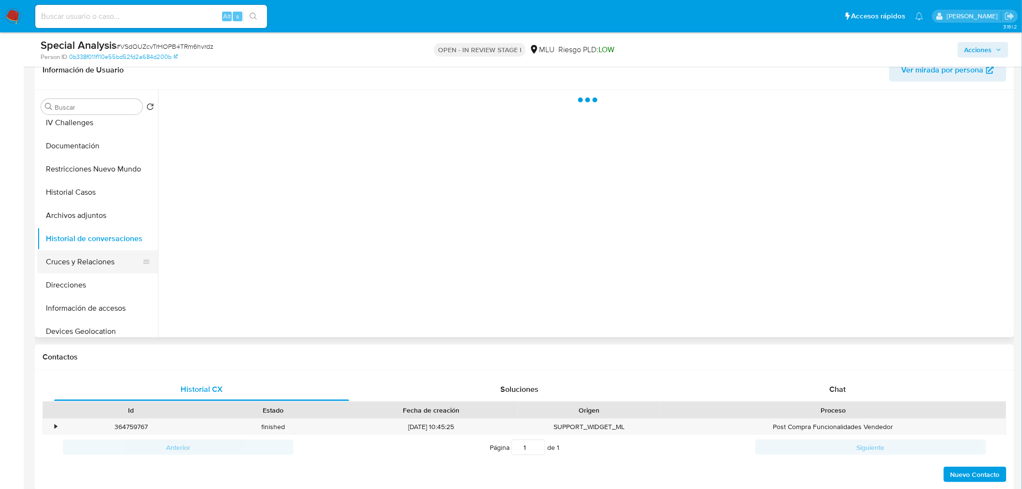
scroll to position [0, 0]
click at [103, 258] on button "Cruces y Relaciones" at bounding box center [93, 261] width 113 height 23
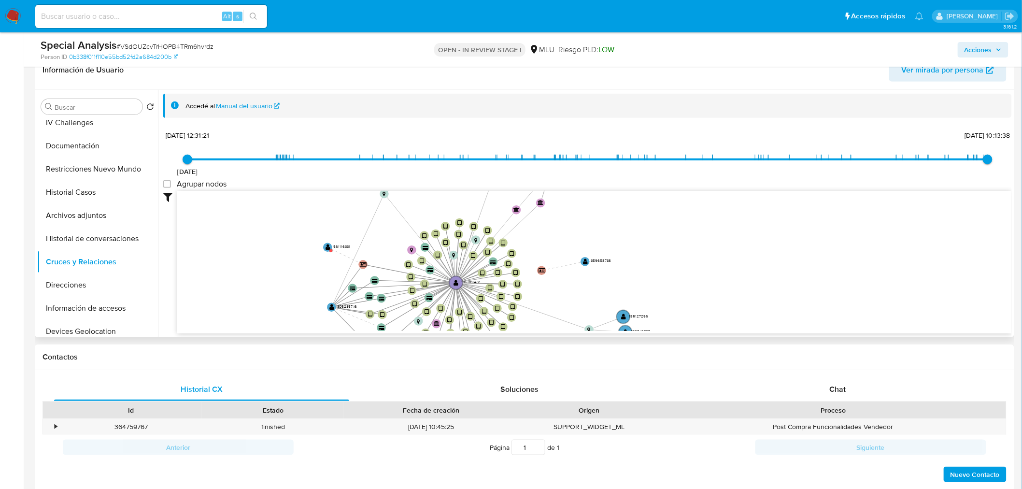
drag, startPoint x: 586, startPoint y: 228, endPoint x: 565, endPoint y: 308, distance: 82.5
click at [607, 306] on icon "device-6232105908813b001a3b0202  device-60be1c4008813b0019e249eb  device-6375…" at bounding box center [594, 261] width 835 height 140
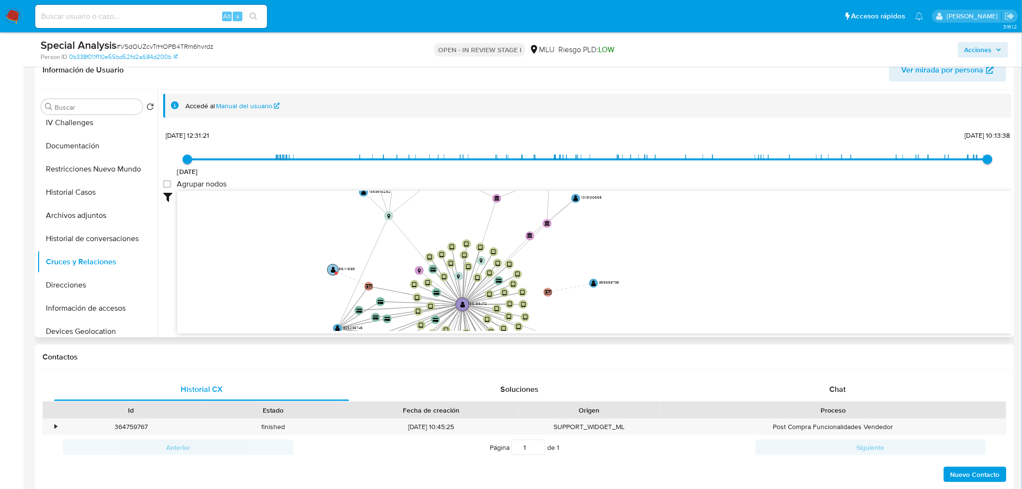
click at [330, 267] on circle at bounding box center [332, 269] width 11 height 11
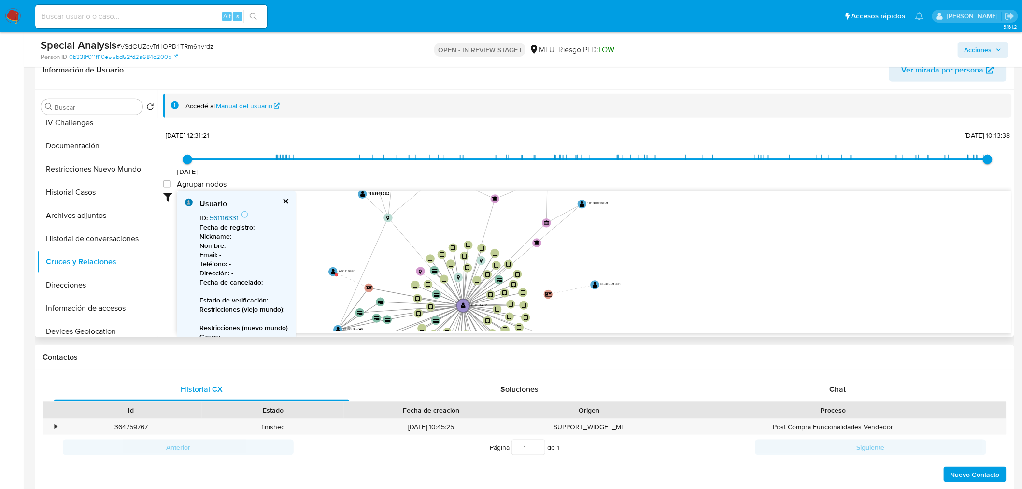
click at [231, 216] on link "561116331" at bounding box center [224, 218] width 29 height 10
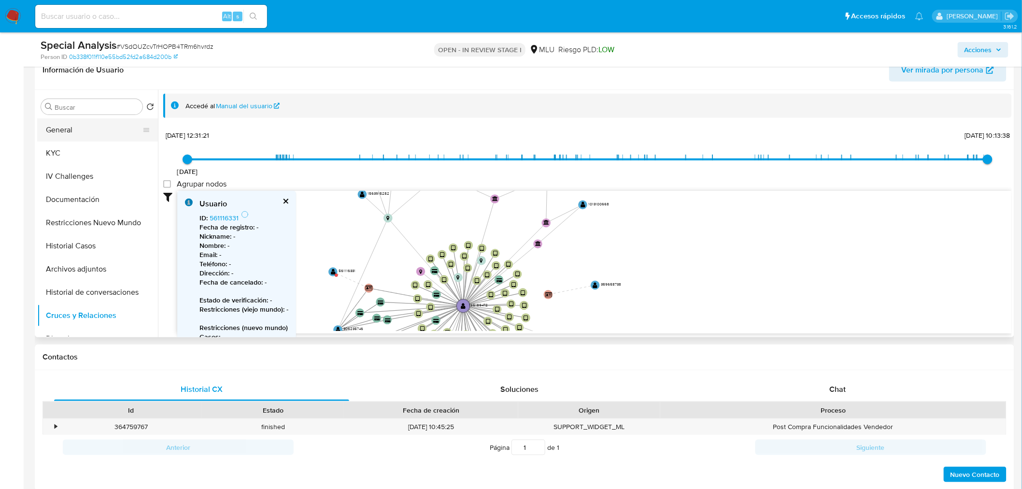
click at [90, 127] on button "General" at bounding box center [93, 129] width 113 height 23
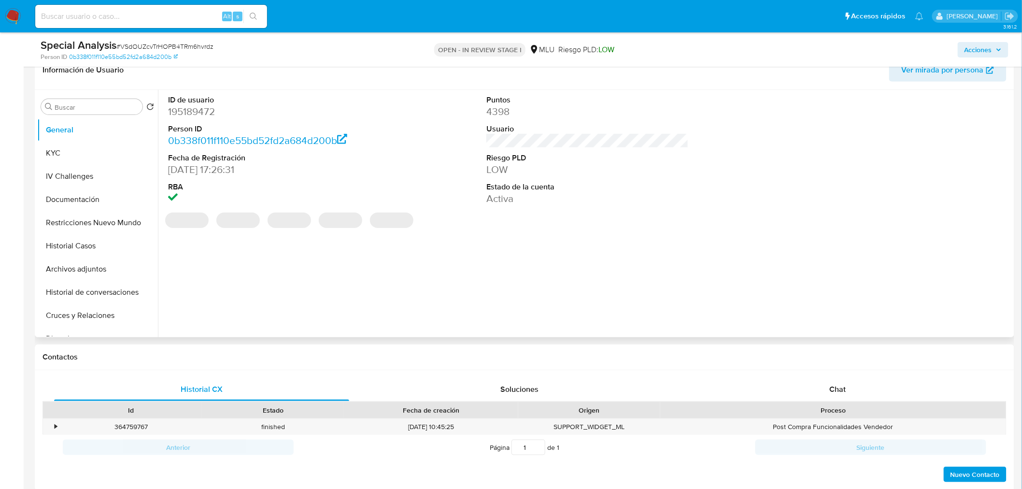
click at [189, 109] on dd "195189472" at bounding box center [269, 112] width 202 height 14
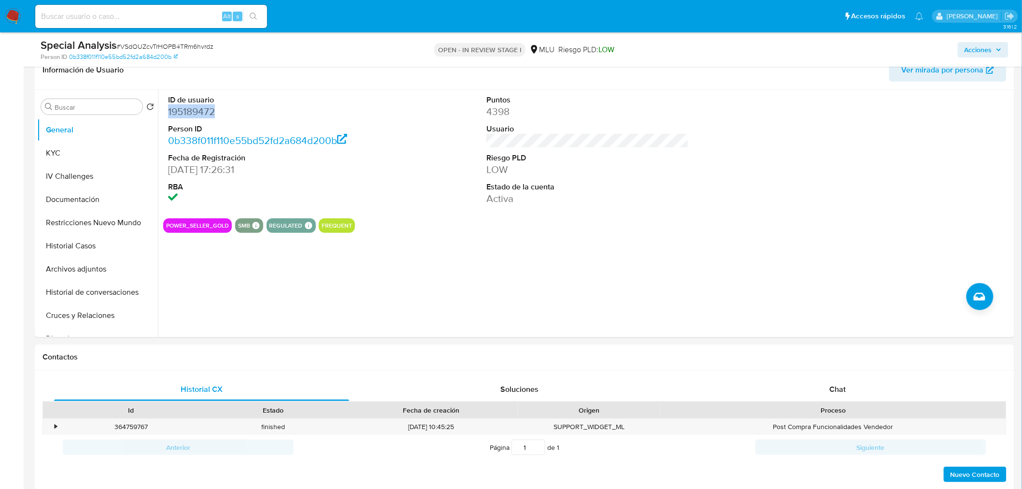
copy dd "195189472"
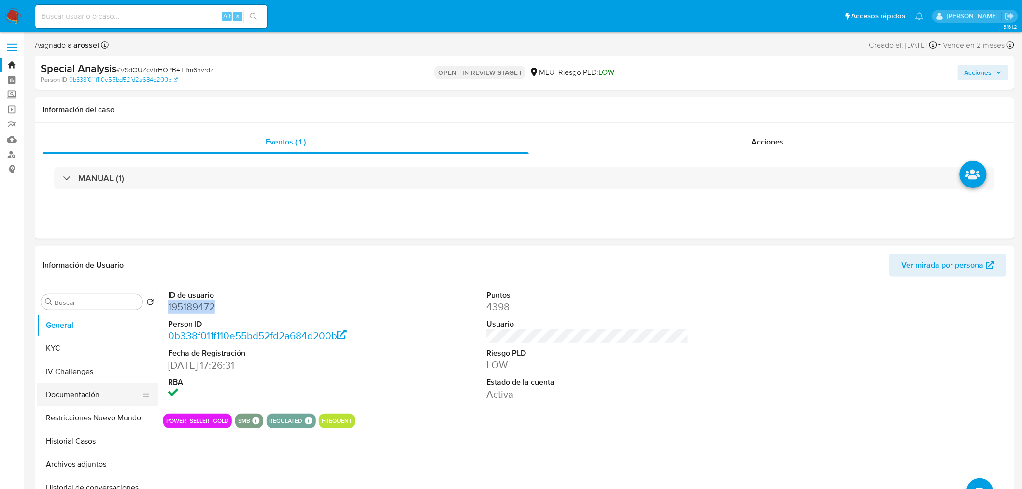
click at [99, 399] on button "Documentación" at bounding box center [93, 394] width 113 height 23
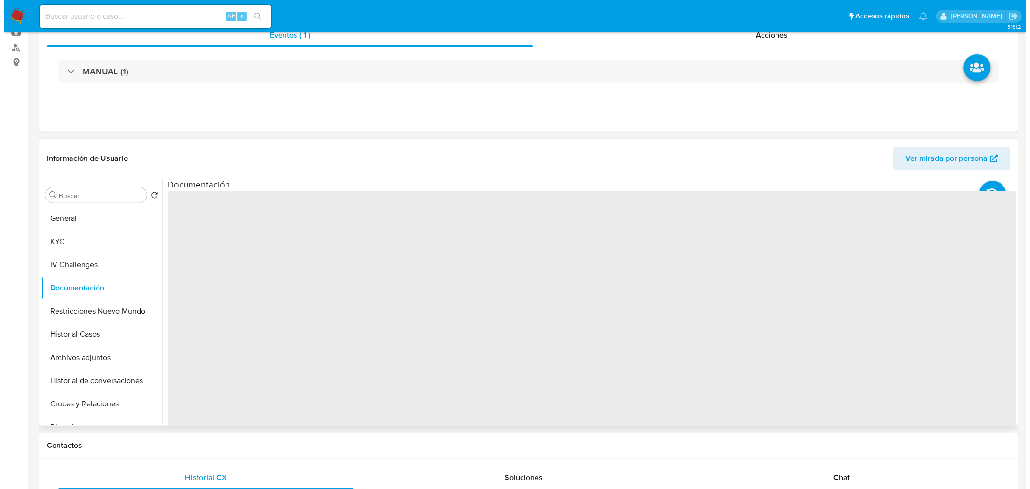
scroll to position [107, 0]
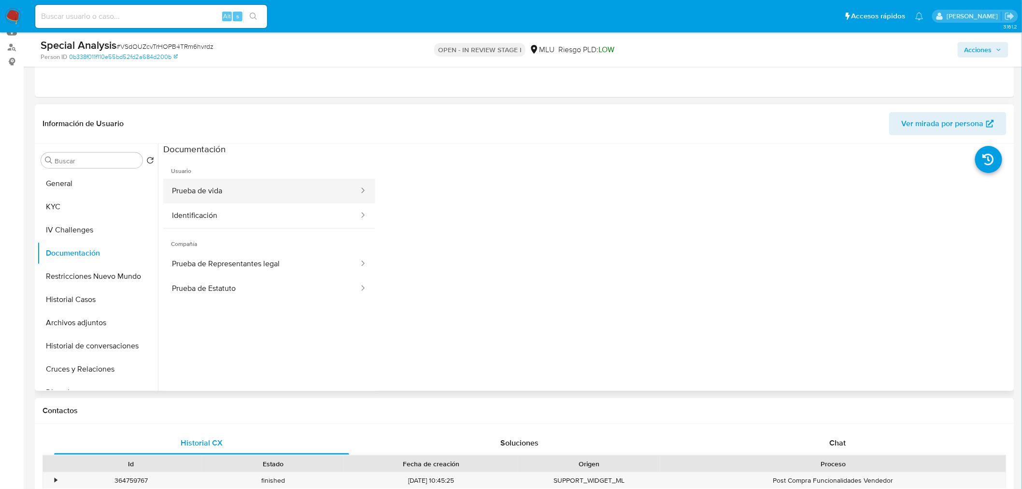
click at [289, 195] on button "Prueba de vida" at bounding box center [261, 191] width 197 height 25
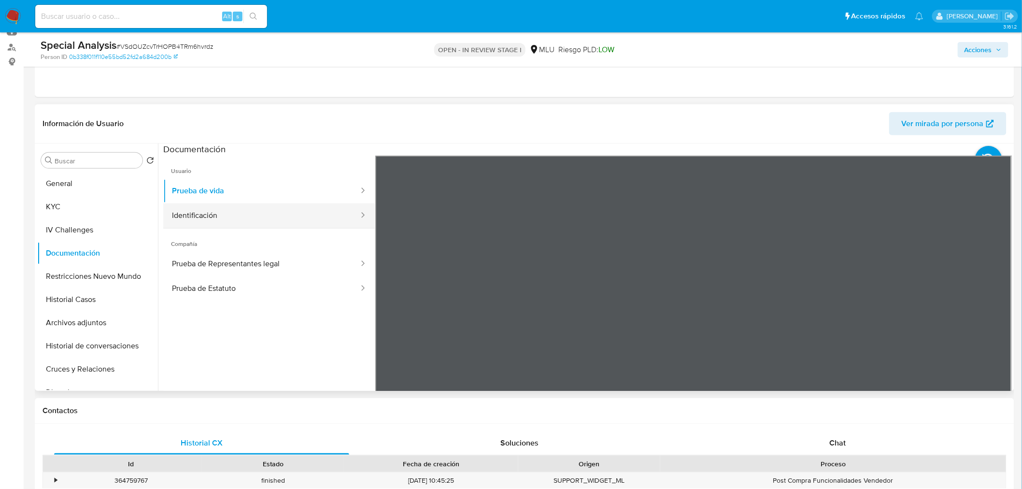
drag, startPoint x: 221, startPoint y: 207, endPoint x: 226, endPoint y: 213, distance: 7.2
click at [222, 207] on button "Identificación" at bounding box center [261, 215] width 197 height 25
click at [50, 209] on button "KYC" at bounding box center [93, 206] width 113 height 23
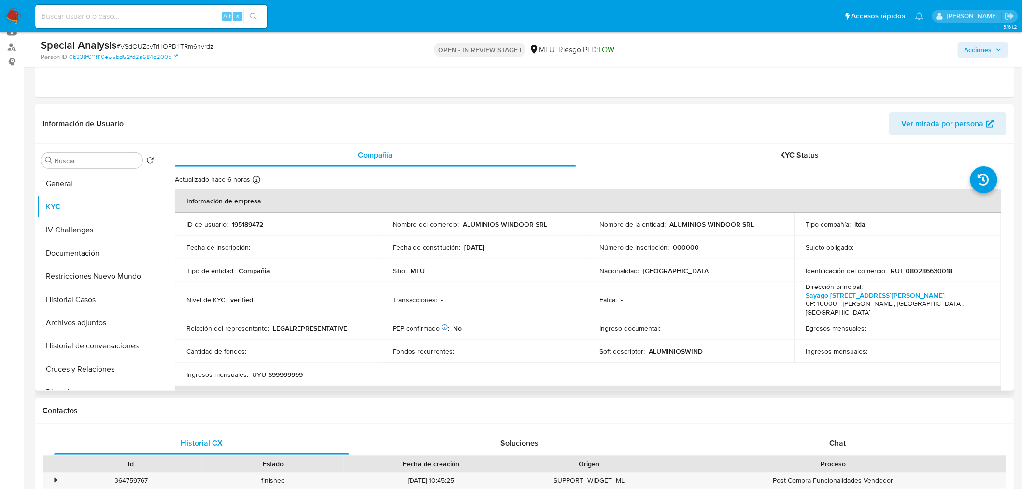
click at [919, 265] on td "Identificación del comercio : RUT 080286630018" at bounding box center [897, 270] width 207 height 23
click at [920, 271] on p "RUT 080286630018" at bounding box center [922, 270] width 62 height 9
copy p "080286630018"
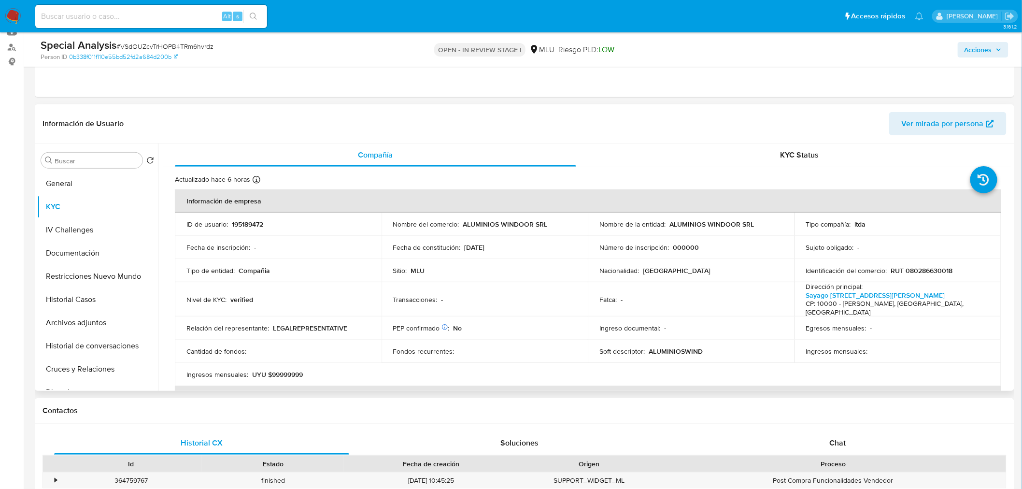
click at [257, 220] on p "195189472" at bounding box center [247, 224] width 31 height 9
click at [245, 225] on p "195189472" at bounding box center [247, 224] width 31 height 9
drag, startPoint x: 667, startPoint y: 226, endPoint x: 751, endPoint y: 221, distance: 83.2
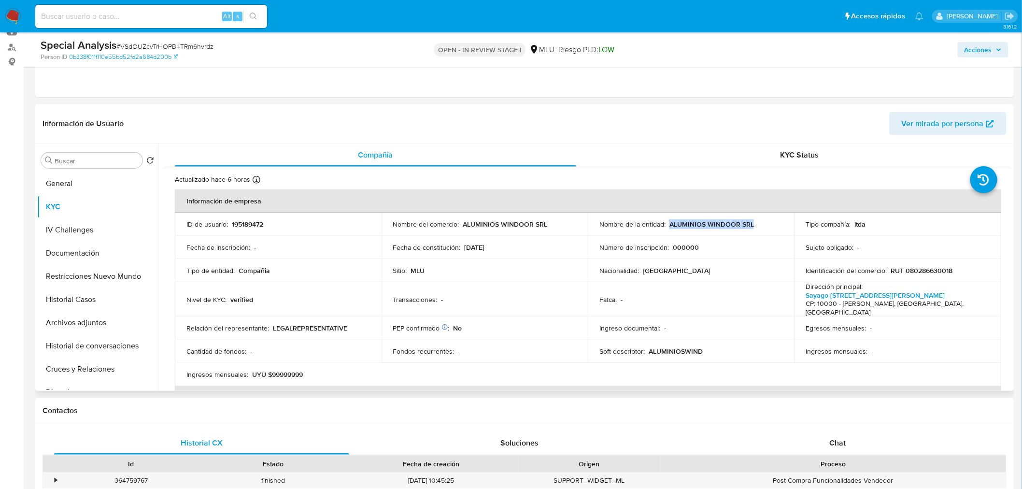
click at [751, 221] on div "Nombre de la entidad : ALUMINIOS WINDOOR SRL" at bounding box center [691, 224] width 184 height 9
copy p "ALUMINIOS WINDOOR SRL"
click at [78, 322] on button "Archivos adjuntos" at bounding box center [93, 322] width 113 height 23
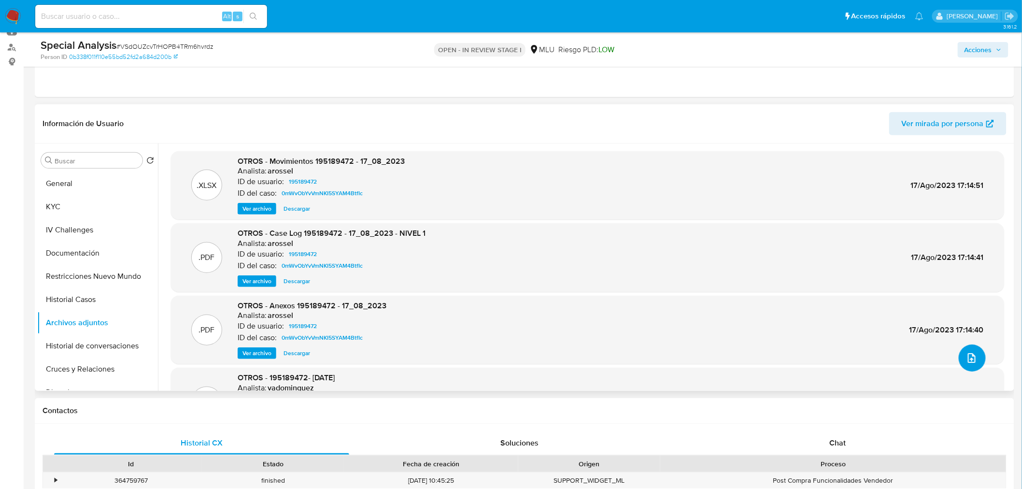
click at [978, 358] on button "upload-file" at bounding box center [972, 357] width 27 height 27
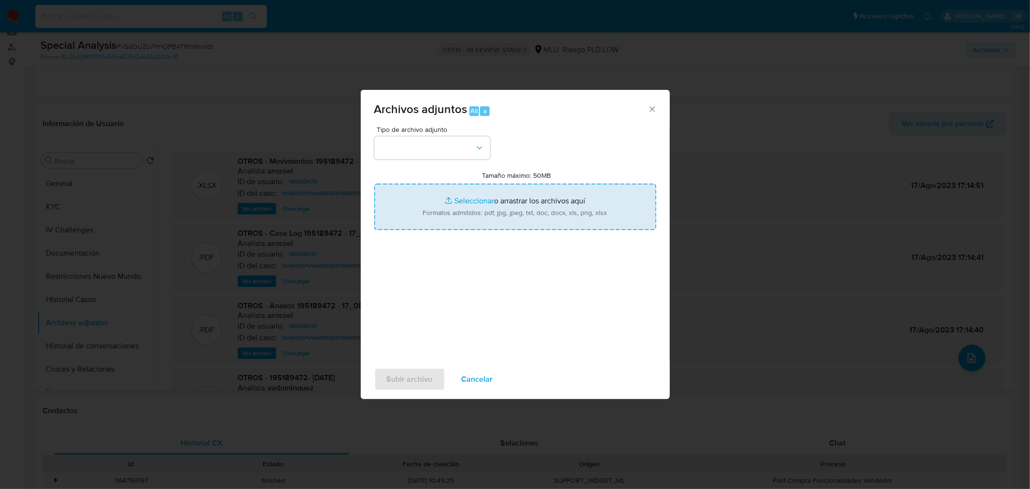
click at [412, 187] on input "Tamaño máximo: 50MB Seleccionar archivos" at bounding box center [515, 207] width 282 height 46
type input "C:\fakepath\Case Log 195189472 - 07_10_2025.pdf"
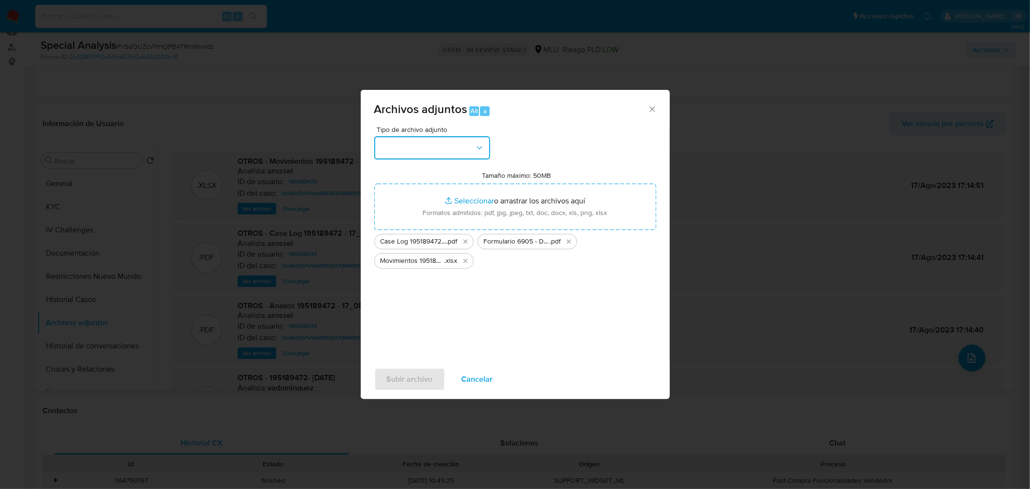
click at [448, 151] on button "button" at bounding box center [432, 147] width 116 height 23
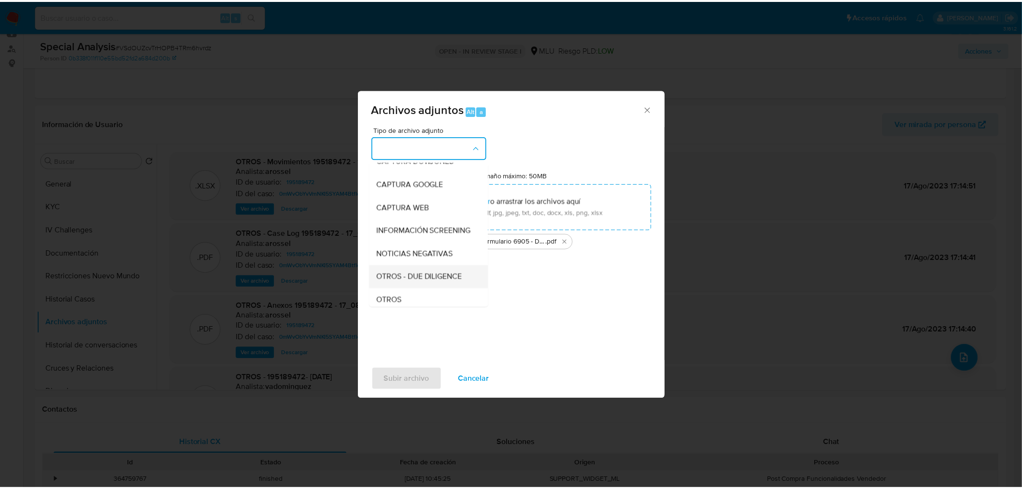
scroll to position [54, 0]
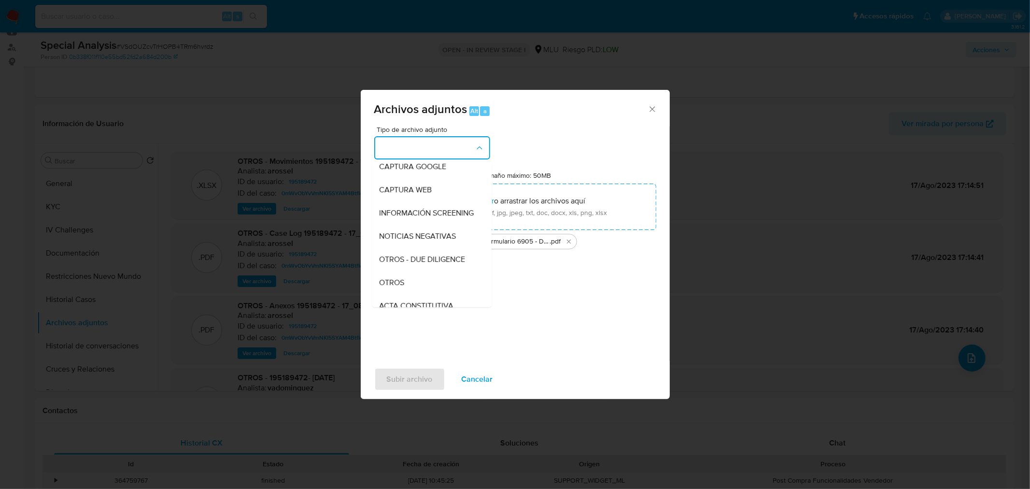
click at [426, 286] on div "OTROS" at bounding box center [429, 281] width 99 height 23
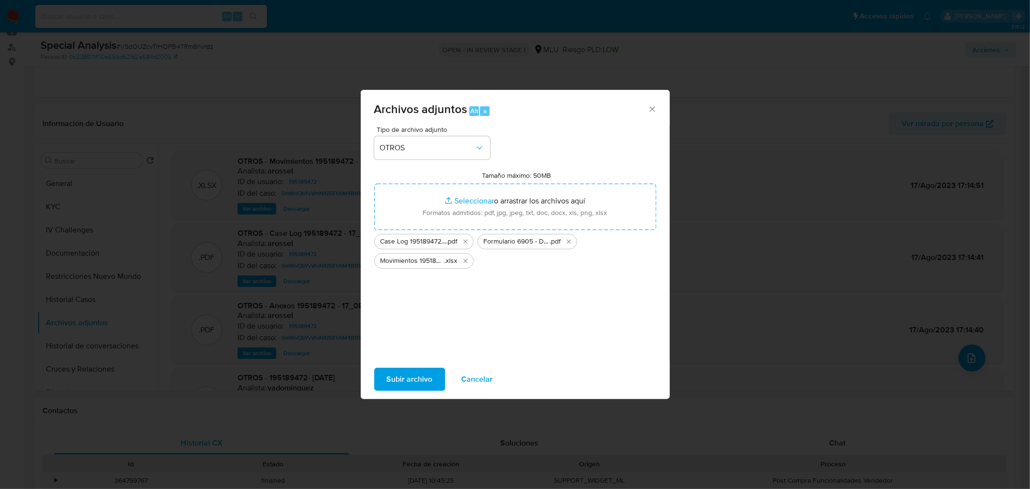
click at [411, 380] on span "Subir archivo" at bounding box center [410, 379] width 46 height 21
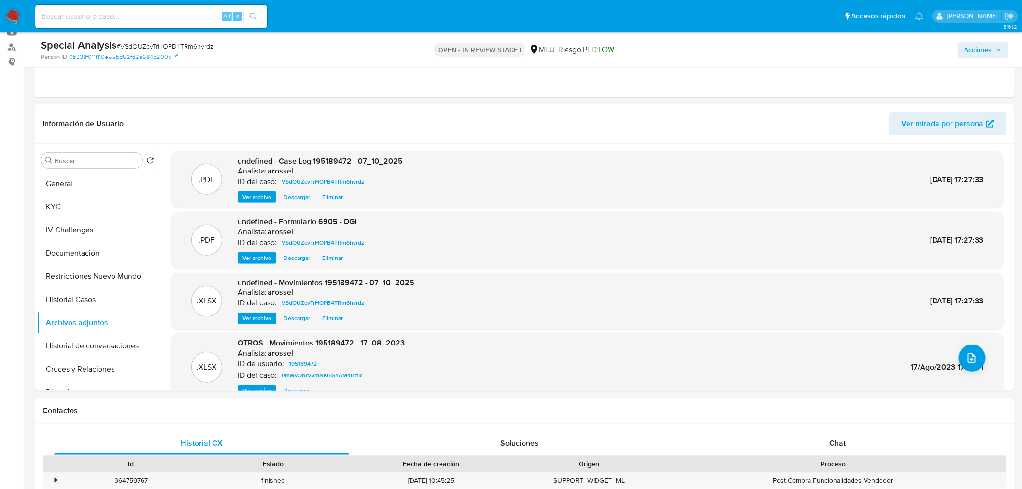
click at [969, 49] on span "Acciones" at bounding box center [979, 49] width 28 height 15
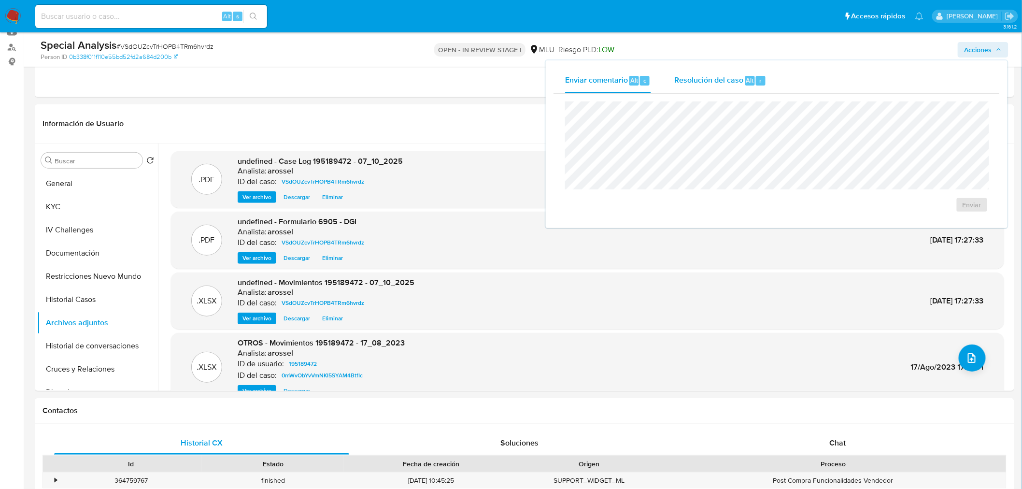
click at [721, 68] on div "Resolución del caso Alt r" at bounding box center [720, 80] width 92 height 25
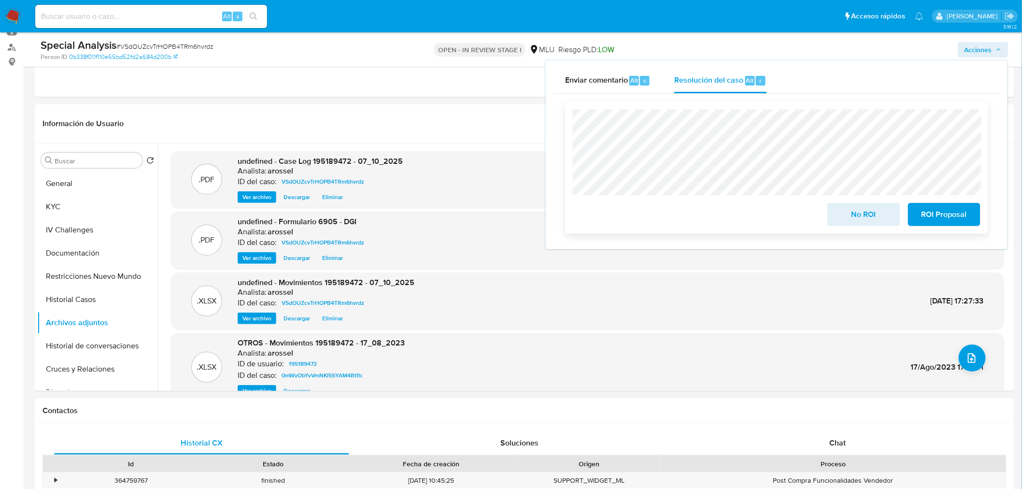
click at [872, 231] on div "No ROI ROI Proposal" at bounding box center [776, 167] width 423 height 132
click at [852, 199] on div "No ROI ROI Proposal" at bounding box center [777, 167] width 408 height 117
click at [843, 216] on span "No ROI" at bounding box center [863, 214] width 47 height 21
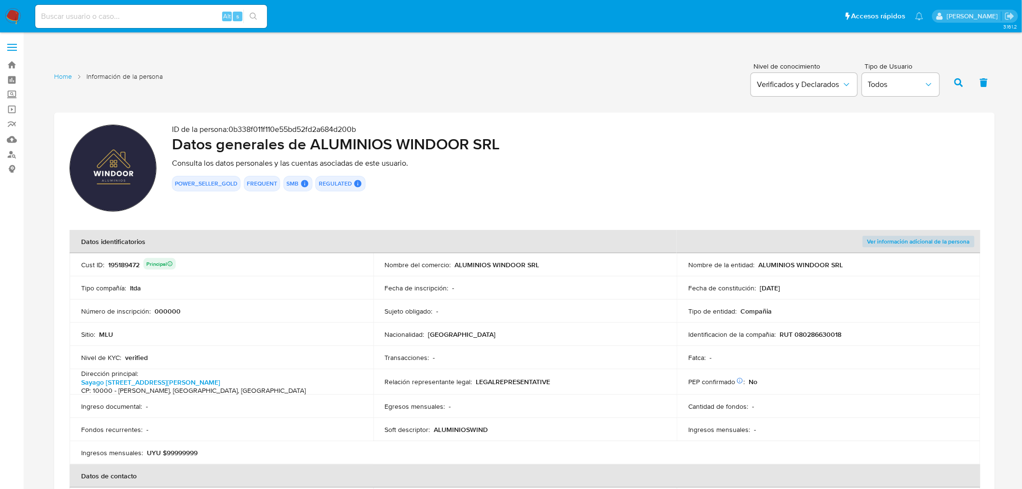
click at [314, 323] on td "Sitio : MLU" at bounding box center [222, 334] width 304 height 23
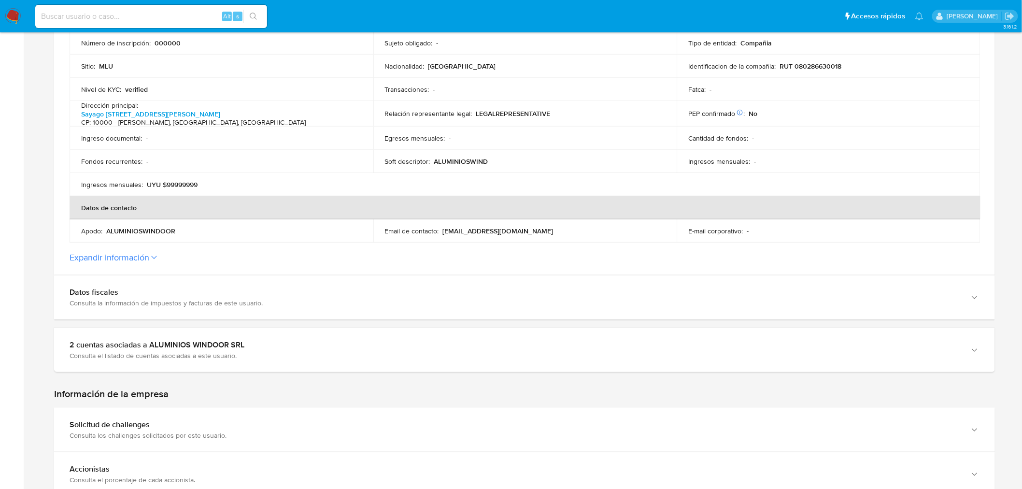
click at [155, 255] on icon at bounding box center [154, 257] width 6 height 4
click at [149, 254] on button "Expandir información" at bounding box center [110, 257] width 80 height 11
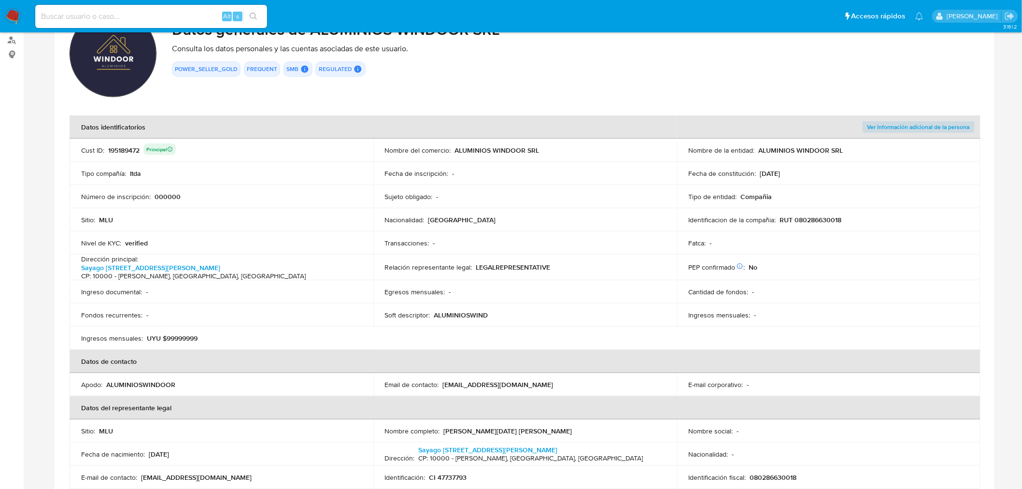
scroll to position [161, 0]
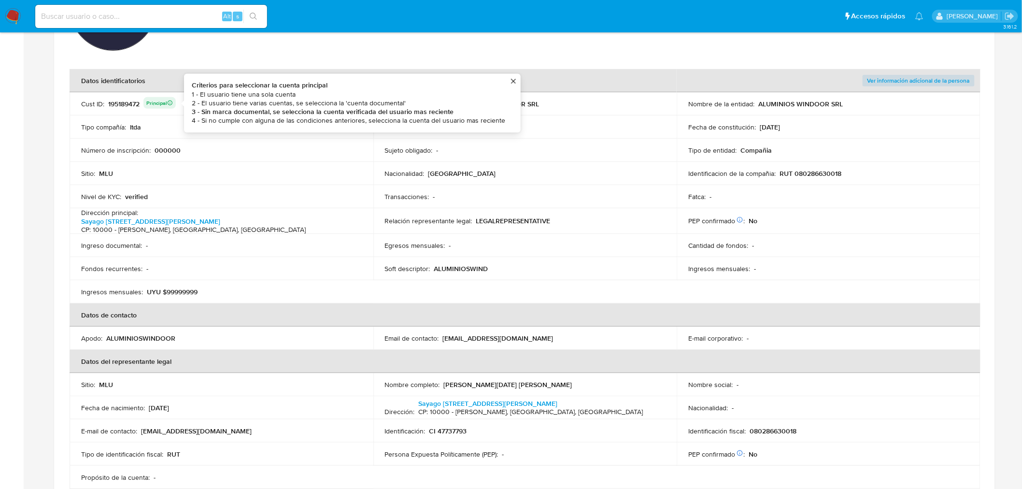
click at [124, 105] on div "195189472 Principal Criterios para seleccionar la cuenta principal 1 - El usuar…" at bounding box center [142, 104] width 68 height 14
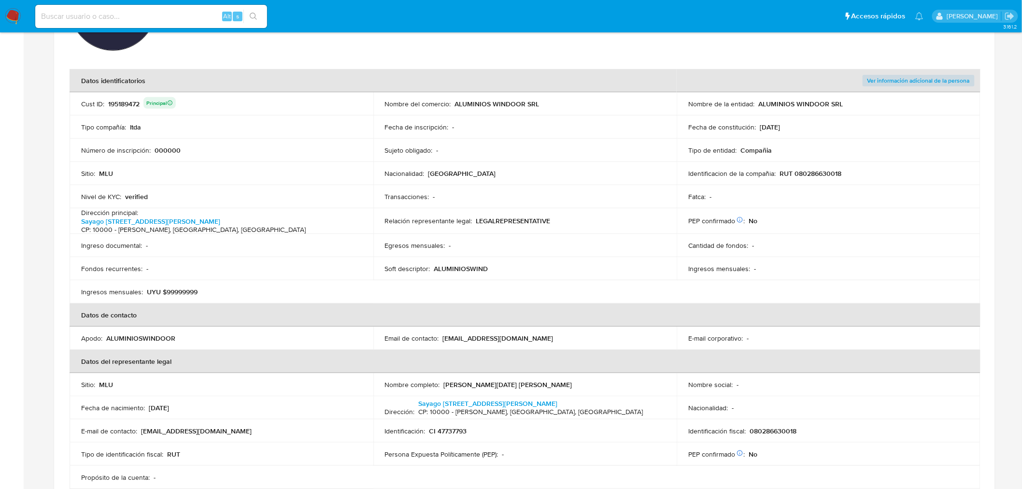
click at [124, 105] on div "195189472 Principal" at bounding box center [142, 104] width 68 height 14
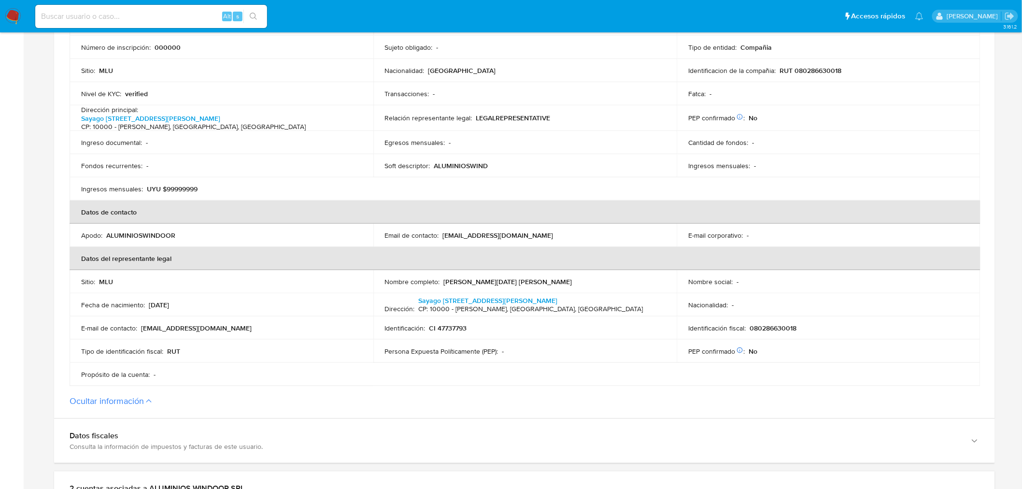
scroll to position [429, 0]
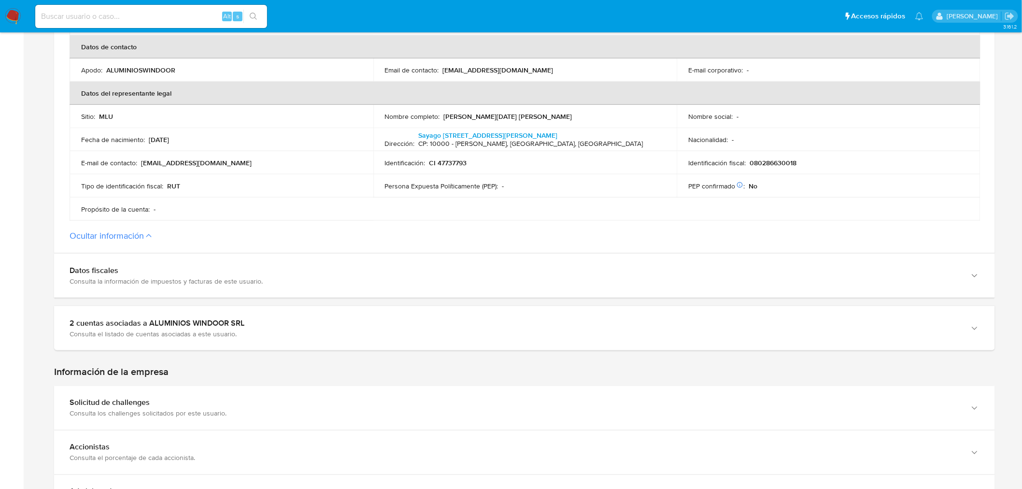
click at [243, 350] on section at bounding box center [524, 190] width 941 height 1013
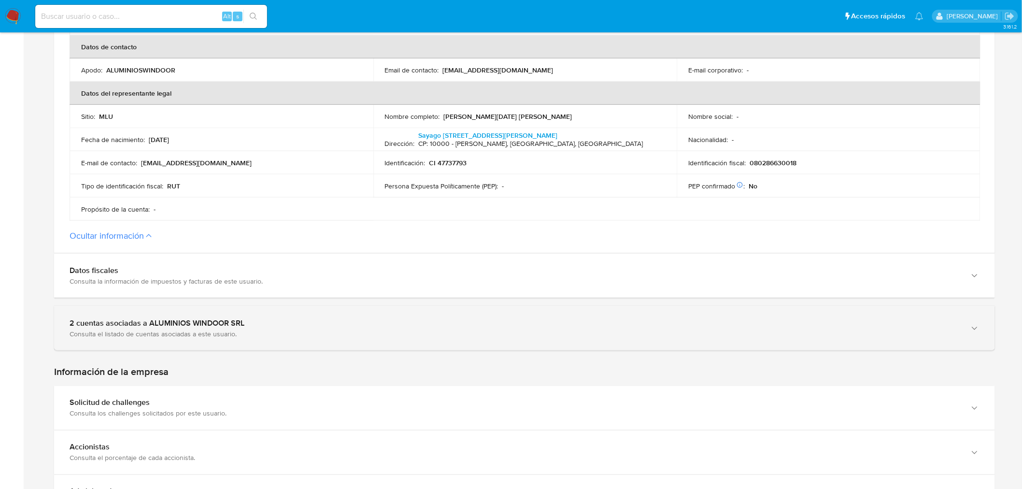
click at [243, 340] on div "2 cuentas asociadas a ALUMINIOS WINDOOR SRL Consulta el listado de cuentas asoc…" at bounding box center [524, 328] width 941 height 44
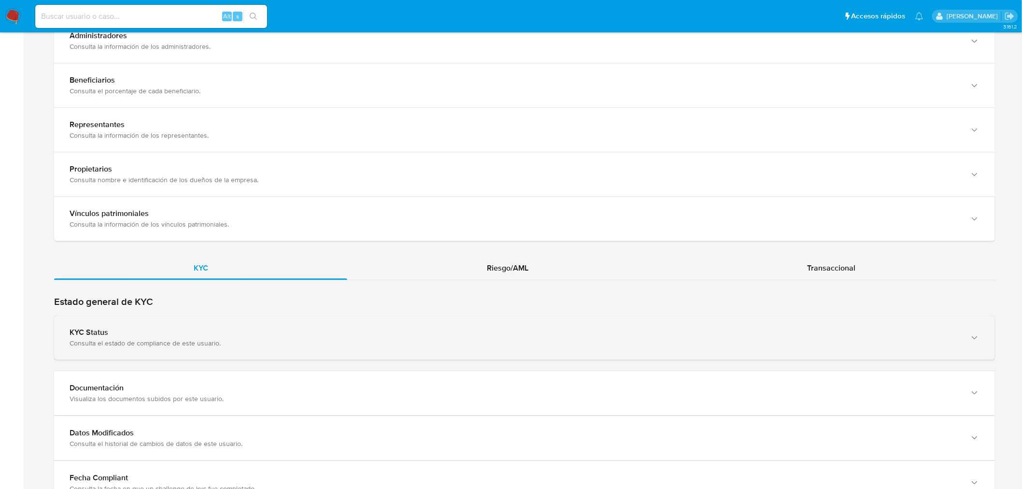
scroll to position [1180, 0]
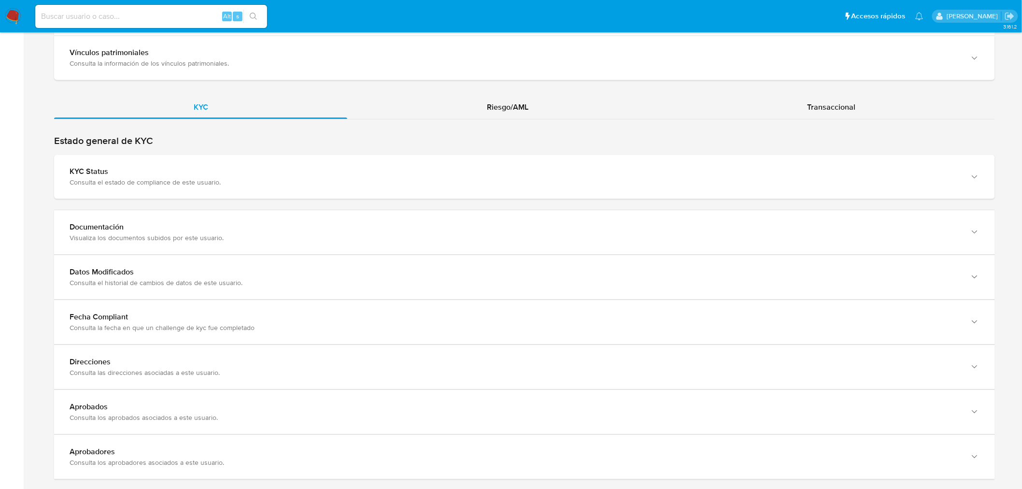
click at [224, 148] on div "Estado general de KYC KYC Status Consulta el estado de compliance de este usuar…" at bounding box center [524, 167] width 941 height 64
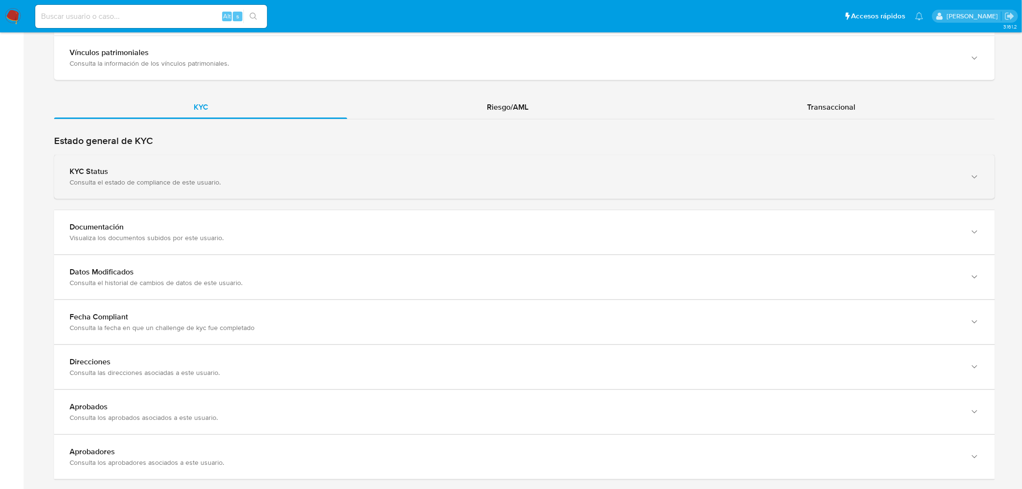
click at [226, 178] on div "Consulta el estado de compliance de este usuario." at bounding box center [515, 182] width 891 height 9
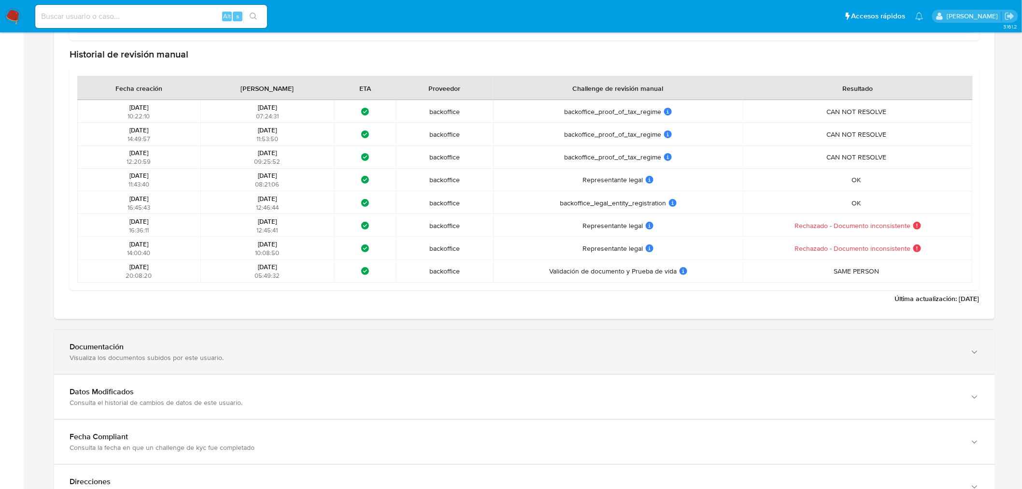
scroll to position [1663, 0]
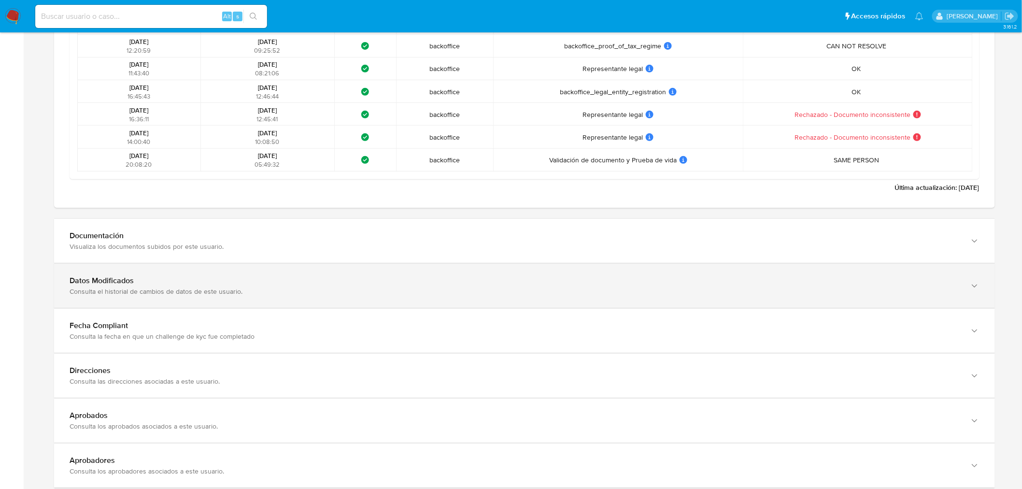
click at [270, 267] on div "Datos Modificados Consulta el historial de cambios de datos de este usuario." at bounding box center [524, 286] width 941 height 44
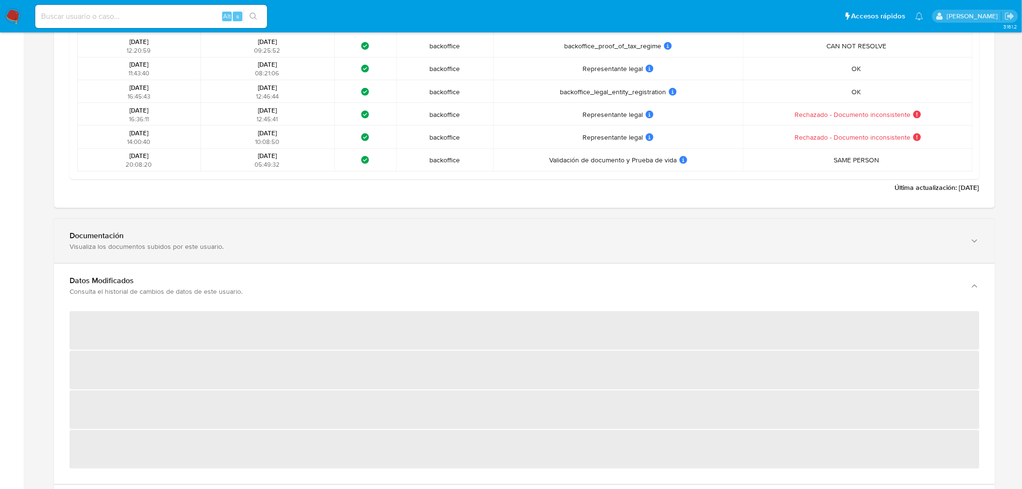
click at [270, 243] on div "Visualiza los documentos subidos por este usuario." at bounding box center [515, 246] width 891 height 9
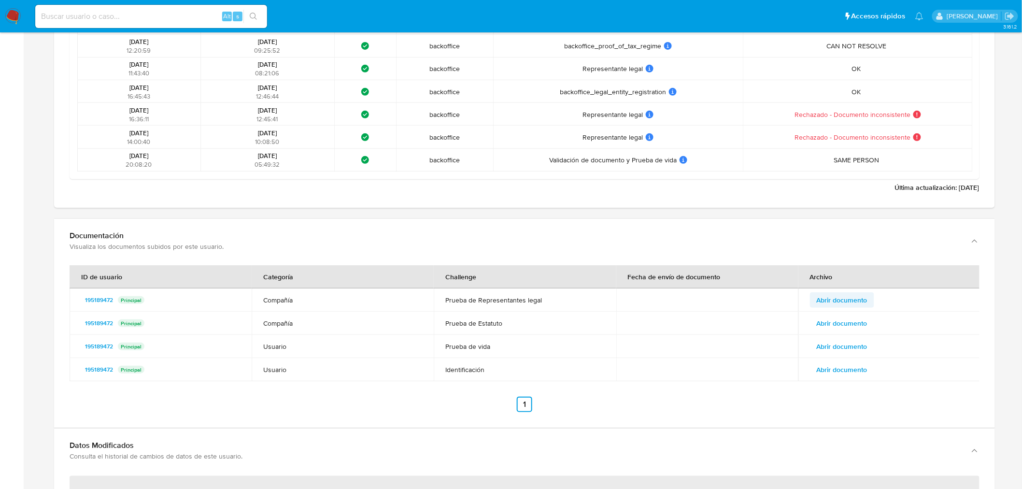
click at [824, 293] on span "Abrir documento" at bounding box center [842, 300] width 51 height 14
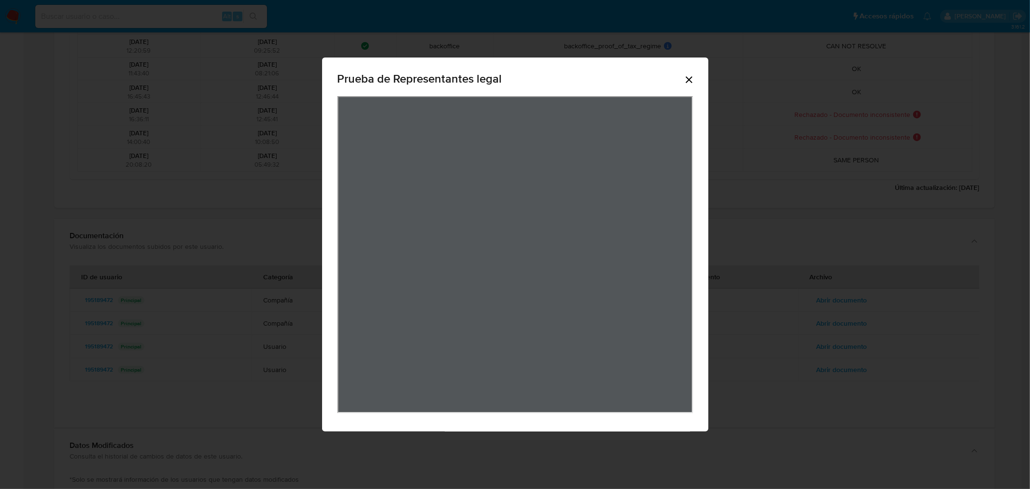
click at [691, 81] on icon "Cerrar" at bounding box center [689, 79] width 7 height 7
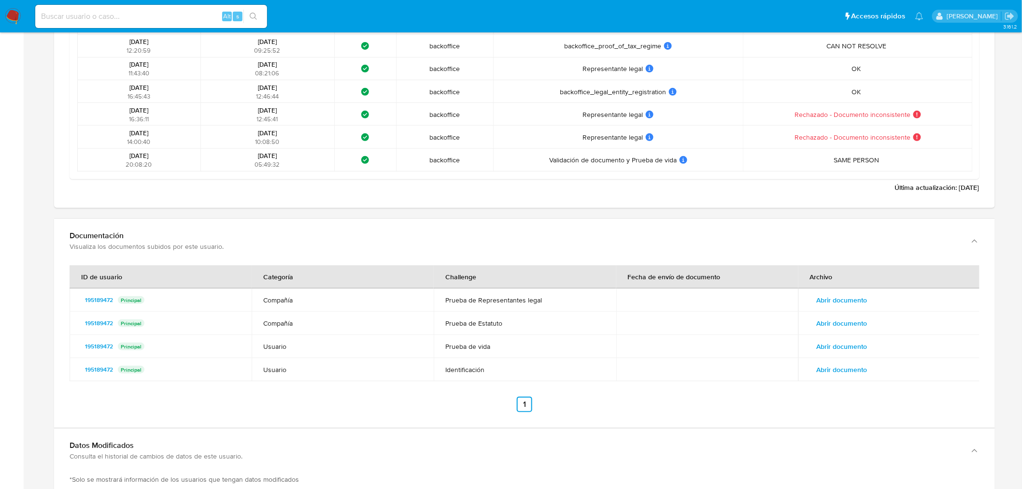
click at [828, 312] on td "Abrir documento" at bounding box center [889, 323] width 182 height 23
click at [830, 322] on span "Abrir documento" at bounding box center [842, 323] width 51 height 14
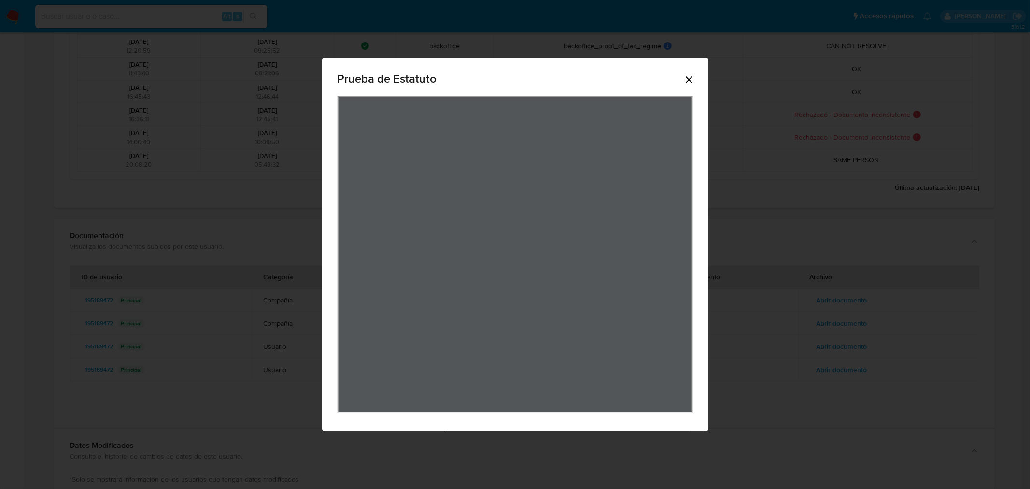
click at [689, 84] on icon "Cerrar" at bounding box center [689, 80] width 12 height 12
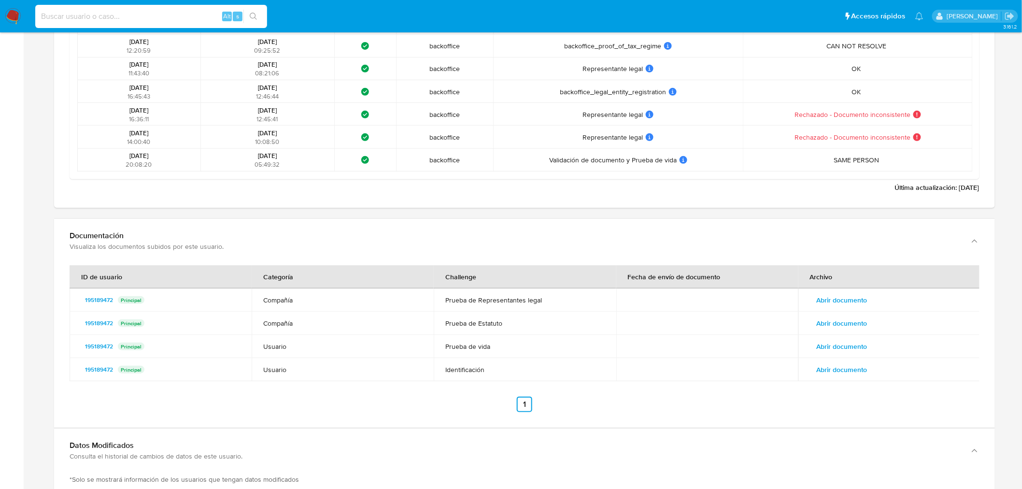
click at [173, 16] on input at bounding box center [151, 16] width 232 height 13
paste input "212190728"
type input "212190728"
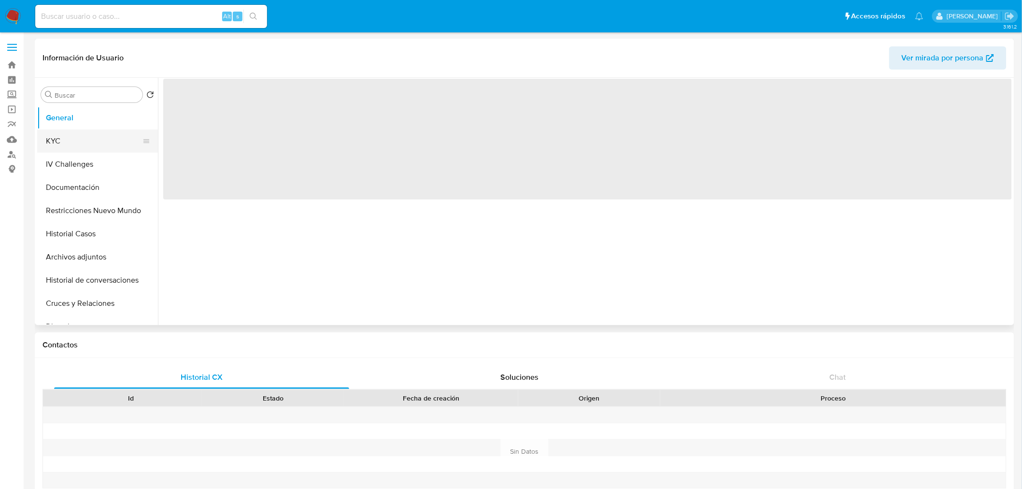
select select "10"
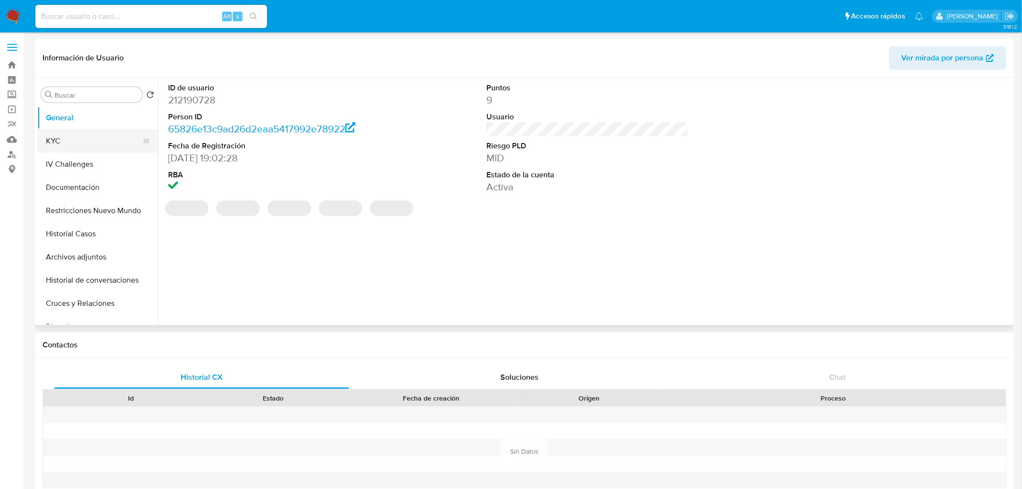
click at [61, 141] on button "KYC" at bounding box center [93, 140] width 113 height 23
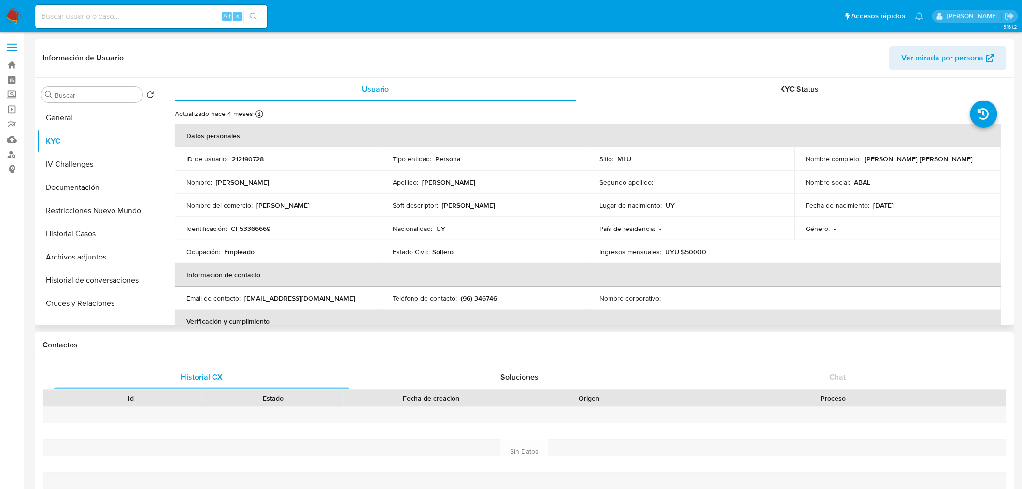
click at [246, 159] on p "212190728" at bounding box center [248, 159] width 32 height 9
copy p "212190728"
drag, startPoint x: 863, startPoint y: 158, endPoint x: 965, endPoint y: 156, distance: 101.9
click at [965, 156] on div "Nombre completo : Mauro Daniel Reina Cuña" at bounding box center [898, 159] width 184 height 9
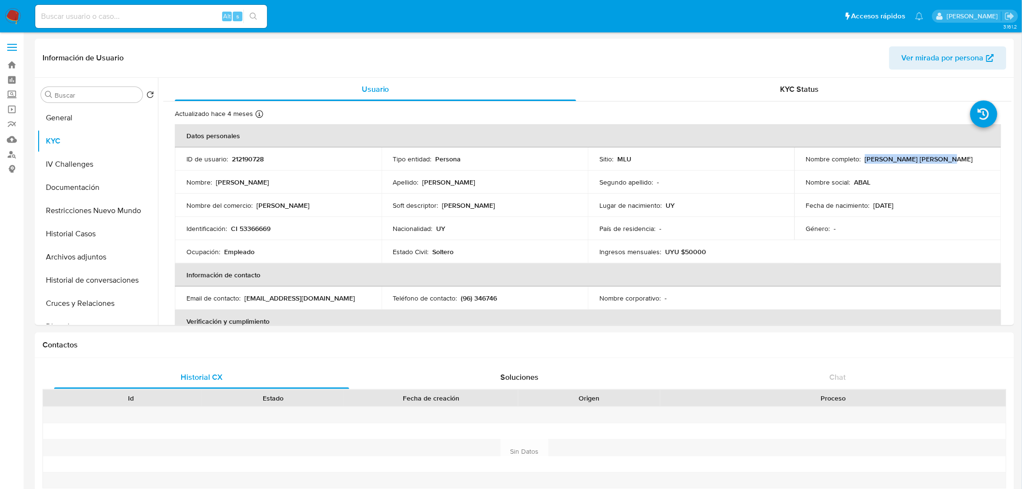
copy p "Mauro Daniel Reina Cuña"
click at [255, 228] on p "CI 53366669" at bounding box center [251, 228] width 40 height 9
copy p "53366669"
click at [90, 189] on button "Documentación" at bounding box center [93, 187] width 113 height 23
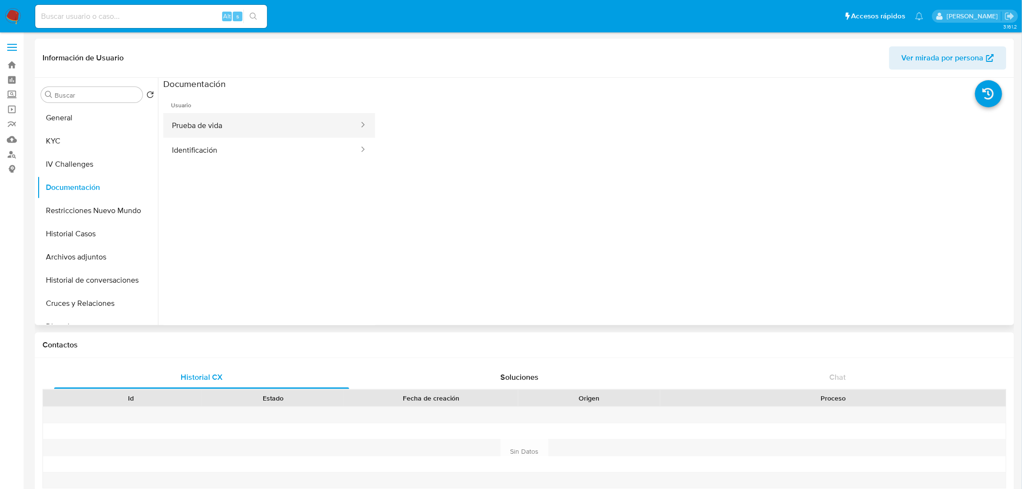
click at [252, 128] on button "Prueba de vida" at bounding box center [261, 125] width 197 height 25
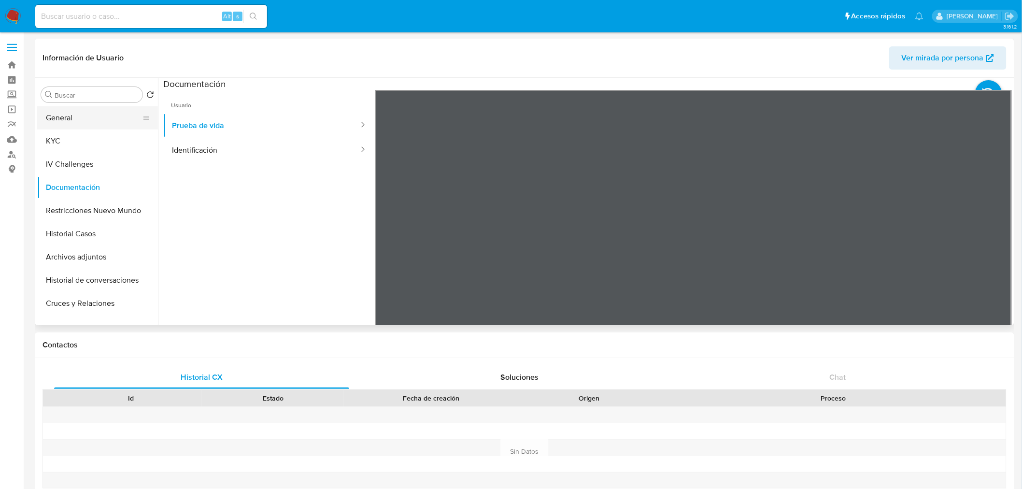
click at [59, 112] on button "General" at bounding box center [93, 117] width 113 height 23
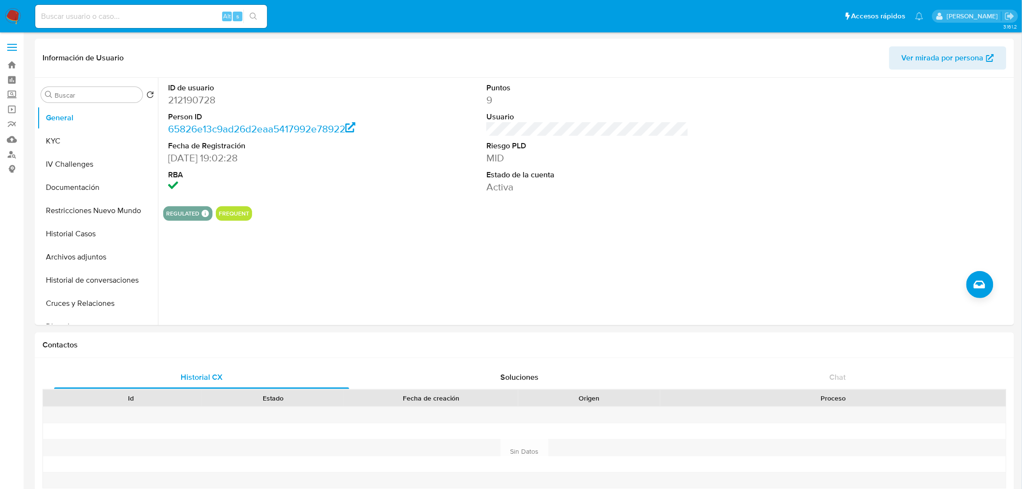
click at [179, 18] on input at bounding box center [151, 16] width 232 height 13
paste input "195189472"
type input "195189472"
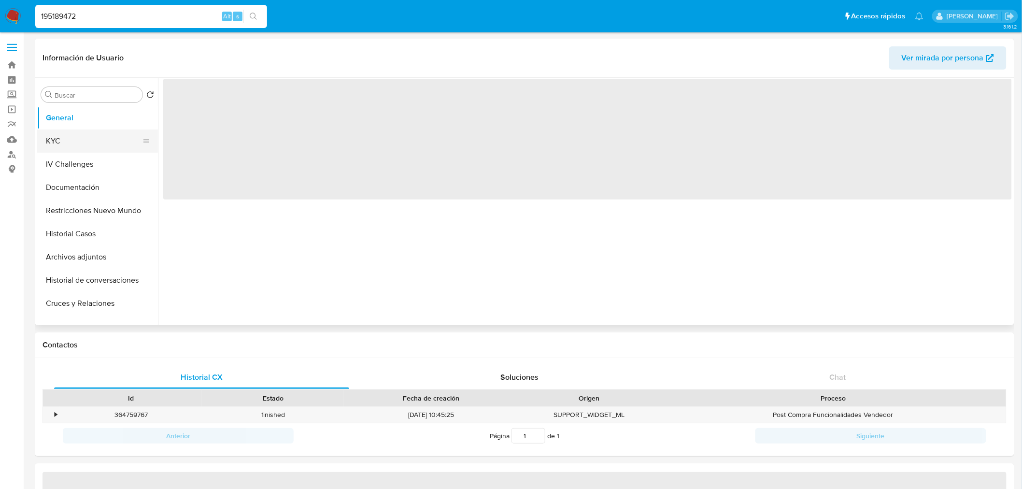
select select "10"
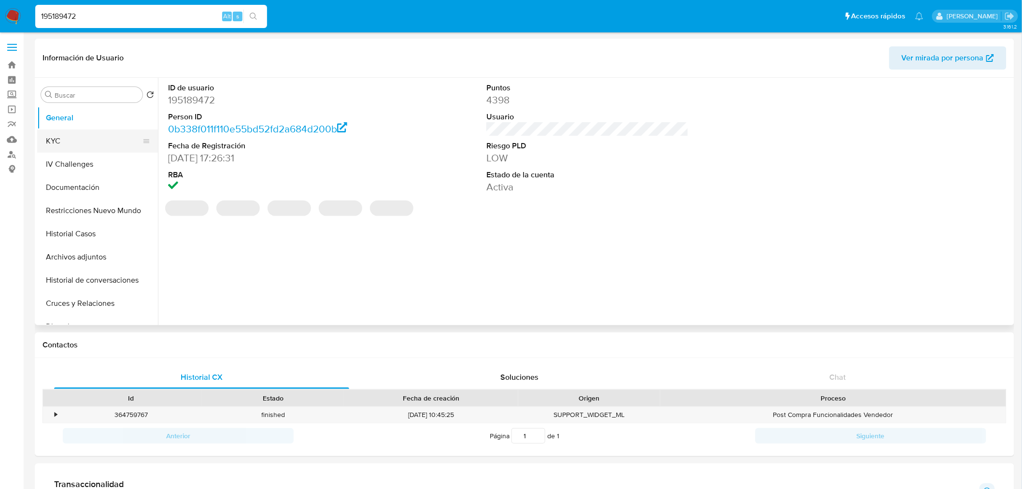
click at [70, 147] on button "KYC" at bounding box center [93, 140] width 113 height 23
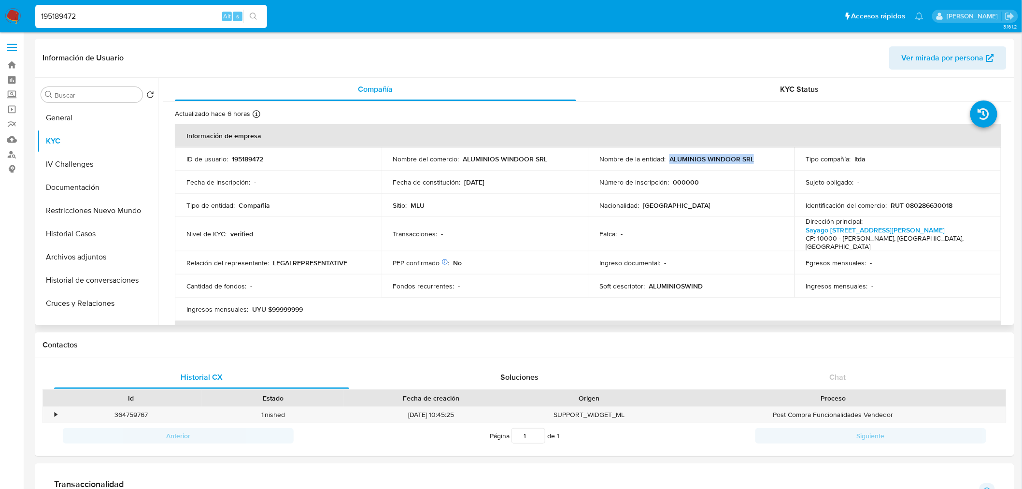
drag, startPoint x: 668, startPoint y: 157, endPoint x: 754, endPoint y: 156, distance: 86.0
click at [754, 156] on div "Nombre de la entidad : ALUMINIOS WINDOOR SRL" at bounding box center [691, 159] width 184 height 9
copy p "ALUMINIOS WINDOOR SRL"
click at [920, 203] on p "RUT 080286630018" at bounding box center [922, 205] width 62 height 9
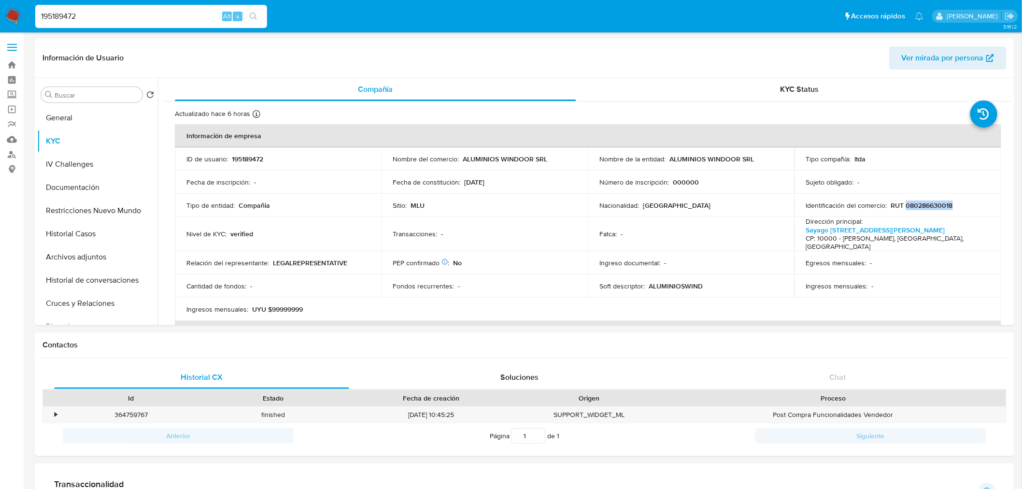
copy p "080286630018"
click at [152, 17] on input "195189472" at bounding box center [151, 16] width 232 height 13
paste input "013100668"
type input "1013100668"
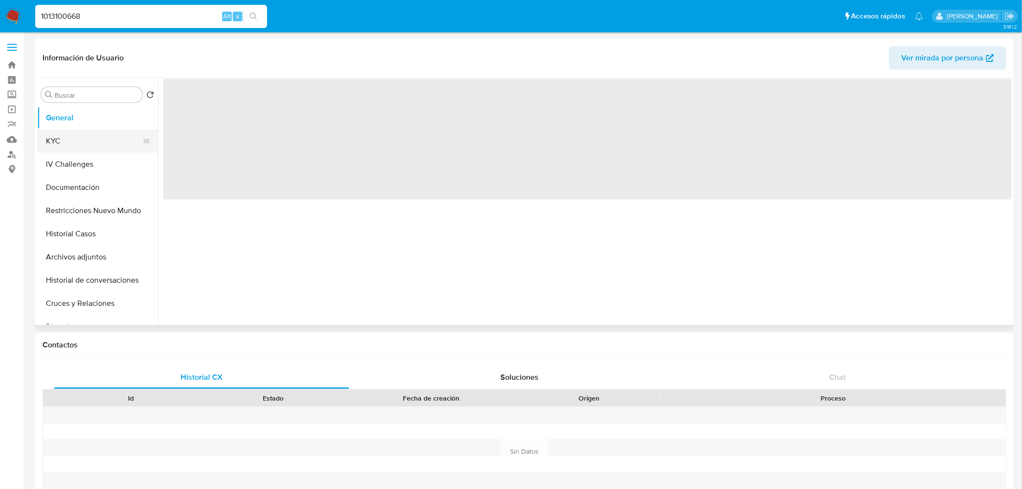
select select "10"
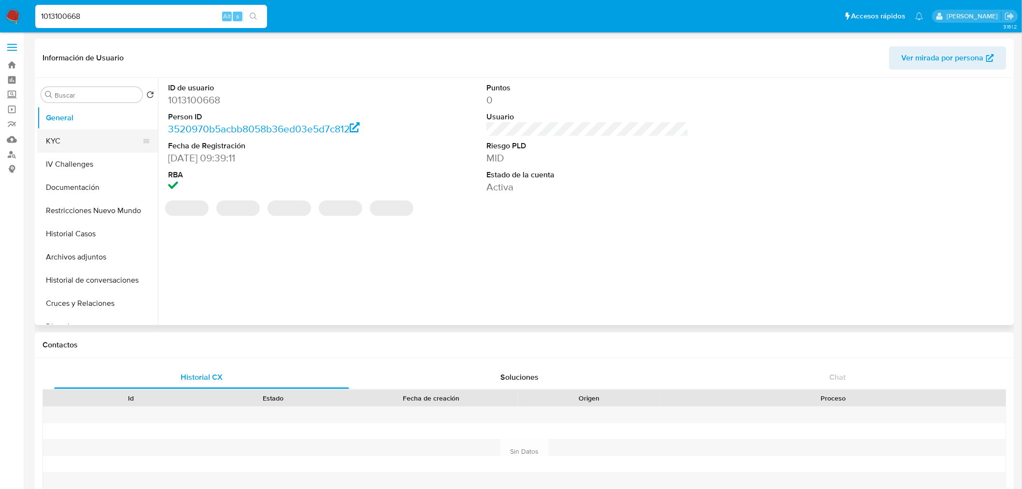
click at [81, 139] on button "KYC" at bounding box center [93, 140] width 113 height 23
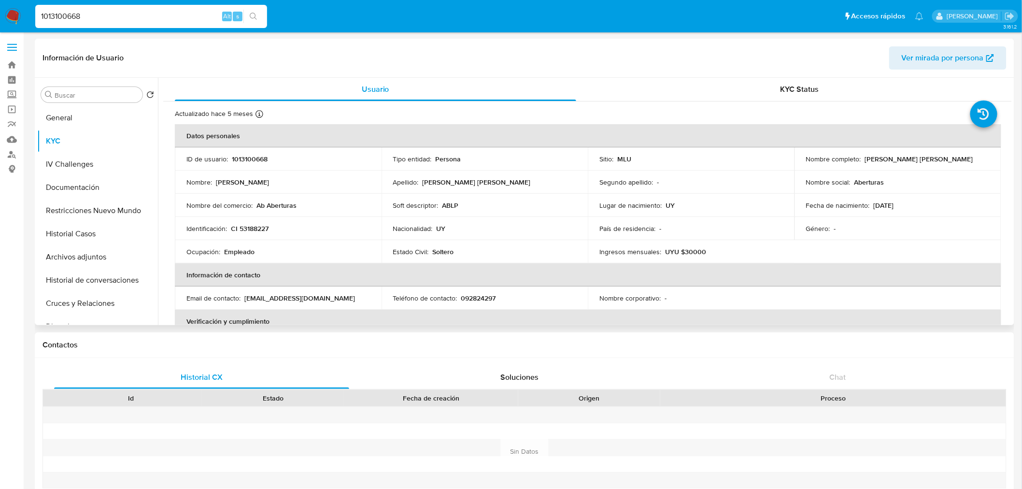
drag, startPoint x: 863, startPoint y: 156, endPoint x: 967, endPoint y: 158, distance: 103.9
click at [967, 158] on div "Nombre completo : Santiago Valentin Andrada Cuello" at bounding box center [898, 159] width 184 height 9
copy p "Santiago Valentin Andrada Cuello"
click at [261, 225] on p "CI 53188227" at bounding box center [250, 228] width 38 height 9
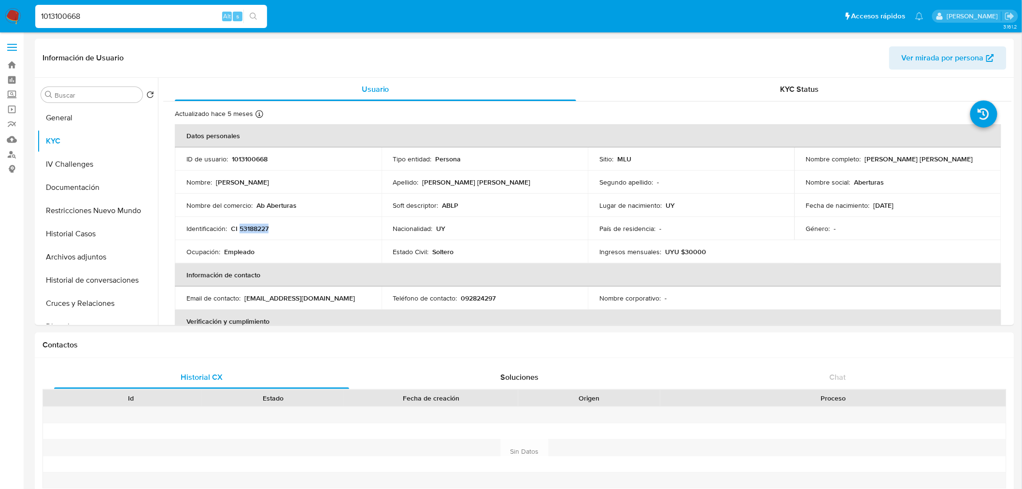
copy p "53188227"
drag, startPoint x: 306, startPoint y: 209, endPoint x: 257, endPoint y: 204, distance: 49.0
click at [257, 204] on div "Nombre del comercio : Ab Aberturas" at bounding box center [278, 205] width 184 height 9
copy p "Ab Aberturas"
drag, startPoint x: 862, startPoint y: 157, endPoint x: 962, endPoint y: 160, distance: 100.5
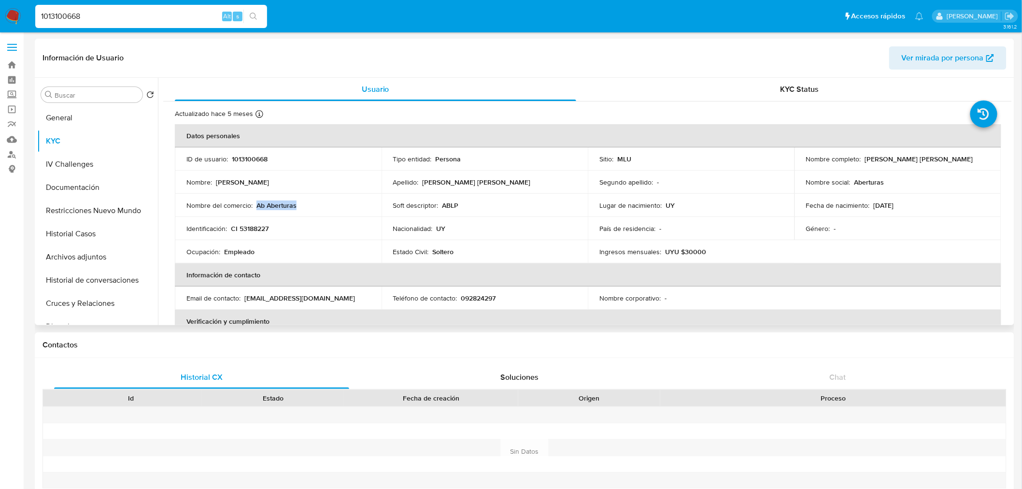
click at [962, 160] on p "Santiago Valentin Andrada Cuello" at bounding box center [919, 159] width 108 height 9
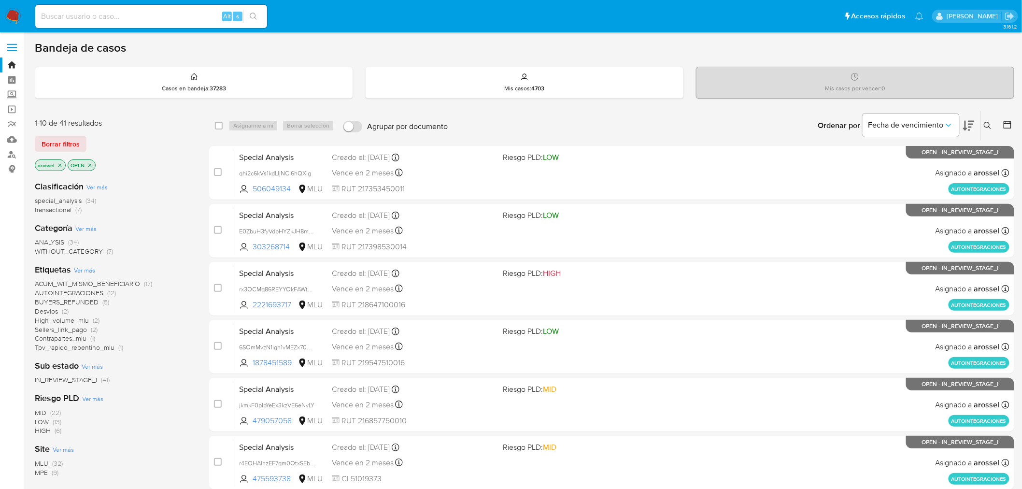
click at [971, 128] on icon at bounding box center [969, 126] width 12 height 12
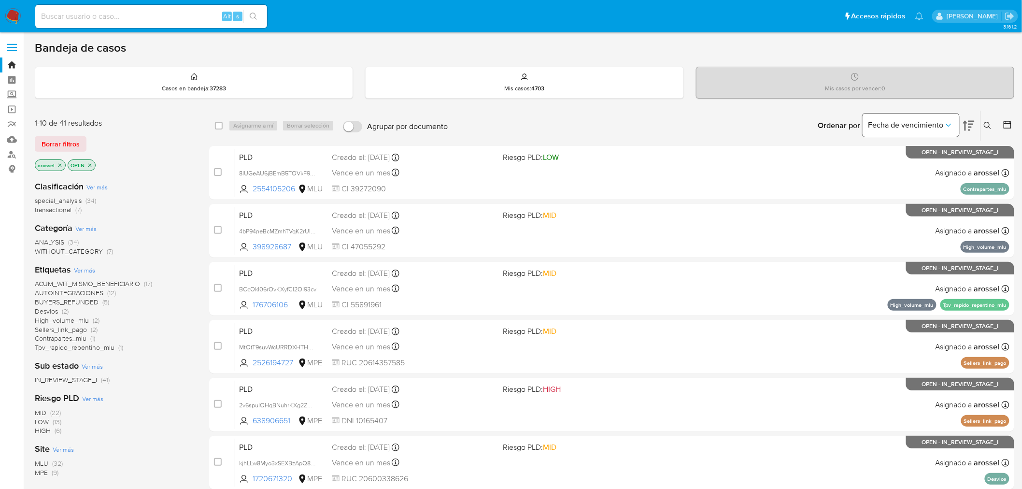
click at [944, 122] on icon "Ordenar por" at bounding box center [949, 125] width 10 height 10
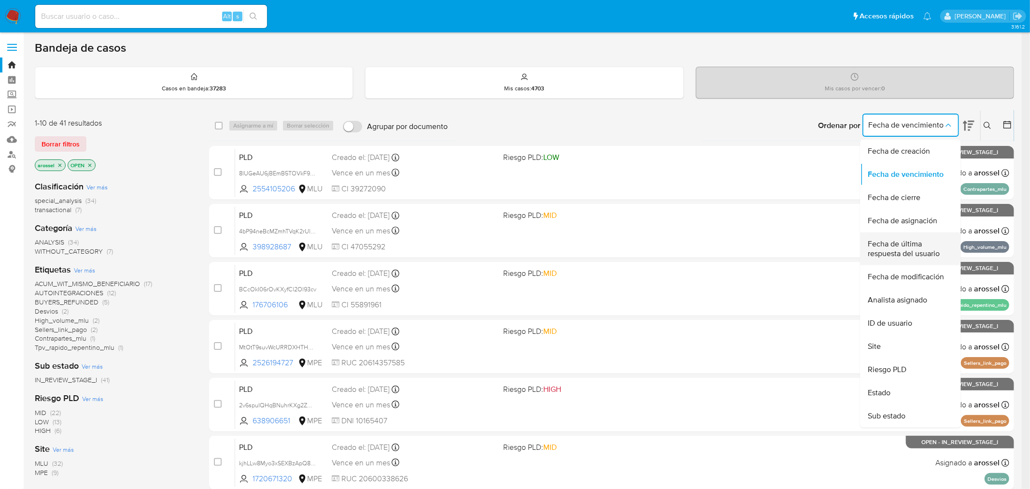
click at [910, 245] on span "Fecha de última respuesta del usuario" at bounding box center [907, 248] width 79 height 19
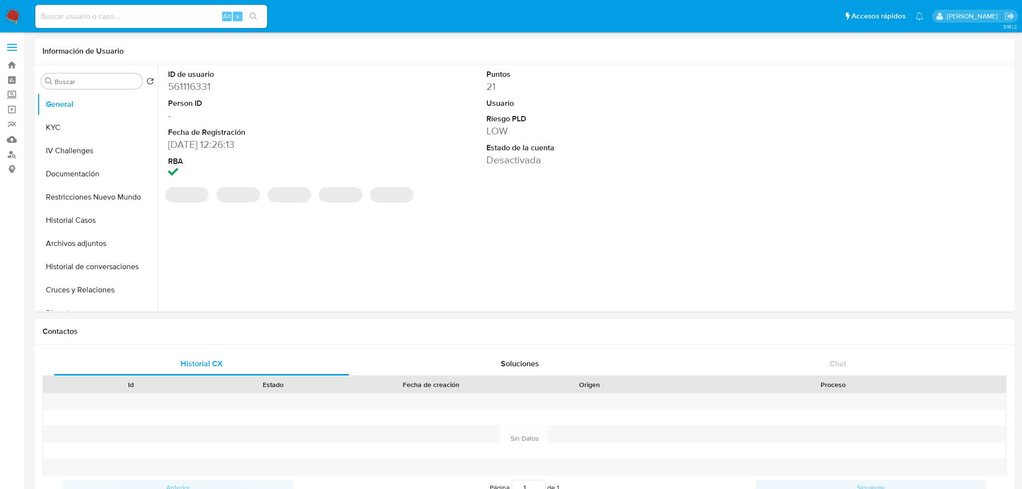
select select "10"
click at [88, 200] on button "Restricciones Nuevo Mundo" at bounding box center [97, 196] width 121 height 23
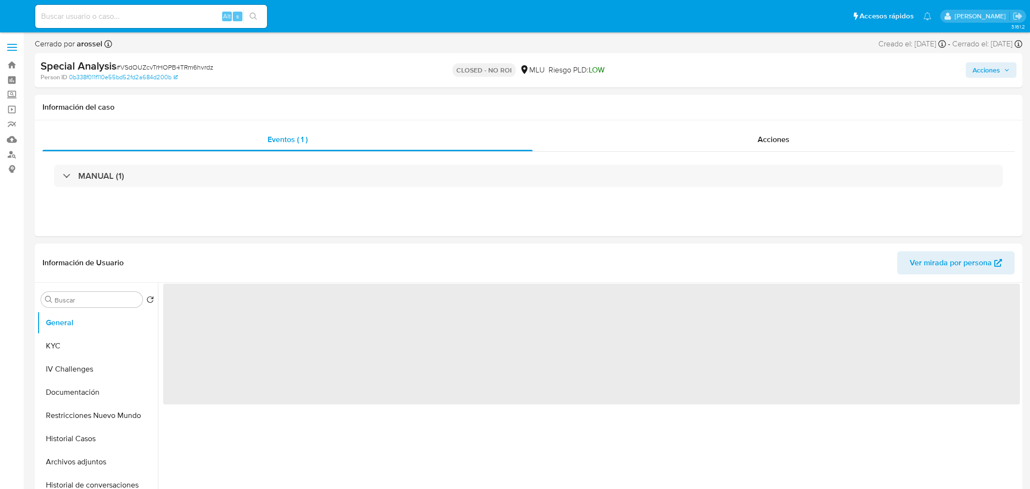
select select "10"
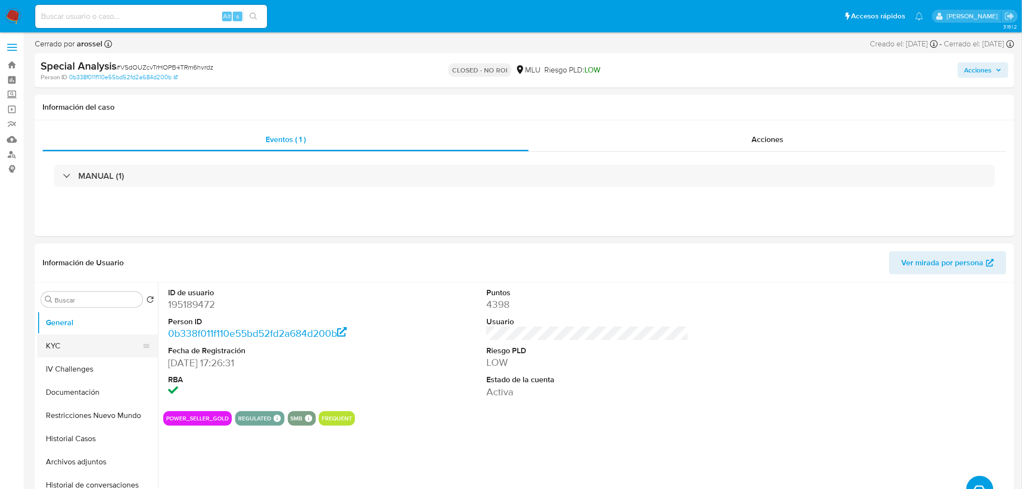
click at [71, 351] on button "KYC" at bounding box center [93, 345] width 113 height 23
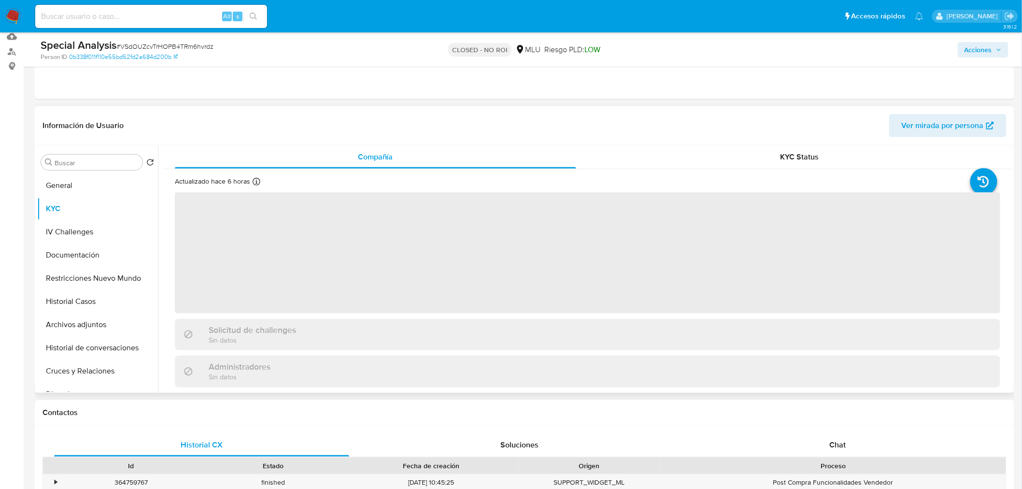
scroll to position [107, 0]
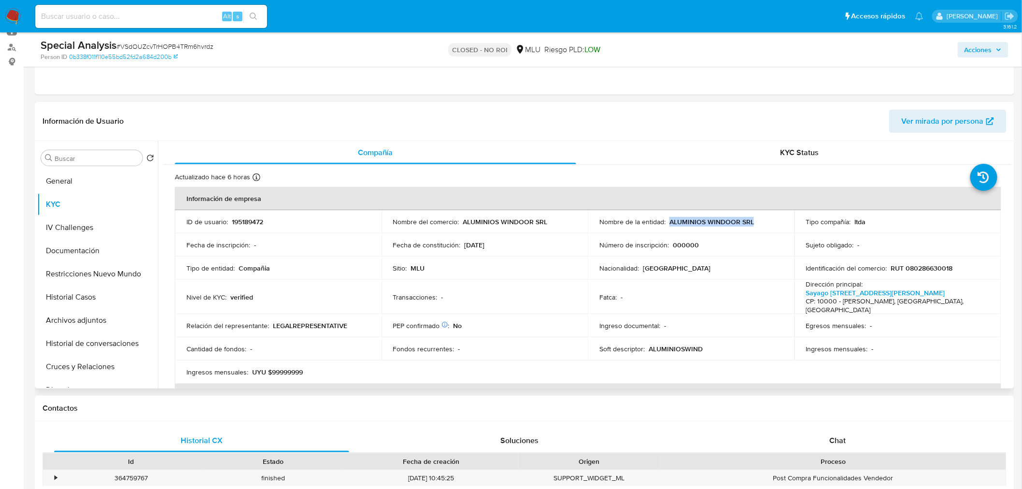
drag, startPoint x: 667, startPoint y: 221, endPoint x: 751, endPoint y: 223, distance: 84.1
click at [751, 223] on div "Nombre de la entidad : ALUMINIOS WINDOOR SRL" at bounding box center [691, 221] width 184 height 9
copy p "ALUMINIOS WINDOOR SRL"
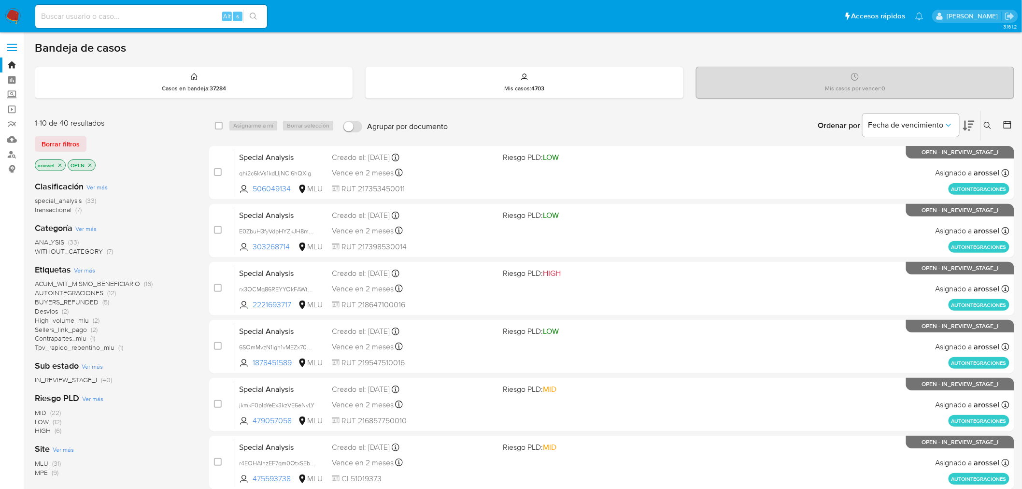
click at [967, 126] on icon at bounding box center [969, 126] width 12 height 12
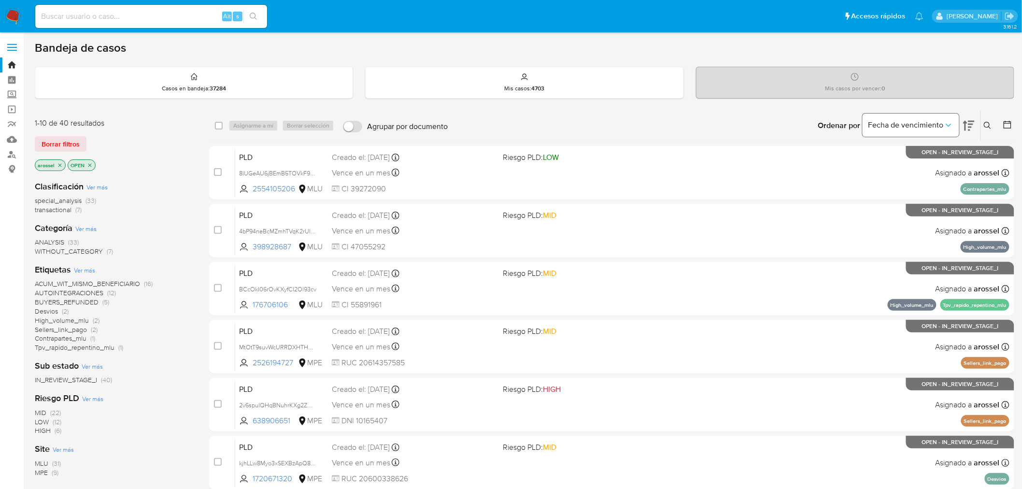
click at [919, 118] on button "Fecha de vencimiento" at bounding box center [911, 124] width 97 height 23
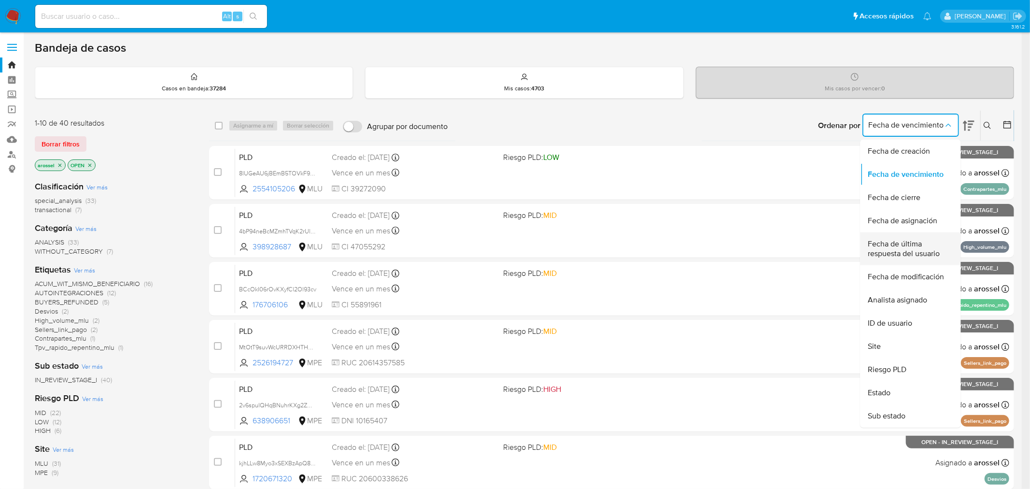
click at [911, 243] on span "Fecha de última respuesta del usuario" at bounding box center [907, 248] width 79 height 19
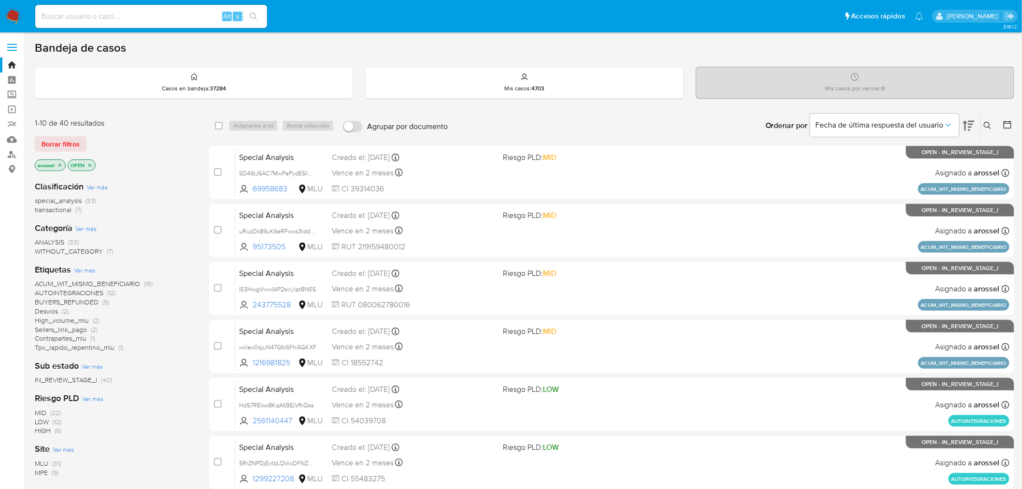
click at [110, 17] on input at bounding box center [151, 16] width 232 height 13
paste input "pwVijFkUKMFTutHnLhHtUb3W"
type input "pwVijFkUKMFTutHnLhHtUb3W"
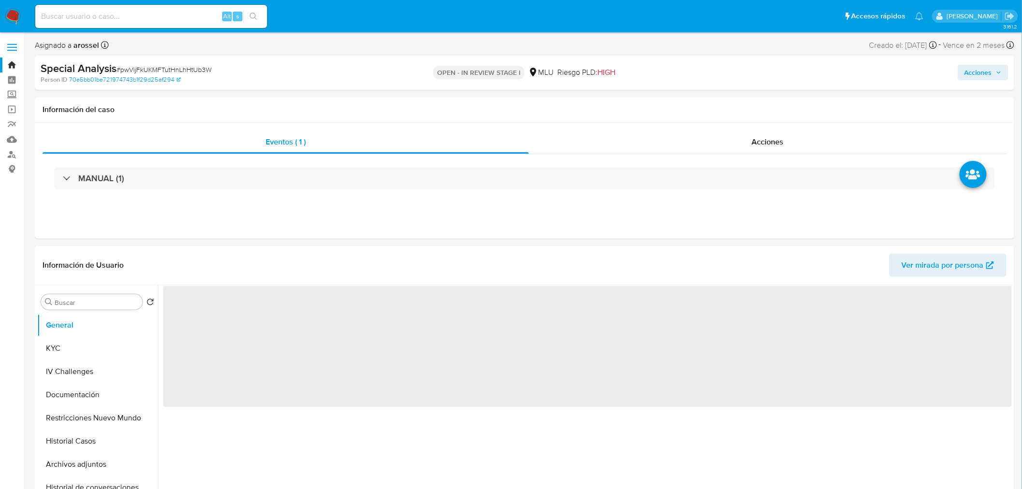
select select "10"
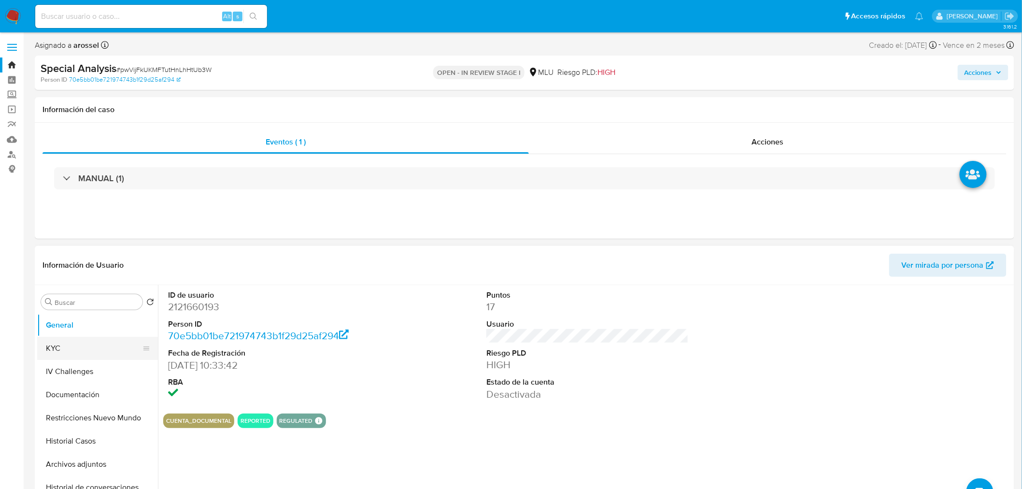
click at [61, 348] on button "KYC" at bounding box center [93, 348] width 113 height 23
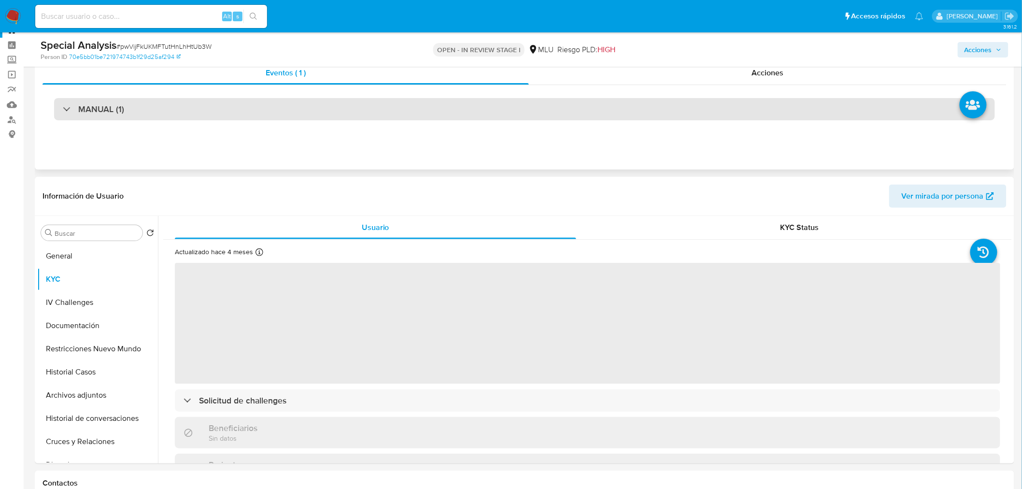
scroll to position [54, 0]
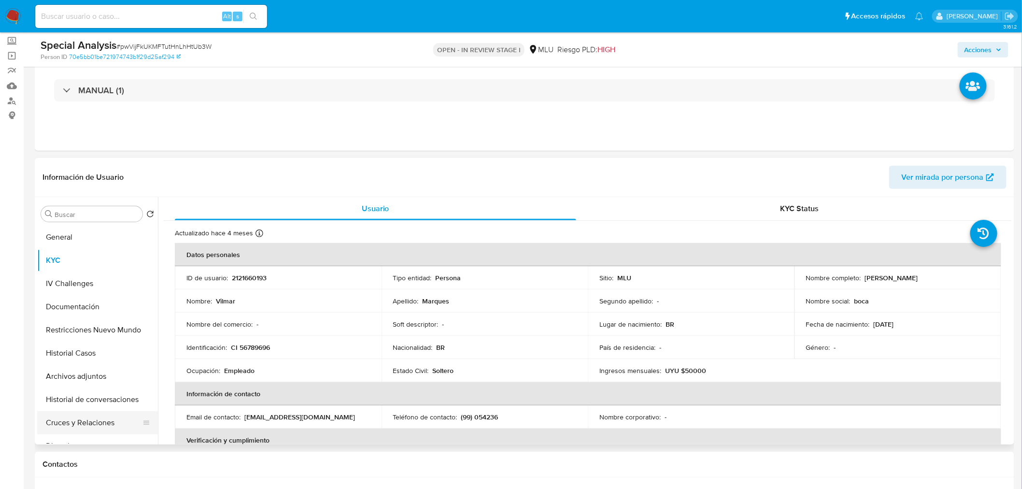
click at [94, 418] on button "Cruces y Relaciones" at bounding box center [93, 422] width 113 height 23
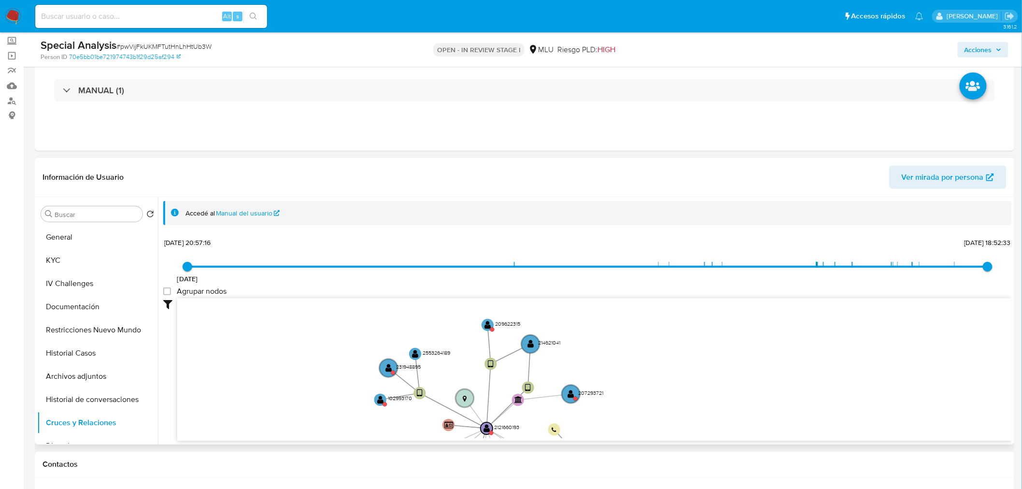
drag, startPoint x: 396, startPoint y: 359, endPoint x: 343, endPoint y: 443, distance: 99.4
click at [343, 443] on div "Filtros Confianza alta Device Tarjeta Persona validada Teléfono validado Confia…" at bounding box center [587, 387] width 849 height 178
click at [97, 234] on button "General" at bounding box center [93, 237] width 113 height 23
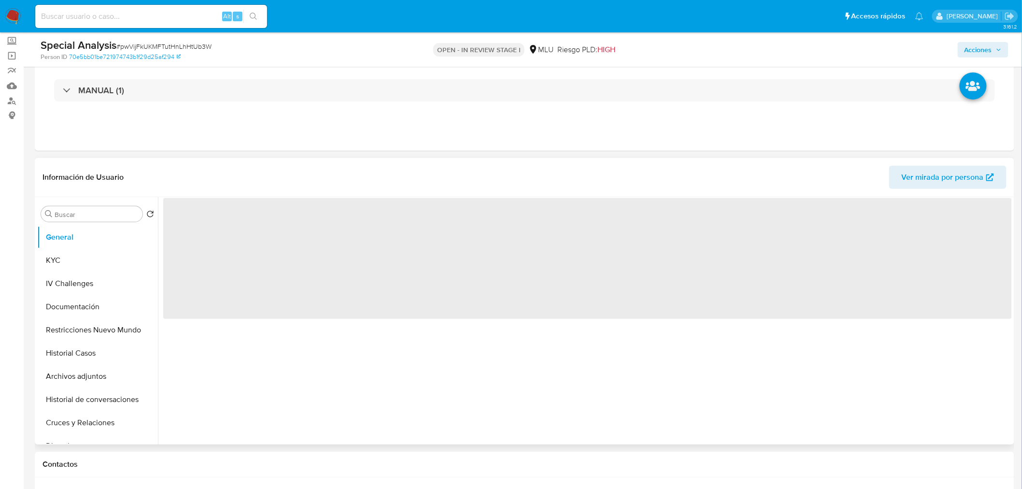
click at [970, 162] on div "Información de Usuario Ver mirada por persona" at bounding box center [524, 177] width 979 height 39
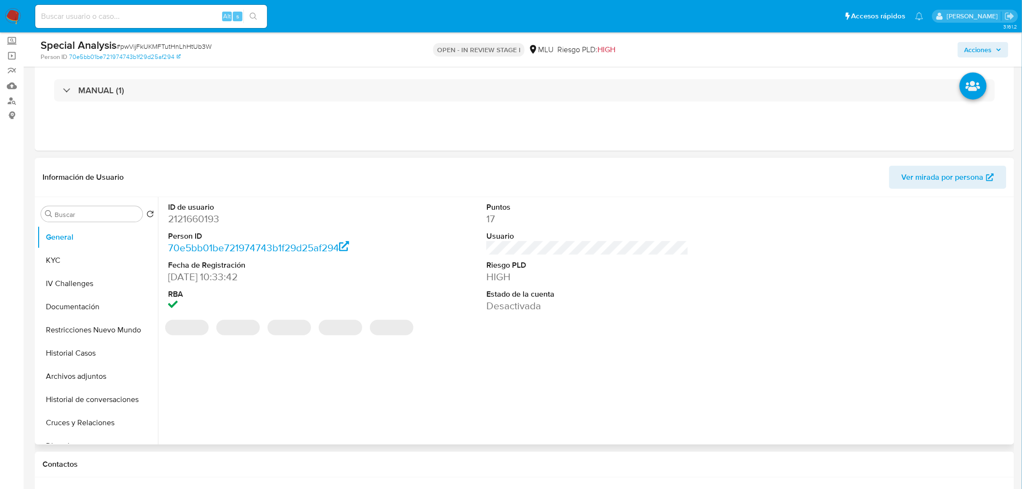
click at [974, 173] on span "Ver mirada por persona" at bounding box center [943, 177] width 82 height 23
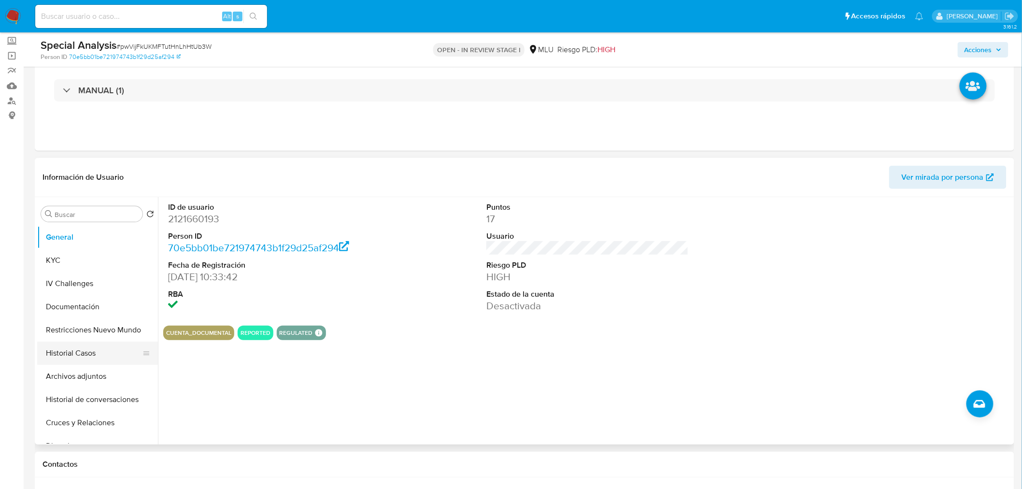
click at [63, 348] on button "Historial Casos" at bounding box center [93, 352] width 113 height 23
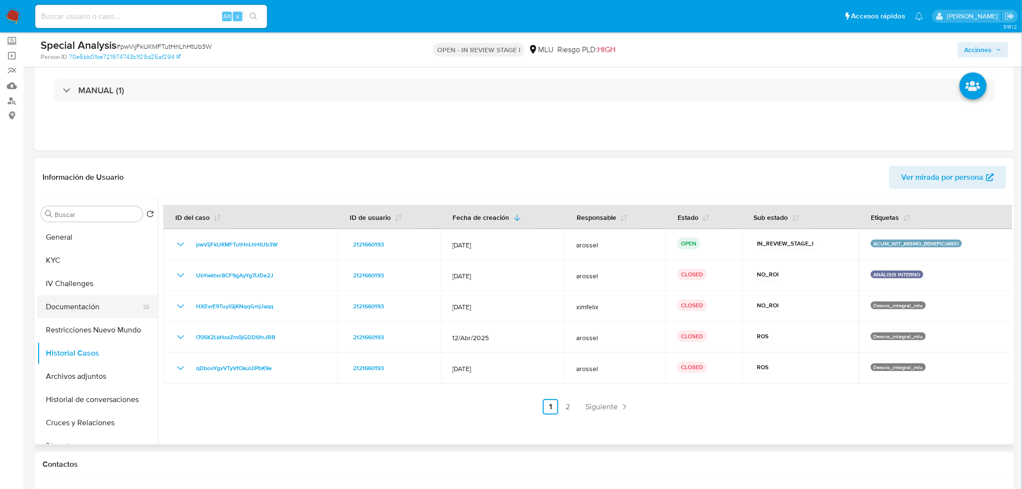
click at [84, 314] on button "Documentación" at bounding box center [93, 306] width 113 height 23
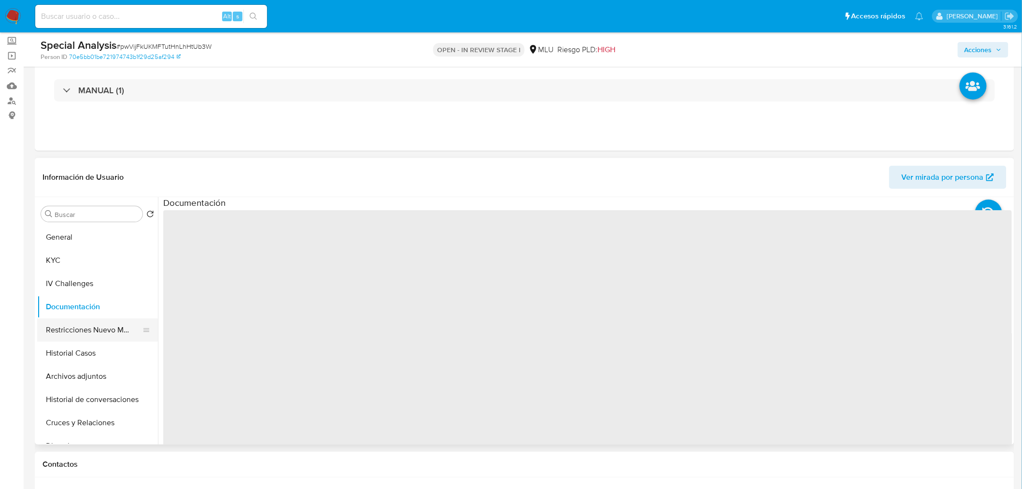
click at [85, 326] on button "Restricciones Nuevo Mundo" at bounding box center [93, 329] width 113 height 23
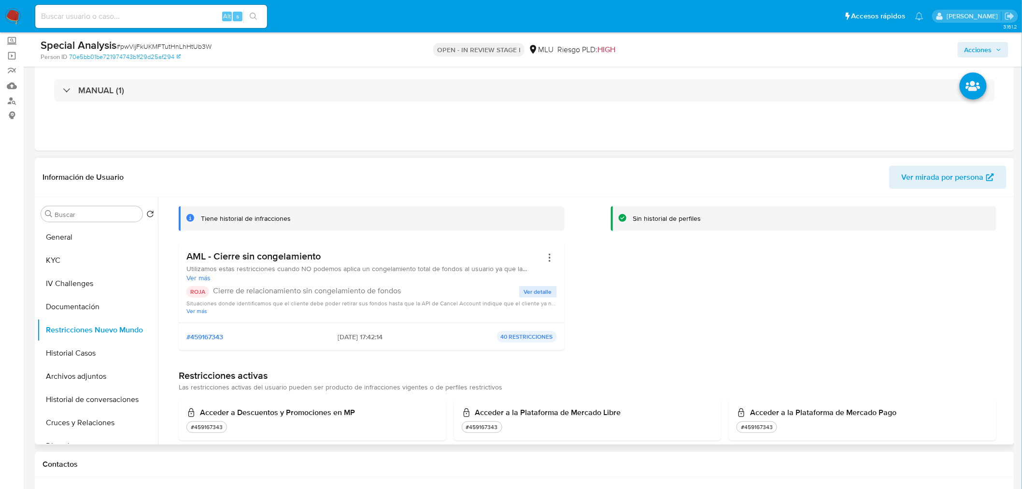
click at [192, 280] on span "Ver más" at bounding box center [364, 277] width 356 height 9
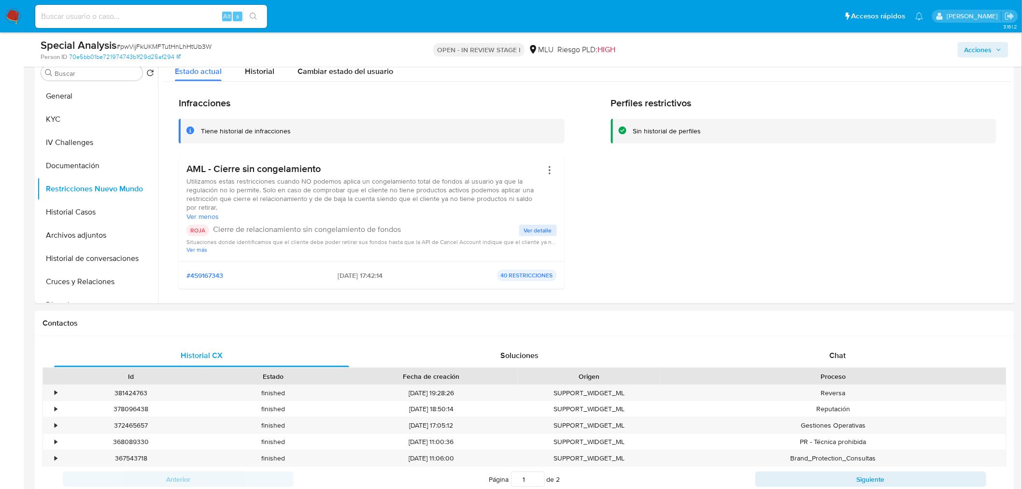
scroll to position [0, 0]
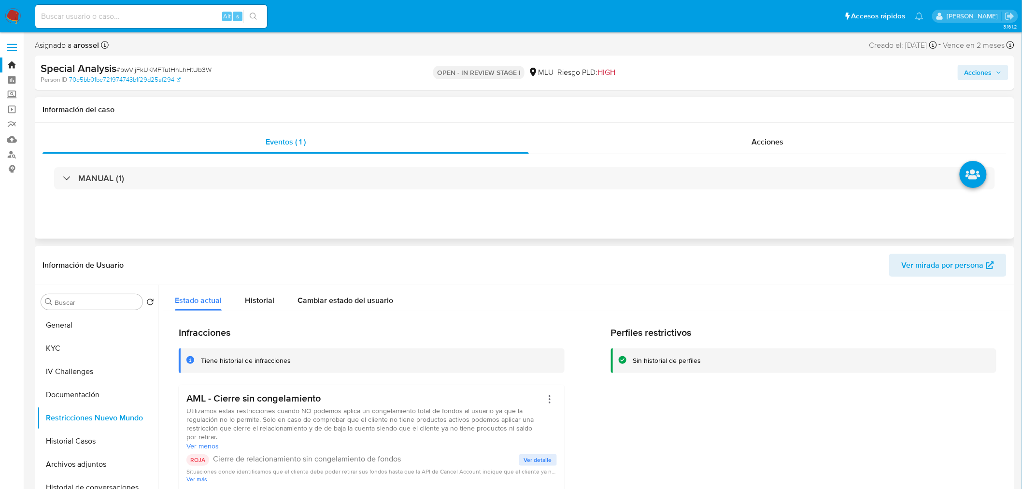
click at [194, 190] on div "MANUAL (1)" at bounding box center [525, 178] width 964 height 48
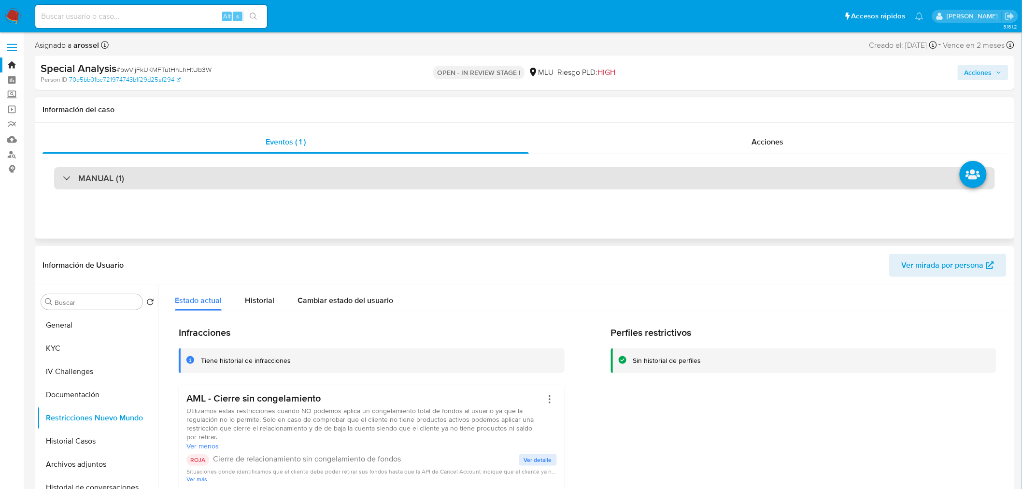
click at [192, 185] on div "MANUAL (1)" at bounding box center [524, 178] width 941 height 22
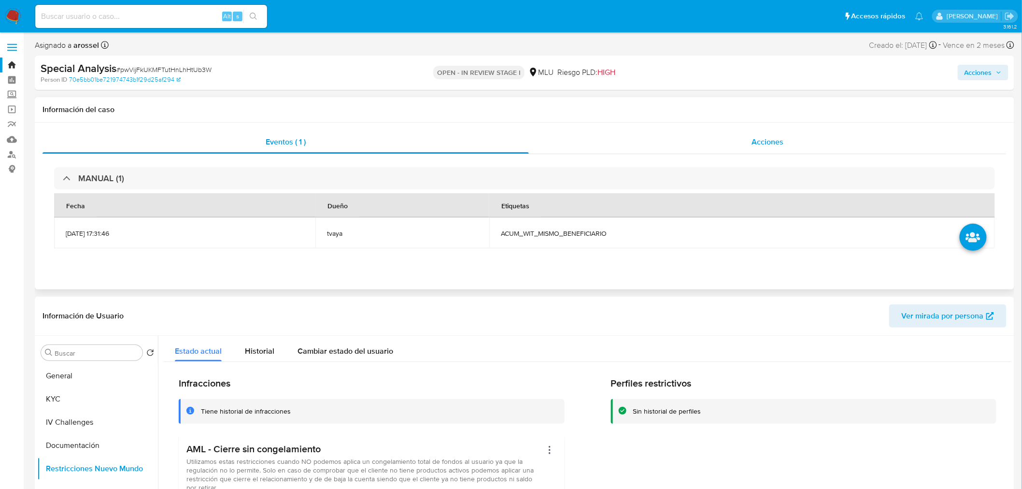
click at [813, 141] on div "Acciones" at bounding box center [768, 141] width 478 height 23
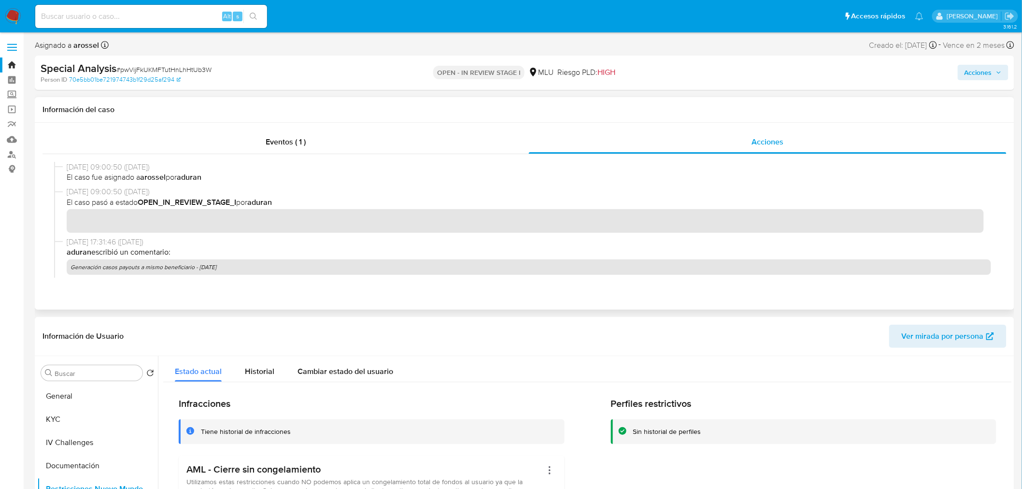
click at [225, 268] on p "Generación casos payouts a mismo beneficiario - [DATE]" at bounding box center [529, 266] width 924 height 15
click at [238, 271] on p "Generación casos payouts a mismo beneficiario - [DATE]" at bounding box center [529, 266] width 924 height 15
click at [235, 268] on p "Generación casos payouts a mismo beneficiario - [DATE]" at bounding box center [529, 266] width 924 height 15
click at [365, 269] on p "Generación casos payouts a mismo beneficiario - [DATE]" at bounding box center [529, 266] width 924 height 15
click at [476, 337] on header "Información de Usuario Ver mirada por persona" at bounding box center [525, 336] width 964 height 23
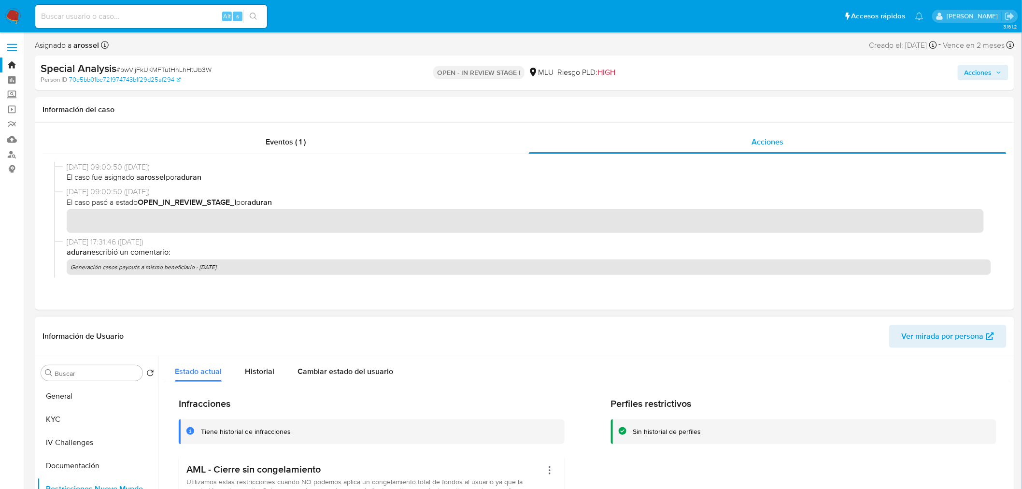
click at [456, 336] on header "Información de Usuario Ver mirada por persona" at bounding box center [525, 336] width 964 height 23
click at [451, 326] on header "Información de Usuario Ver mirada por persona" at bounding box center [525, 336] width 964 height 23
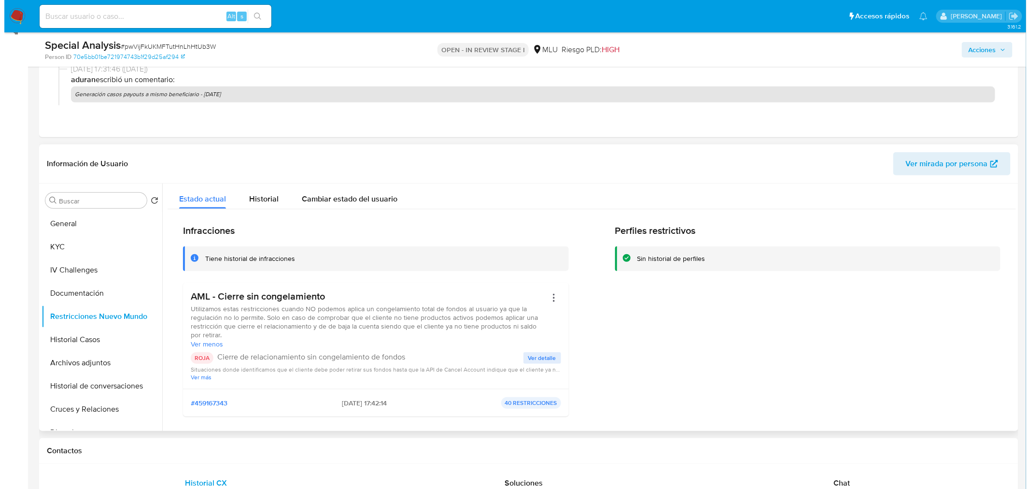
scroll to position [161, 0]
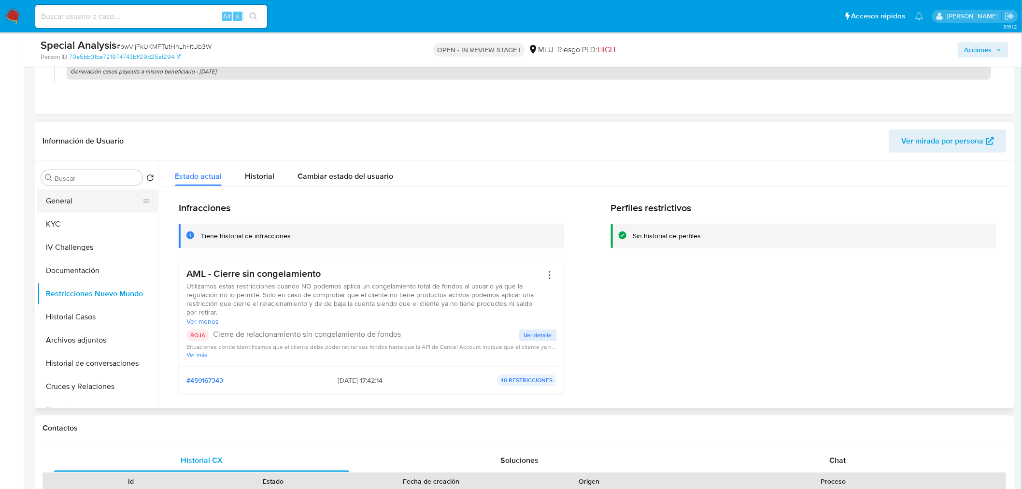
click at [52, 197] on button "General" at bounding box center [93, 200] width 113 height 23
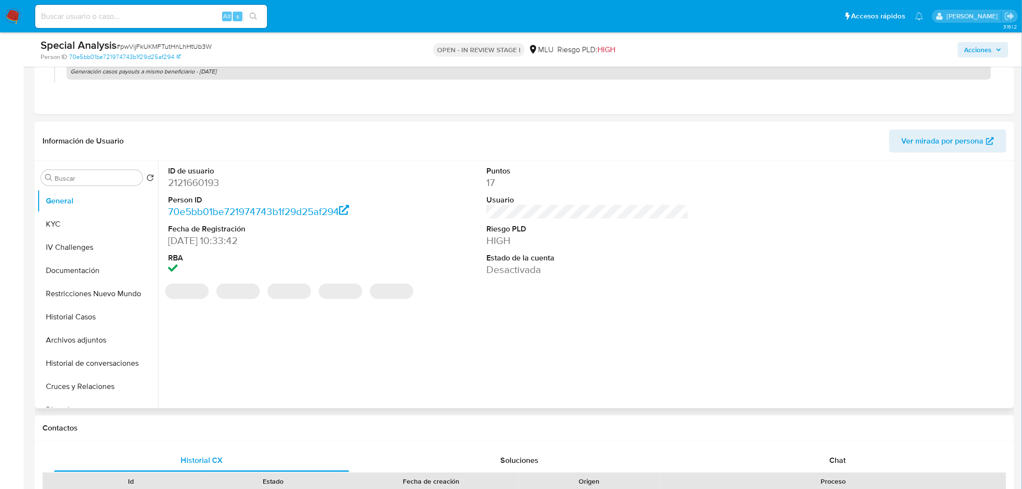
click at [190, 179] on dd "2121660193" at bounding box center [269, 183] width 202 height 14
copy dd "2121660193"
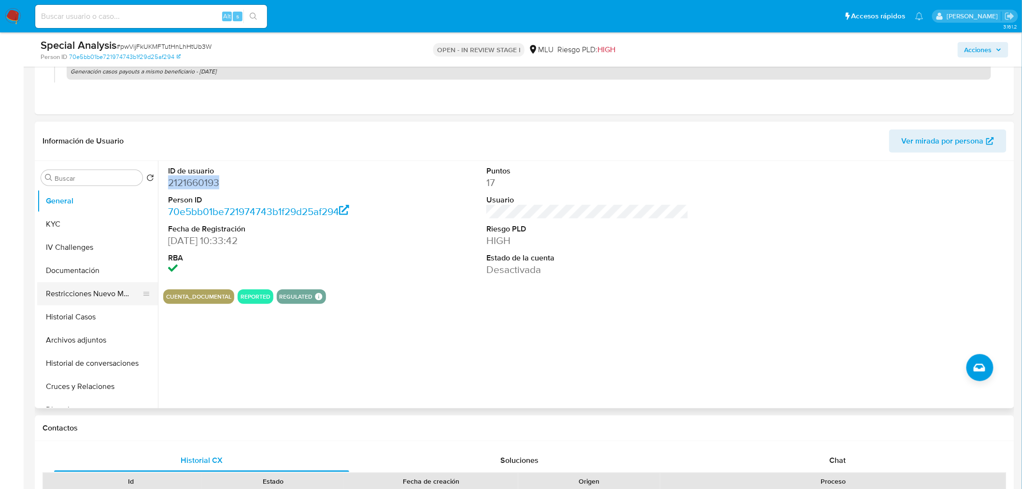
click at [109, 294] on button "Restricciones Nuevo Mundo" at bounding box center [93, 293] width 113 height 23
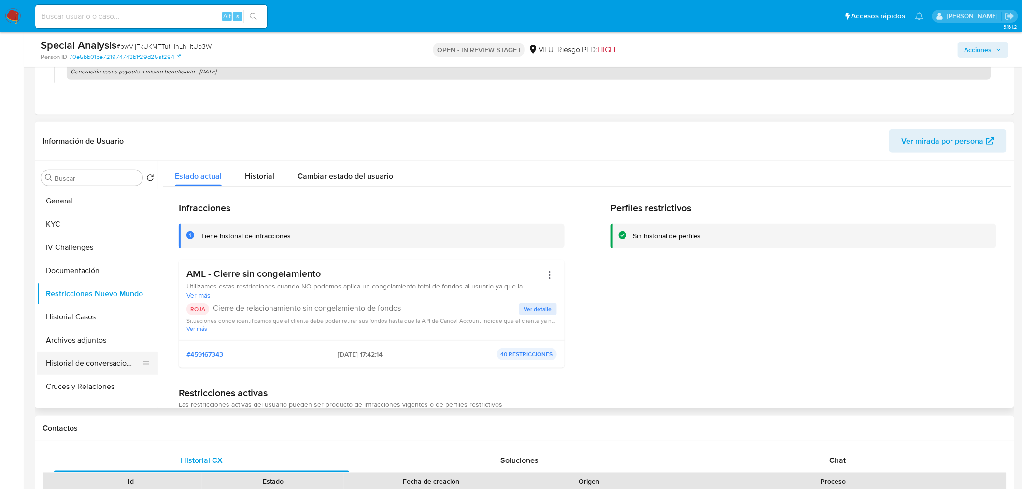
click at [93, 359] on button "Historial de conversaciones" at bounding box center [93, 363] width 113 height 23
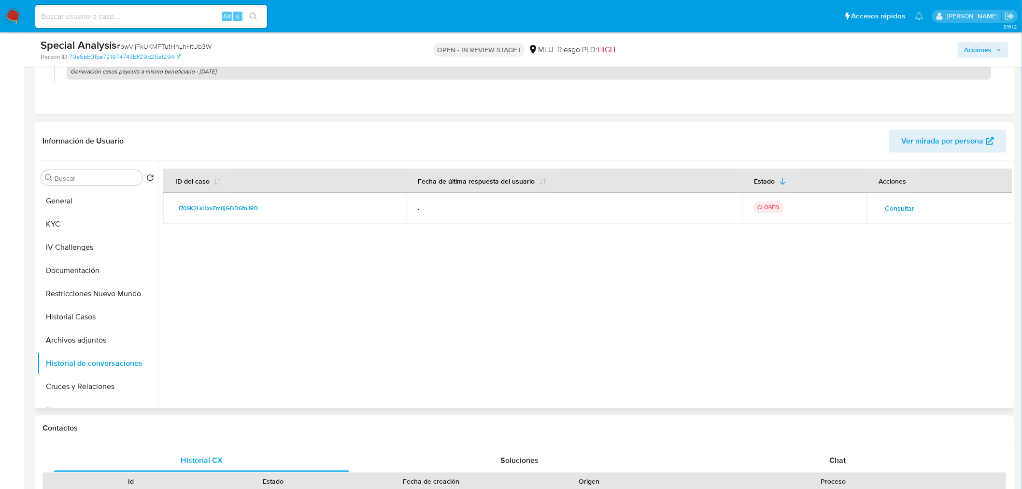
click at [905, 213] on span "Consultar" at bounding box center [899, 208] width 29 height 14
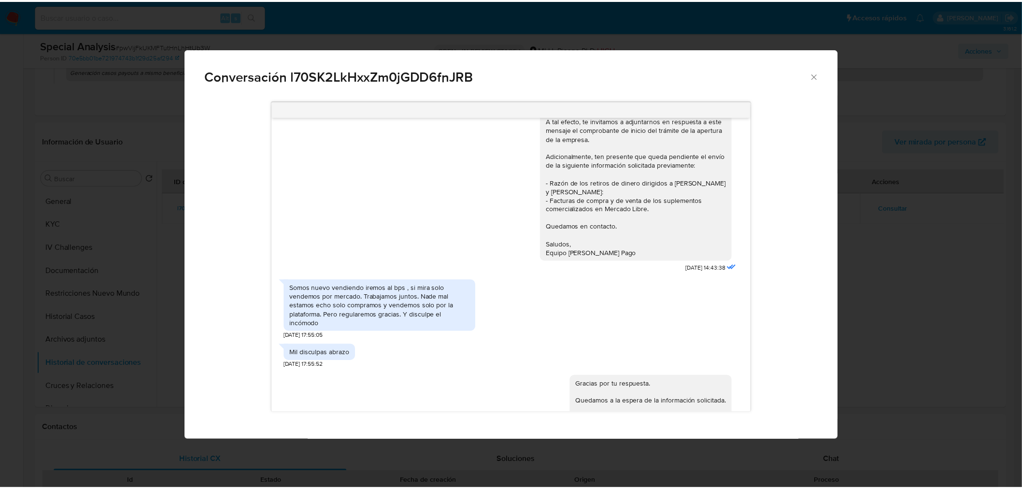
scroll to position [435, 0]
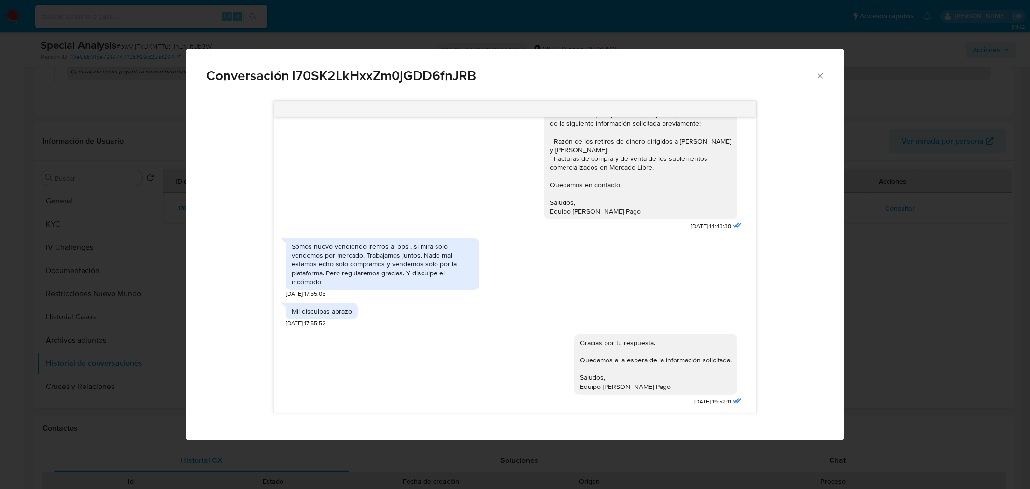
click at [880, 241] on div "Conversación l70SK2LkHxxZm0jGDD6fnJRB [DATE] 17:49:22 hola estoy gestionando, m…" at bounding box center [515, 244] width 1030 height 489
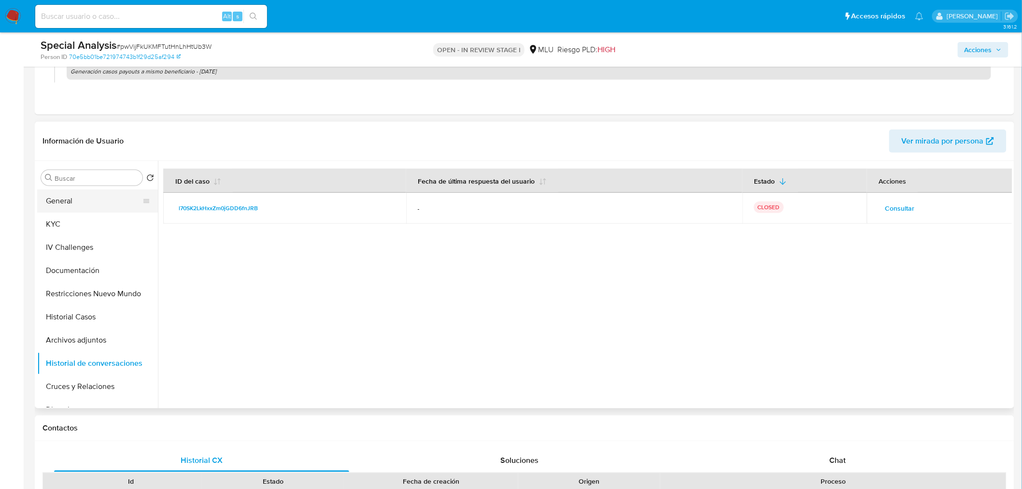
click at [73, 202] on button "General" at bounding box center [93, 200] width 113 height 23
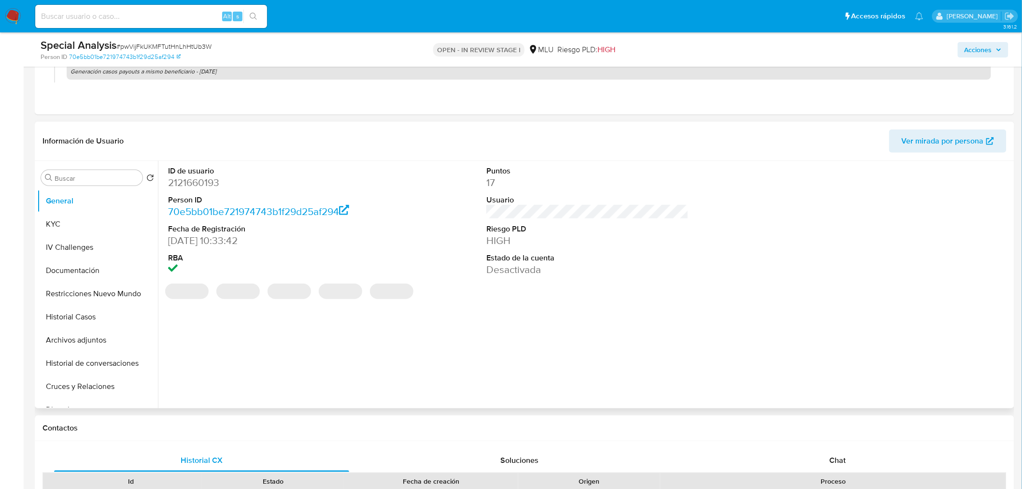
click at [204, 172] on dt "ID de usuario" at bounding box center [269, 171] width 202 height 11
click at [204, 182] on dd "2121660193" at bounding box center [269, 183] width 202 height 14
copy dd "2121660193"
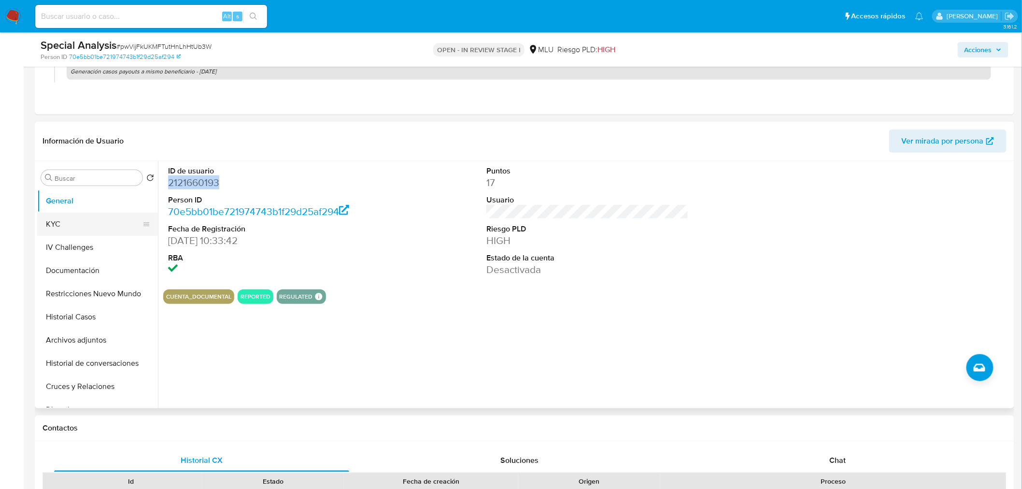
click at [62, 220] on button "KYC" at bounding box center [93, 224] width 113 height 23
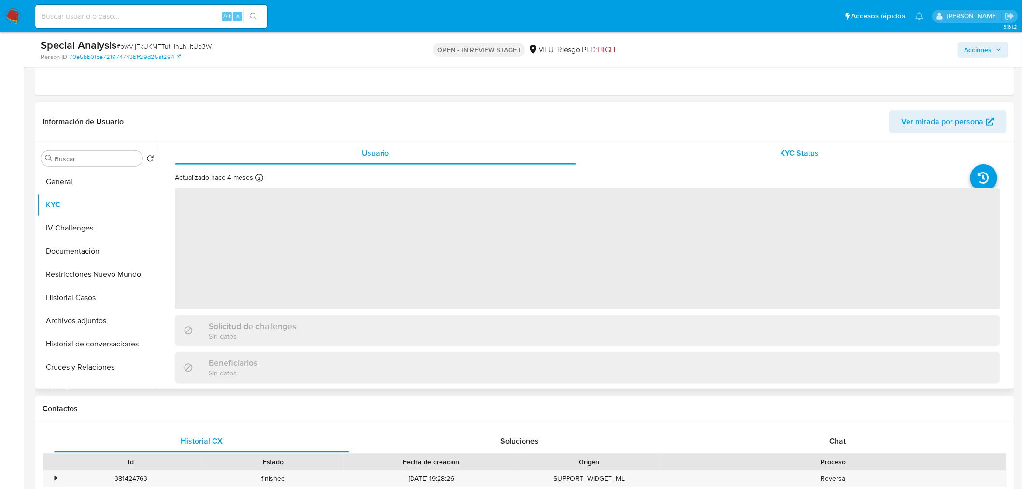
scroll to position [214, 0]
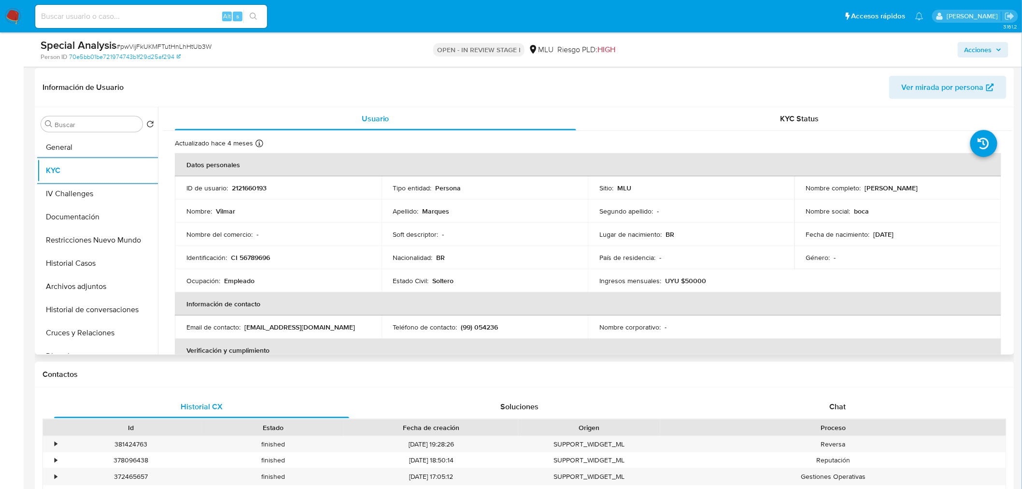
click at [263, 184] on p "2121660193" at bounding box center [249, 188] width 35 height 9
copy p "2121660193"
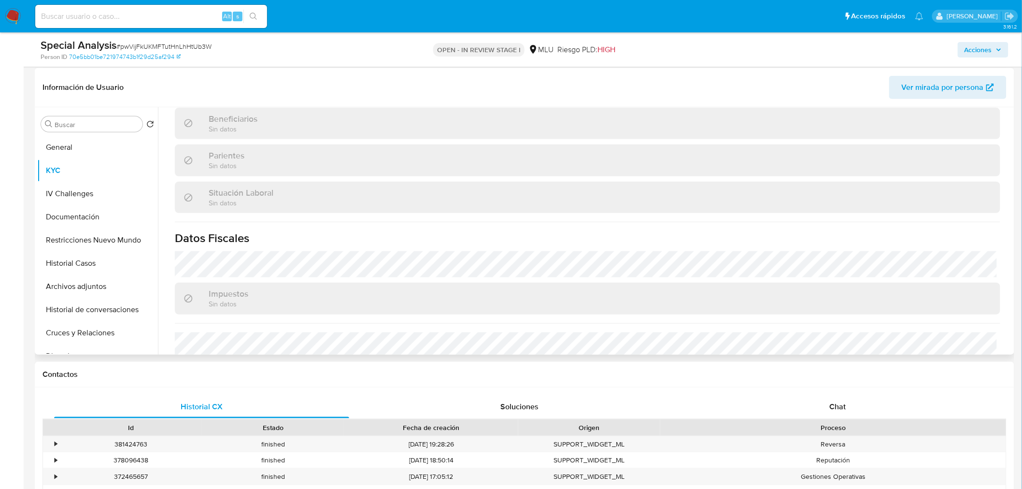
scroll to position [466, 0]
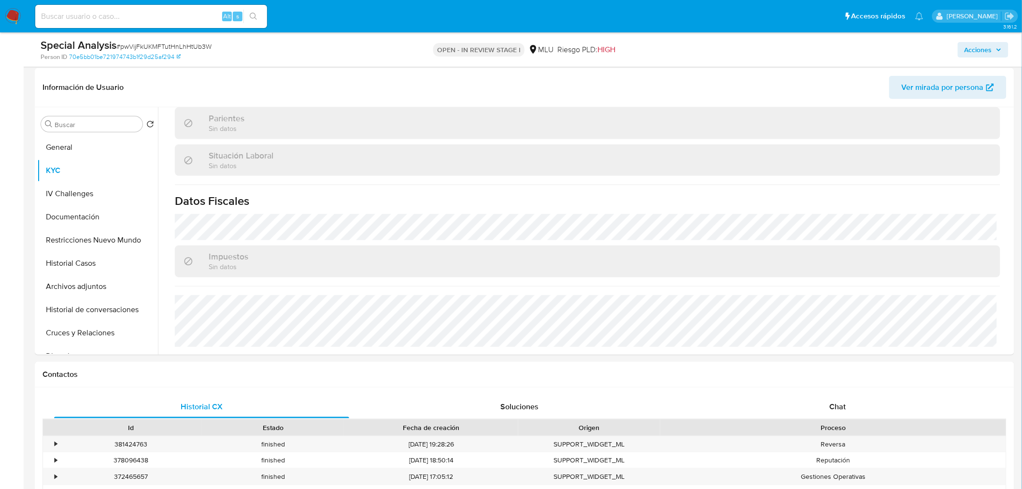
click at [168, 45] on span "# pwVijFkUKMFTutHnLhHtUb3W" at bounding box center [163, 47] width 95 height 10
copy span "pwVijFkUKMFTutHnLhHtUb3W"
click at [106, 290] on button "Archivos adjuntos" at bounding box center [93, 286] width 113 height 23
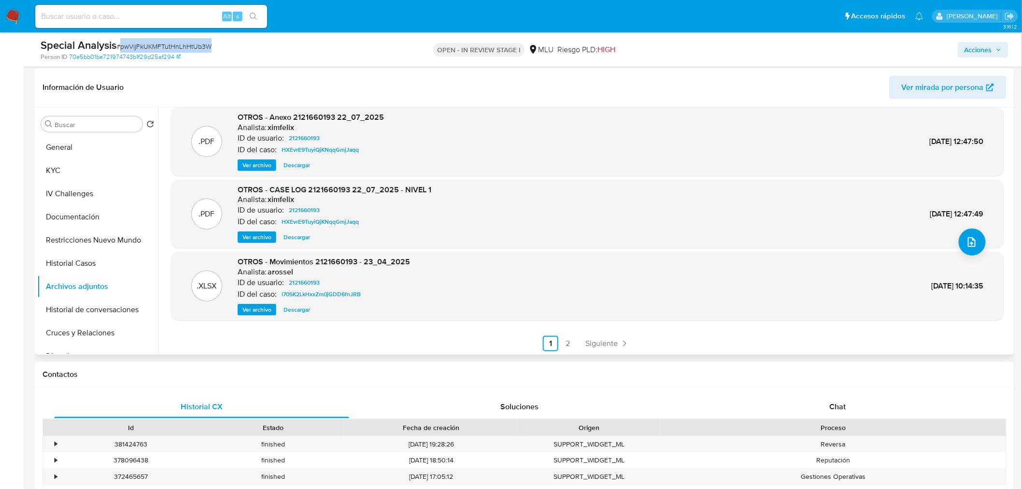
scroll to position [81, 0]
click at [570, 341] on link "2" at bounding box center [567, 342] width 15 height 15
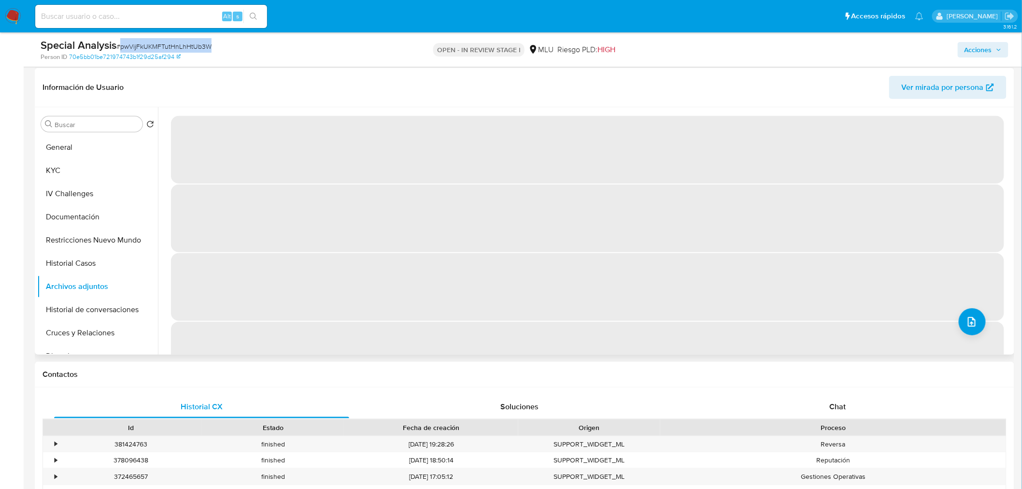
scroll to position [107, 0]
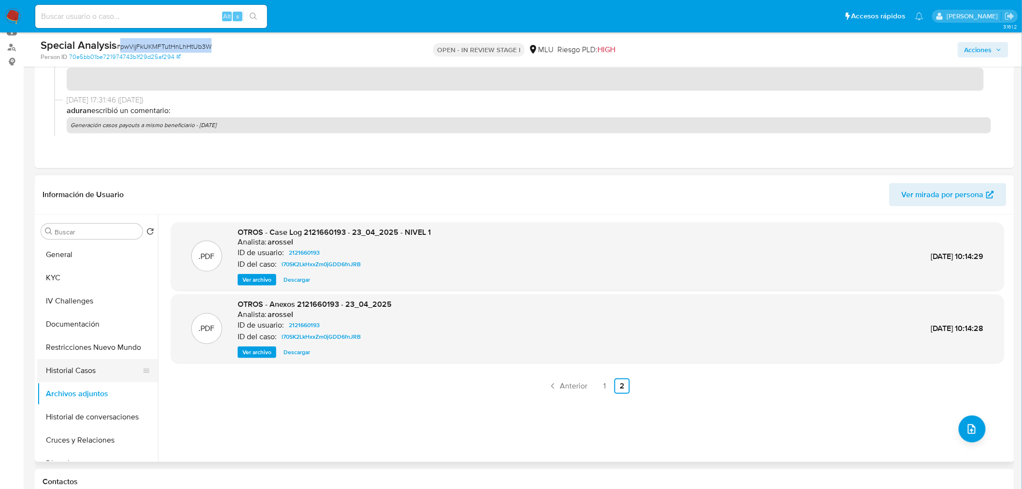
click at [89, 372] on button "Historial Casos" at bounding box center [93, 370] width 113 height 23
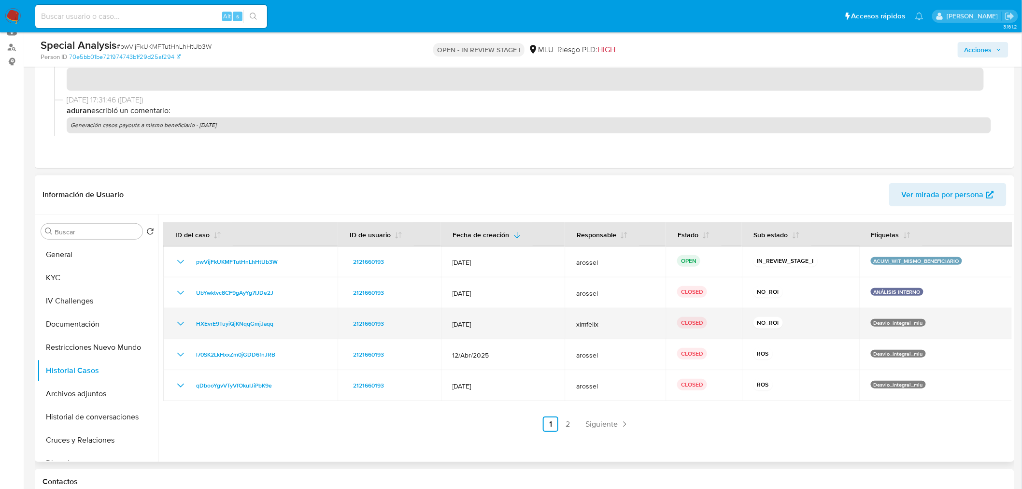
click at [179, 316] on td "HXEvrE9TuyiQjKNqqGmjJaqq" at bounding box center [250, 323] width 174 height 31
click at [180, 325] on icon "Mostrar/Ocultar" at bounding box center [181, 324] width 12 height 12
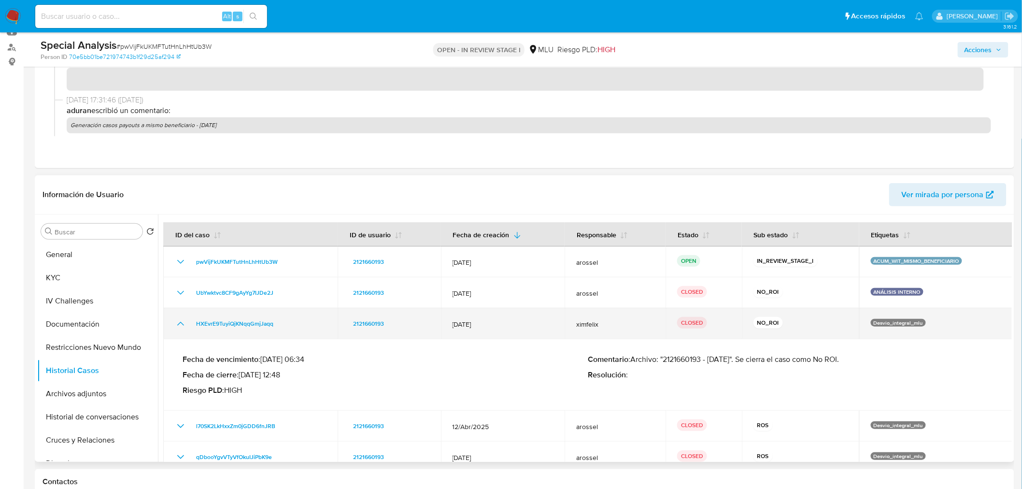
click at [180, 325] on icon "Mostrar/Ocultar" at bounding box center [181, 324] width 12 height 12
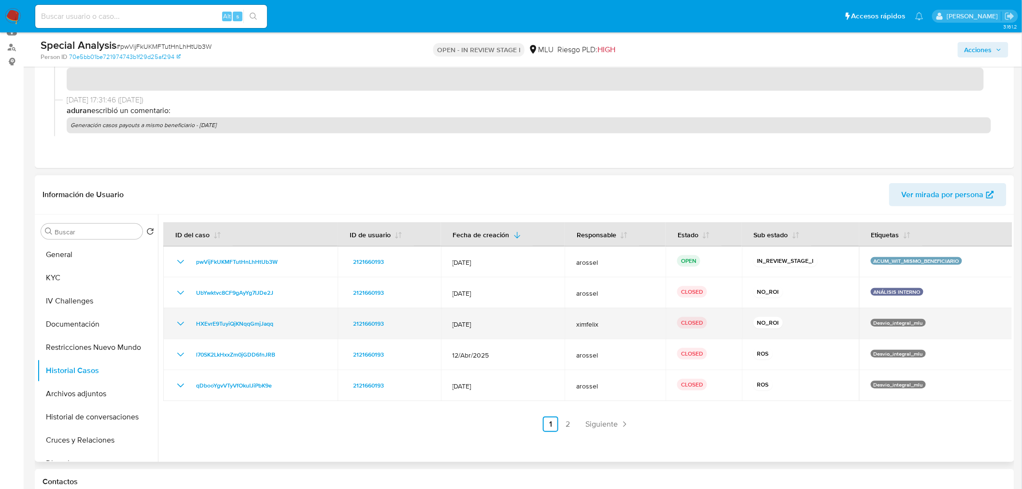
click at [180, 325] on icon "Mostrar/Ocultar" at bounding box center [181, 324] width 12 height 12
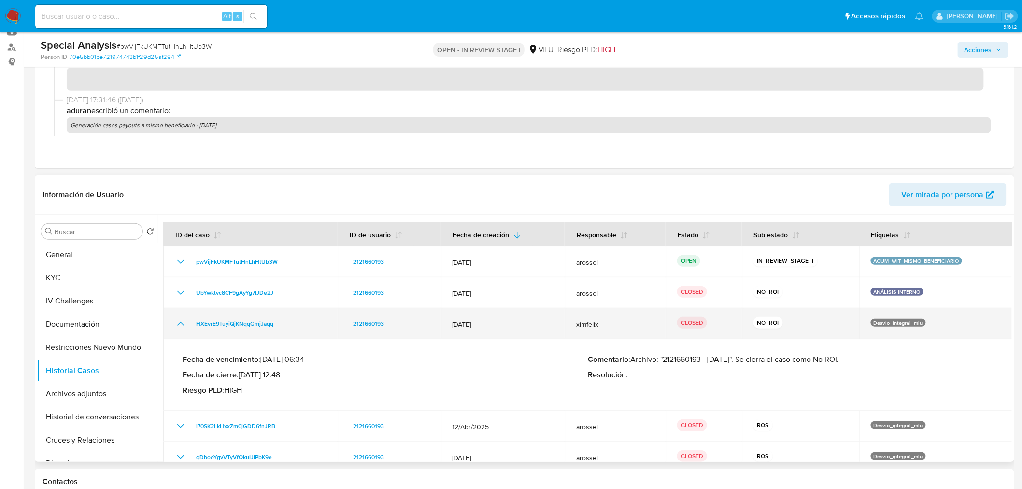
click at [180, 325] on icon "Mostrar/Ocultar" at bounding box center [181, 324] width 12 height 12
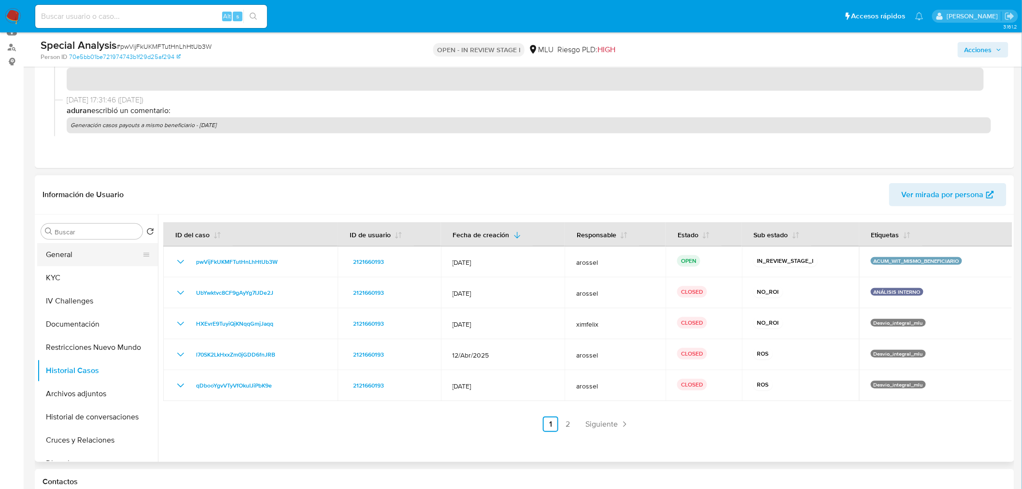
drag, startPoint x: 85, startPoint y: 251, endPoint x: 113, endPoint y: 263, distance: 30.8
click at [85, 251] on button "General" at bounding box center [93, 254] width 113 height 23
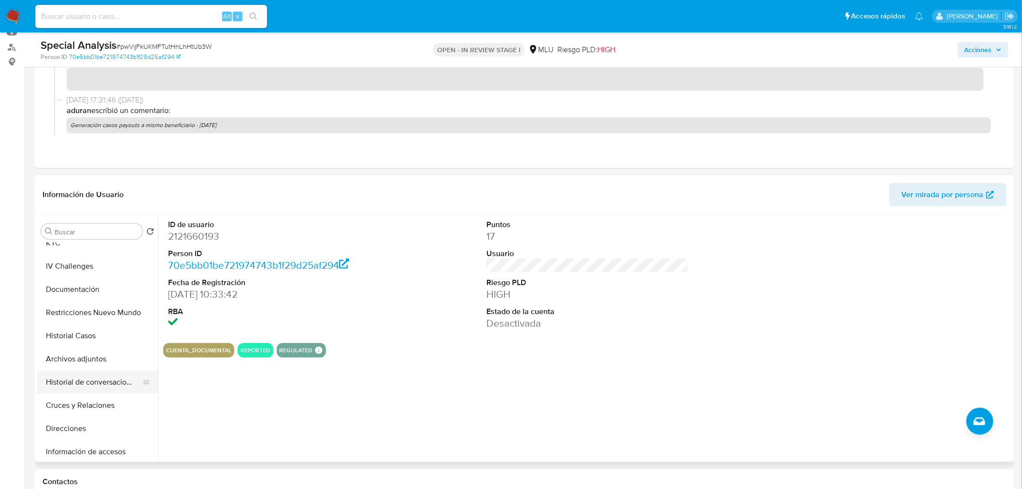
scroll to position [54, 0]
click at [86, 314] on button "Historial Casos" at bounding box center [93, 316] width 113 height 23
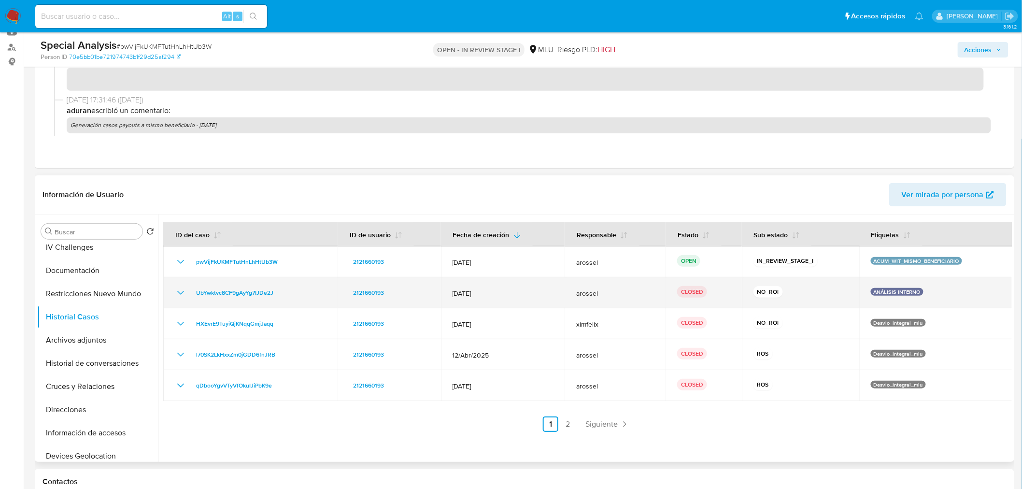
click at [179, 290] on icon "Mostrar/Ocultar" at bounding box center [181, 293] width 12 height 12
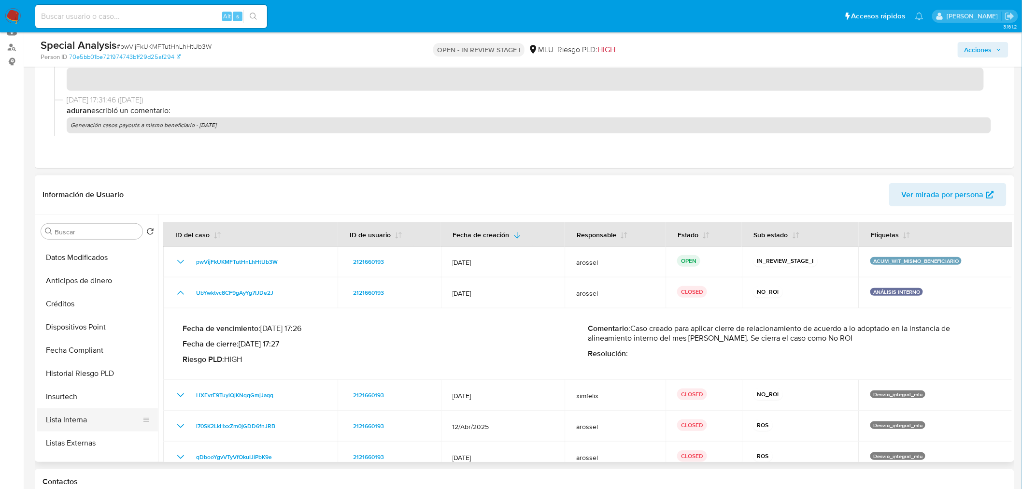
scroll to position [375, 0]
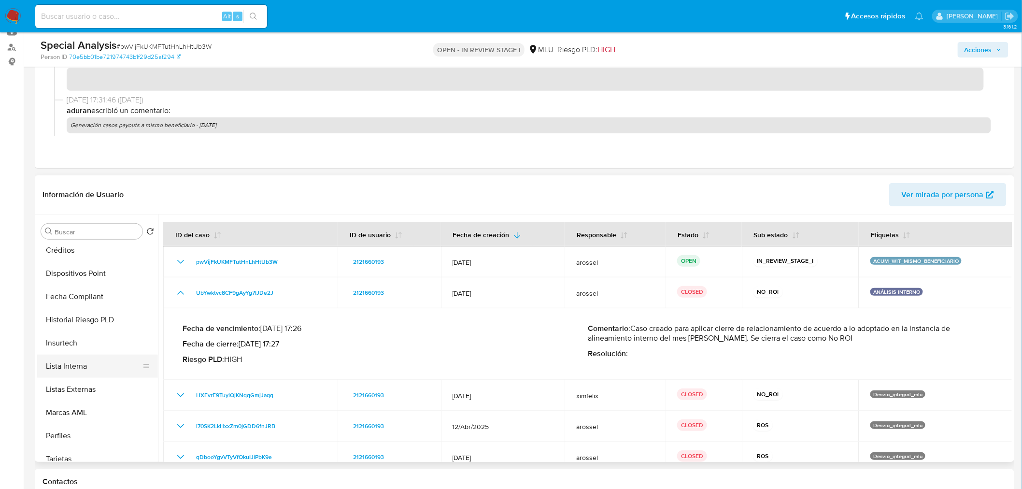
click at [95, 370] on button "Lista Interna" at bounding box center [93, 366] width 113 height 23
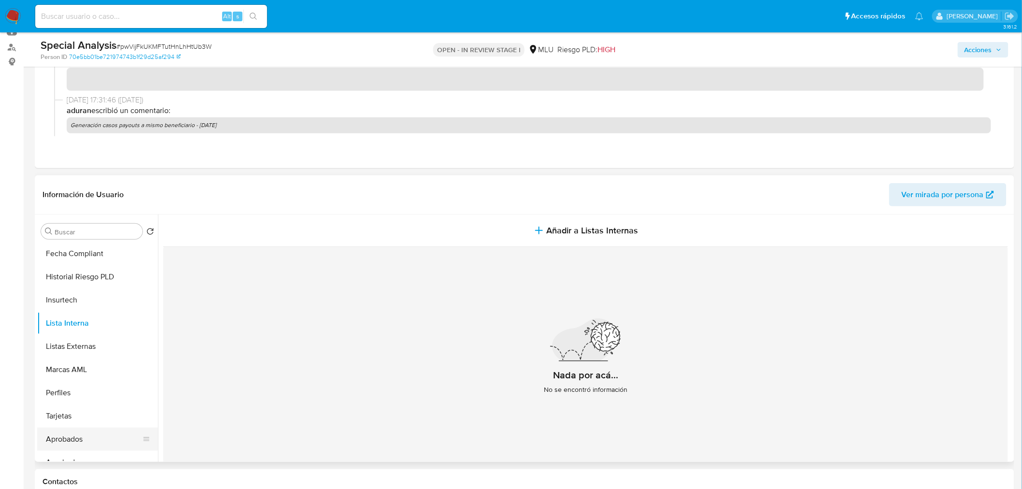
scroll to position [477, 0]
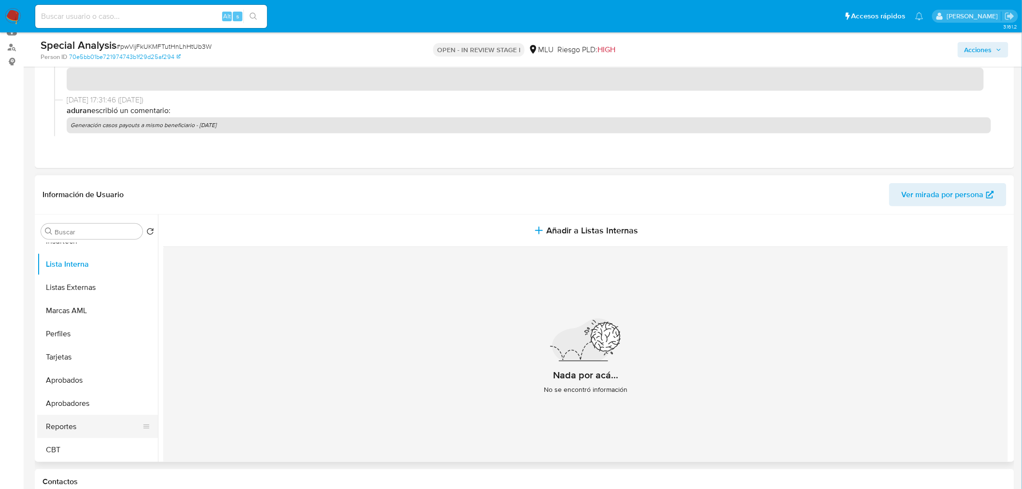
click at [85, 429] on button "Reportes" at bounding box center [93, 426] width 113 height 23
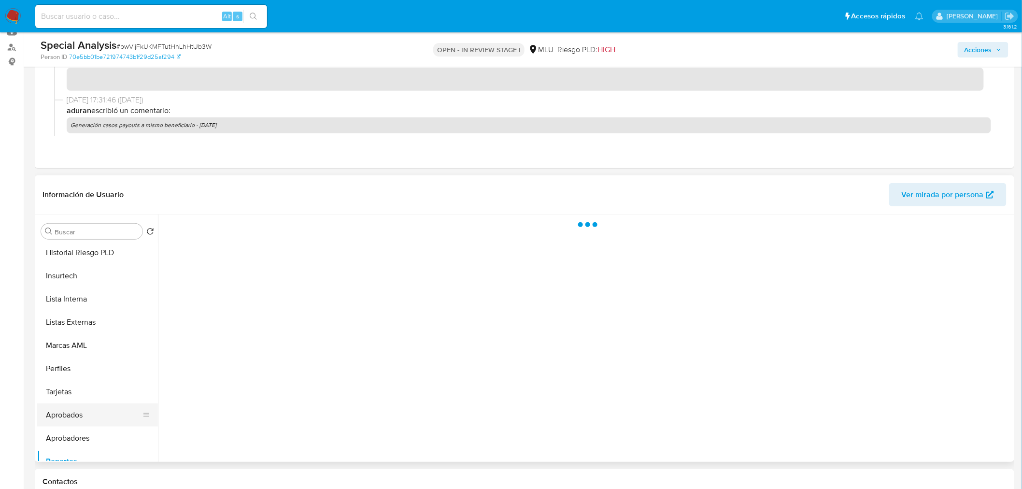
scroll to position [424, 0]
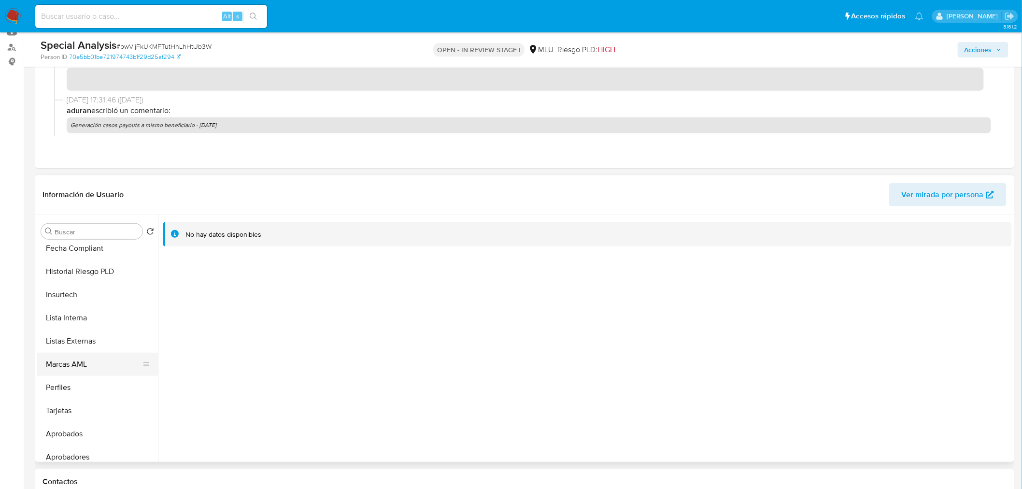
click at [93, 360] on button "Marcas AML" at bounding box center [93, 364] width 113 height 23
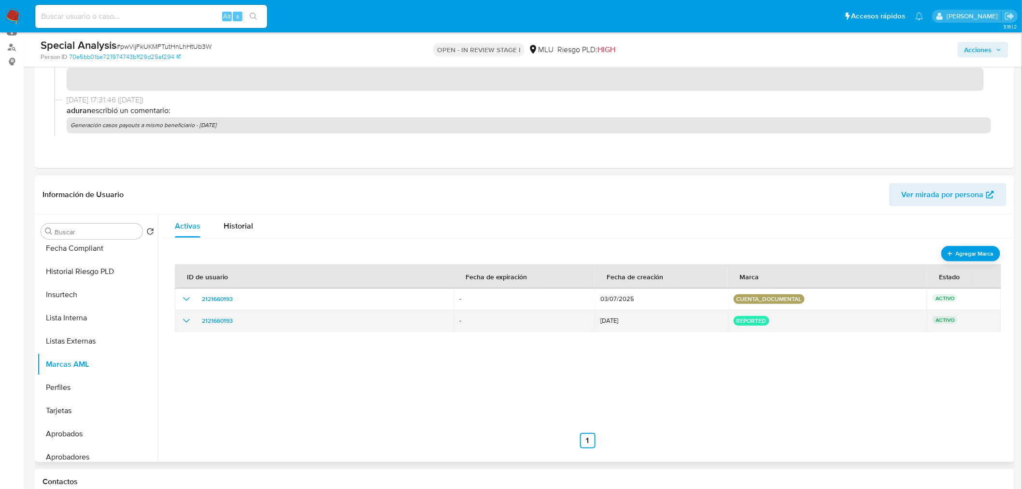
click at [185, 318] on icon "show_hidden_detail_by_id_2121660193" at bounding box center [187, 321] width 12 height 12
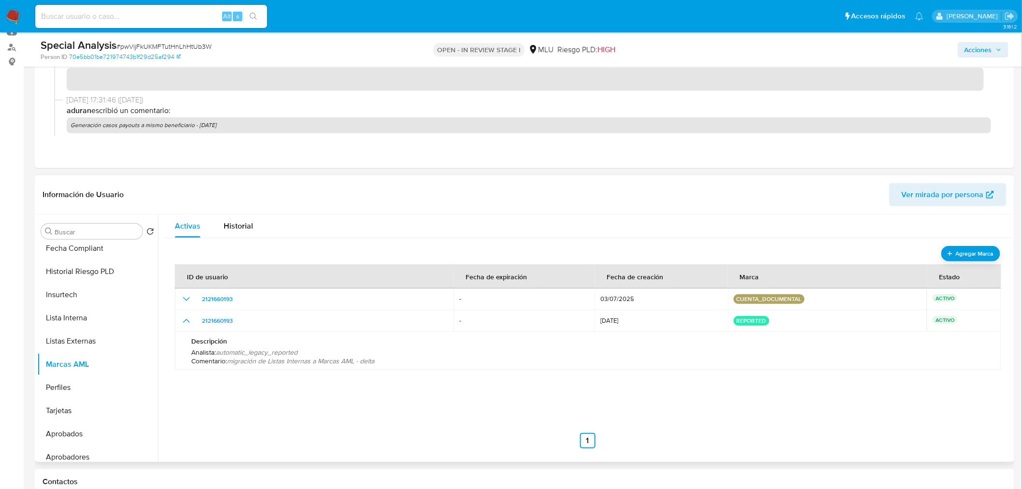
click at [307, 360] on span "migración de Listas Internas a Marcas AML - delta" at bounding box center [300, 361] width 147 height 10
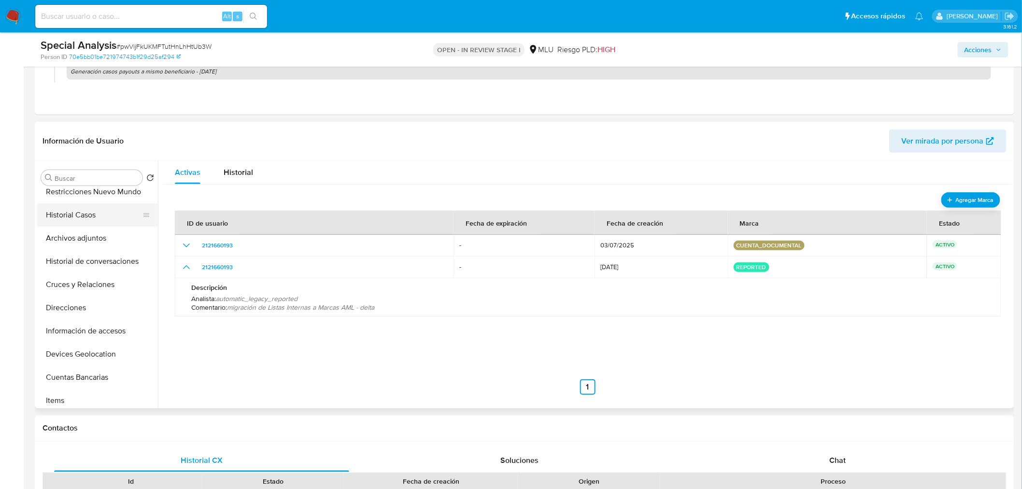
scroll to position [0, 0]
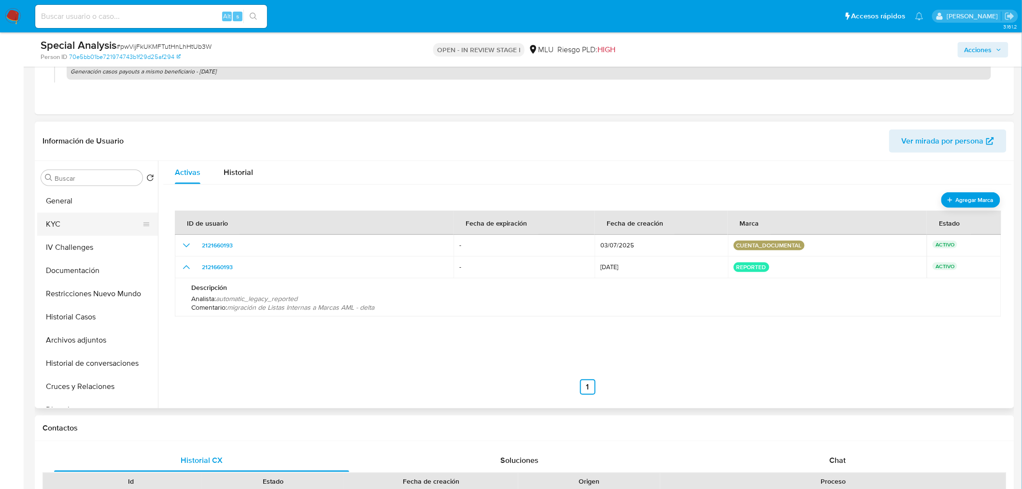
click at [88, 226] on button "KYC" at bounding box center [93, 224] width 113 height 23
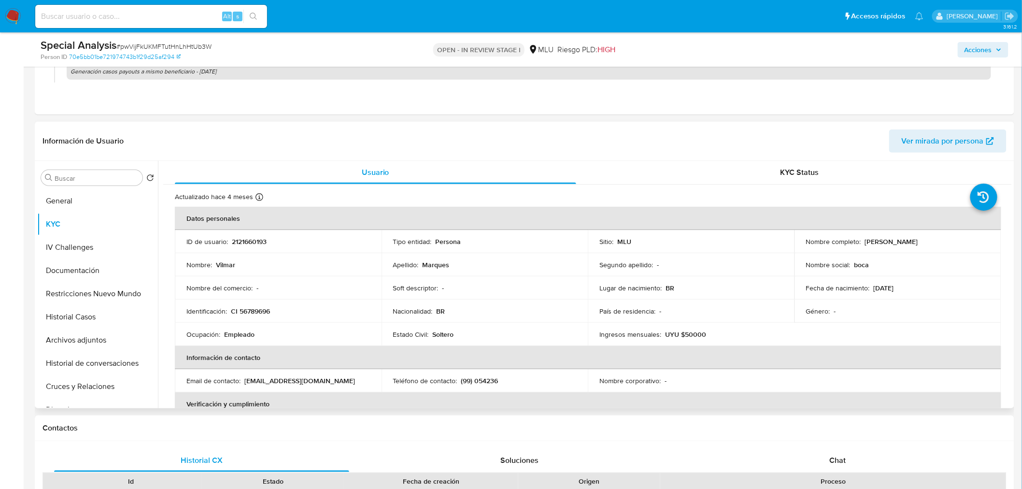
click at [251, 234] on td "ID de usuario : 2121660193" at bounding box center [278, 241] width 207 height 23
copy p "2121660193"
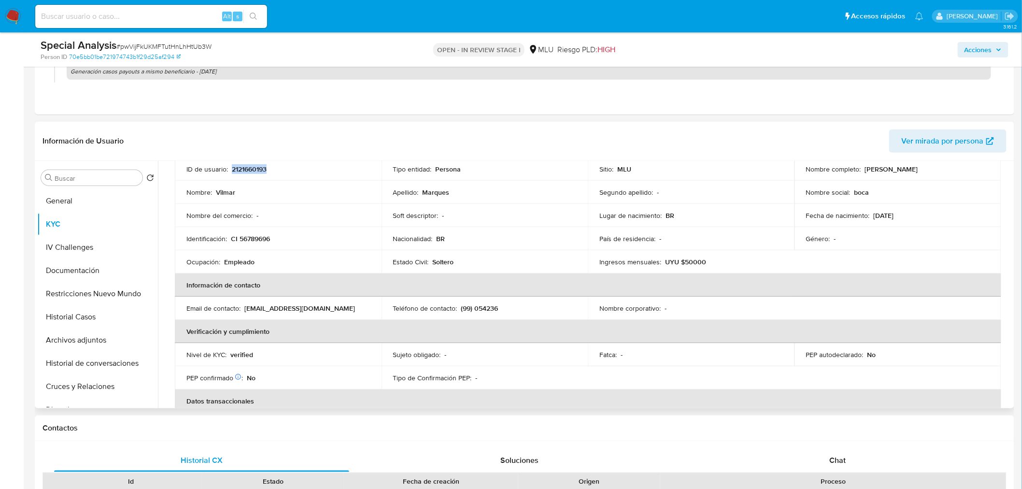
scroll to position [54, 0]
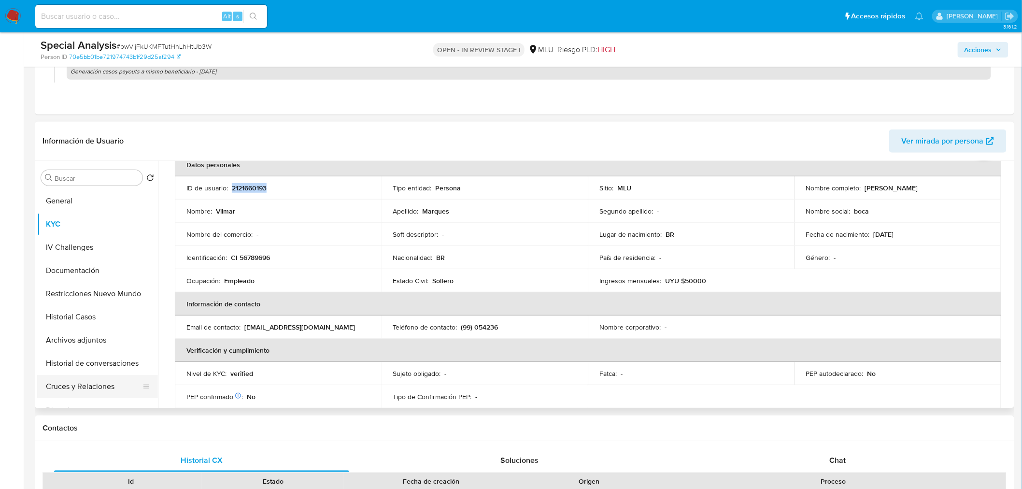
click at [88, 383] on button "Cruces y Relaciones" at bounding box center [93, 386] width 113 height 23
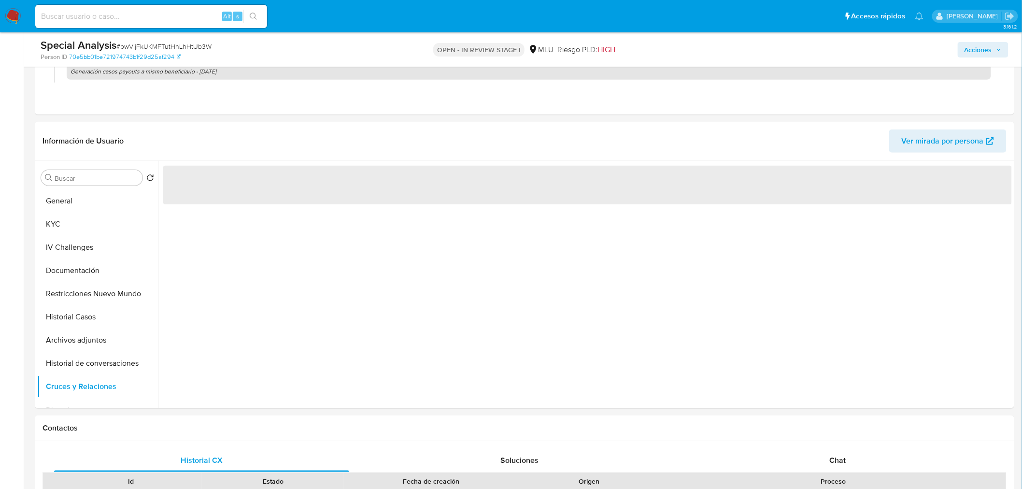
drag, startPoint x: 90, startPoint y: 387, endPoint x: 223, endPoint y: -65, distance: 471.0
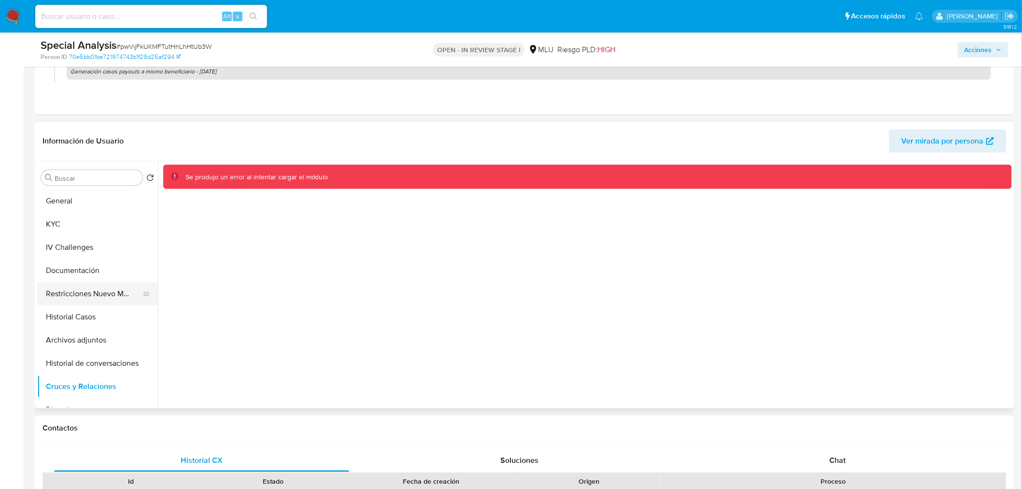
click at [78, 287] on button "Restricciones Nuevo Mundo" at bounding box center [93, 293] width 113 height 23
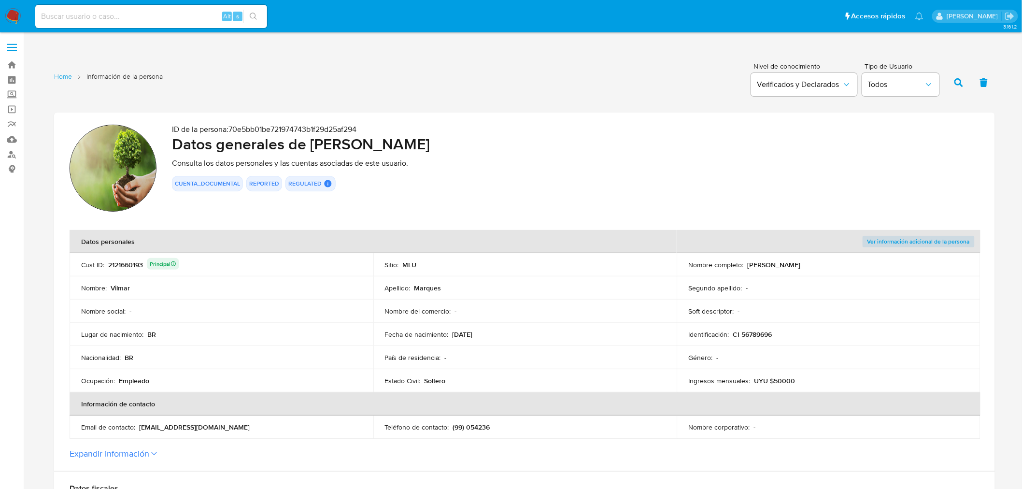
click at [128, 266] on div "2121660193 Principal" at bounding box center [143, 265] width 71 height 14
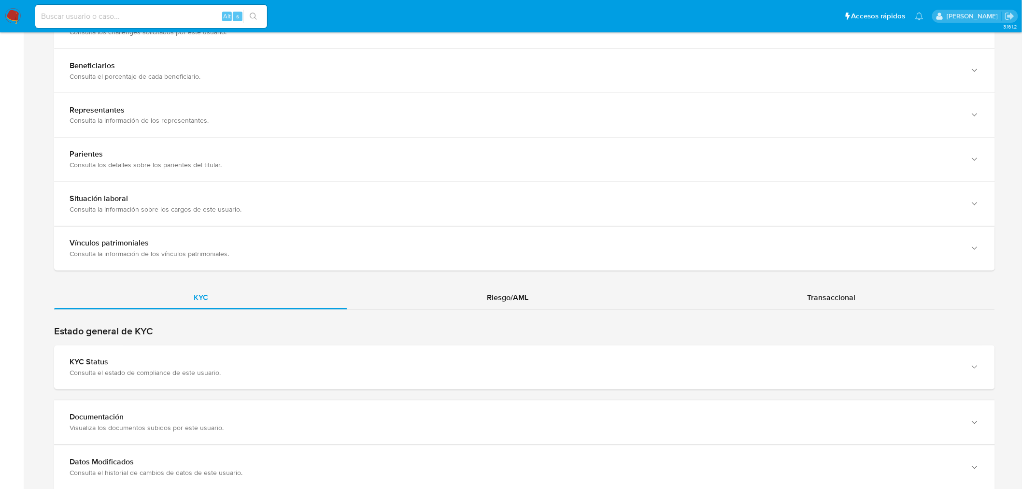
click at [278, 389] on div "Estado general de KYC KYC Status Consulta el estado de compliance de este usuar…" at bounding box center [524, 498] width 941 height 344
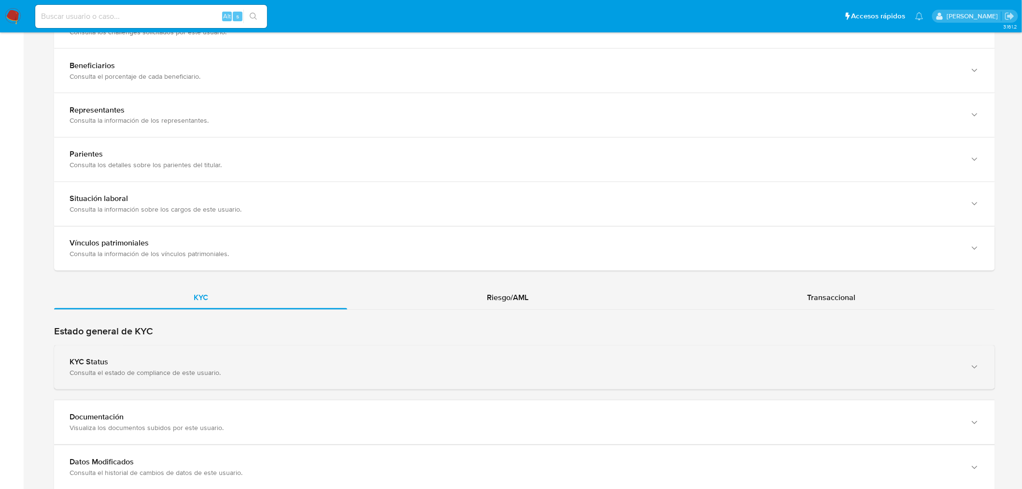
click at [277, 368] on div "KYC Status Consulta el estado de compliance de este usuario." at bounding box center [515, 367] width 891 height 20
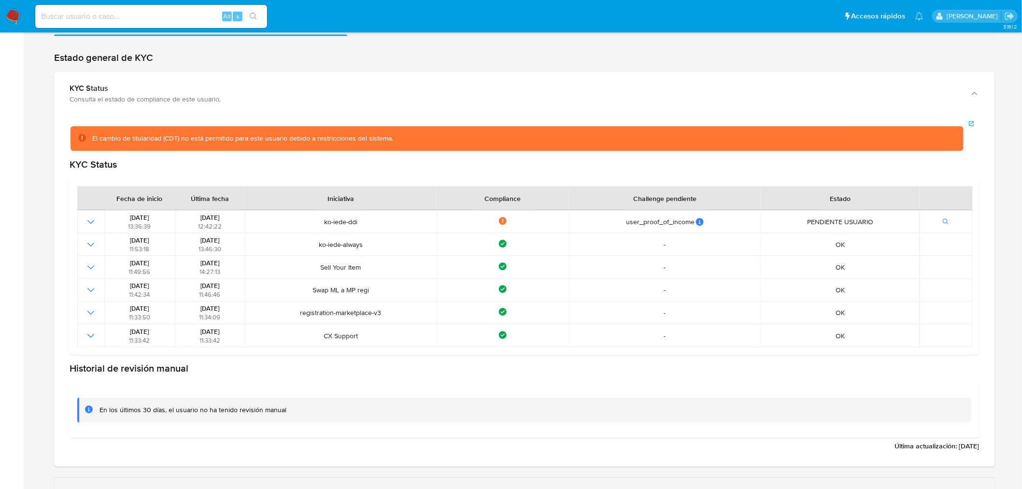
scroll to position [1073, 0]
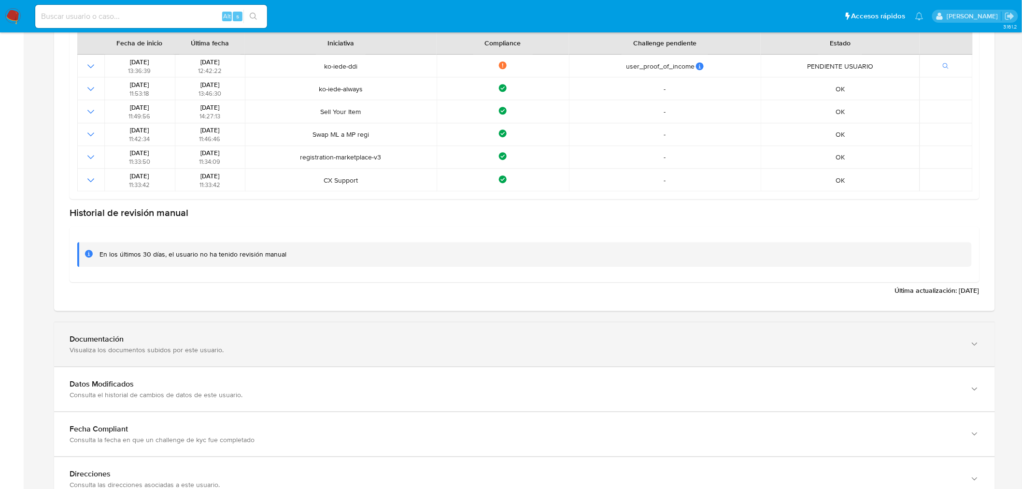
click at [245, 340] on div "Documentación" at bounding box center [515, 339] width 891 height 10
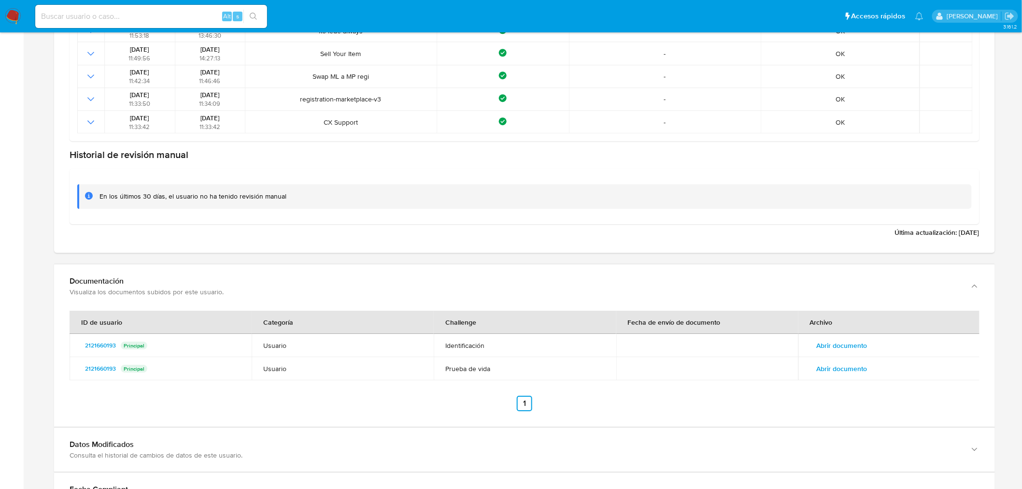
scroll to position [1234, 0]
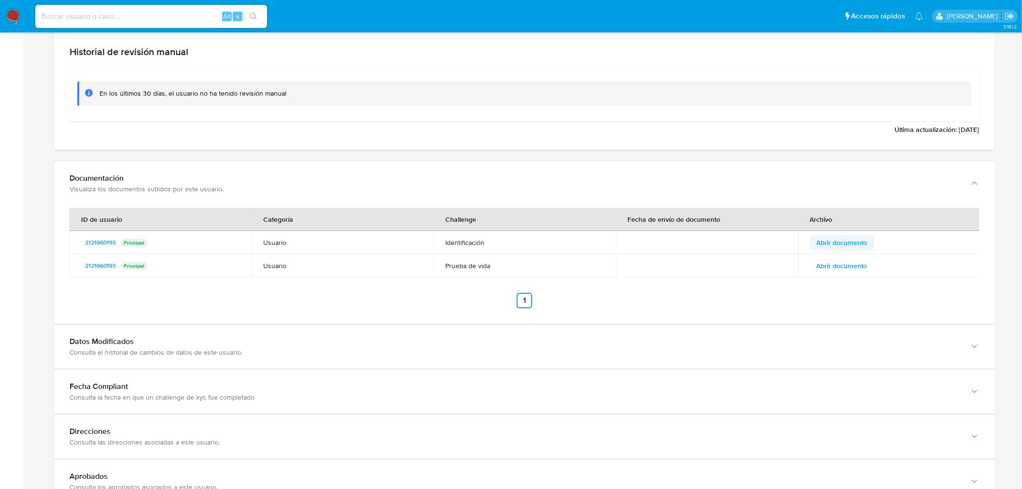
click at [841, 243] on span "Abrir documento" at bounding box center [842, 243] width 51 height 14
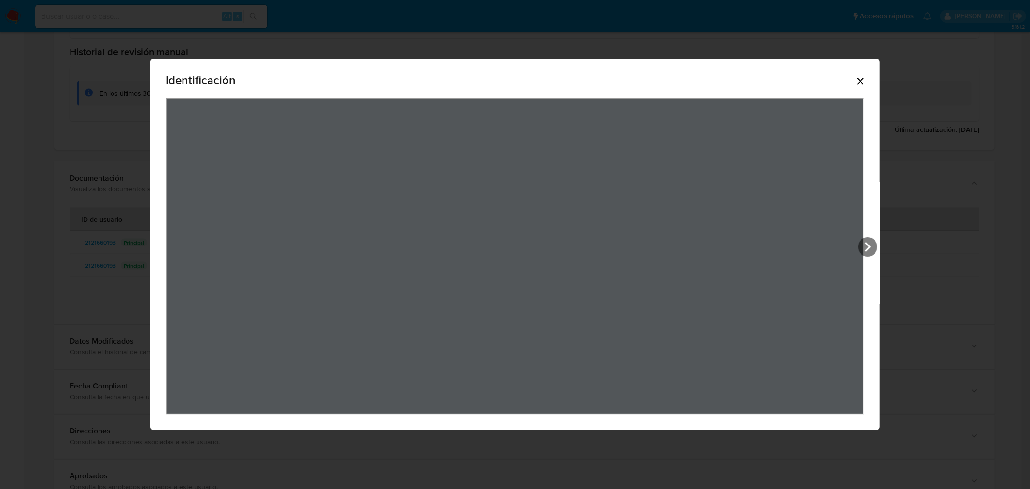
click at [866, 80] on icon "Cerrar" at bounding box center [861, 81] width 12 height 12
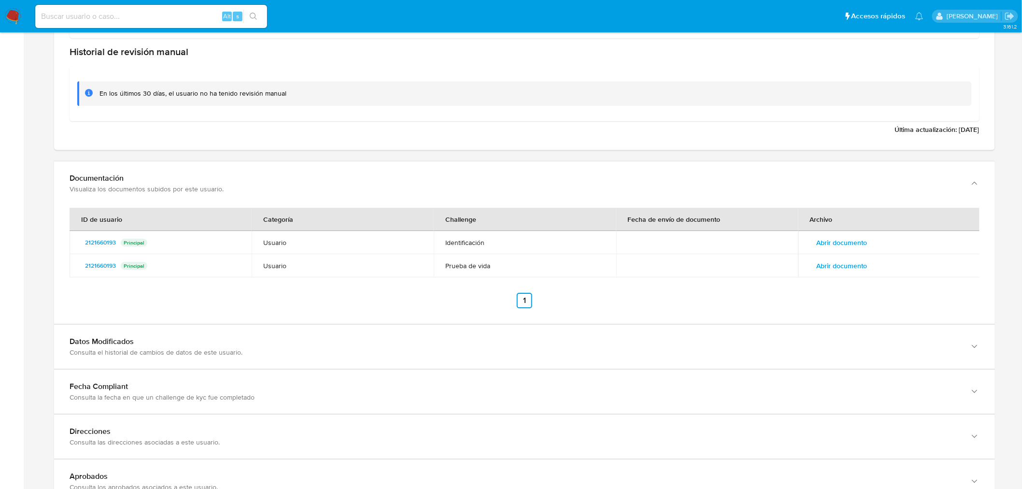
click at [865, 261] on span "Abrir documento" at bounding box center [842, 266] width 51 height 14
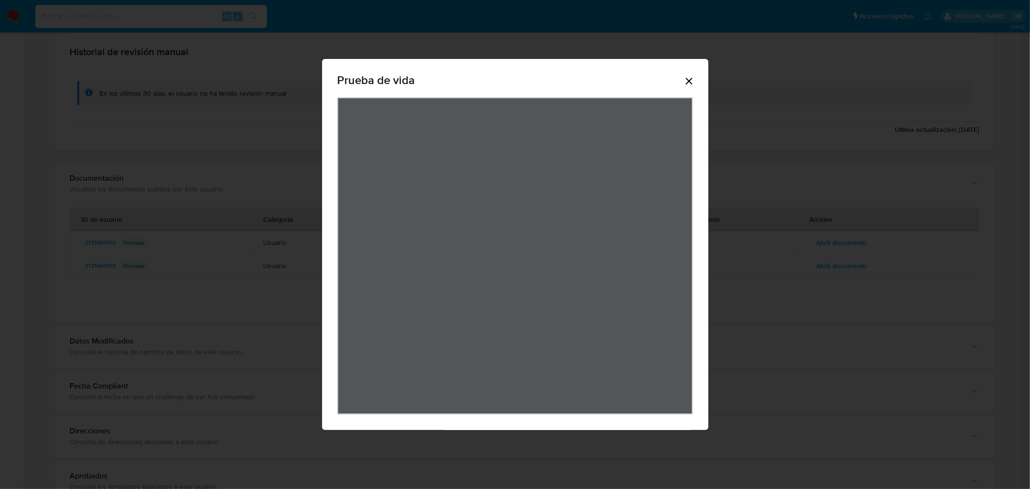
click at [691, 77] on icon "Cerrar" at bounding box center [689, 81] width 12 height 12
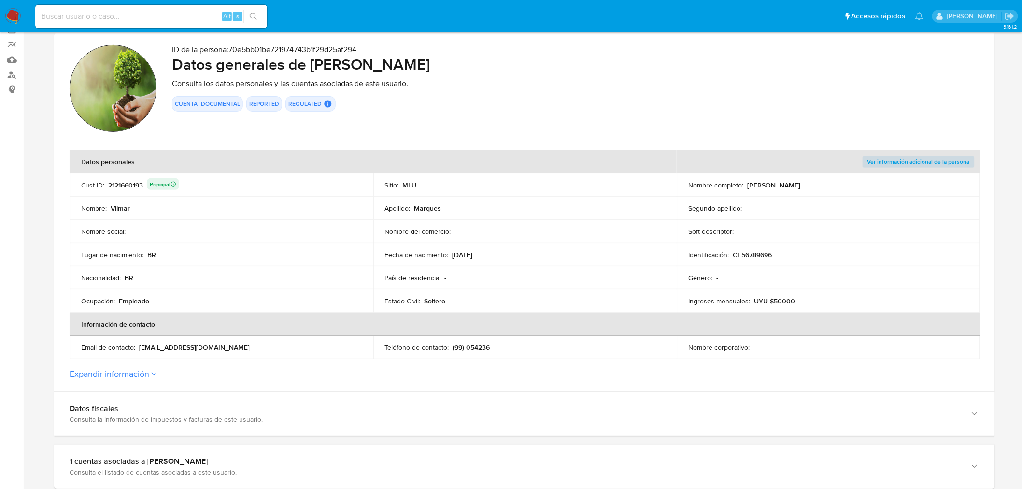
scroll to position [0, 0]
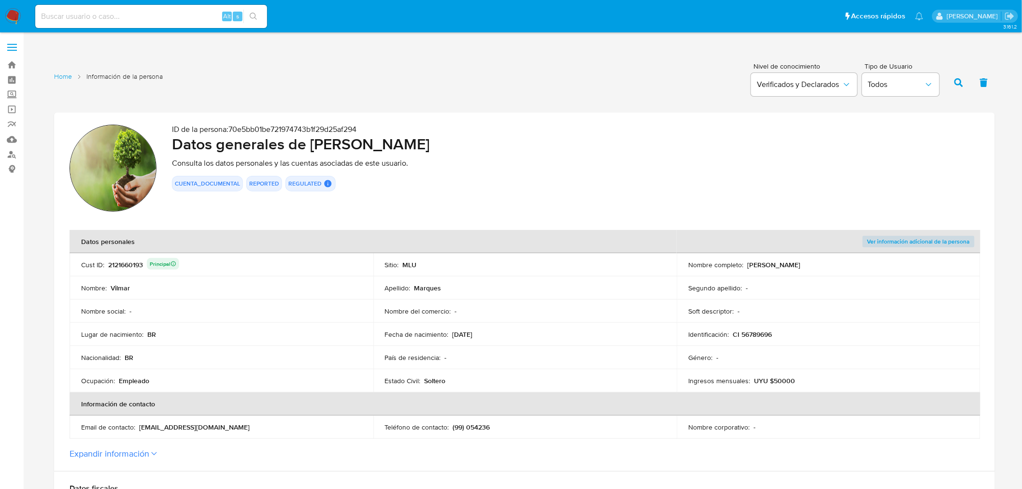
click at [479, 429] on p "(99) 054236" at bounding box center [471, 427] width 37 height 9
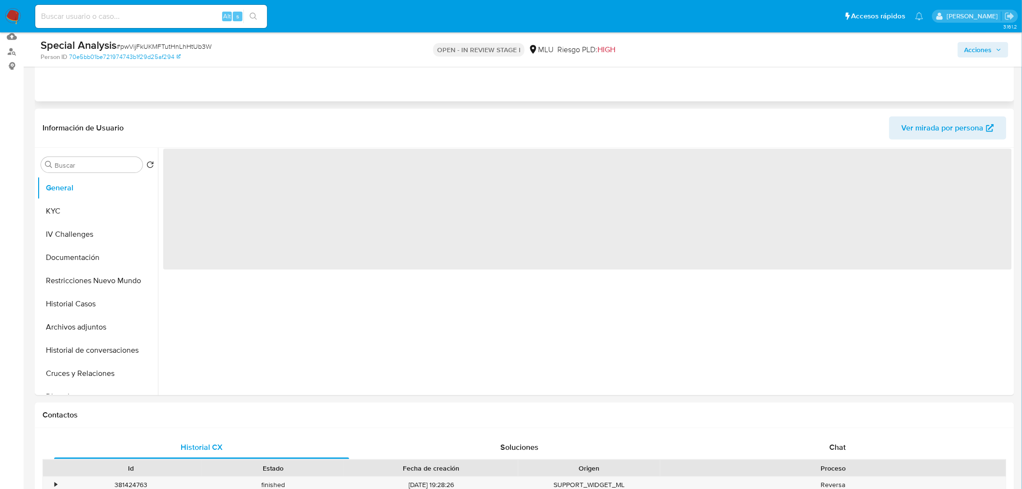
scroll to position [107, 0]
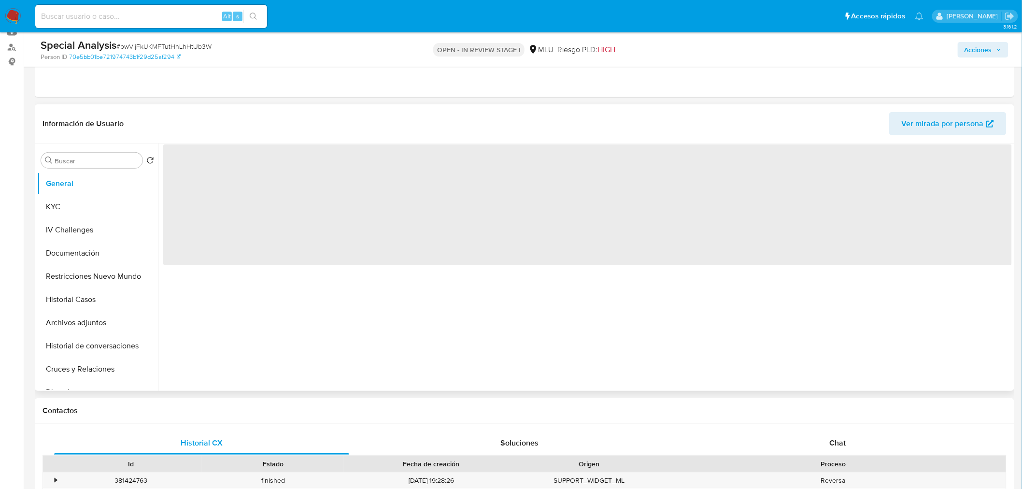
select select "10"
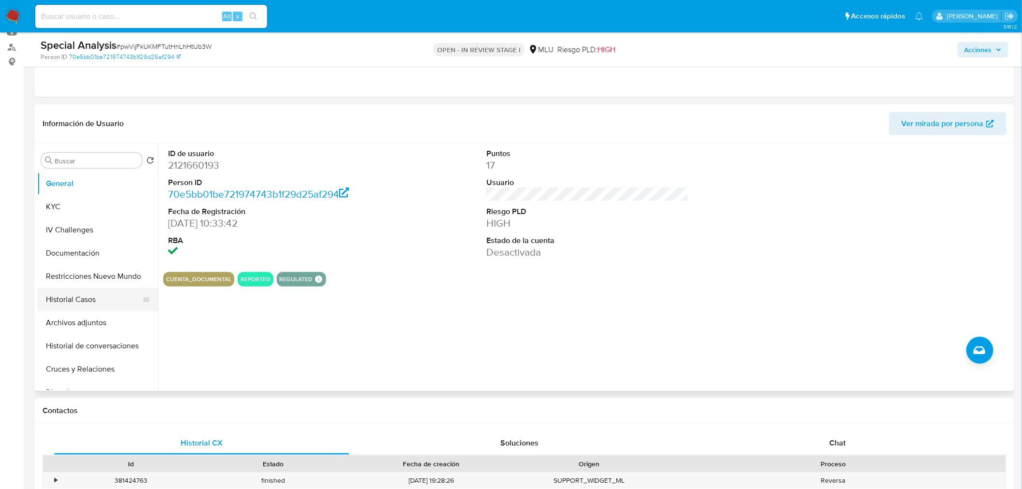
click at [80, 303] on button "Historial Casos" at bounding box center [93, 299] width 113 height 23
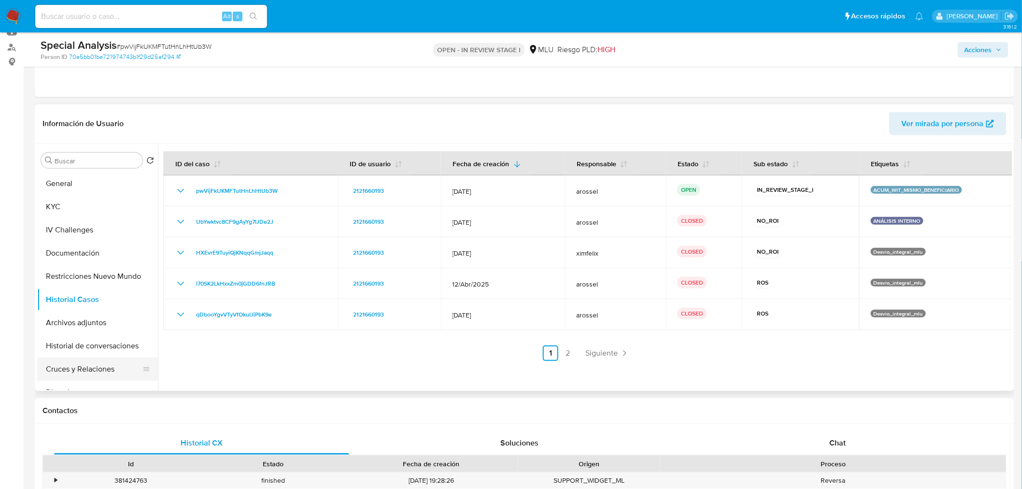
click at [85, 372] on button "Cruces y Relaciones" at bounding box center [93, 368] width 113 height 23
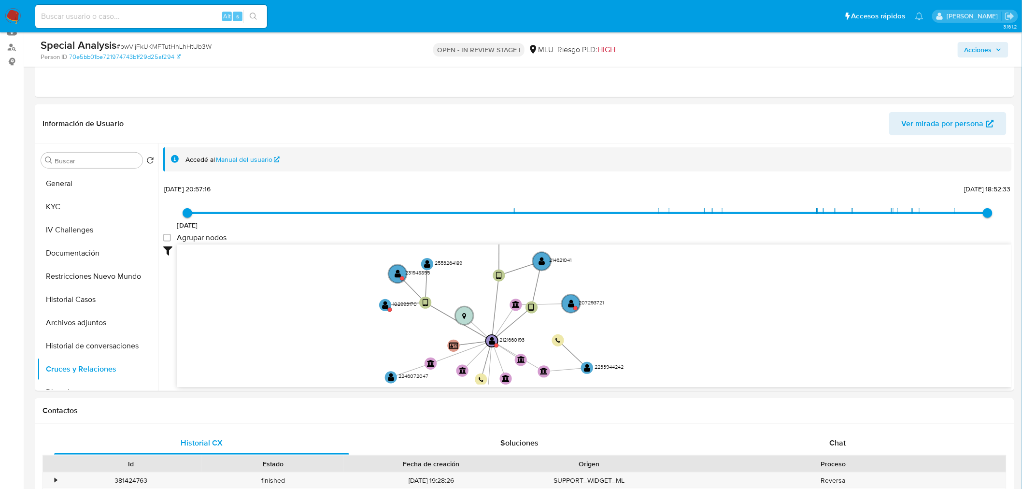
drag, startPoint x: 408, startPoint y: 322, endPoint x: 356, endPoint y: 366, distance: 67.5
click at [356, 366] on icon "device-65f111b526b6fb6ad24d4494  device-6748c4fa839df8b8ee1f4e89  device-61f1…" at bounding box center [594, 314] width 835 height 140
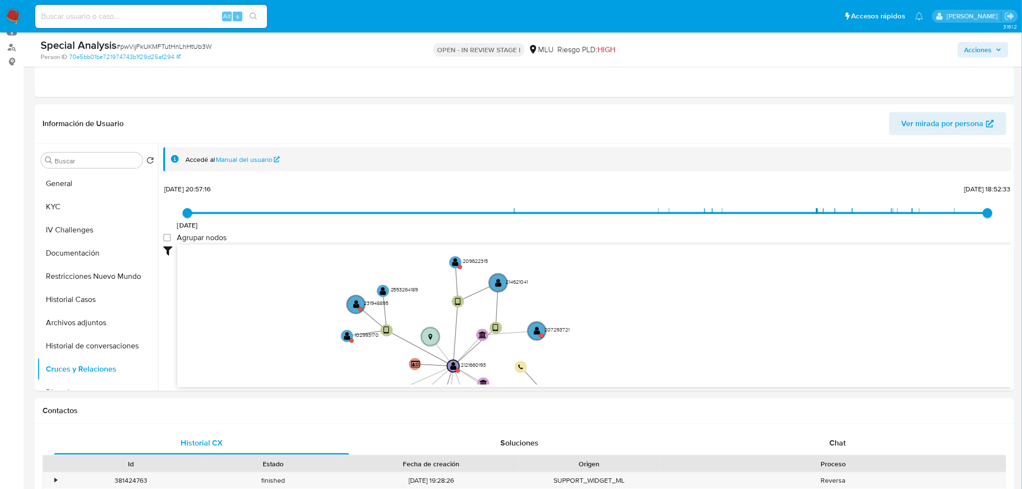
drag, startPoint x: 356, startPoint y: 353, endPoint x: 314, endPoint y: 383, distance: 51.5
click at [314, 383] on div "device-65f111b526b6fb6ad24d4494  device-6748c4fa839df8b8ee1f4e89  device-61f1…" at bounding box center [594, 315] width 835 height 143
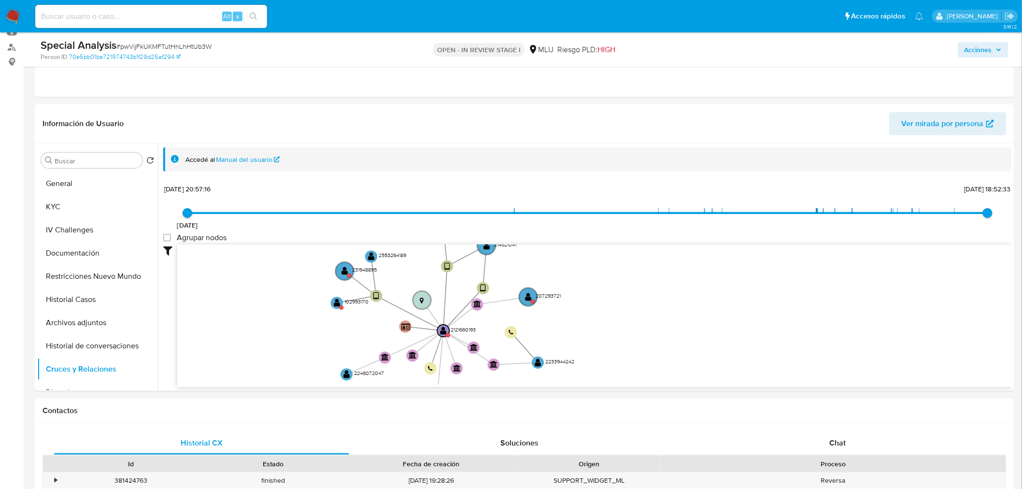
drag, startPoint x: 747, startPoint y: 326, endPoint x: 737, endPoint y: 262, distance: 65.0
click at [738, 264] on icon "device-65f111b526b6fb6ad24d4494  device-6748c4fa839df8b8ee1f4e89  device-61f1…" at bounding box center [594, 314] width 835 height 140
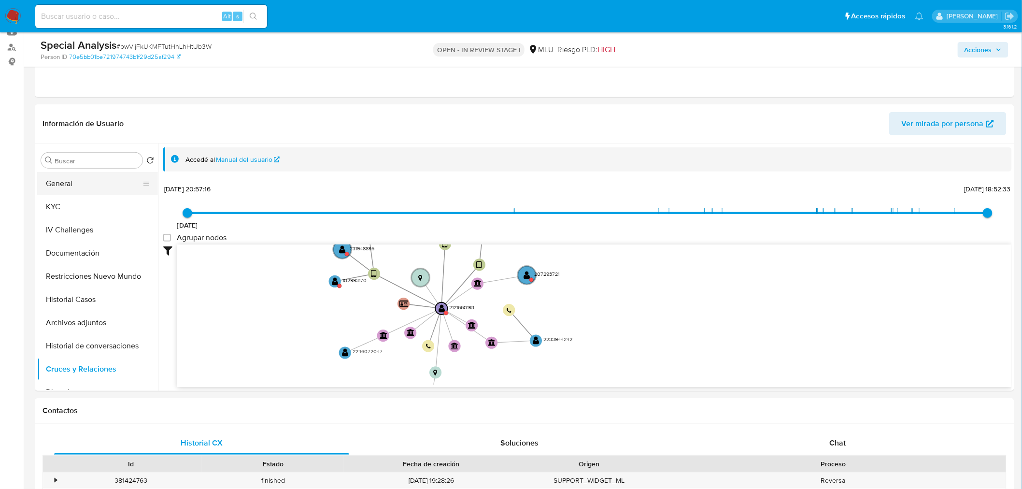
click at [58, 178] on button "General" at bounding box center [93, 183] width 113 height 23
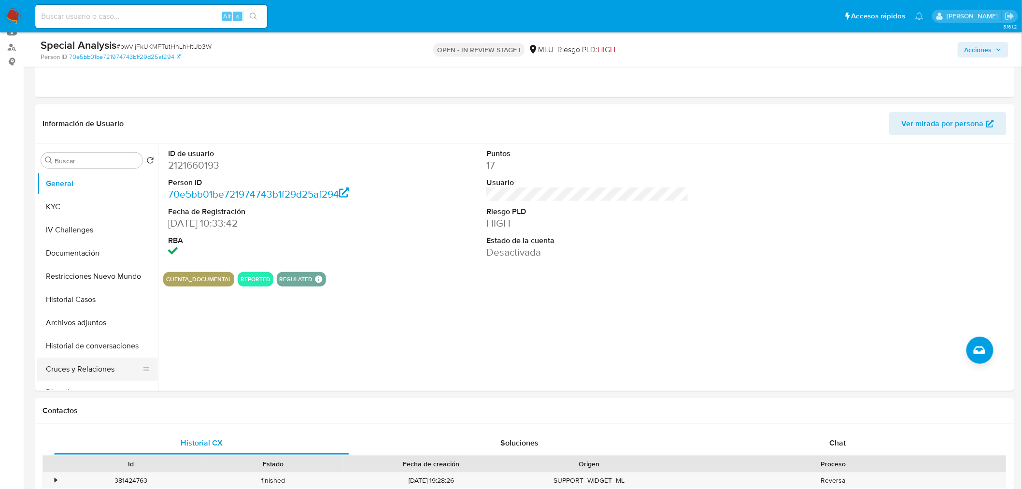
click at [93, 368] on button "Cruces y Relaciones" at bounding box center [93, 368] width 113 height 23
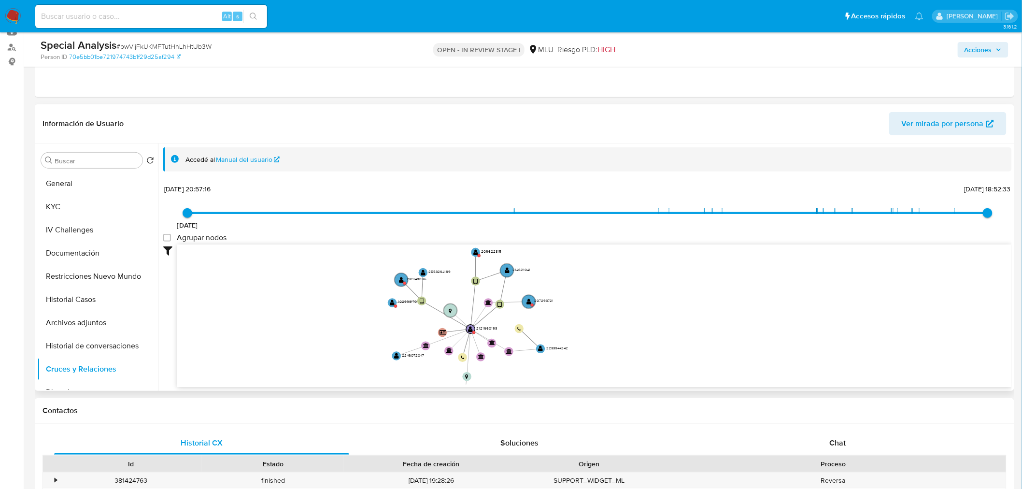
drag, startPoint x: 462, startPoint y: 303, endPoint x: 382, endPoint y: 329, distance: 84.3
click at [382, 329] on icon "device-65f111b526b6fb6ad24d4494  device-6748c4fa839df8b8ee1f4e89  device-61f1…" at bounding box center [594, 314] width 835 height 140
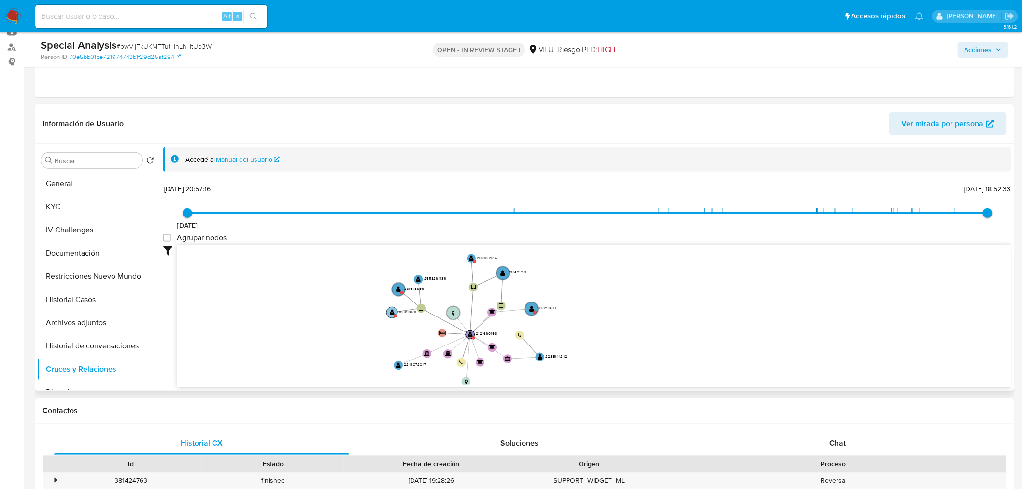
click at [393, 314] on text "" at bounding box center [392, 312] width 5 height 6
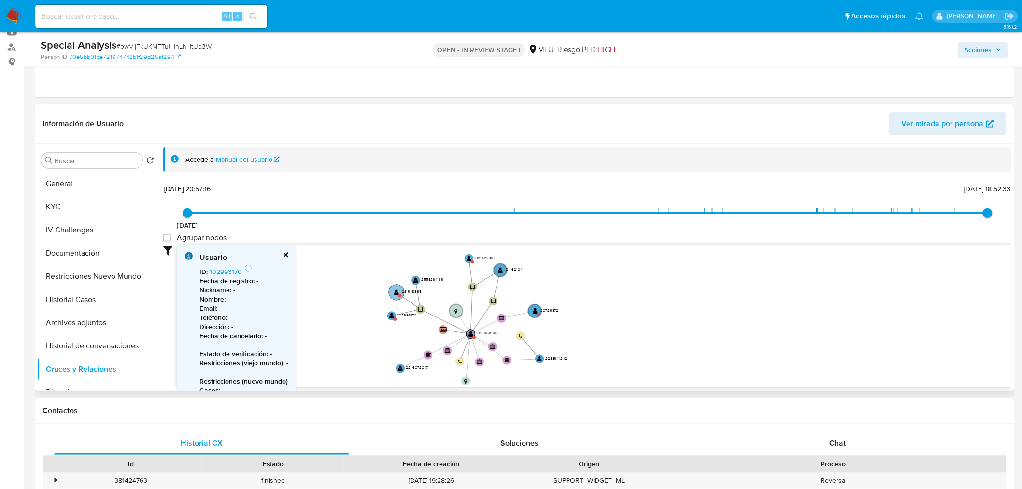
click at [402, 292] on text "231948895" at bounding box center [412, 291] width 20 height 6
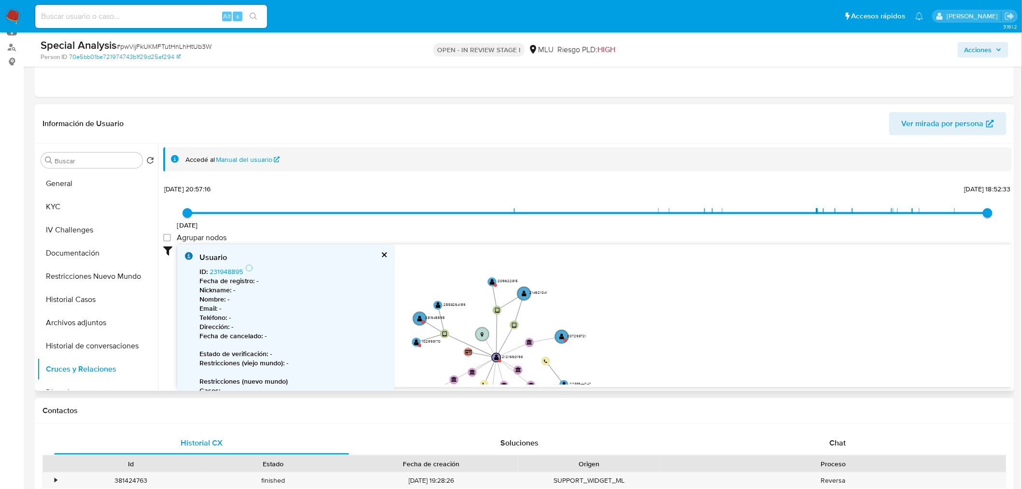
drag, startPoint x: 571, startPoint y: 306, endPoint x: 580, endPoint y: 340, distance: 35.5
click at [603, 340] on icon "device-65f111b526b6fb6ad24d4494  device-6748c4fa839df8b8ee1f4e89  device-61f1…" at bounding box center [594, 314] width 835 height 140
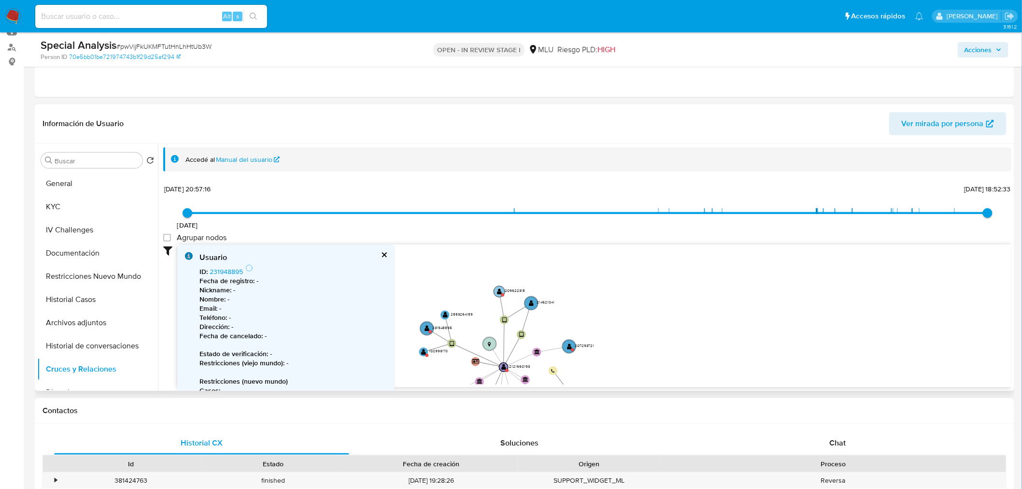
click at [498, 291] on text "" at bounding box center [499, 291] width 5 height 6
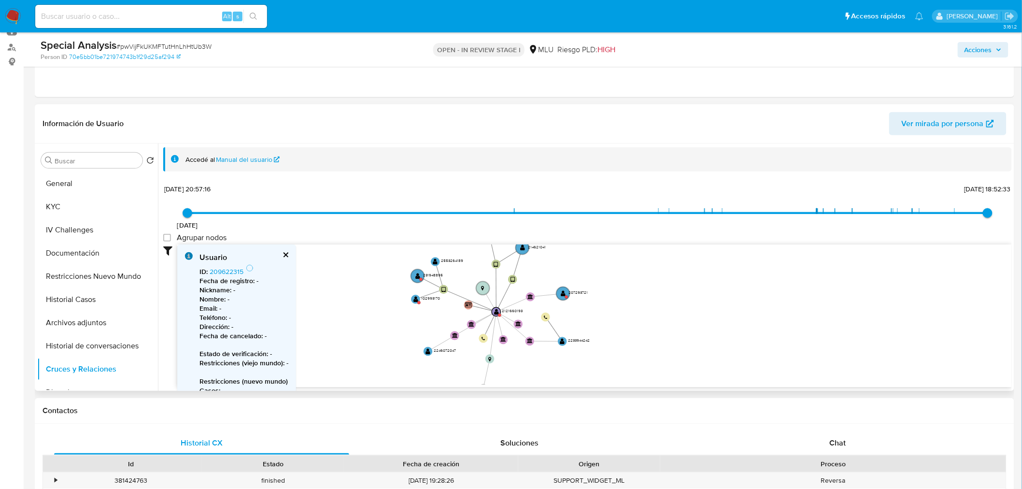
drag, startPoint x: 695, startPoint y: 319, endPoint x: 687, endPoint y: 265, distance: 55.2
click at [687, 265] on icon "device-65f111b526b6fb6ad24d4494  device-6748c4fa839df8b8ee1f4e89  device-61f1…" at bounding box center [594, 314] width 835 height 140
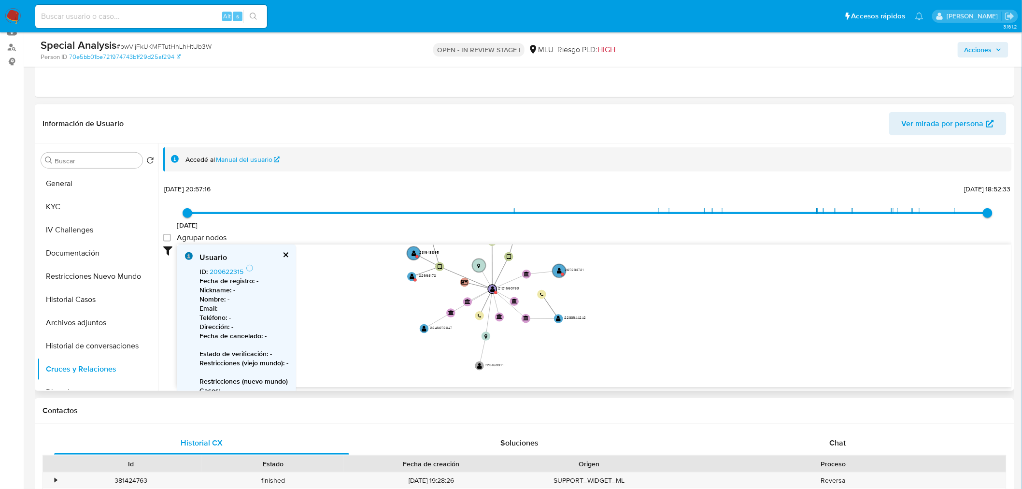
drag, startPoint x: 420, startPoint y: 308, endPoint x: 418, endPoint y: 272, distance: 35.8
click at [418, 272] on icon "device-65f111b526b6fb6ad24d4494  device-6748c4fa839df8b8ee1f4e89  device-61f1…" at bounding box center [594, 314] width 835 height 140
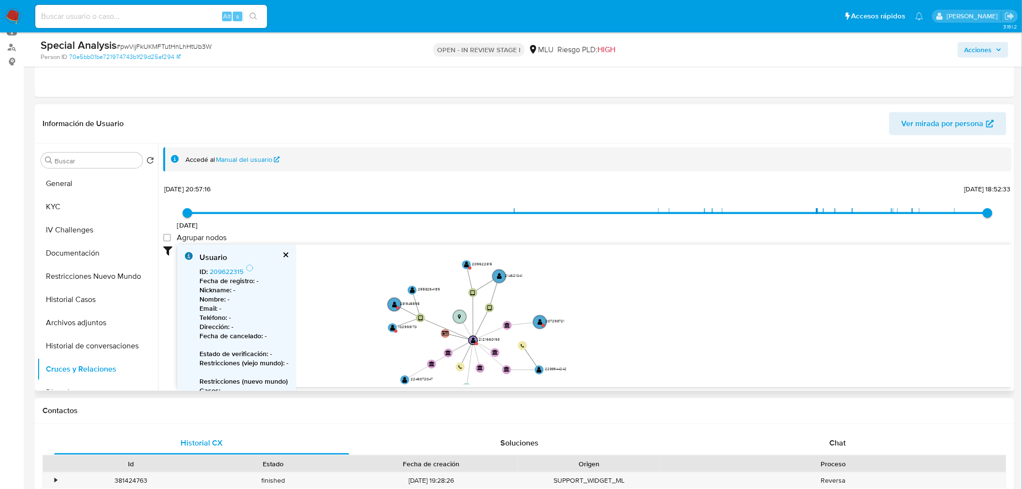
drag, startPoint x: 359, startPoint y: 256, endPoint x: 342, endPoint y: 343, distance: 88.6
click at [342, 343] on icon "device-65f111b526b6fb6ad24d4494  device-6748c4fa839df8b8ee1f4e89  device-61f1…" at bounding box center [594, 314] width 835 height 140
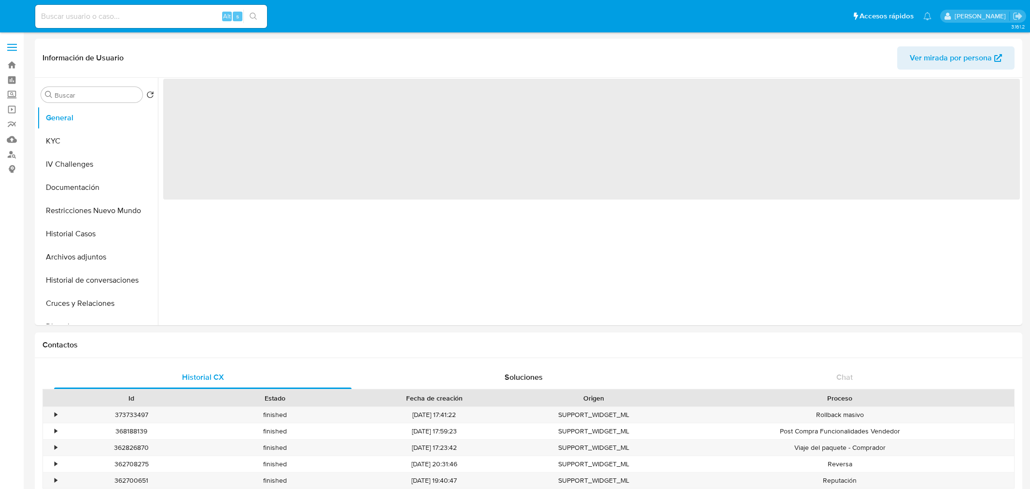
select select "10"
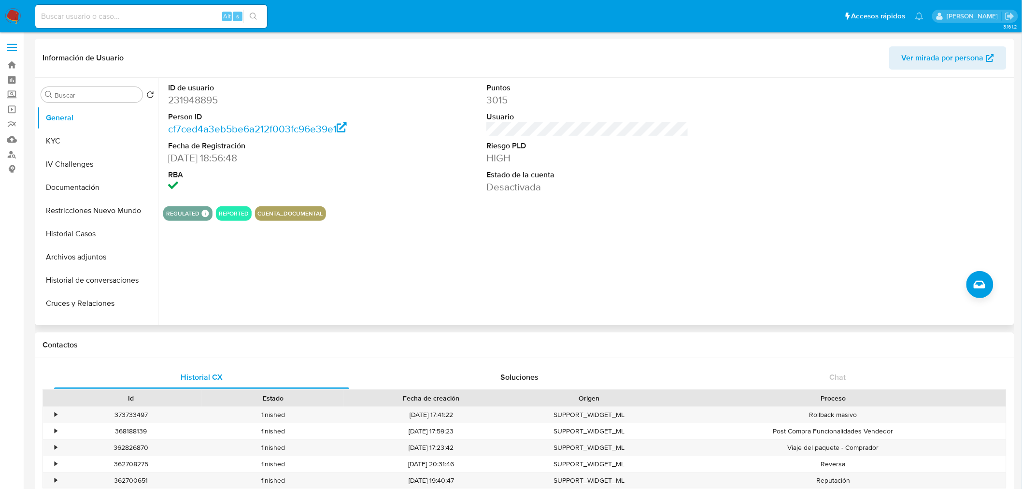
click at [203, 100] on dd "231948895" at bounding box center [269, 100] width 202 height 14
drag, startPoint x: 203, startPoint y: 100, endPoint x: 196, endPoint y: 105, distance: 9.0
click at [203, 100] on dd "231948895" at bounding box center [269, 100] width 202 height 14
copy dd "231948895"
click at [60, 137] on button "KYC" at bounding box center [93, 140] width 113 height 23
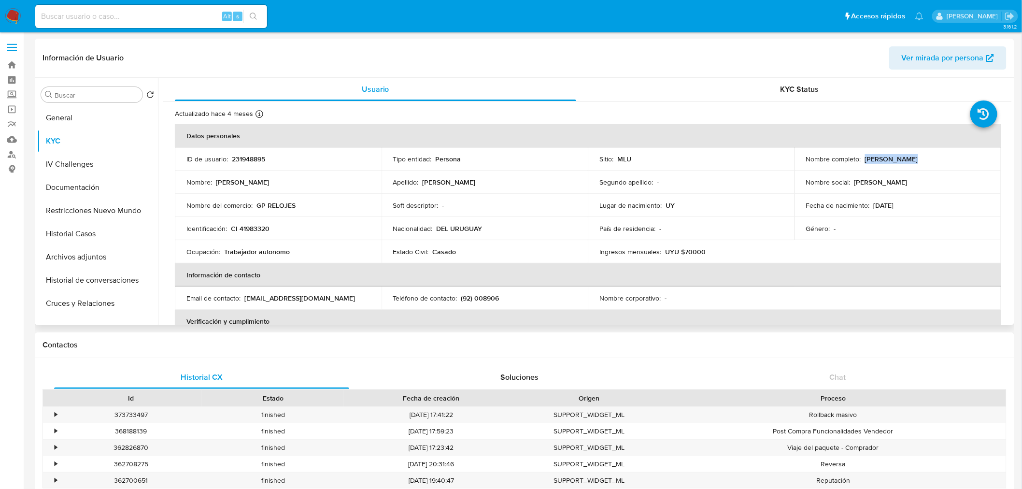
drag, startPoint x: 863, startPoint y: 156, endPoint x: 939, endPoint y: 157, distance: 76.3
click at [939, 157] on div "Nombre completo : Gever Pereira" at bounding box center [898, 159] width 184 height 9
copy p "Gever Pereira"
click at [71, 218] on button "Restricciones Nuevo Mundo" at bounding box center [93, 210] width 113 height 23
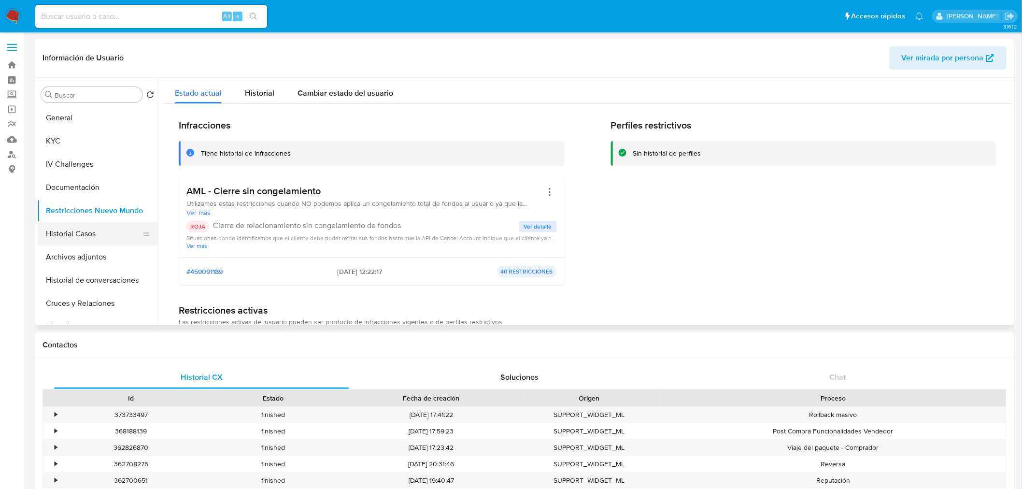
click at [91, 230] on button "Historial Casos" at bounding box center [93, 233] width 113 height 23
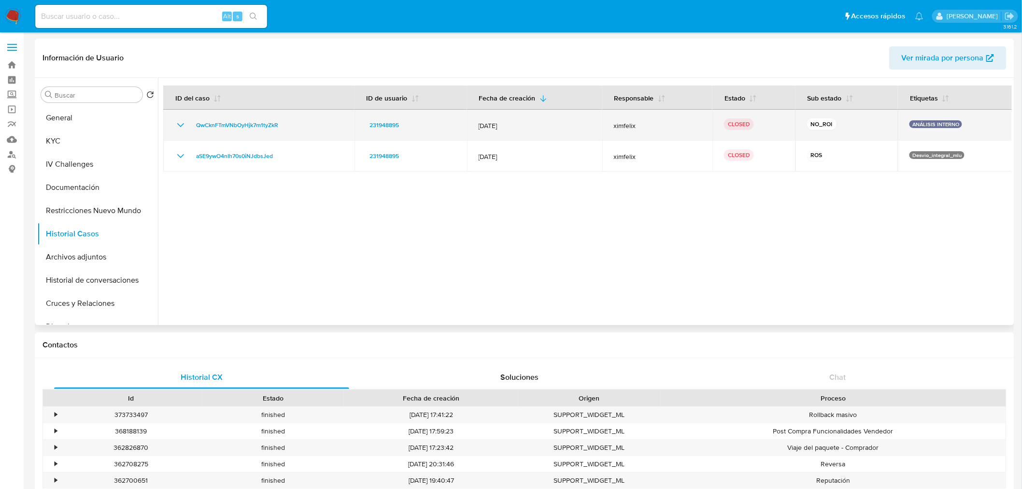
click at [180, 120] on icon "Mostrar/Ocultar" at bounding box center [181, 125] width 12 height 12
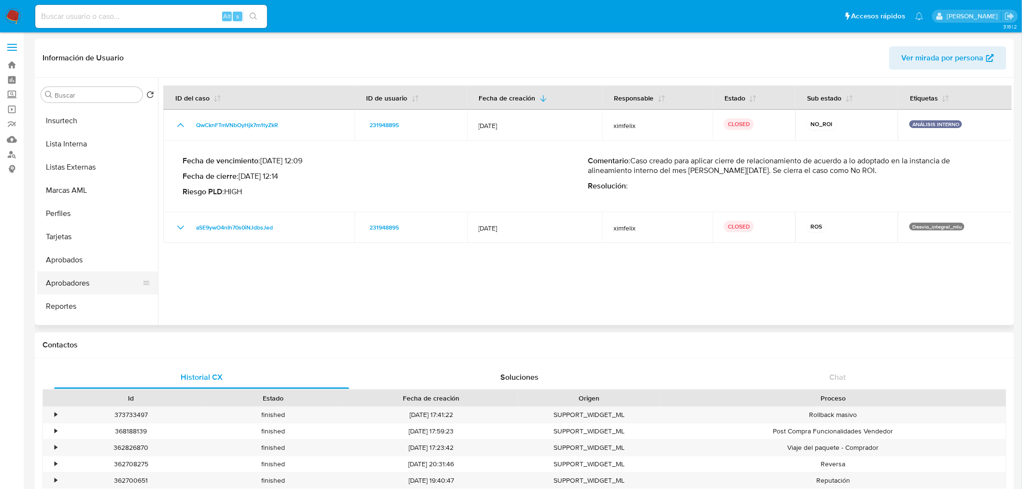
scroll to position [477, 0]
drag, startPoint x: 86, startPoint y: 169, endPoint x: 101, endPoint y: 196, distance: 30.7
click at [87, 170] on button "Marcas AML" at bounding box center [97, 173] width 121 height 23
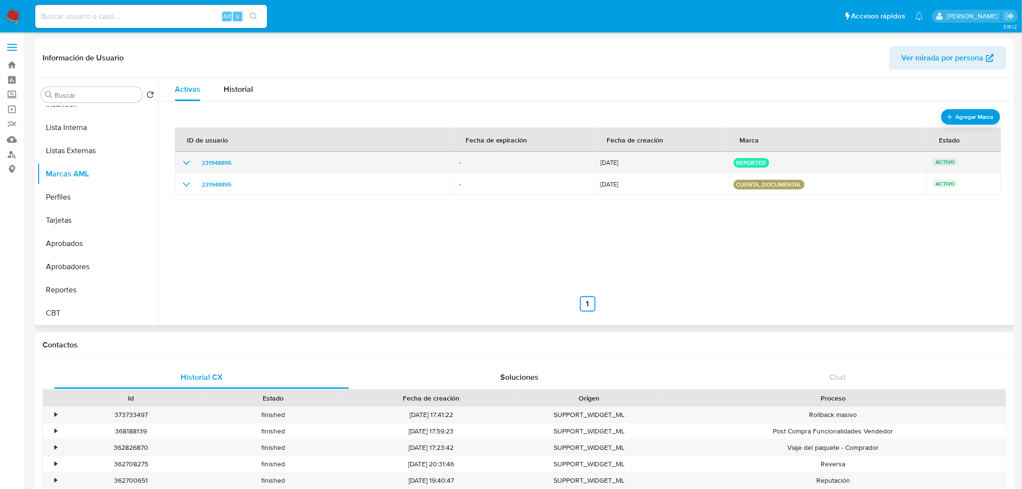
click at [185, 165] on icon "show_hidden_detail_by_id_231948895" at bounding box center [187, 163] width 12 height 12
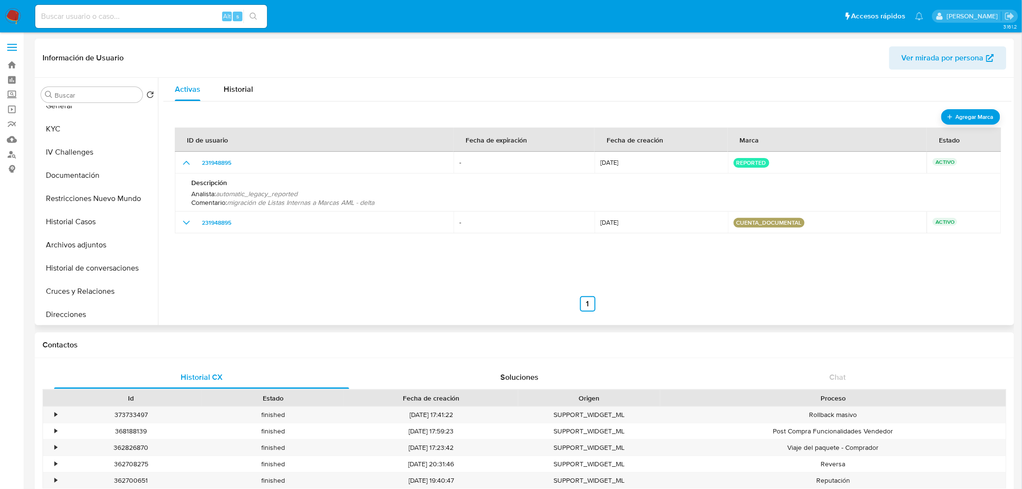
scroll to position [0, 0]
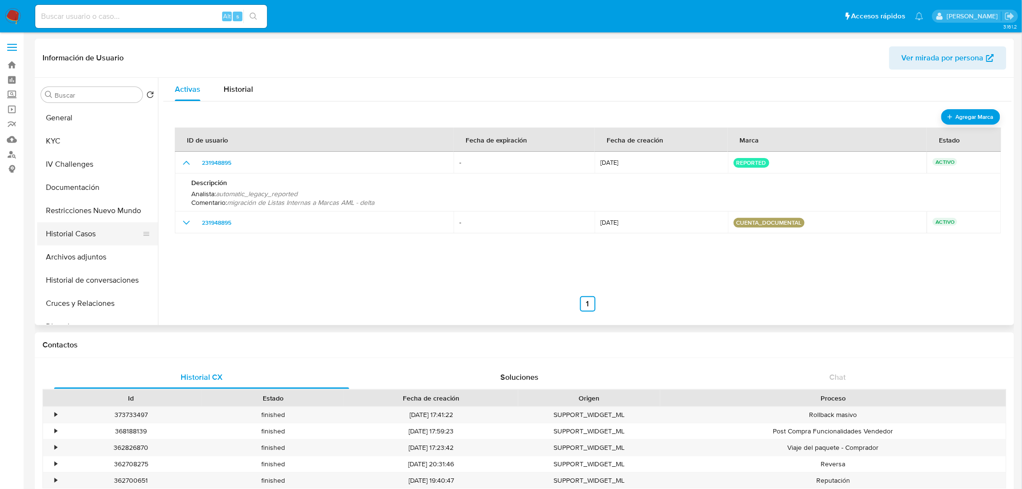
click at [108, 238] on button "Historial Casos" at bounding box center [93, 233] width 113 height 23
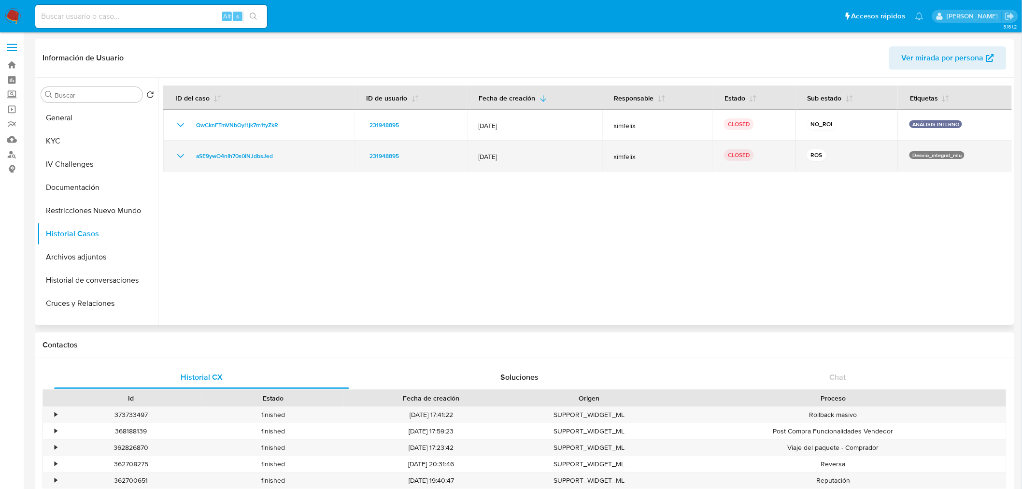
click at [183, 156] on icon "Mostrar/Ocultar" at bounding box center [180, 156] width 7 height 4
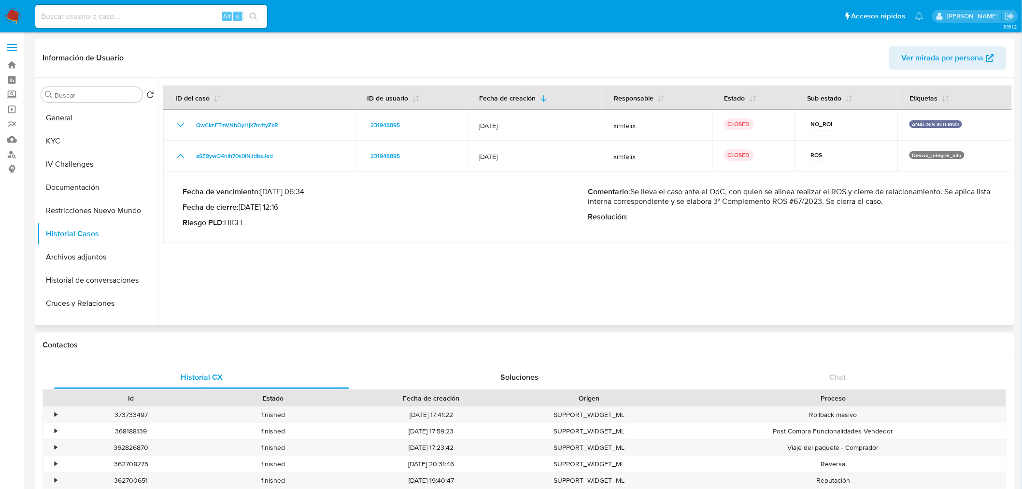
drag, startPoint x: 727, startPoint y: 201, endPoint x: 836, endPoint y: 201, distance: 108.7
click at [836, 201] on p "Comentario : Se lleva el caso ante el OdC, con quien se alinea realizar el ROS …" at bounding box center [790, 196] width 405 height 19
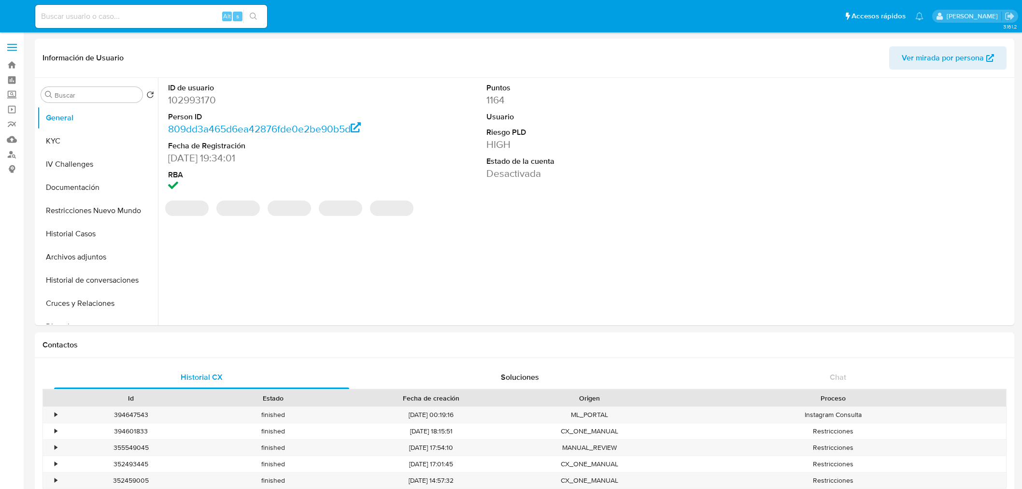
select select "10"
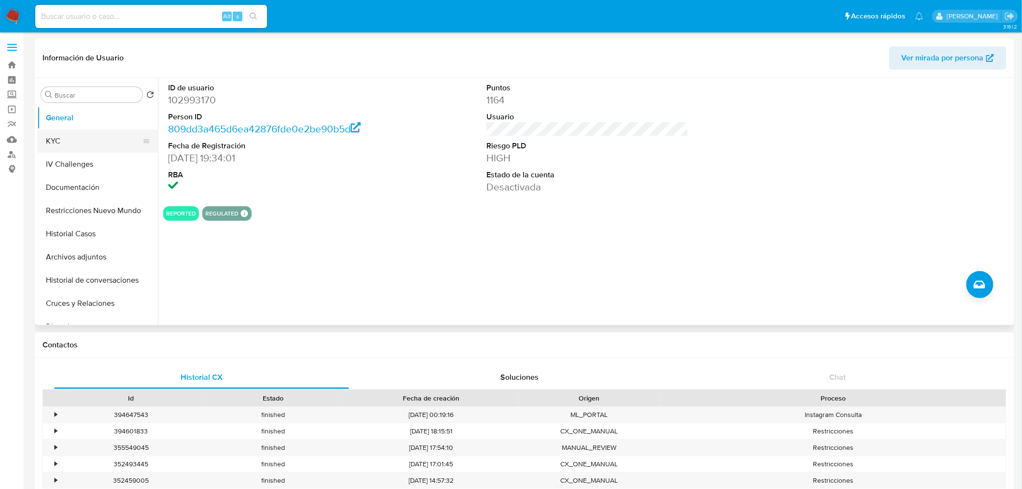
click at [49, 139] on button "KYC" at bounding box center [93, 140] width 113 height 23
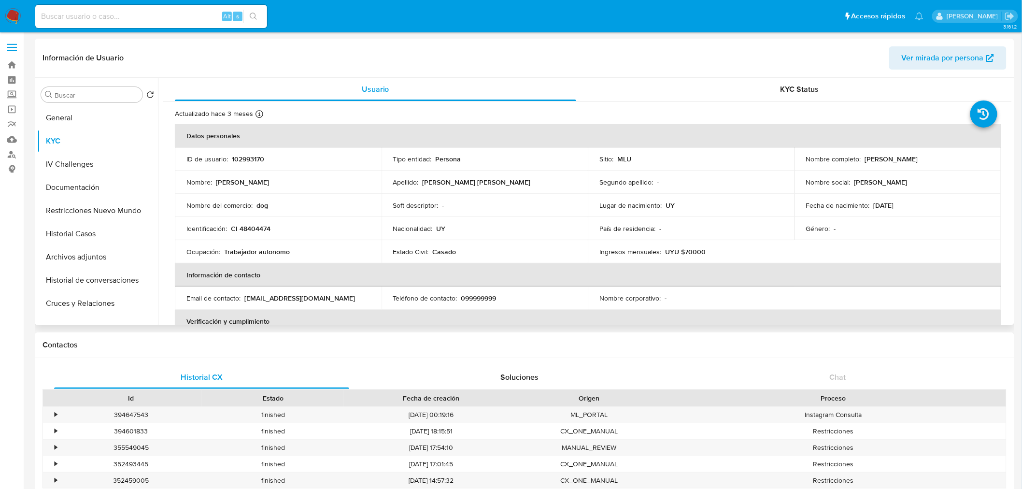
click at [247, 161] on p "102993170" at bounding box center [248, 159] width 32 height 9
copy p "102993170"
drag, startPoint x: 863, startPoint y: 157, endPoint x: 969, endPoint y: 155, distance: 106.8
click at [969, 155] on div "Nombre completo : Cristian Pablo Acuña Porciuncula" at bounding box center [898, 159] width 184 height 9
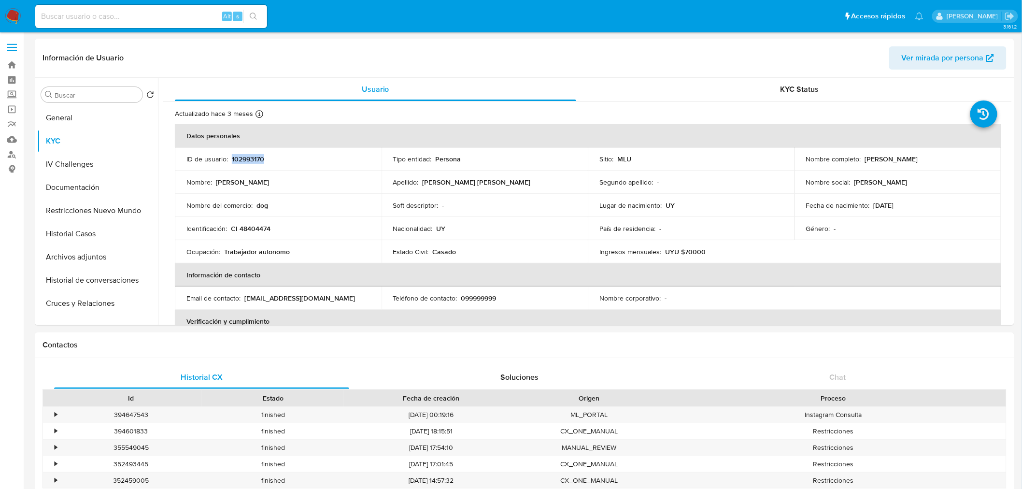
copy p "Cristian Pablo Acuña Porciuncula"
